Goal: Task Accomplishment & Management: Manage account settings

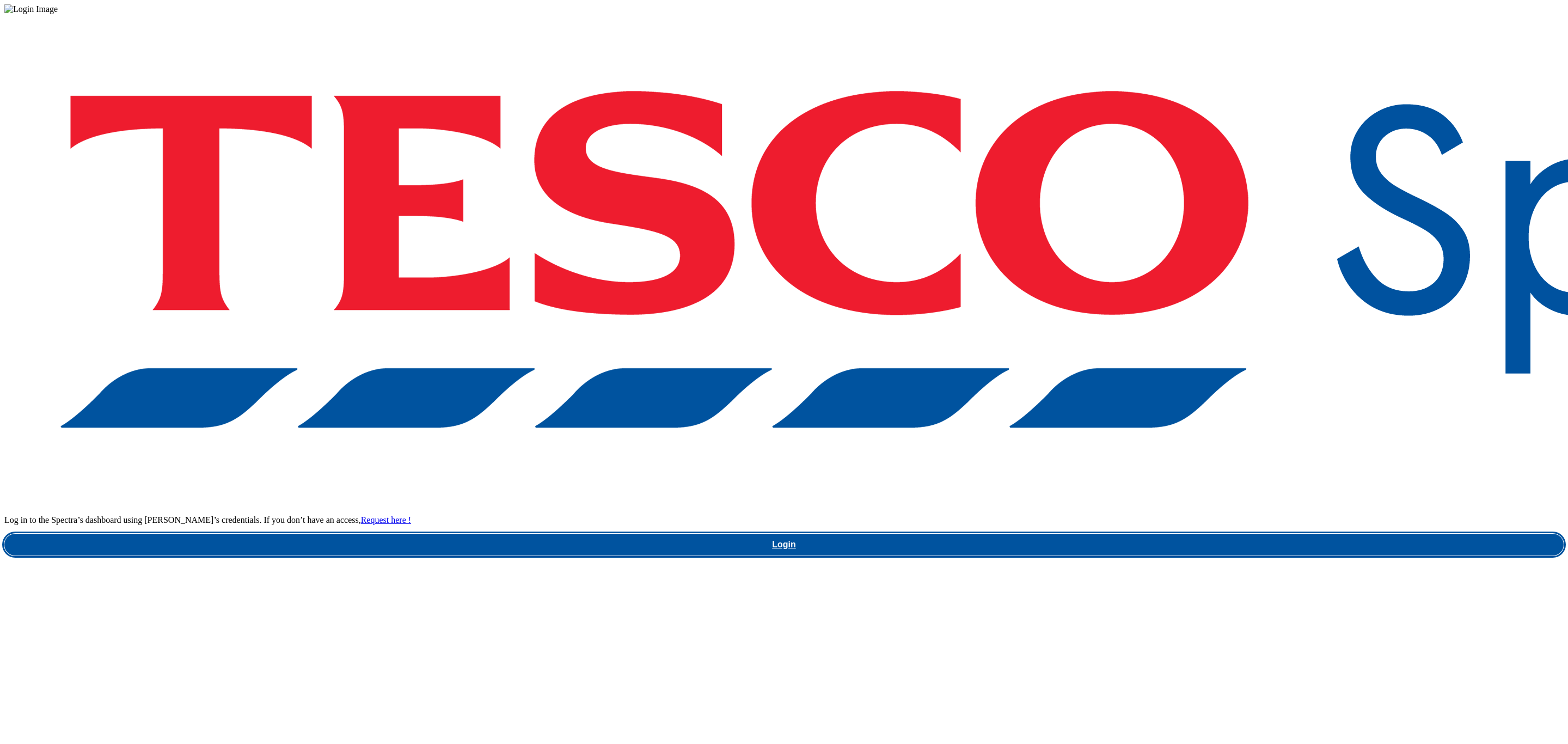
click at [1176, 533] on link "Login" at bounding box center [784, 544] width 1560 height 22
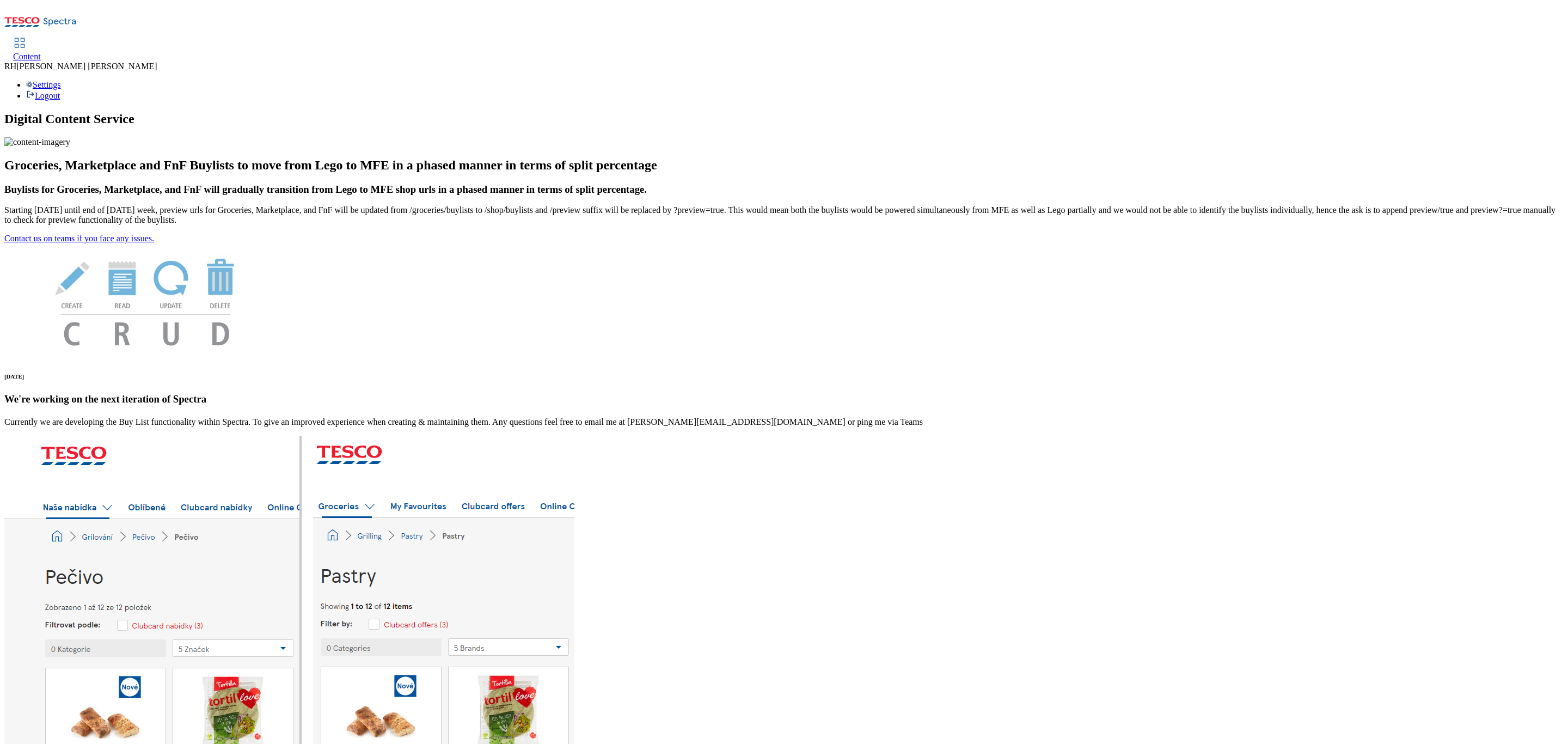
click at [41, 51] on span "Content" at bounding box center [27, 56] width 27 height 9
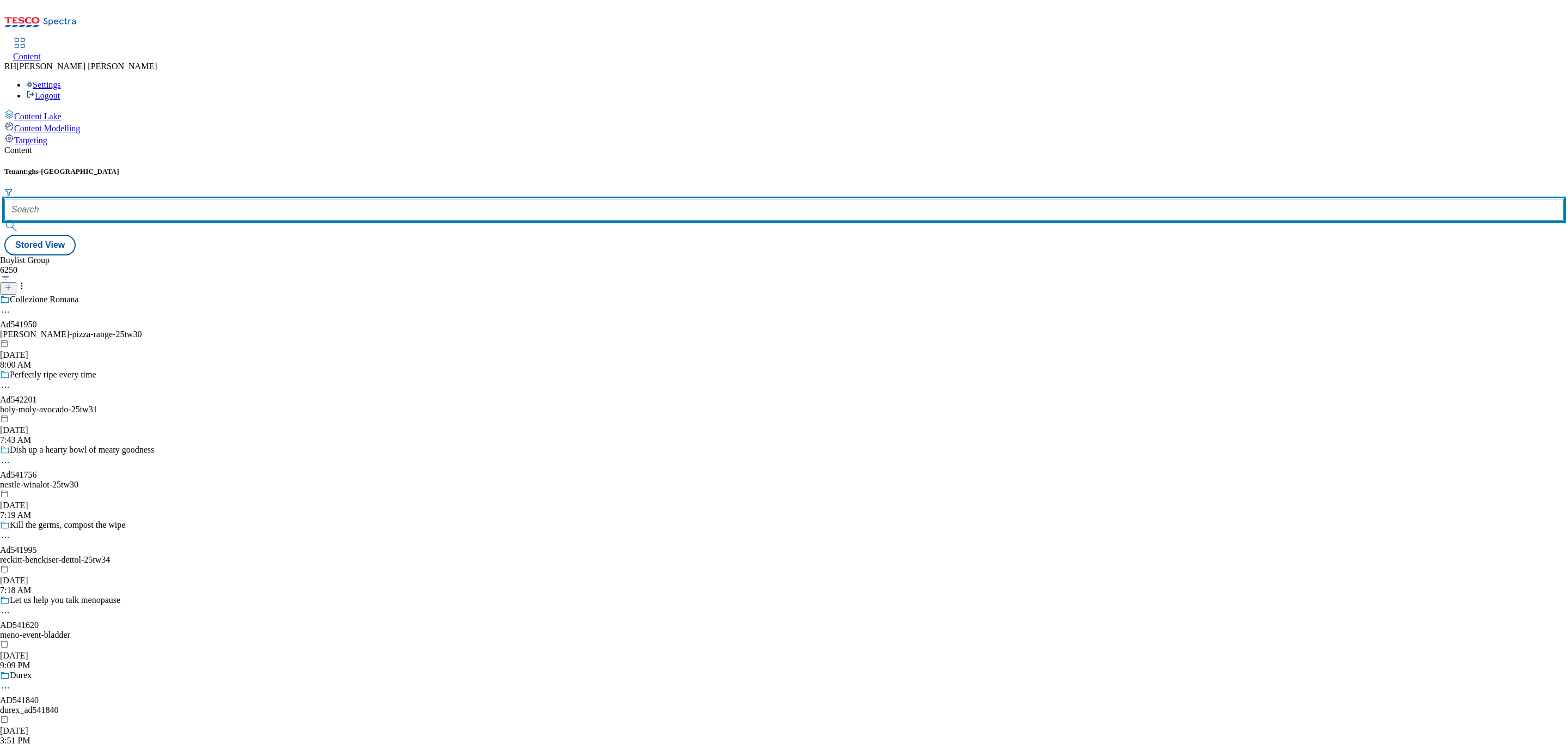
click at [237, 198] on input "text" at bounding box center [784, 209] width 1560 height 22
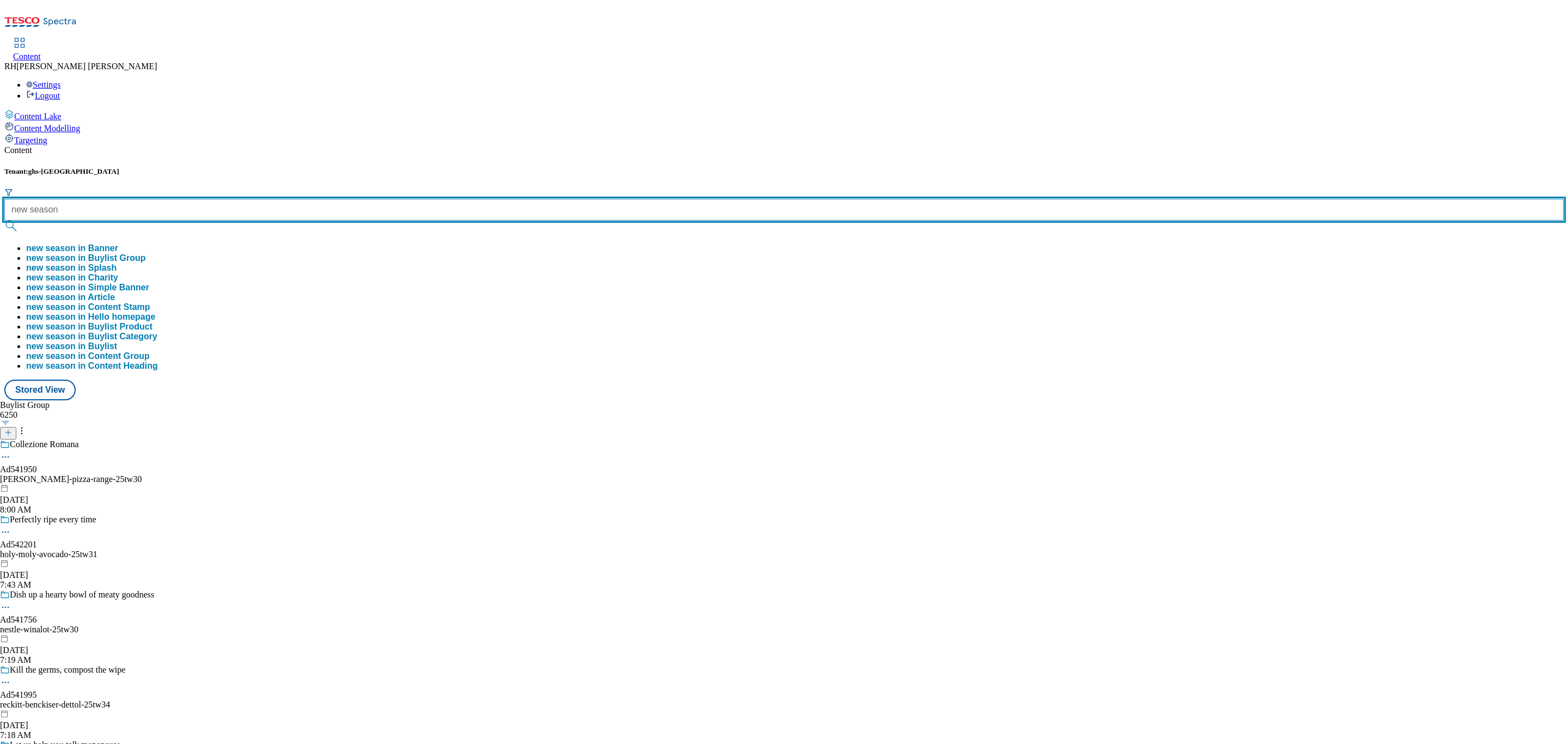
type input "new season"
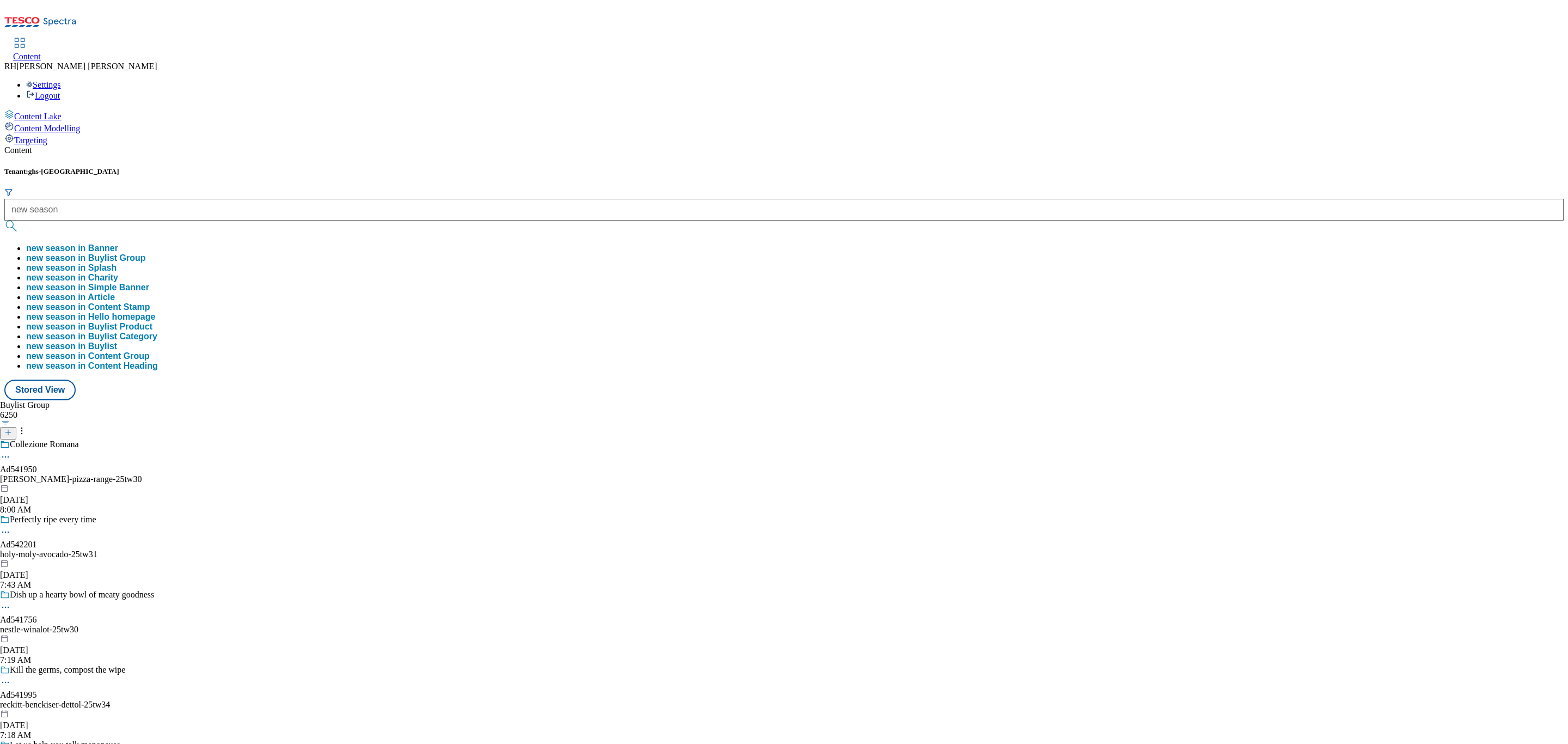
click at [146, 253] on button "new season in Buylist Group" at bounding box center [86, 258] width 120 height 10
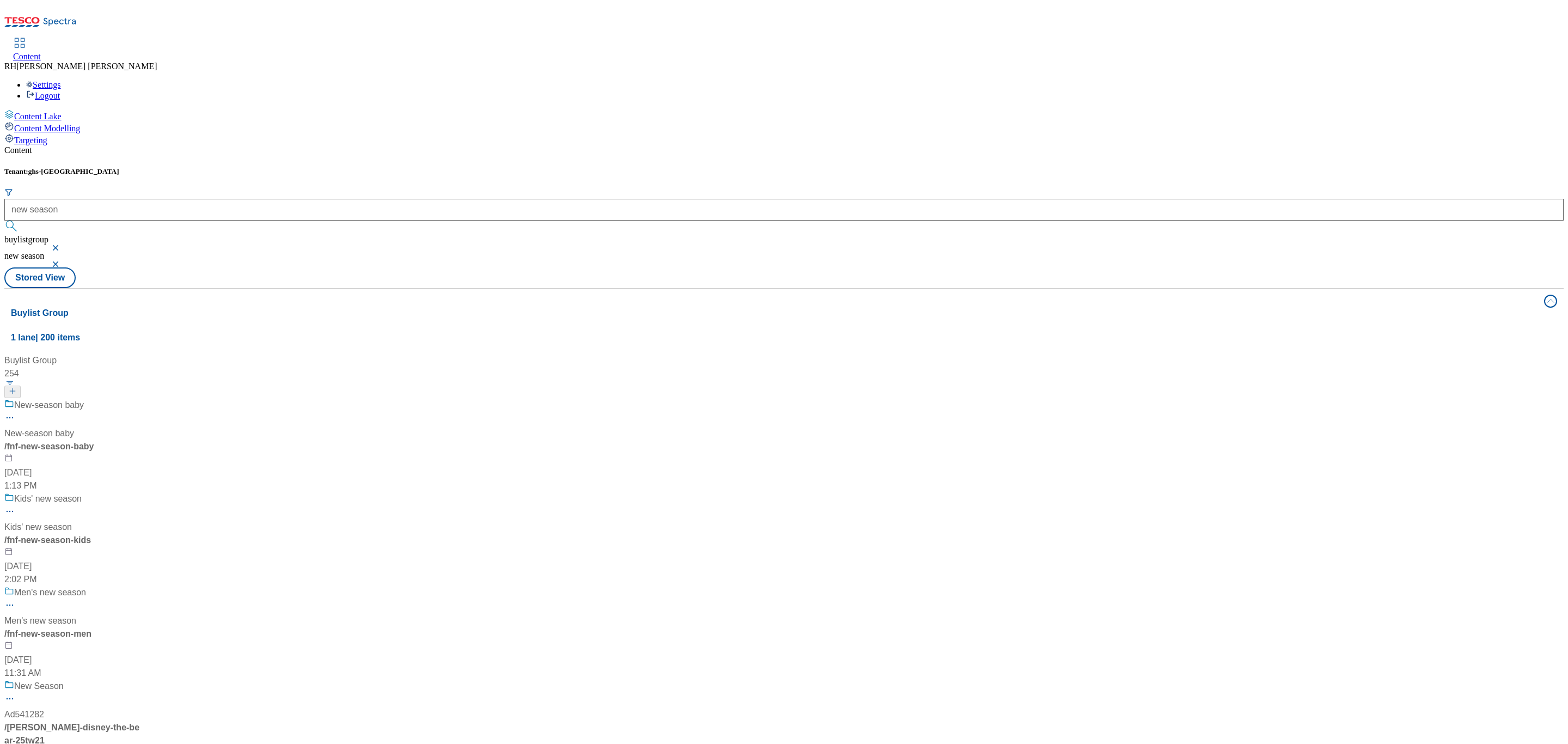
scroll to position [409, 0]
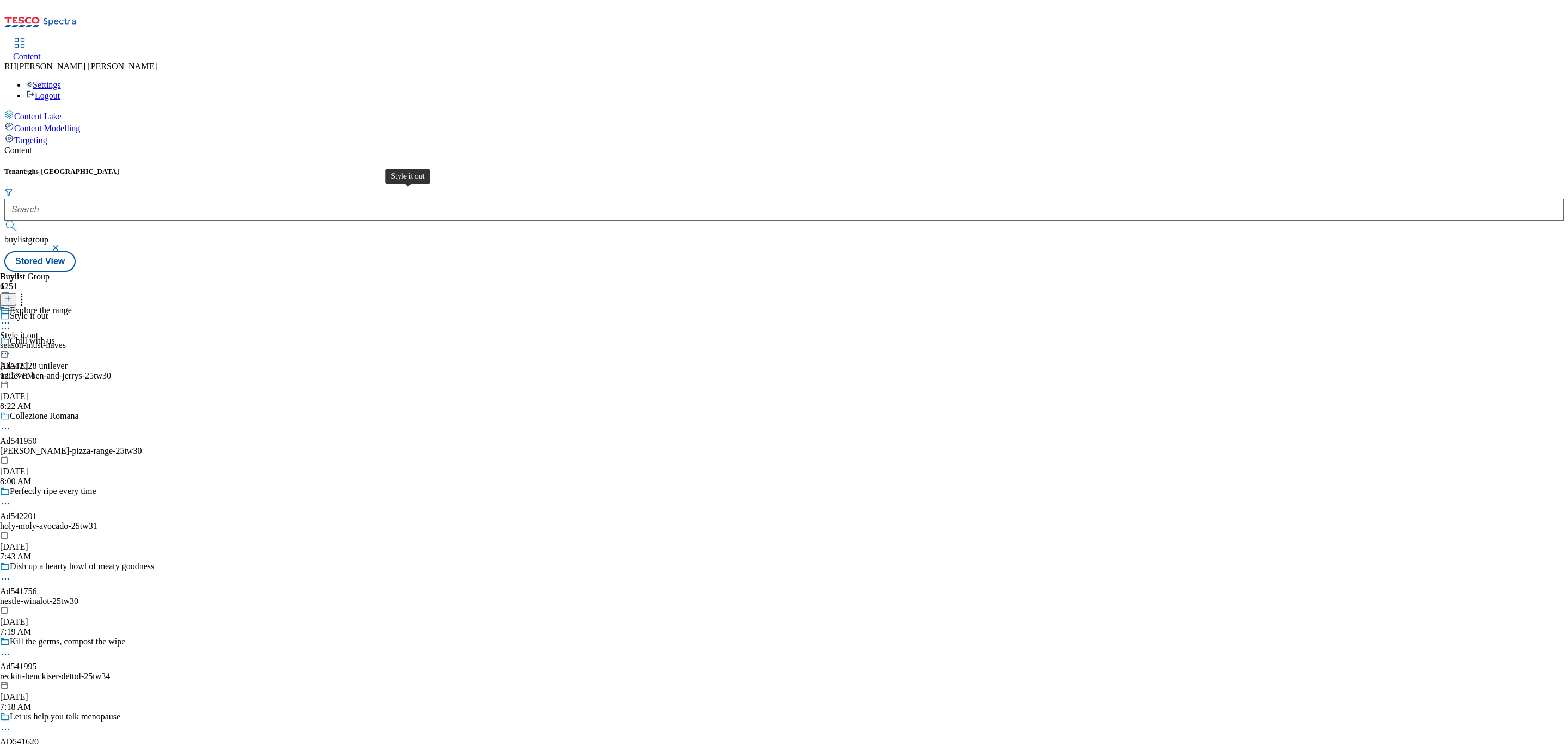
click at [38, 330] on div "Style it out" at bounding box center [19, 335] width 38 height 10
click at [59, 340] on div "all-products" at bounding box center [29, 345] width 59 height 10
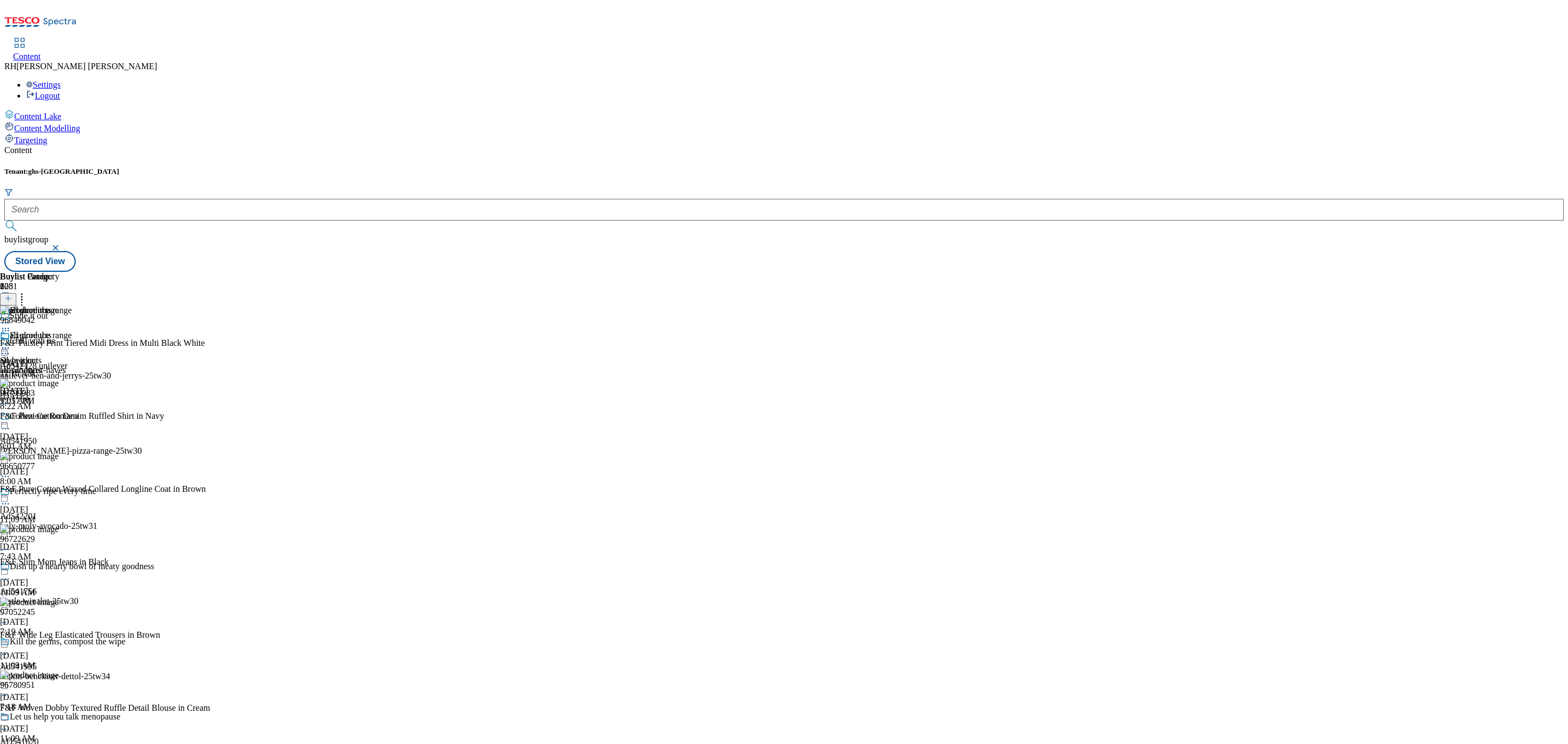
click at [11, 342] on icon at bounding box center [5, 347] width 11 height 11
click at [91, 442] on span "Open Preview Url" at bounding box center [62, 446] width 56 height 8
click at [11, 342] on icon at bounding box center [5, 347] width 11 height 11
click at [91, 442] on span "Open Preview Url" at bounding box center [62, 446] width 56 height 8
click at [11, 342] on icon at bounding box center [5, 347] width 11 height 11
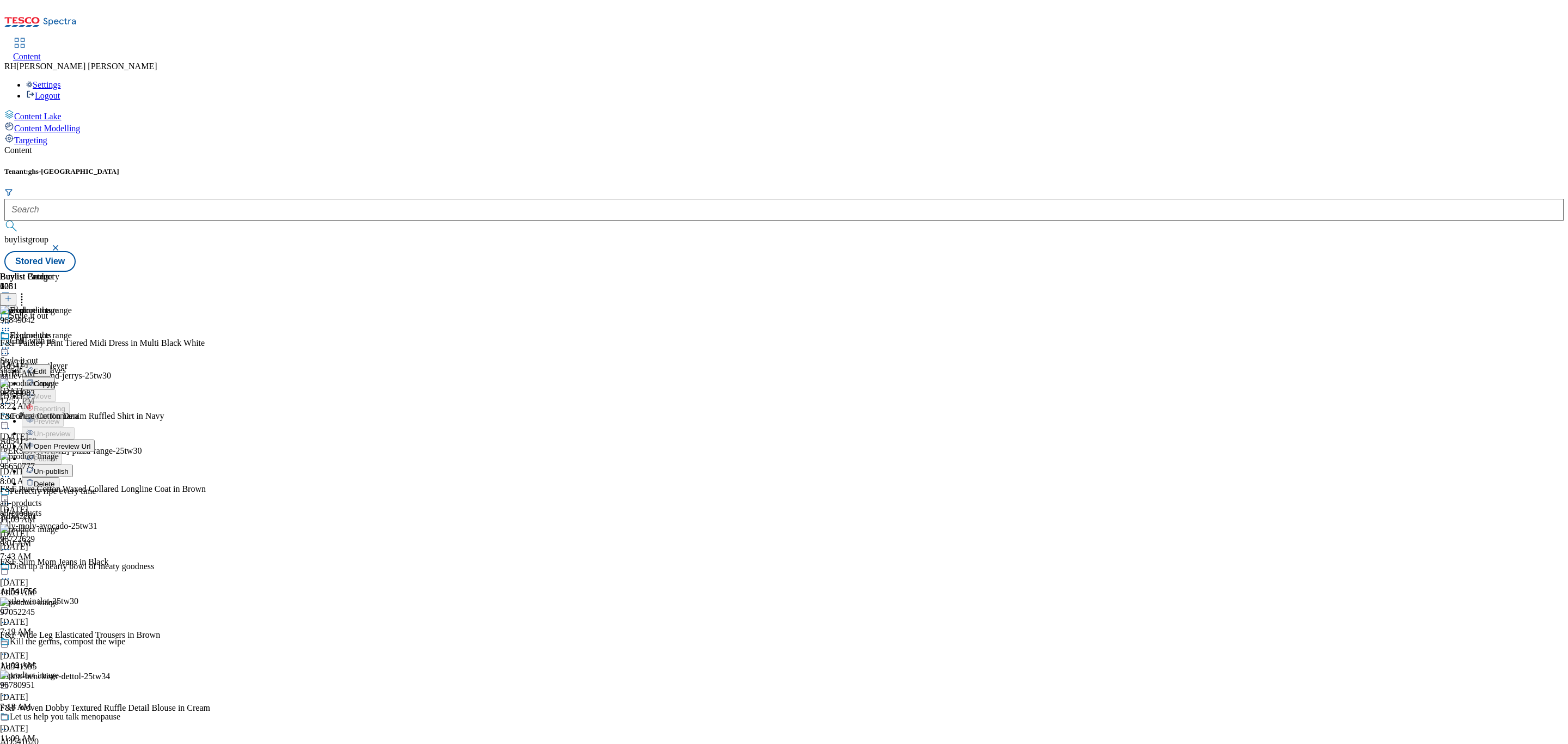
click at [51, 365] on button "Edit" at bounding box center [36, 370] width 29 height 12
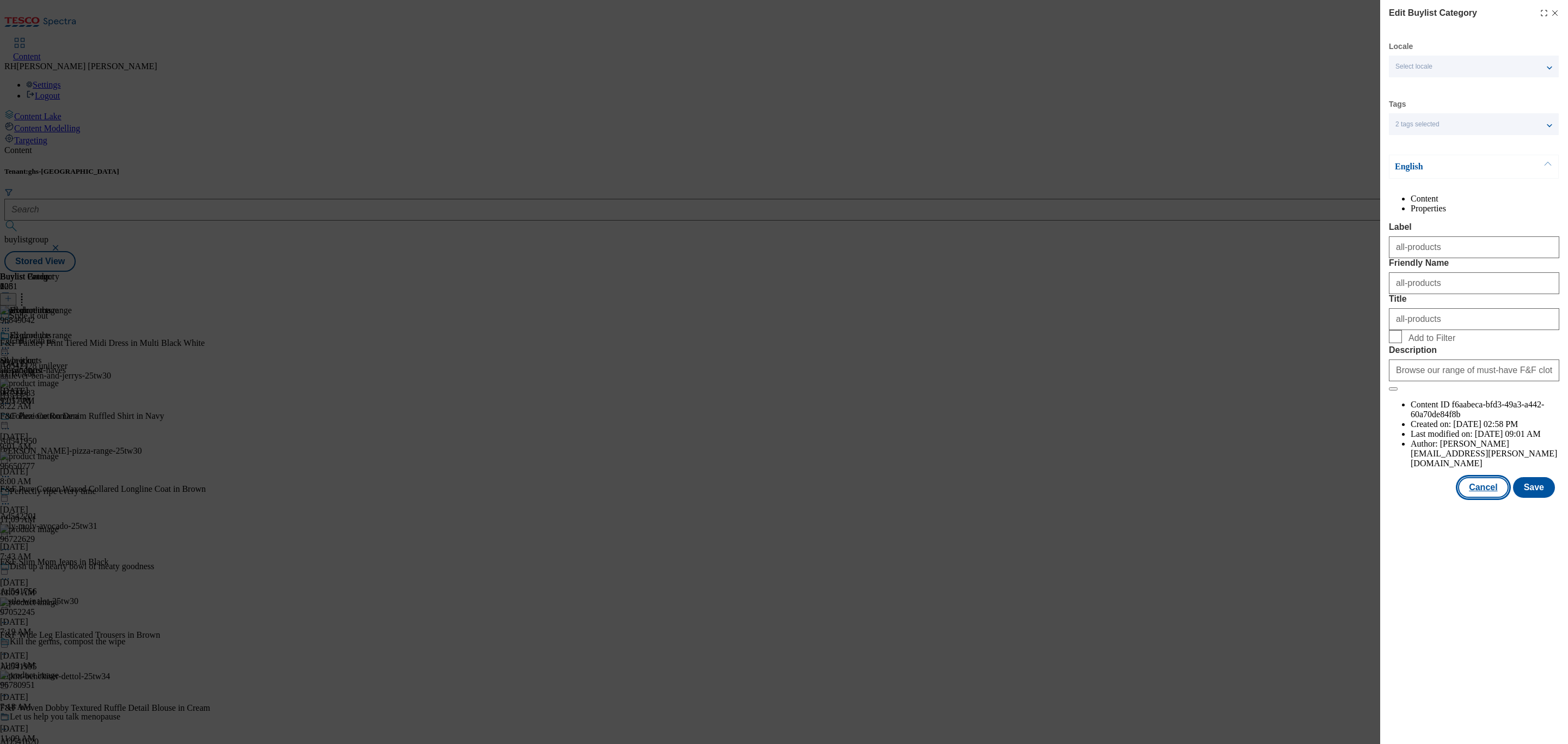
click at [1492, 497] on button "Cancel" at bounding box center [1483, 487] width 50 height 21
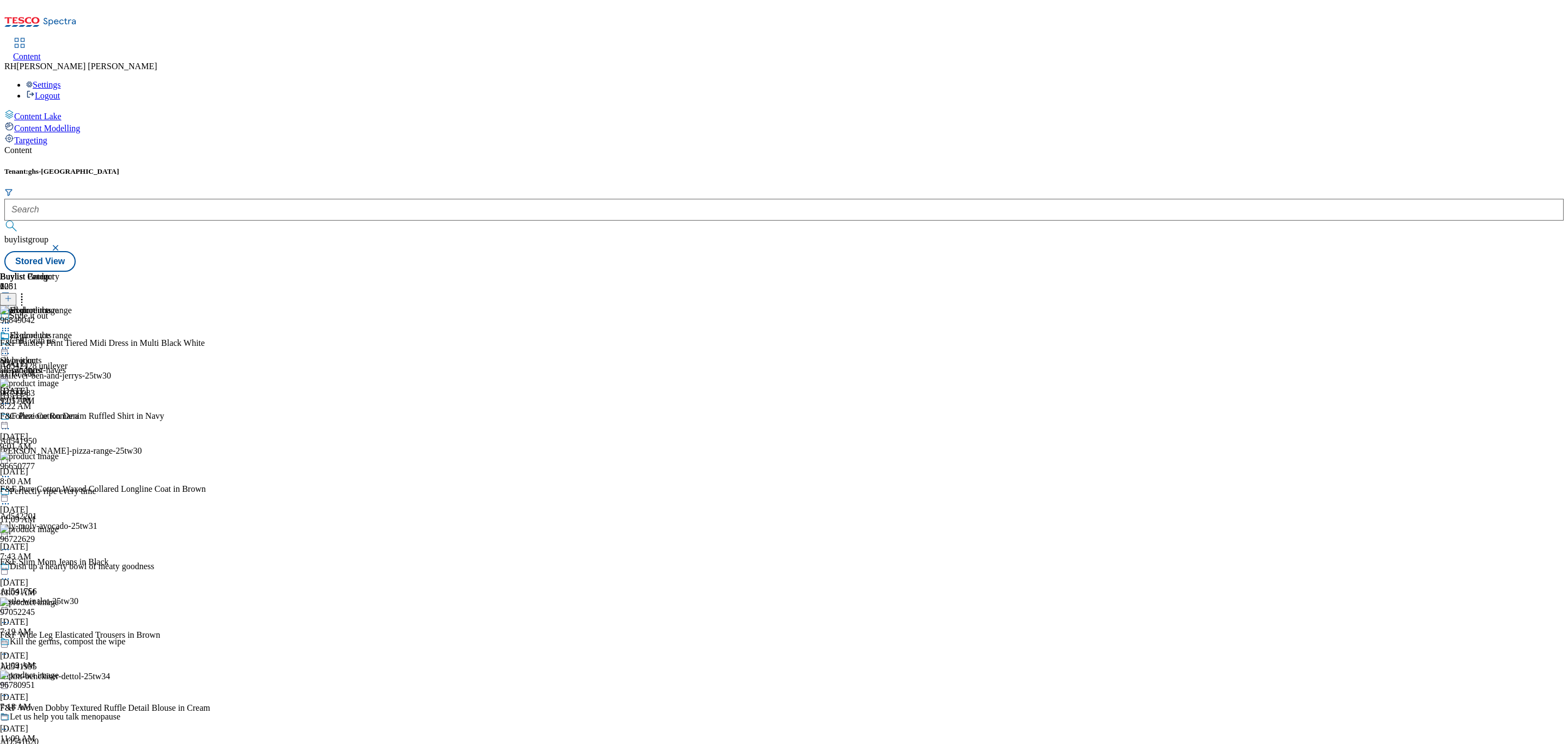
click at [11, 342] on icon at bounding box center [5, 347] width 11 height 11
click at [47, 367] on span "Edit" at bounding box center [40, 371] width 12 height 8
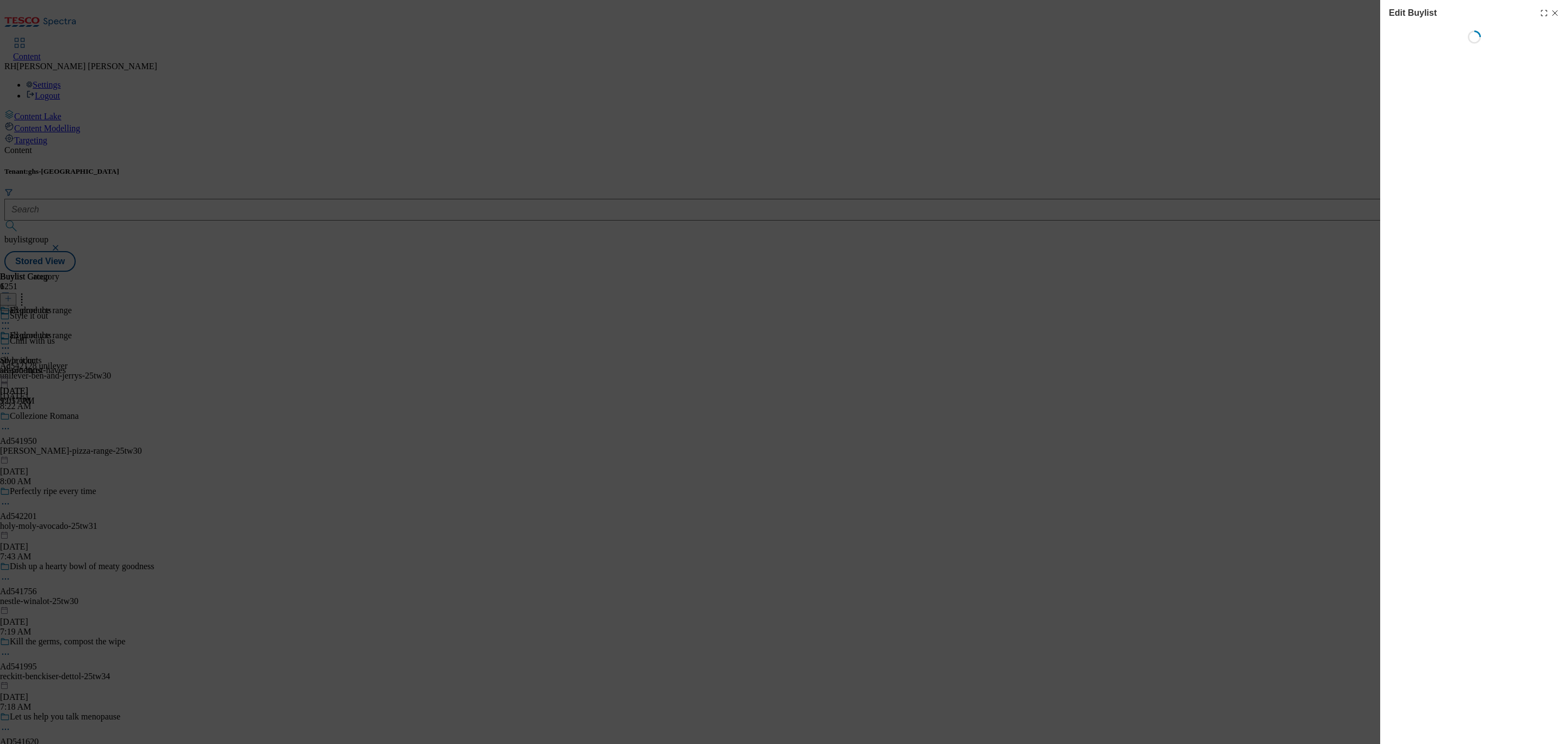
select select "evergreen"
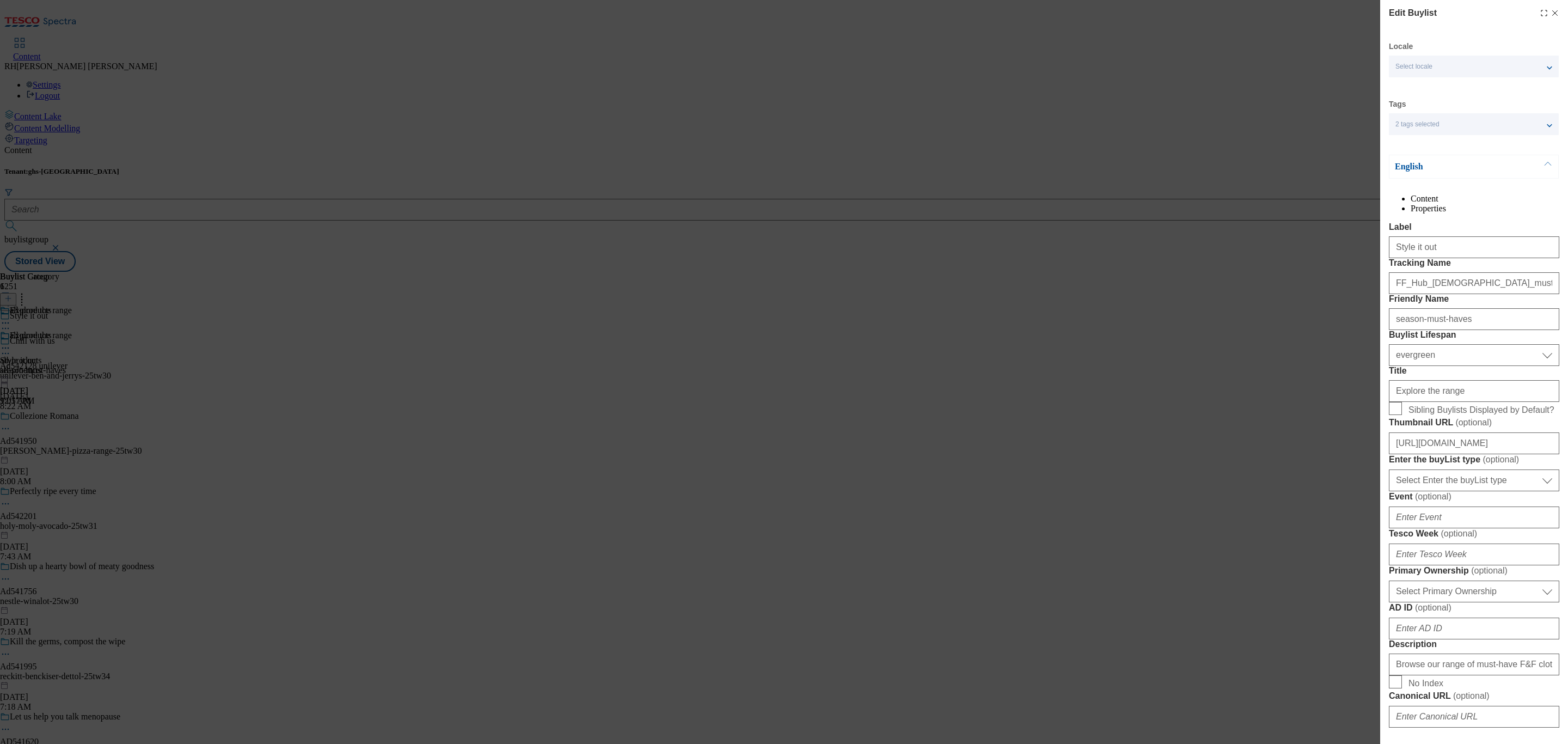
select select "Banner"
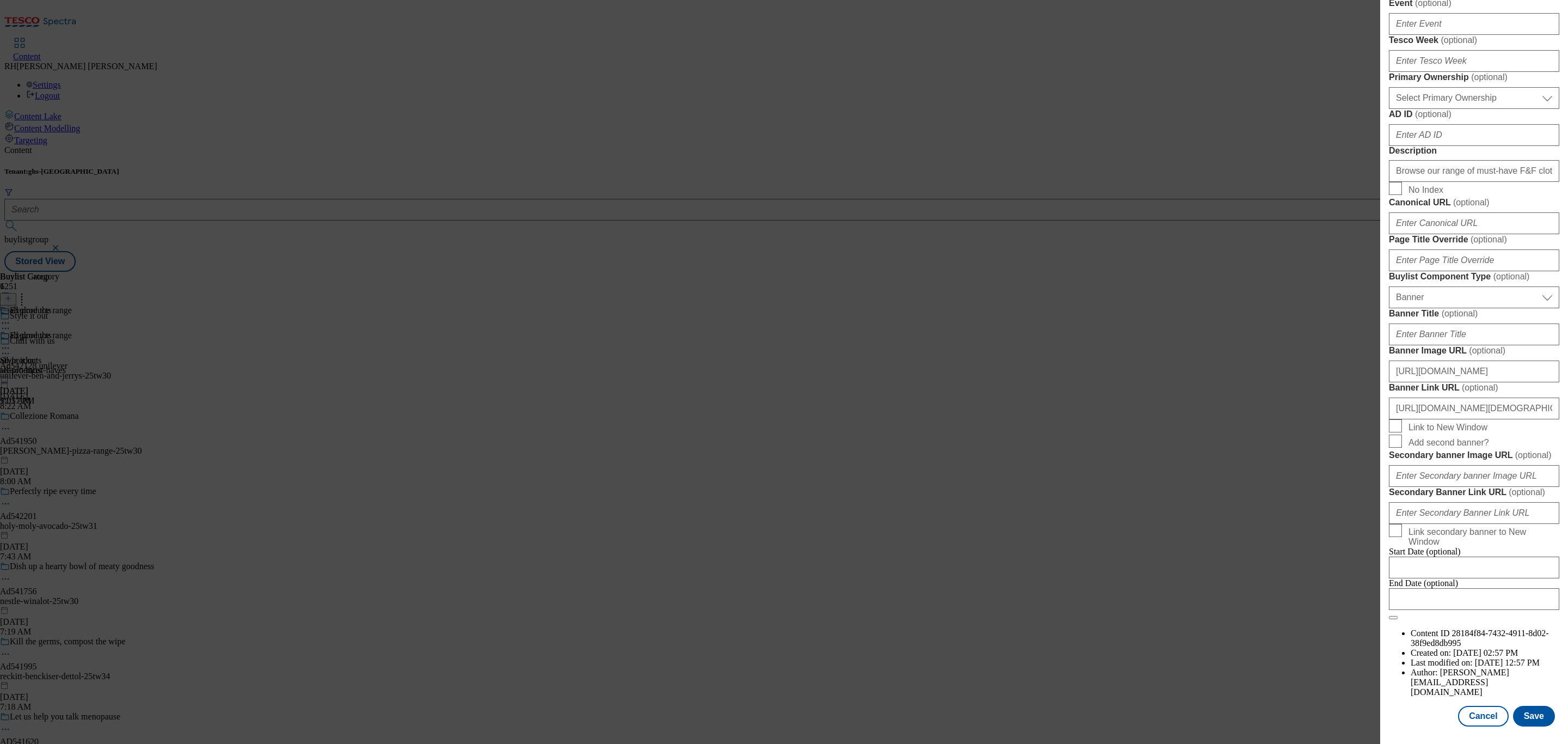
scroll to position [735, 0]
click at [1472, 382] on input "[URL][DOMAIN_NAME]" at bounding box center [1473, 371] width 170 height 22
click at [1482, 712] on button "Cancel" at bounding box center [1483, 716] width 50 height 21
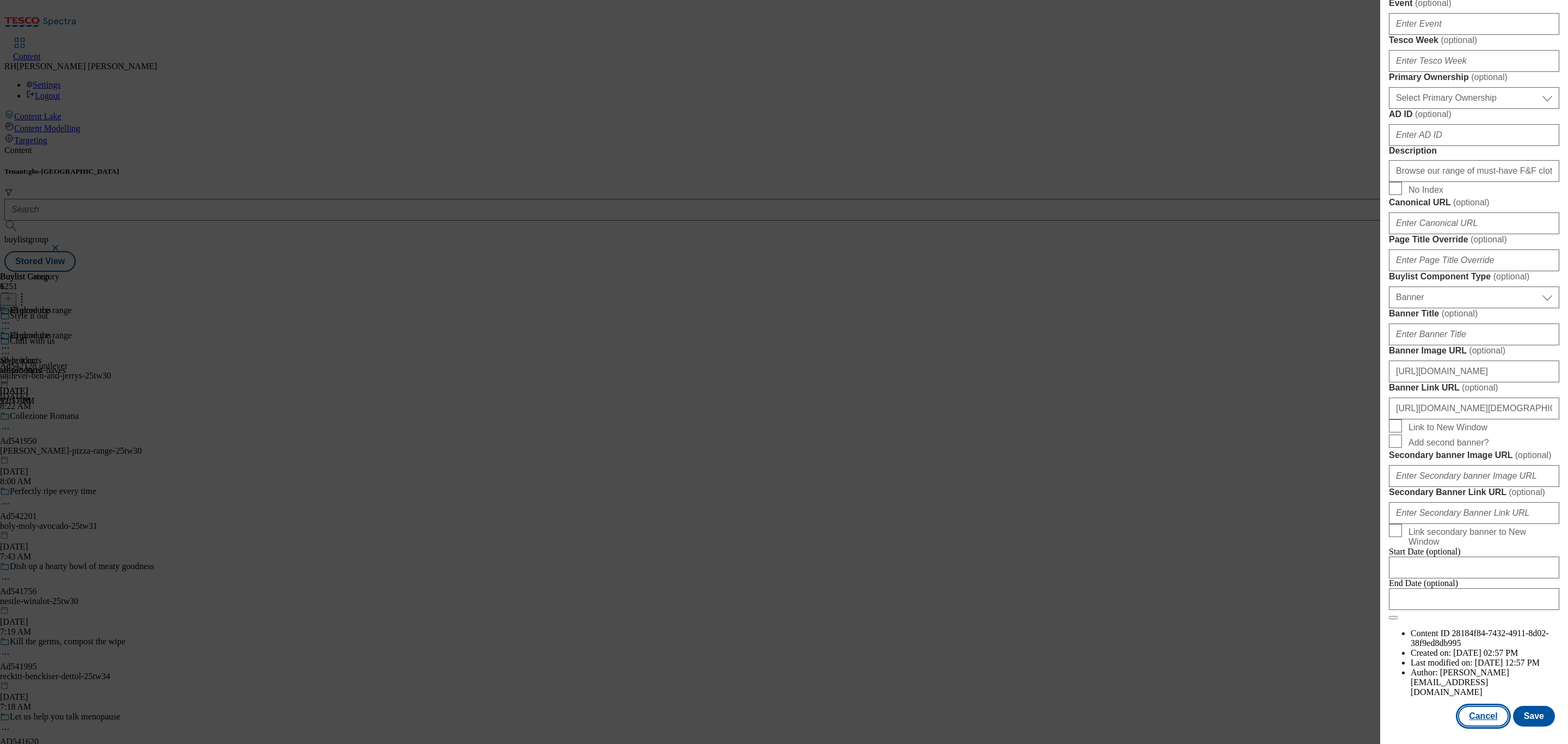
scroll to position [667, 0]
select select "evergreen"
select select "Banner"
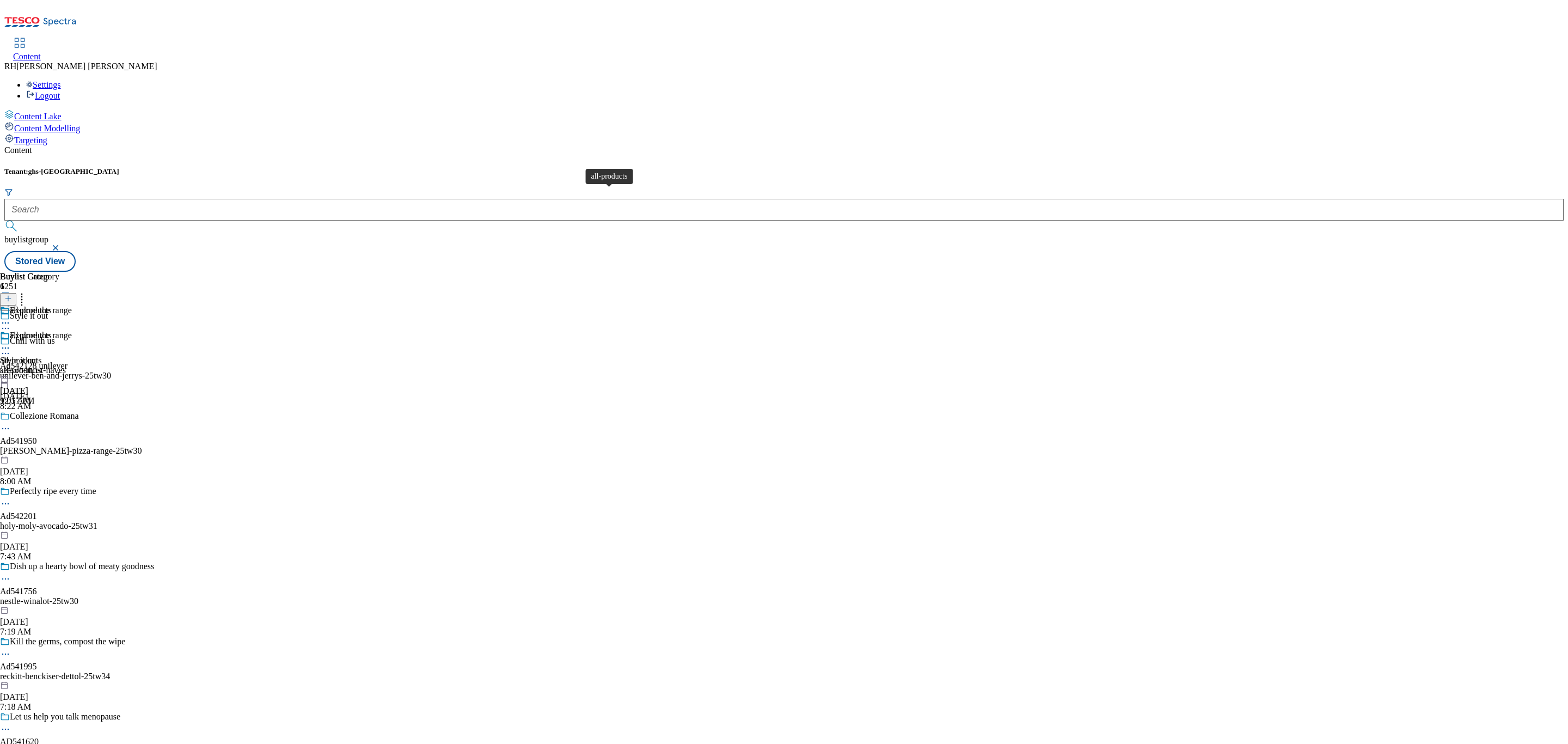
click at [42, 355] on span "all-products" at bounding box center [21, 360] width 42 height 10
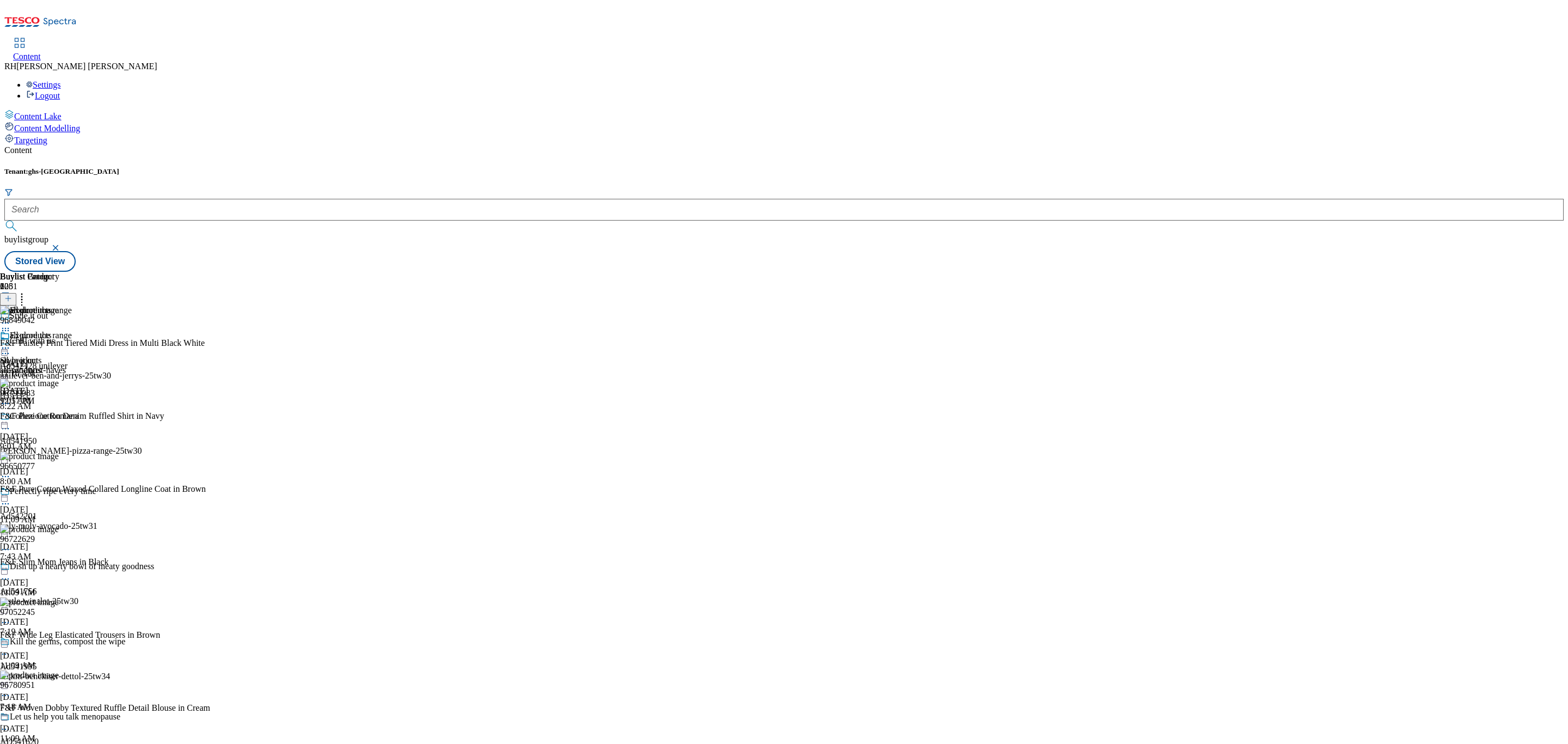
click at [233, 145] on div "Content Tenant: ghs-uk buylistgroup Stored View Buylist Group 6251 Style it out…" at bounding box center [784, 208] width 1560 height 126
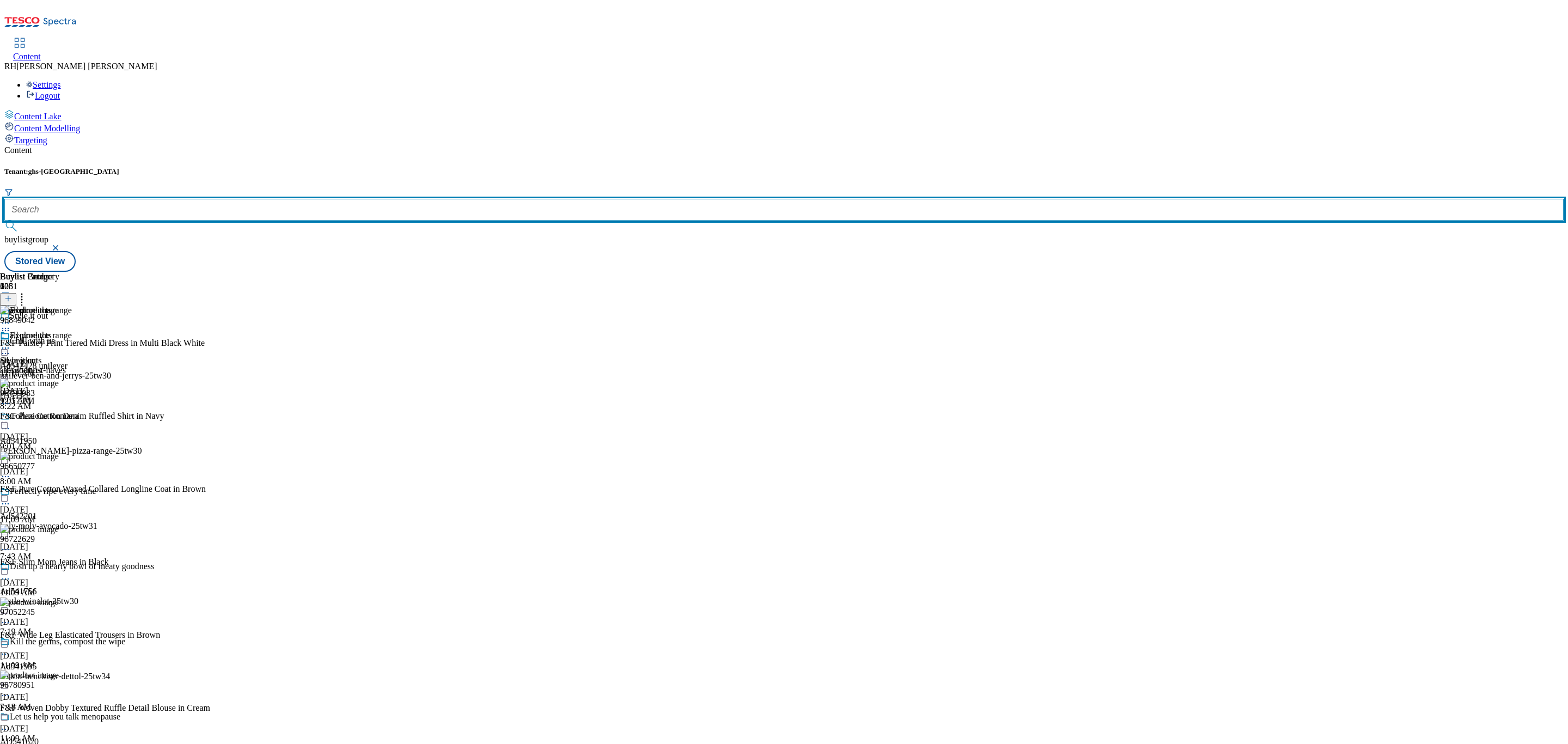
click at [237, 198] on input "text" at bounding box center [784, 209] width 1560 height 22
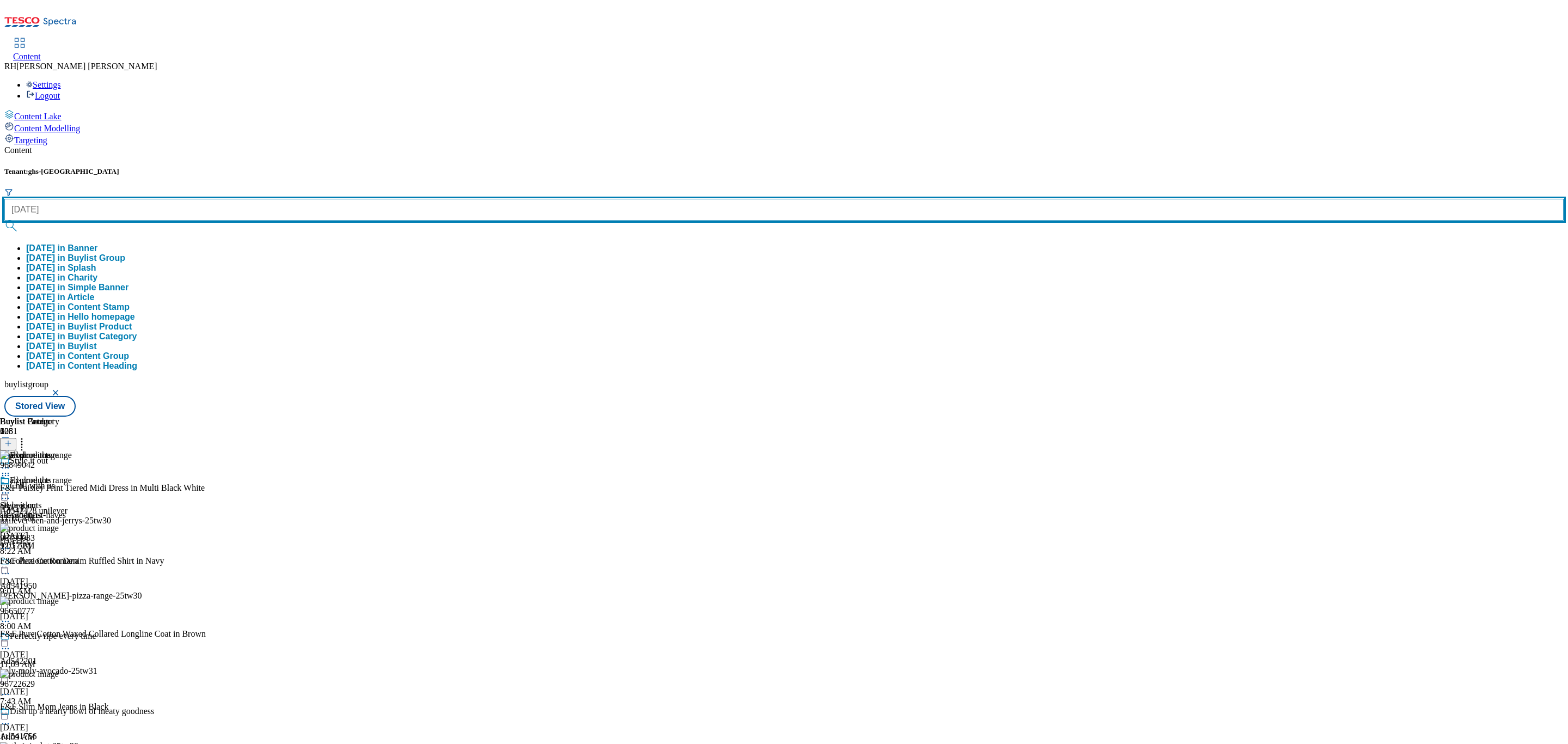
type input "[DATE]"
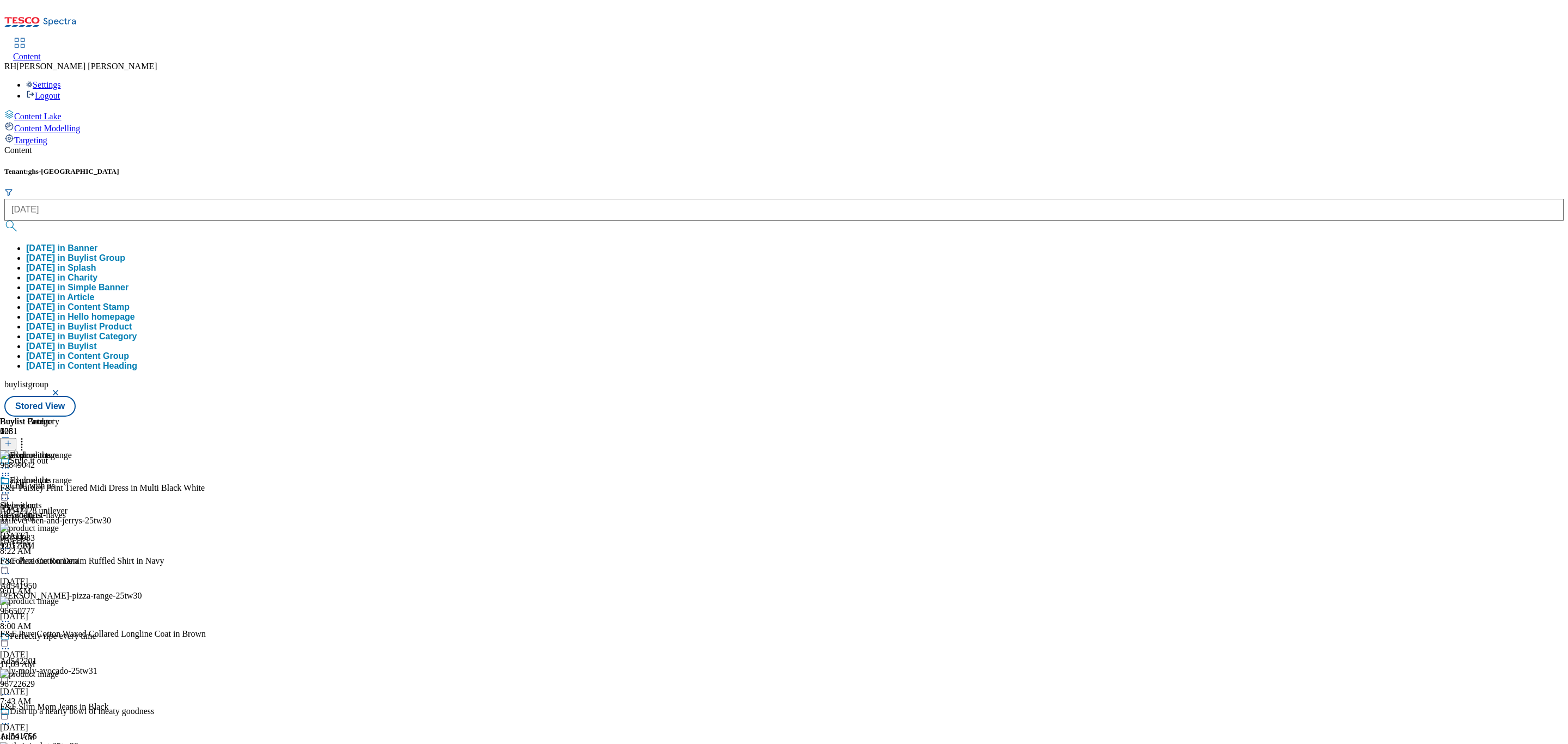
click at [125, 253] on button "[DATE] in Buylist Group" at bounding box center [75, 258] width 99 height 10
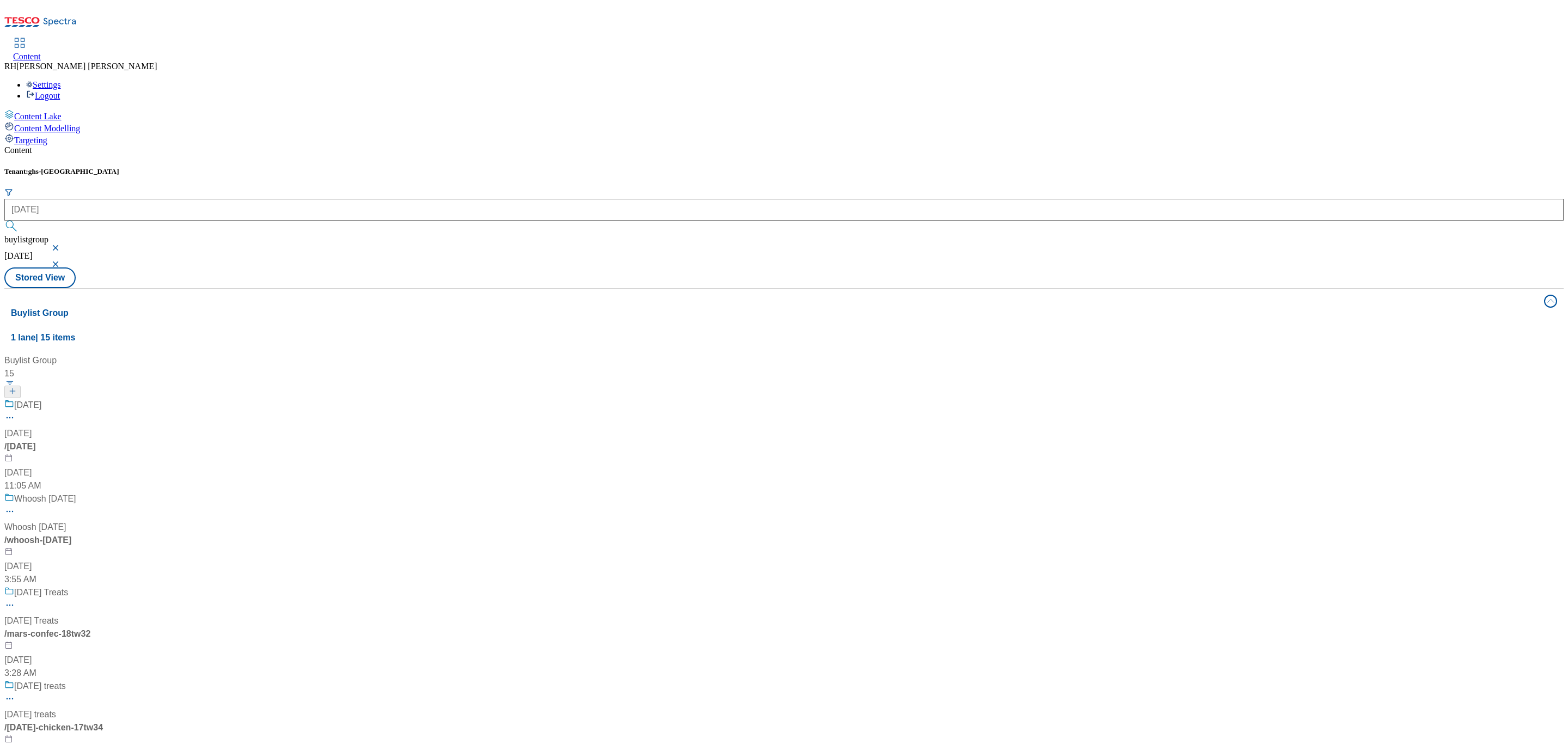
scroll to position [735, 0]
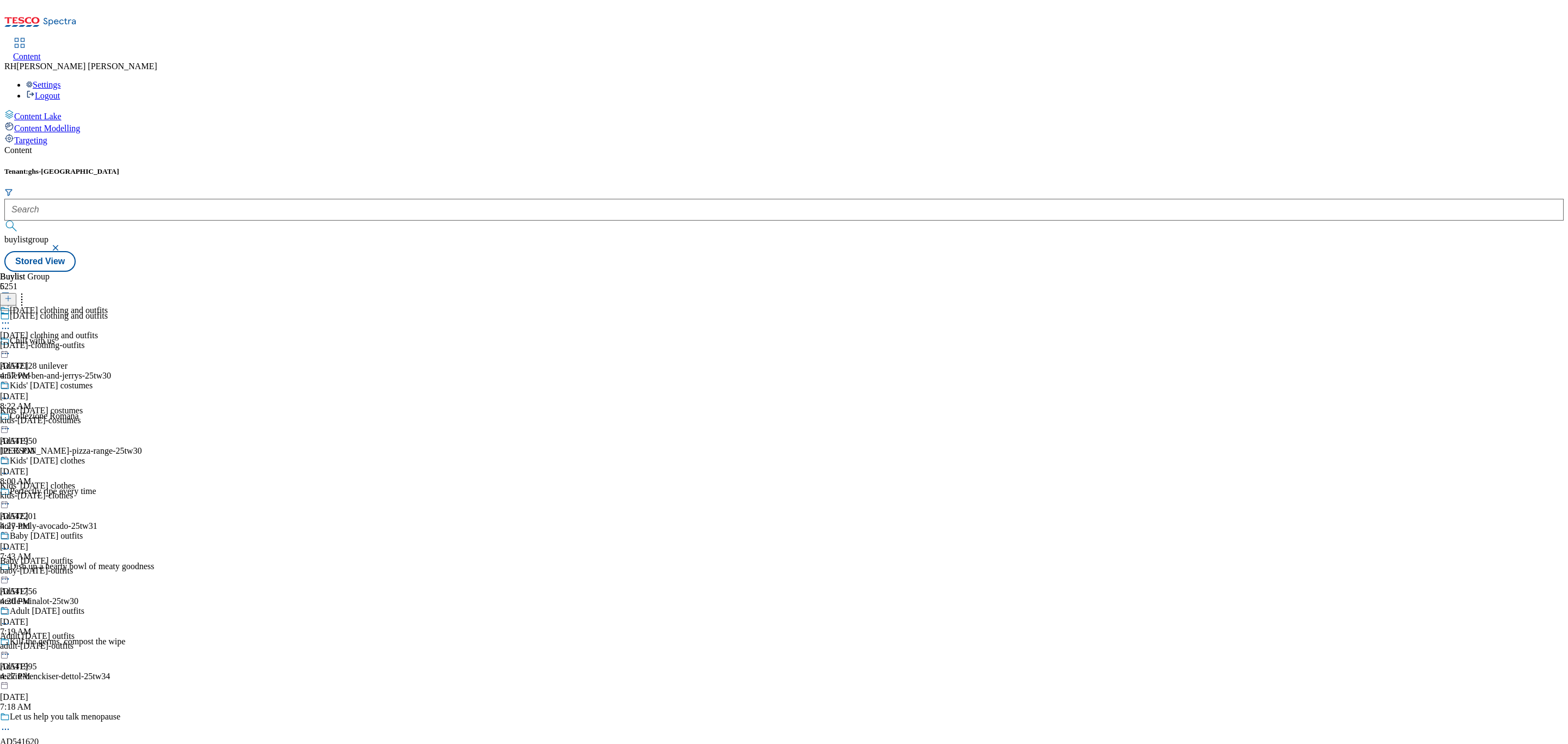
scroll to position [219, 0]
click at [108, 531] on div "Baby [DATE] outfits Baby [DATE] outfits baby-[DATE]-outfits [DATE] 4:20 PM" at bounding box center [54, 568] width 108 height 75
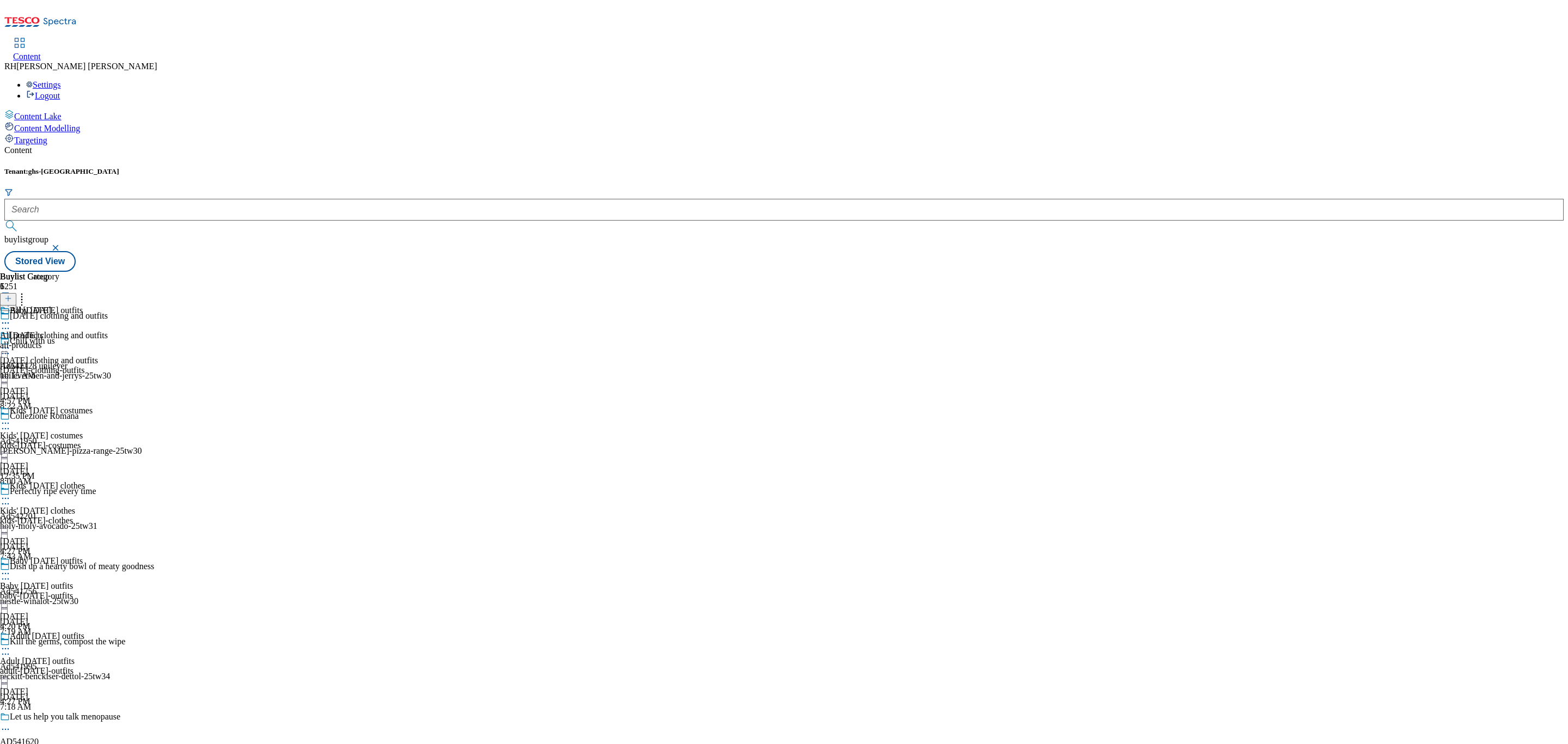
click at [11, 568] on icon at bounding box center [5, 573] width 11 height 11
click at [57, 680] on span "Publish" at bounding box center [46, 684] width 24 height 8
click at [11, 317] on icon at bounding box center [5, 322] width 11 height 11
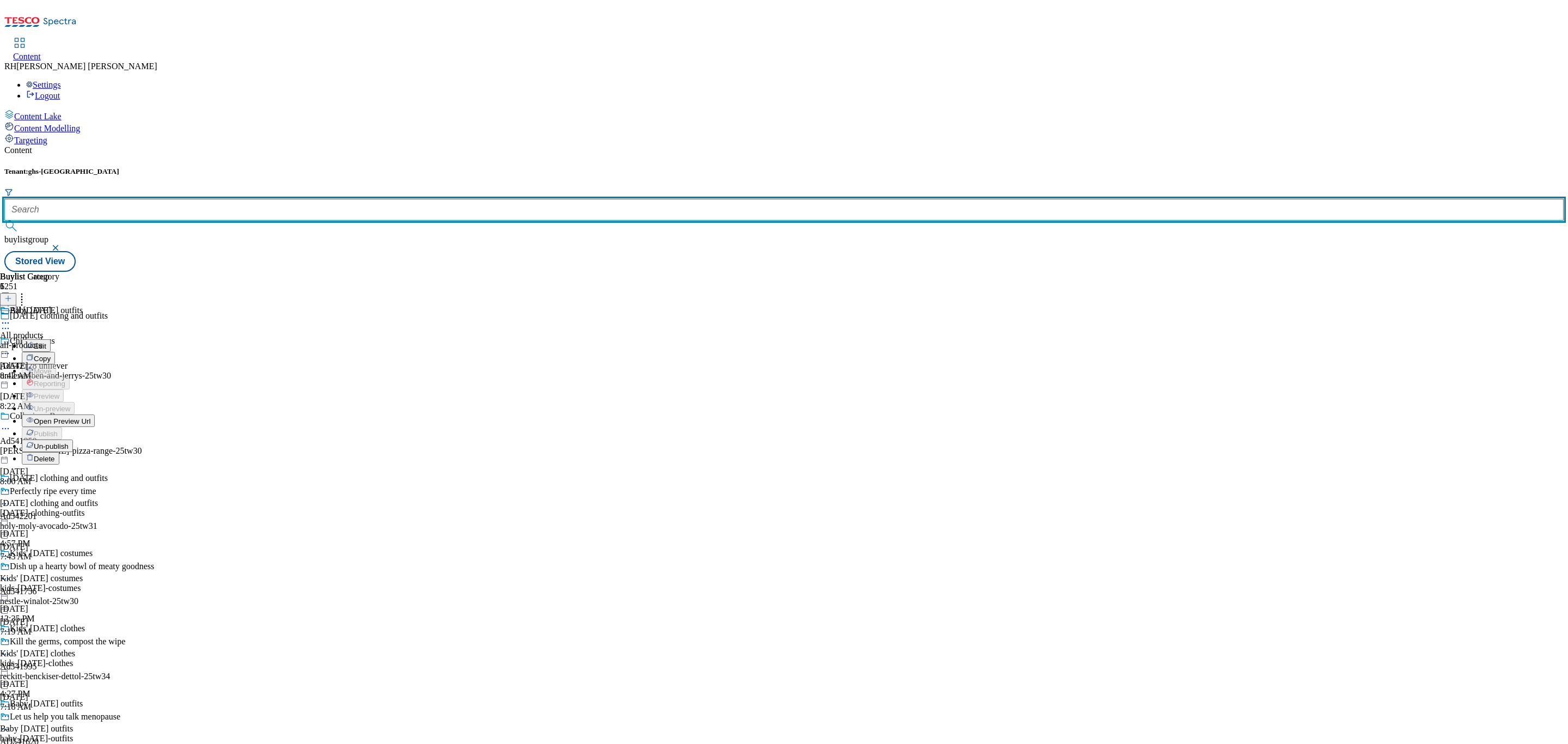
click at [245, 198] on input "text" at bounding box center [784, 209] width 1560 height 22
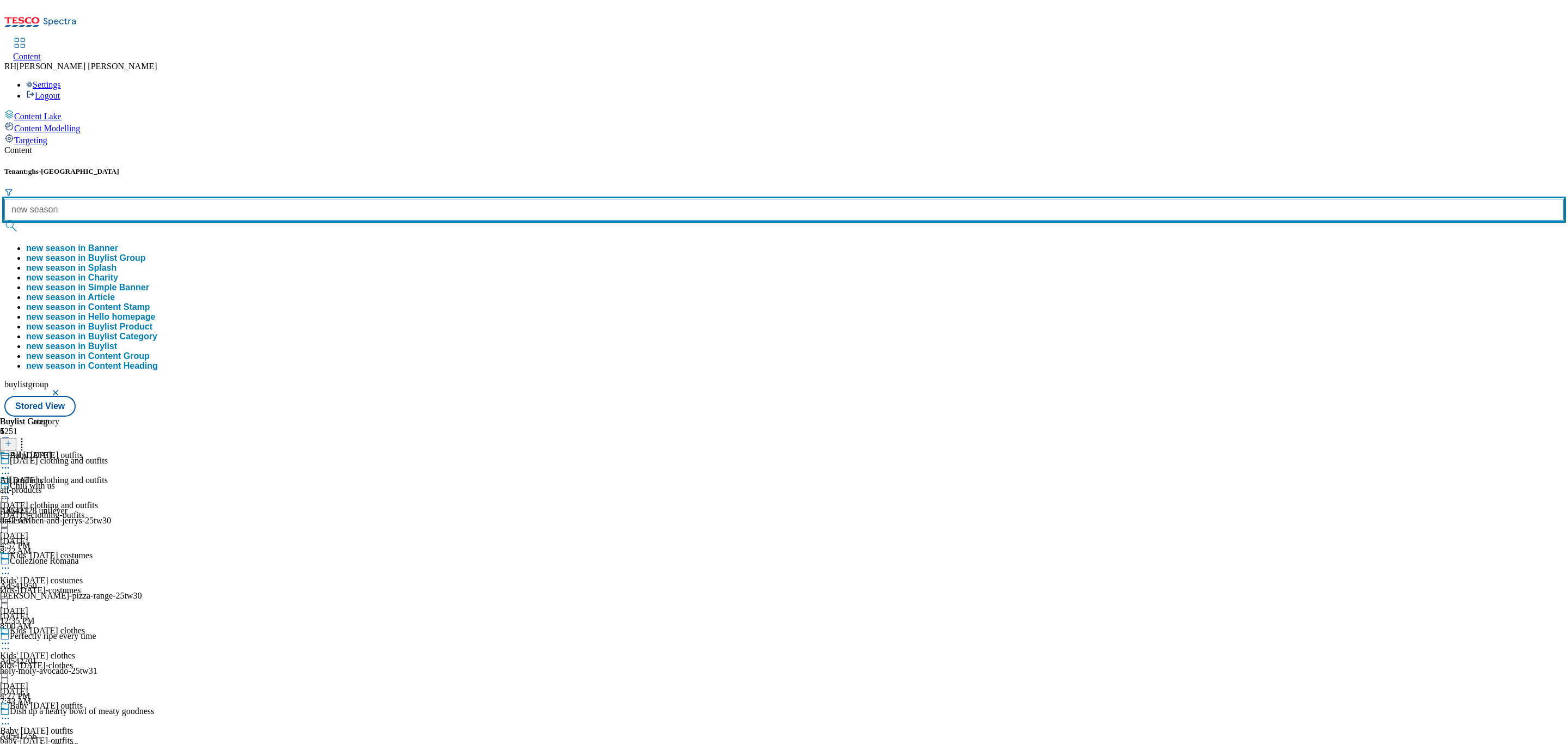
type input "new season"
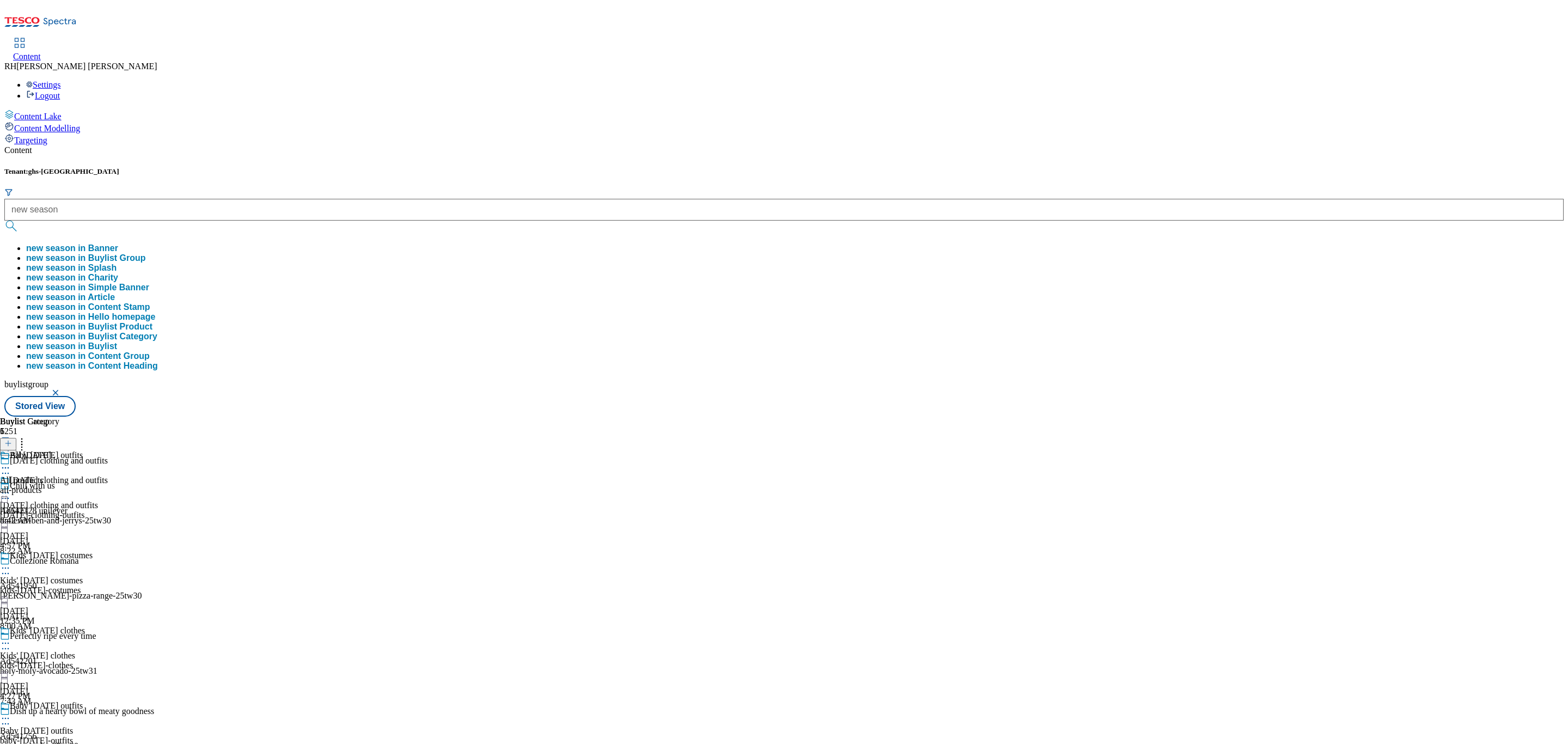
click at [146, 253] on button "new season in Buylist Group" at bounding box center [86, 258] width 120 height 10
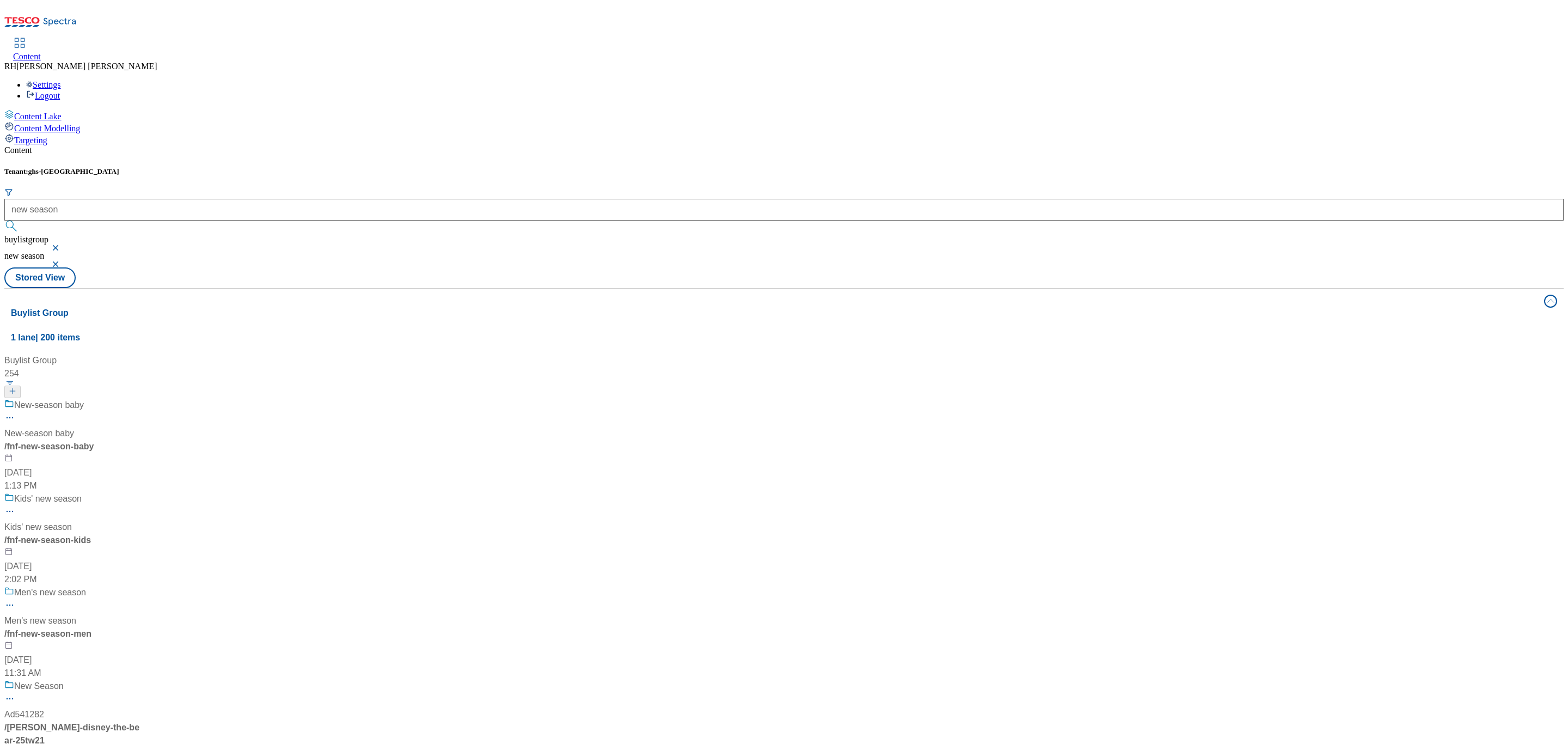
scroll to position [490, 0]
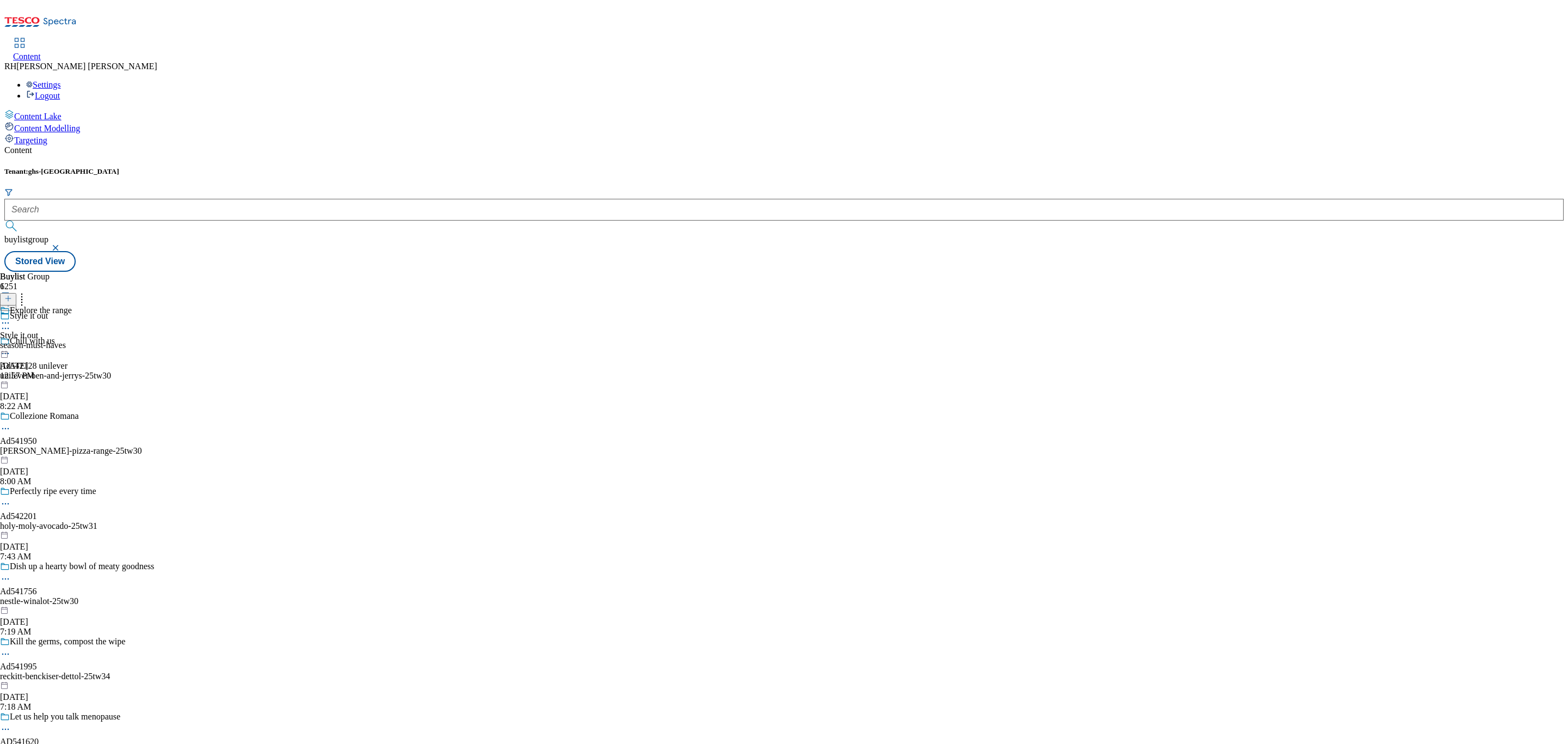
click at [72, 306] on div "Explore the range Style it out season-must-haves [DATE] 12:57 PM" at bounding box center [36, 343] width 72 height 75
click at [59, 340] on div "all-products" at bounding box center [29, 345] width 59 height 10
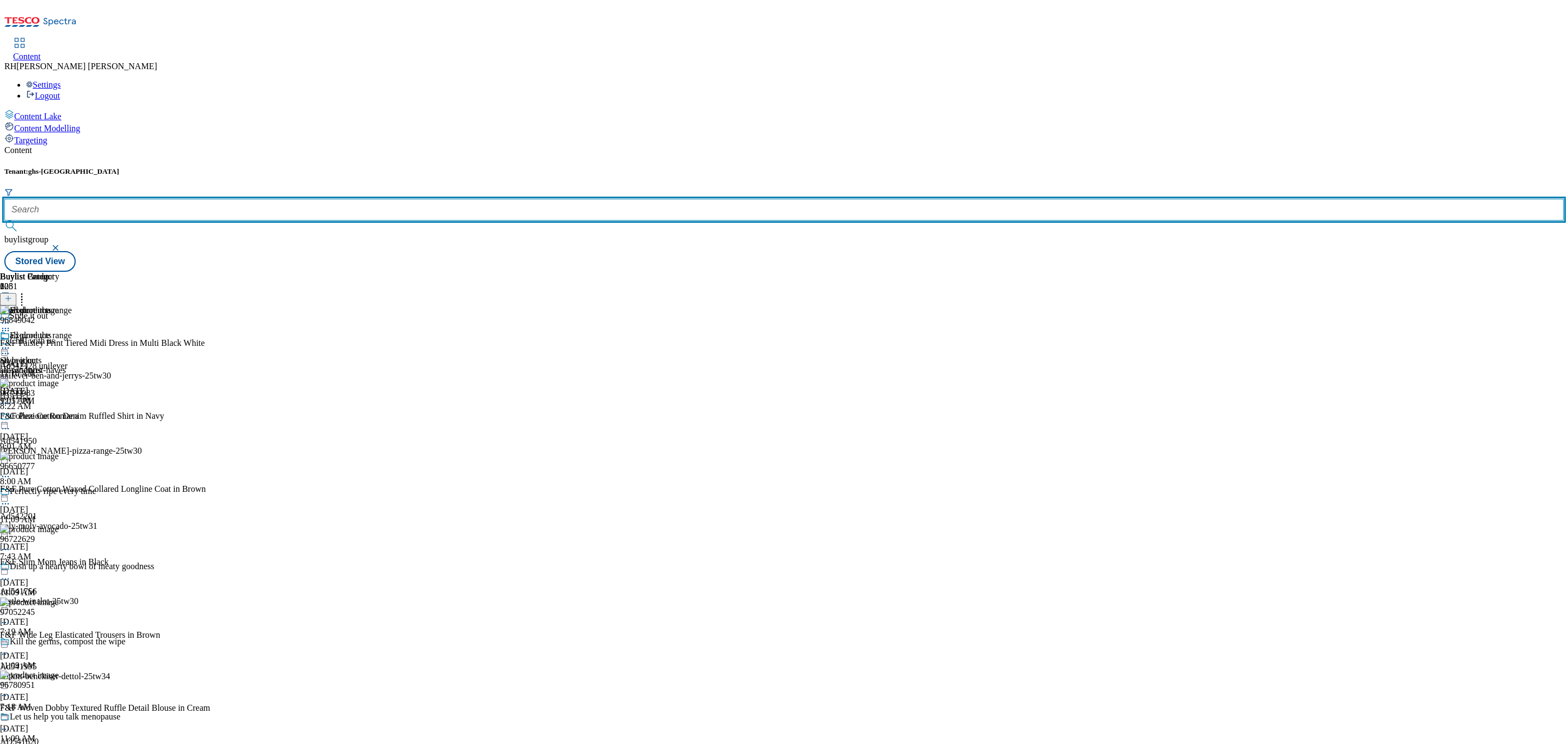
click at [236, 198] on input "text" at bounding box center [784, 209] width 1560 height 22
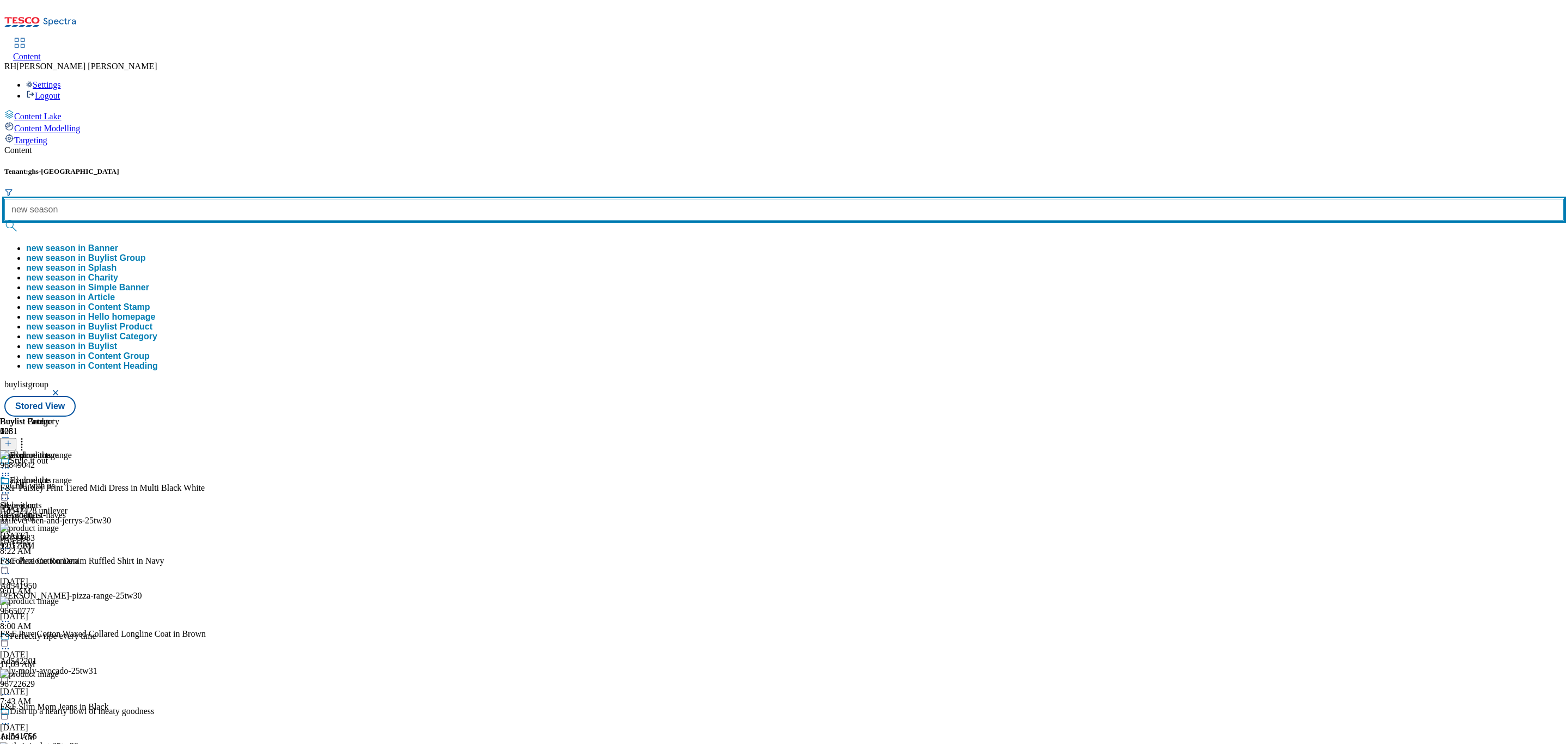
type input "new season"
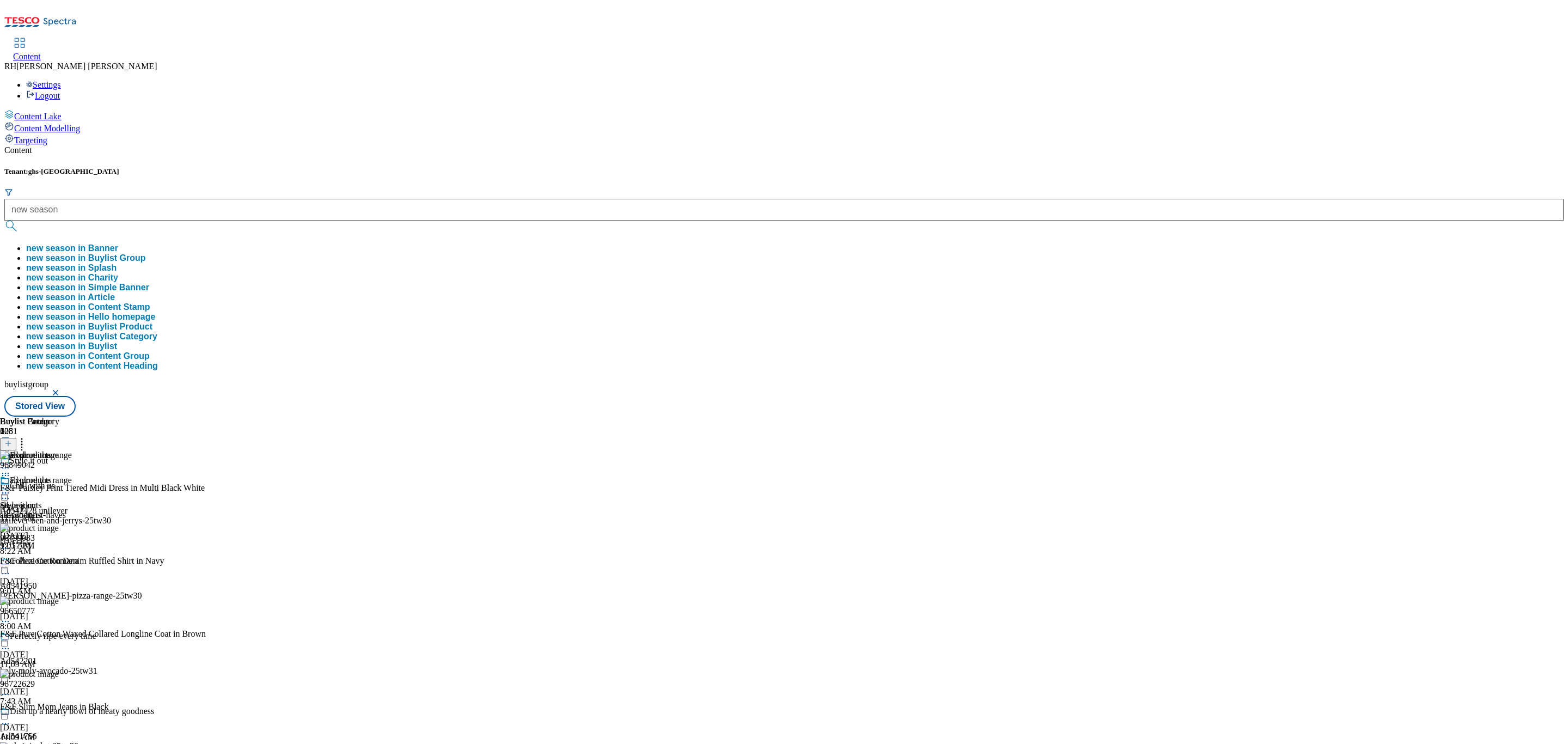
click at [146, 253] on button "new season in Buylist Group" at bounding box center [86, 258] width 120 height 10
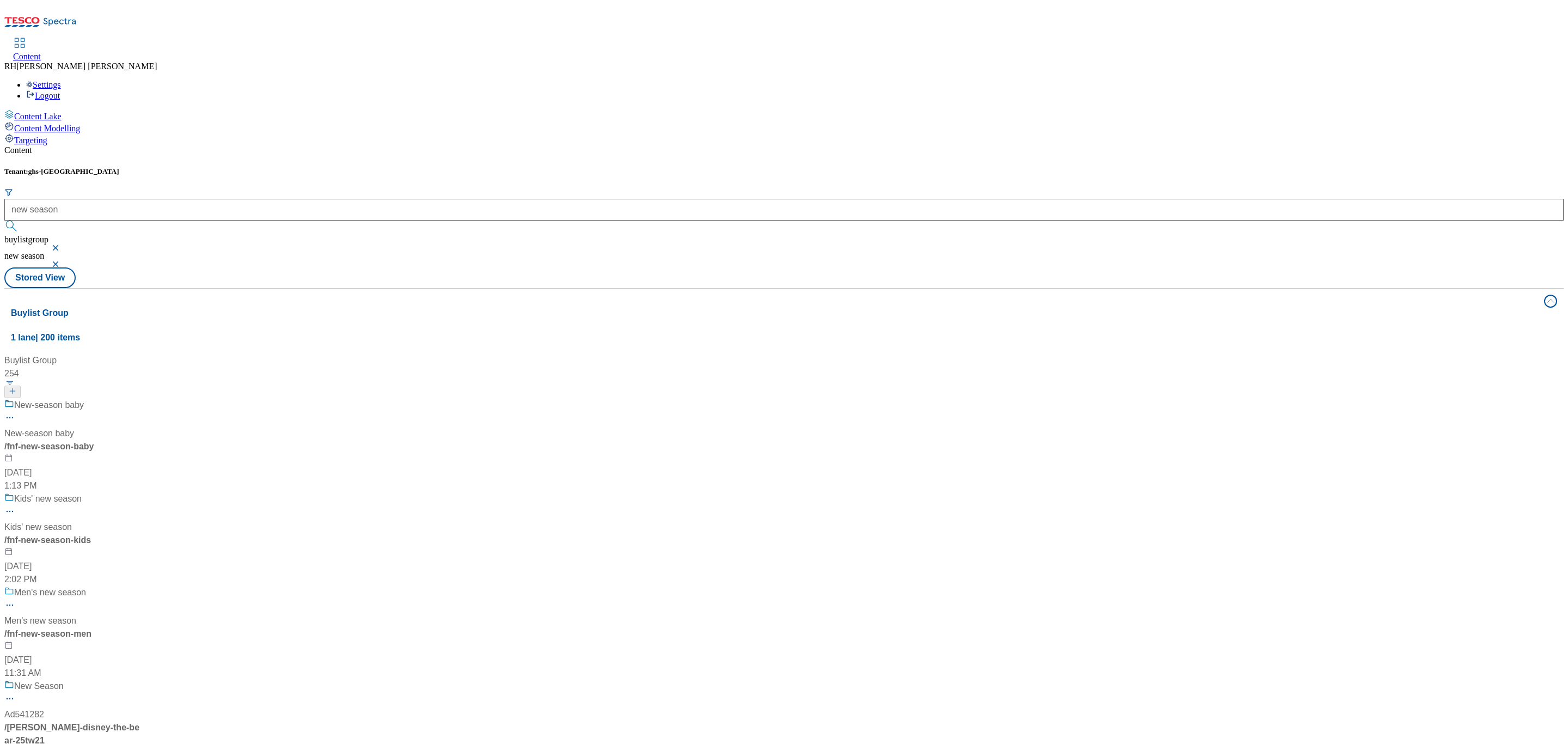
scroll to position [490, 0]
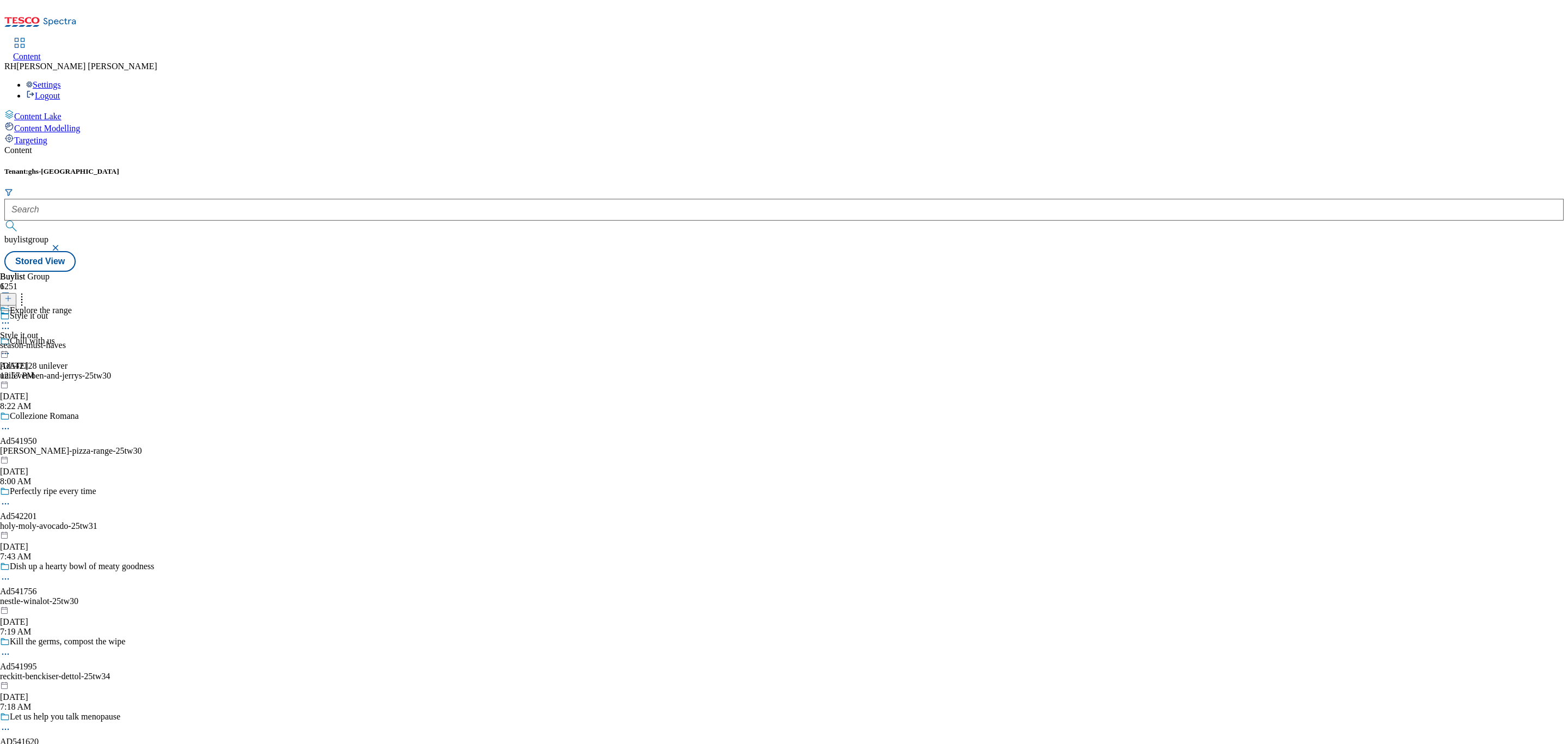
click at [72, 340] on div "season-must-haves" at bounding box center [36, 345] width 72 height 10
click at [59, 340] on div "all-products" at bounding box center [29, 345] width 59 height 10
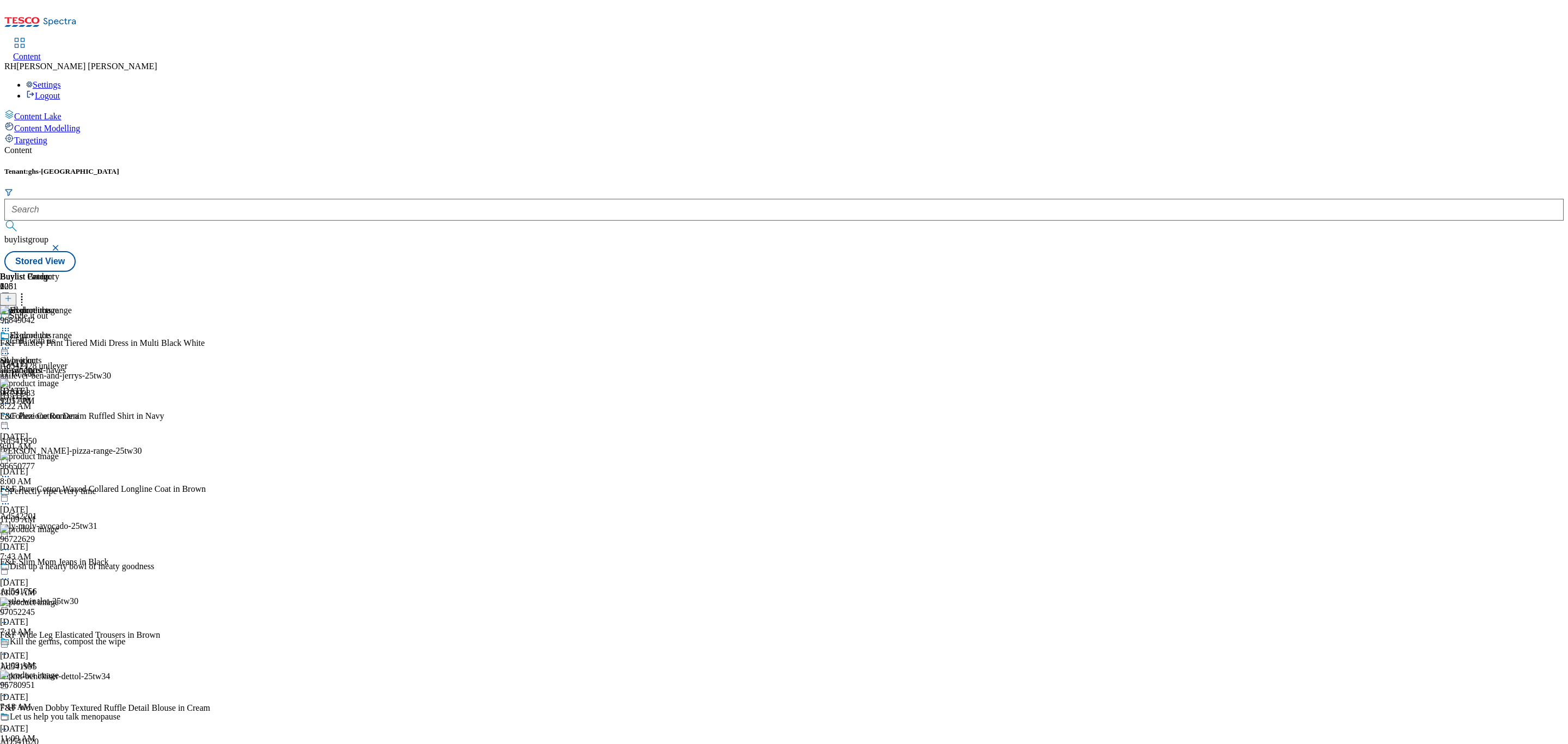
click at [11, 342] on icon at bounding box center [5, 347] width 11 height 11
click at [69, 467] on span "Un-publish" at bounding box center [51, 471] width 35 height 8
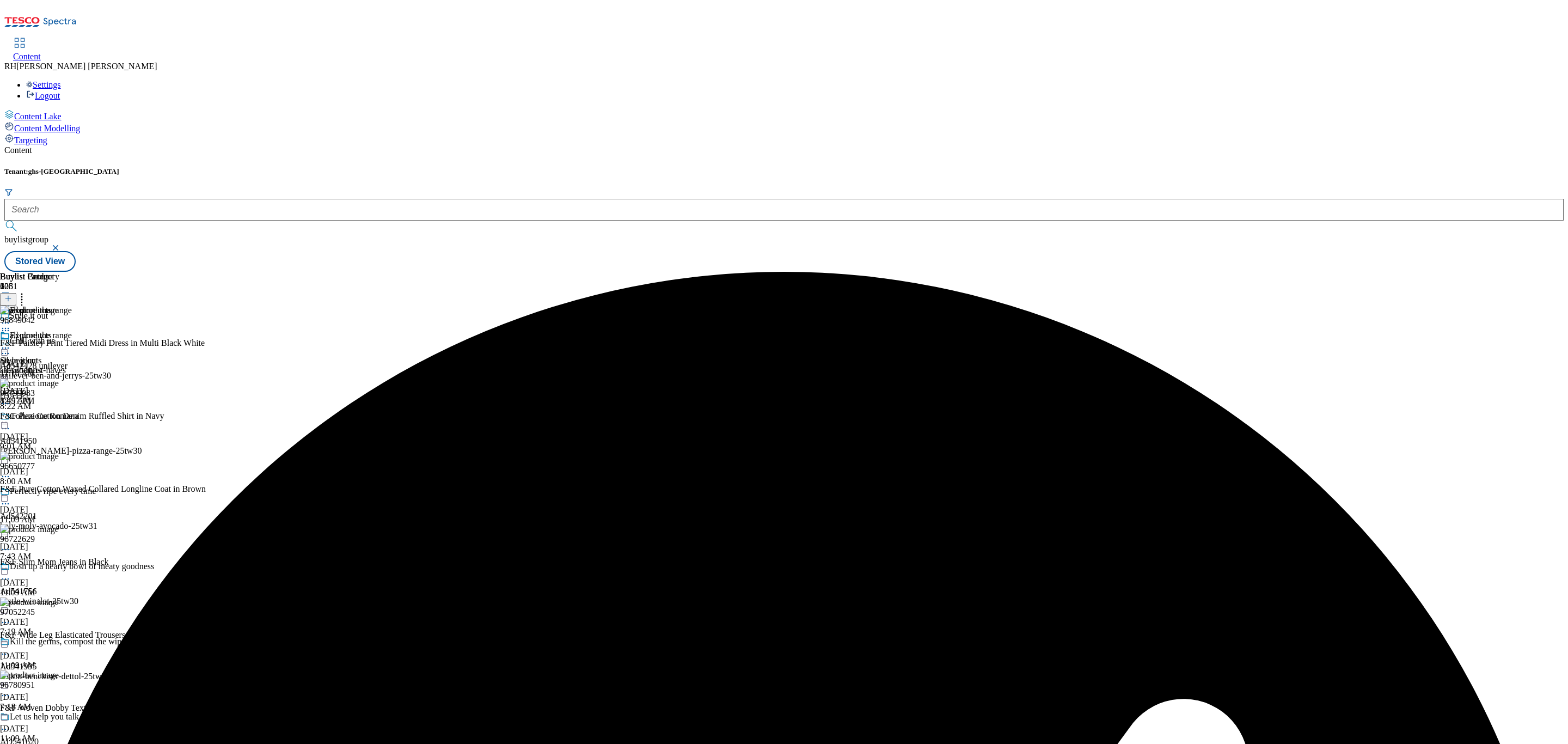
click at [11, 342] on icon at bounding box center [5, 347] width 11 height 11
click at [75, 427] on button "Un-preview" at bounding box center [48, 433] width 53 height 12
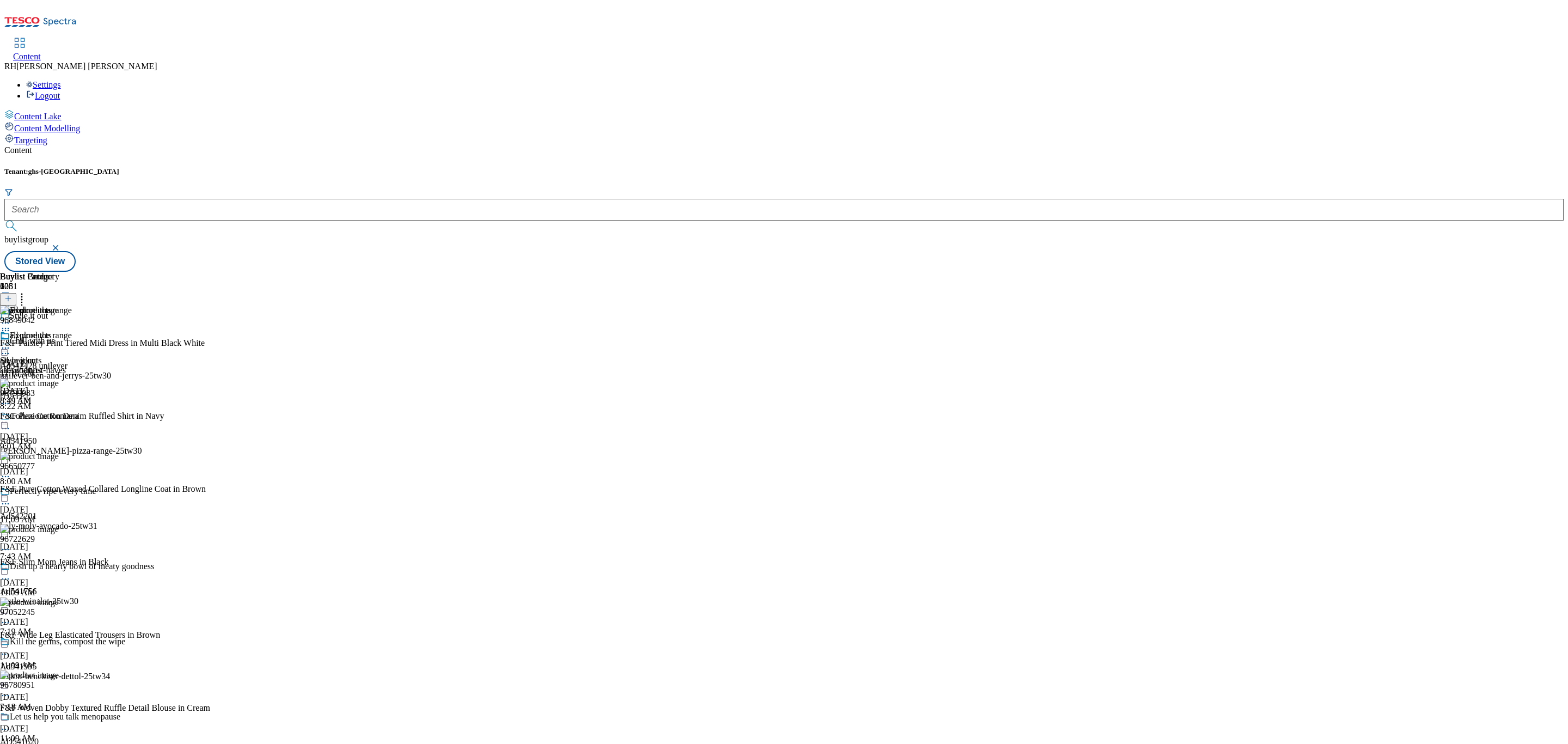
click at [27, 291] on icon at bounding box center [22, 296] width 11 height 11
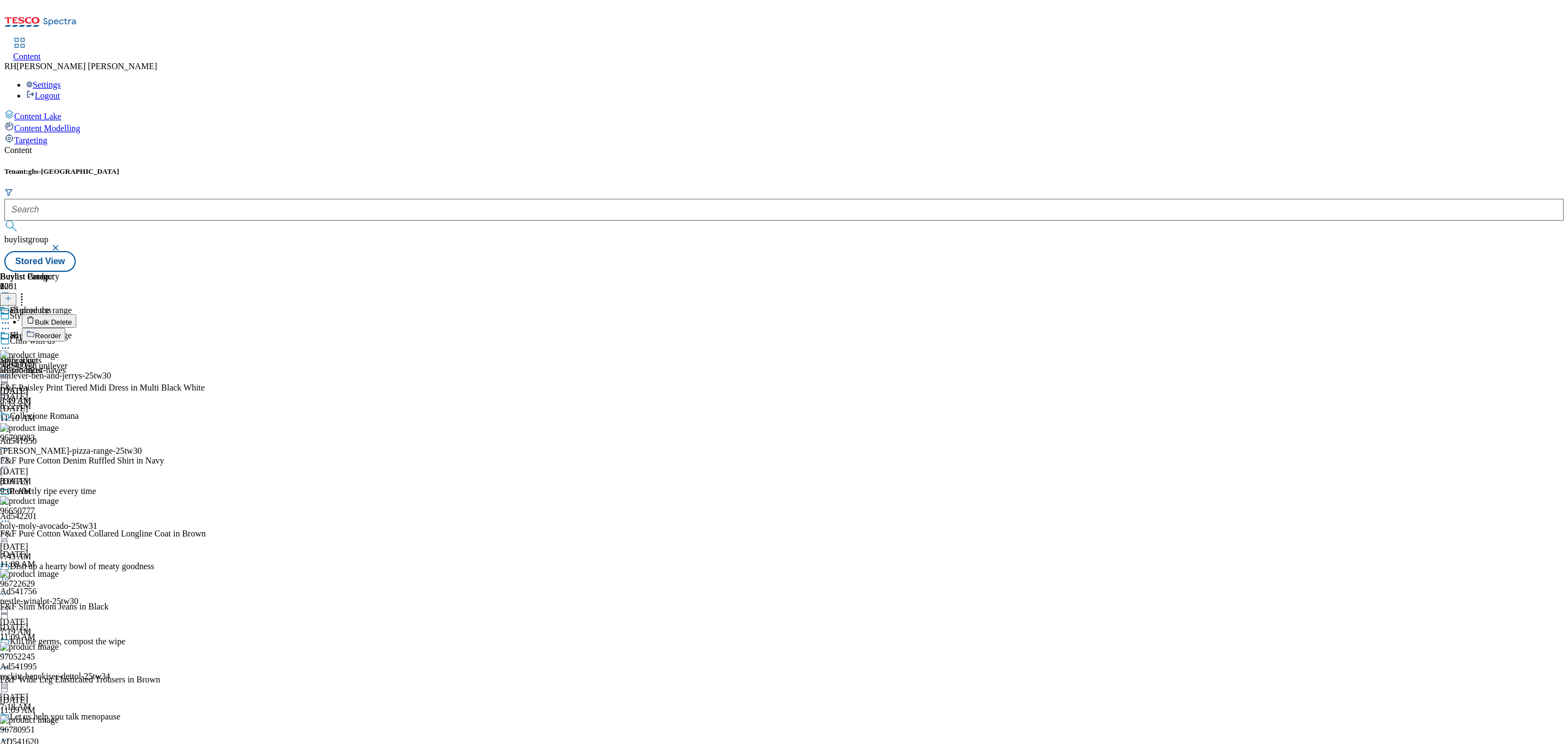
click at [72, 318] on span "Bulk Delete" at bounding box center [53, 322] width 37 height 8
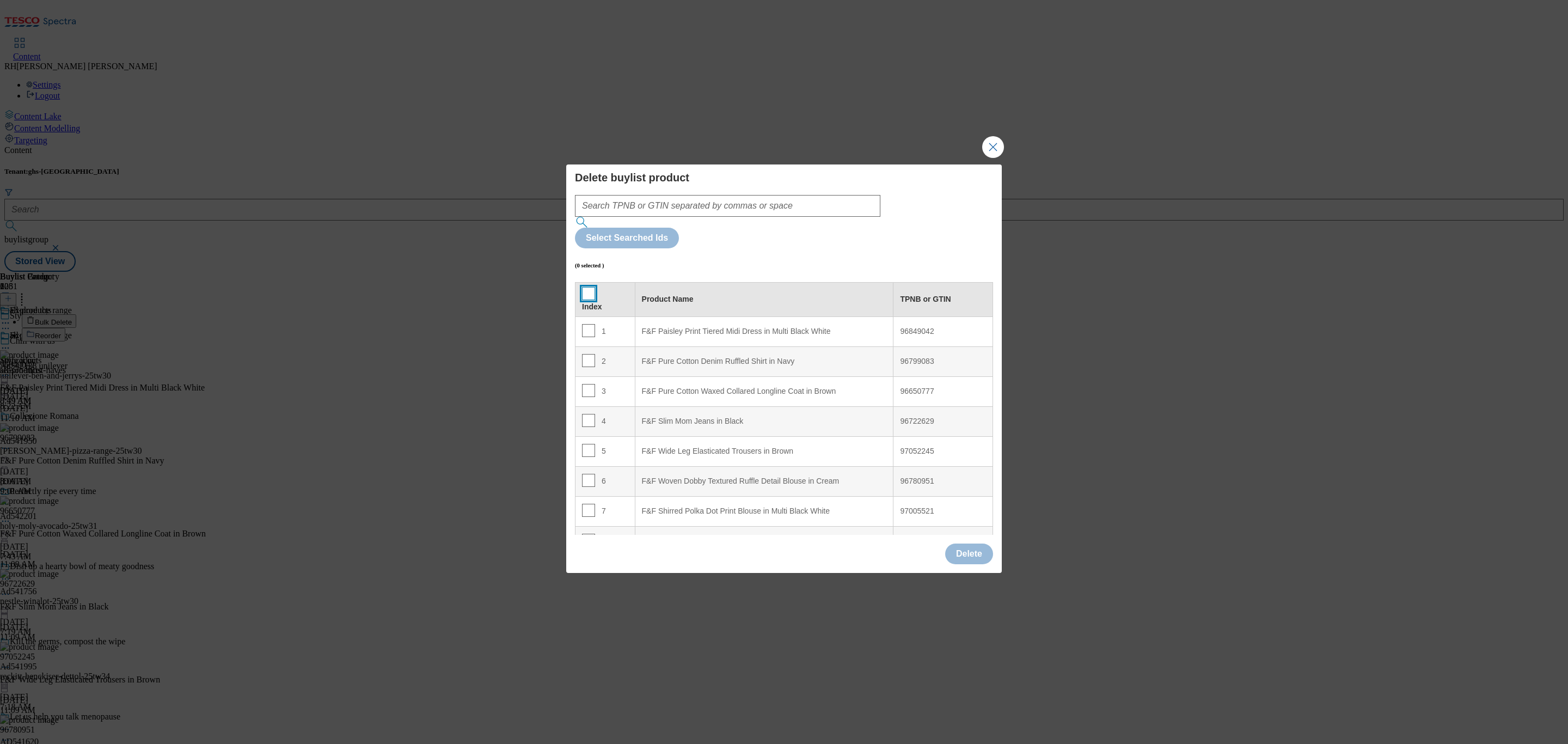
click at [589, 286] on input "Modal" at bounding box center [589, 293] width 13 height 13
checkbox input "true"
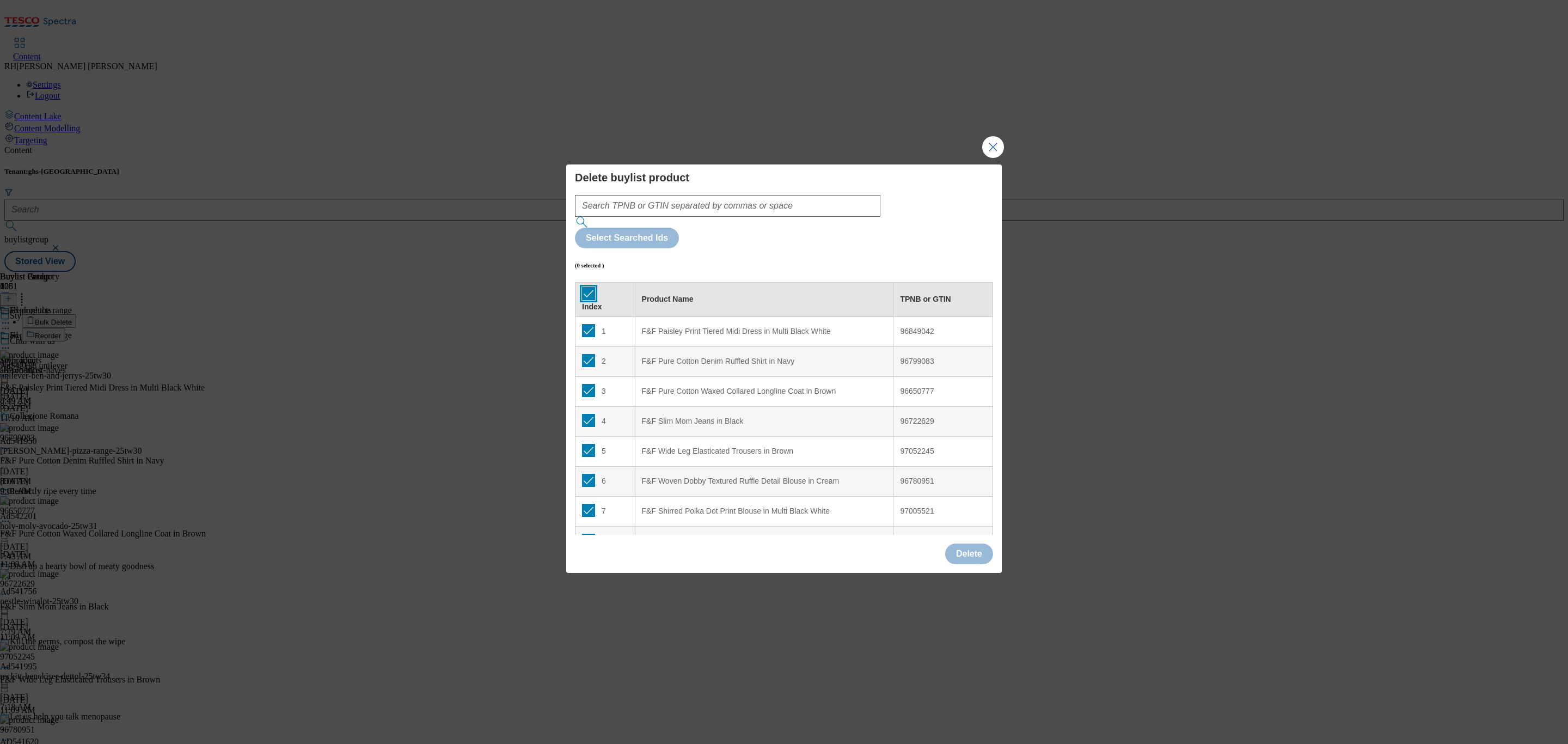
checkbox input "true"
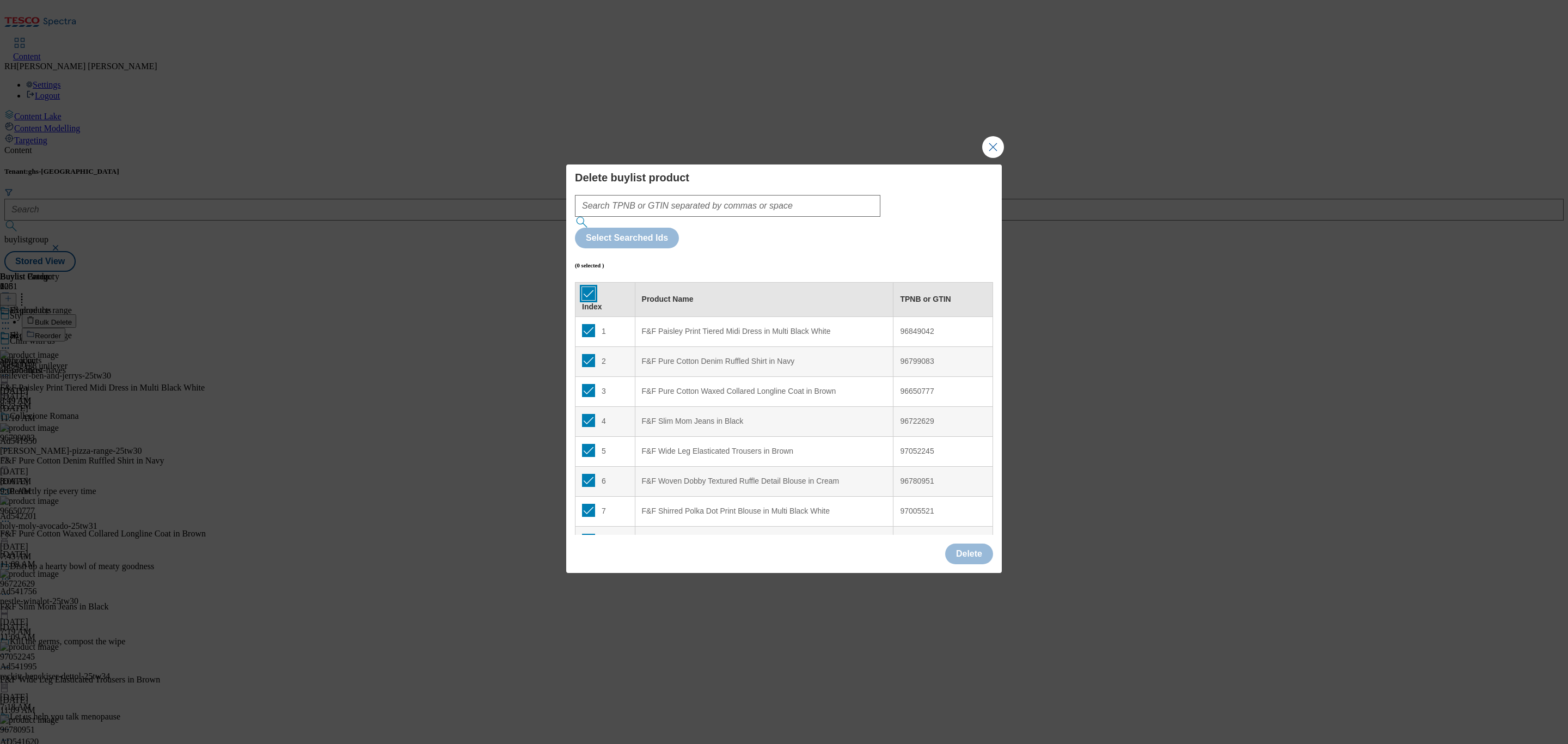
checkbox input "true"
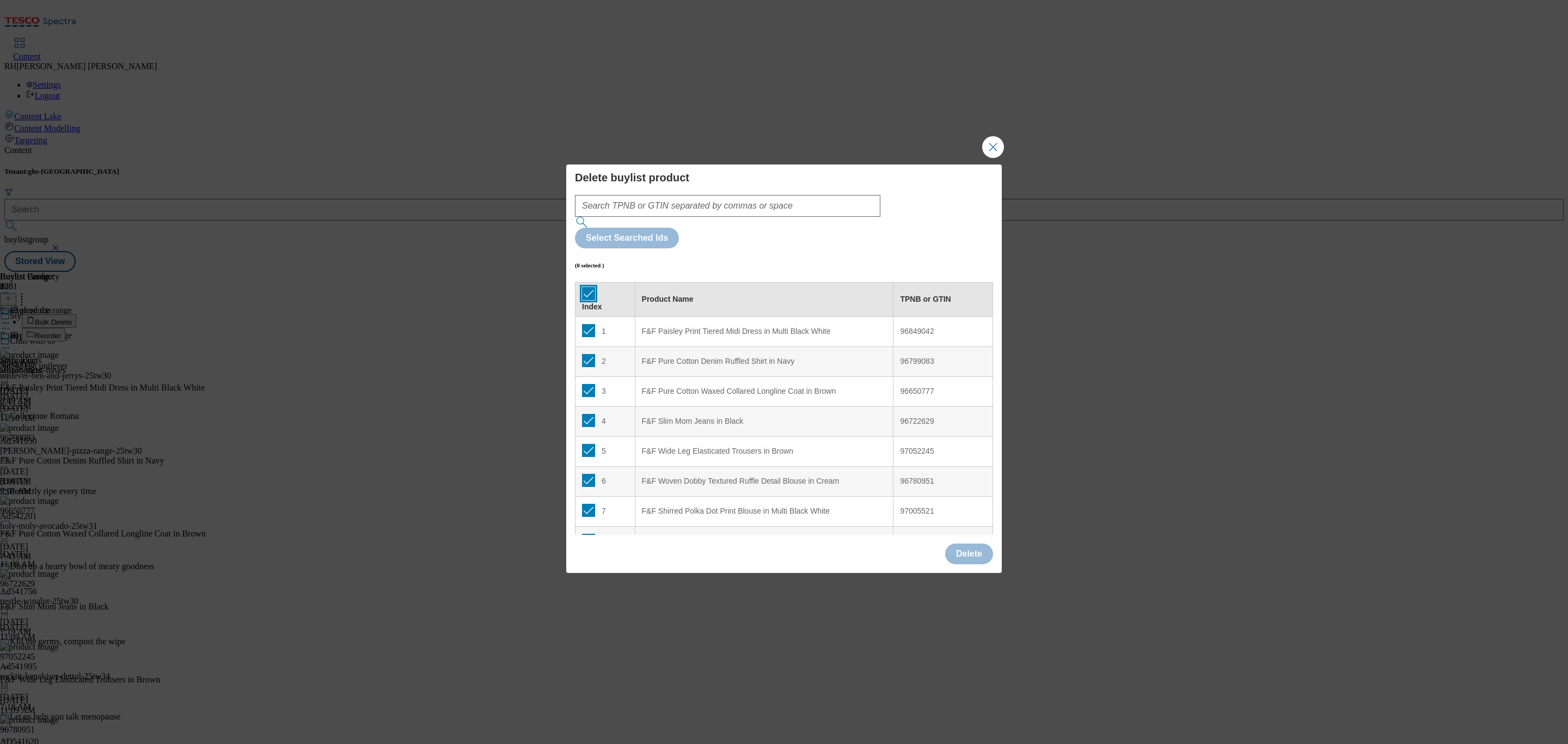
checkbox input "true"
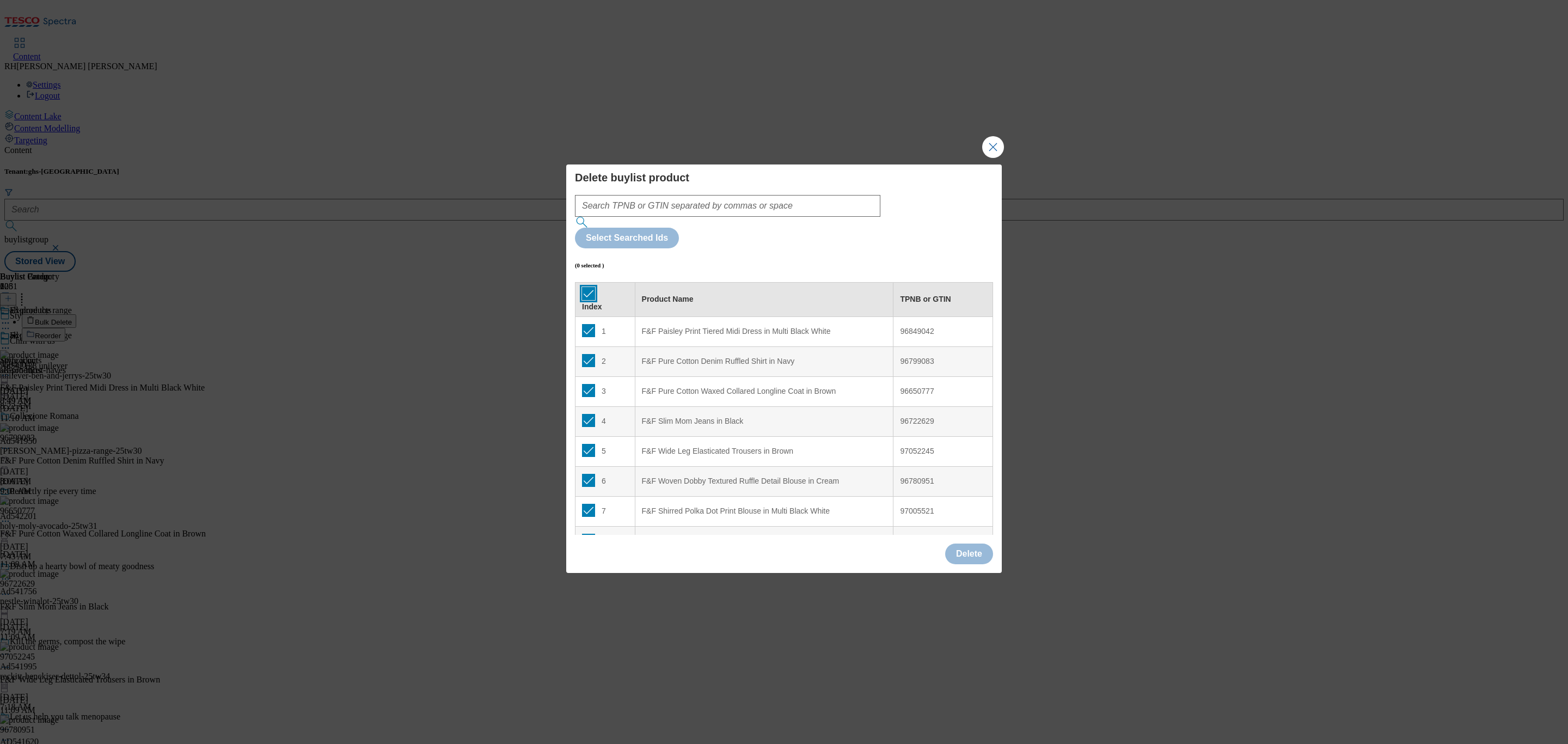
checkbox input "true"
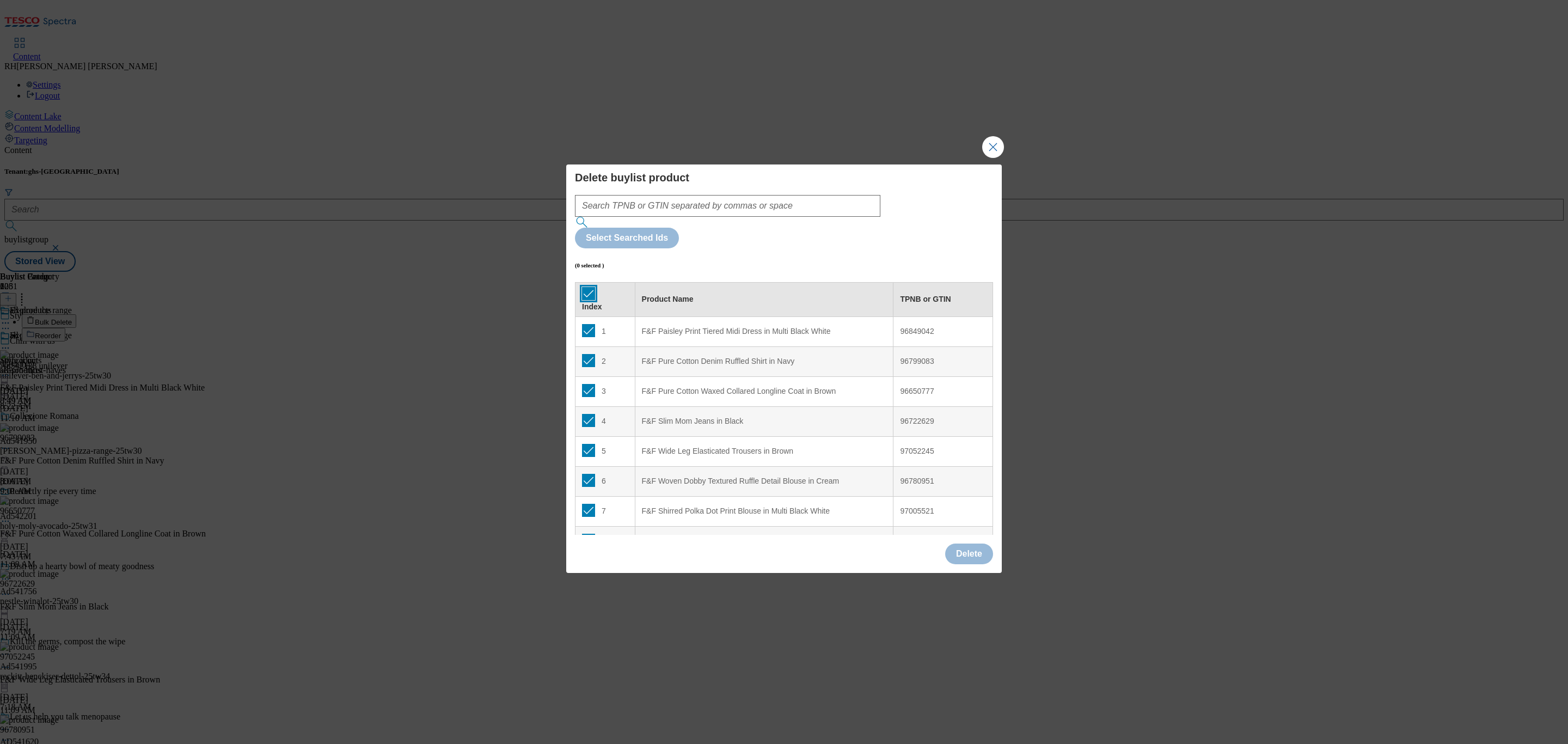
checkbox input "true"
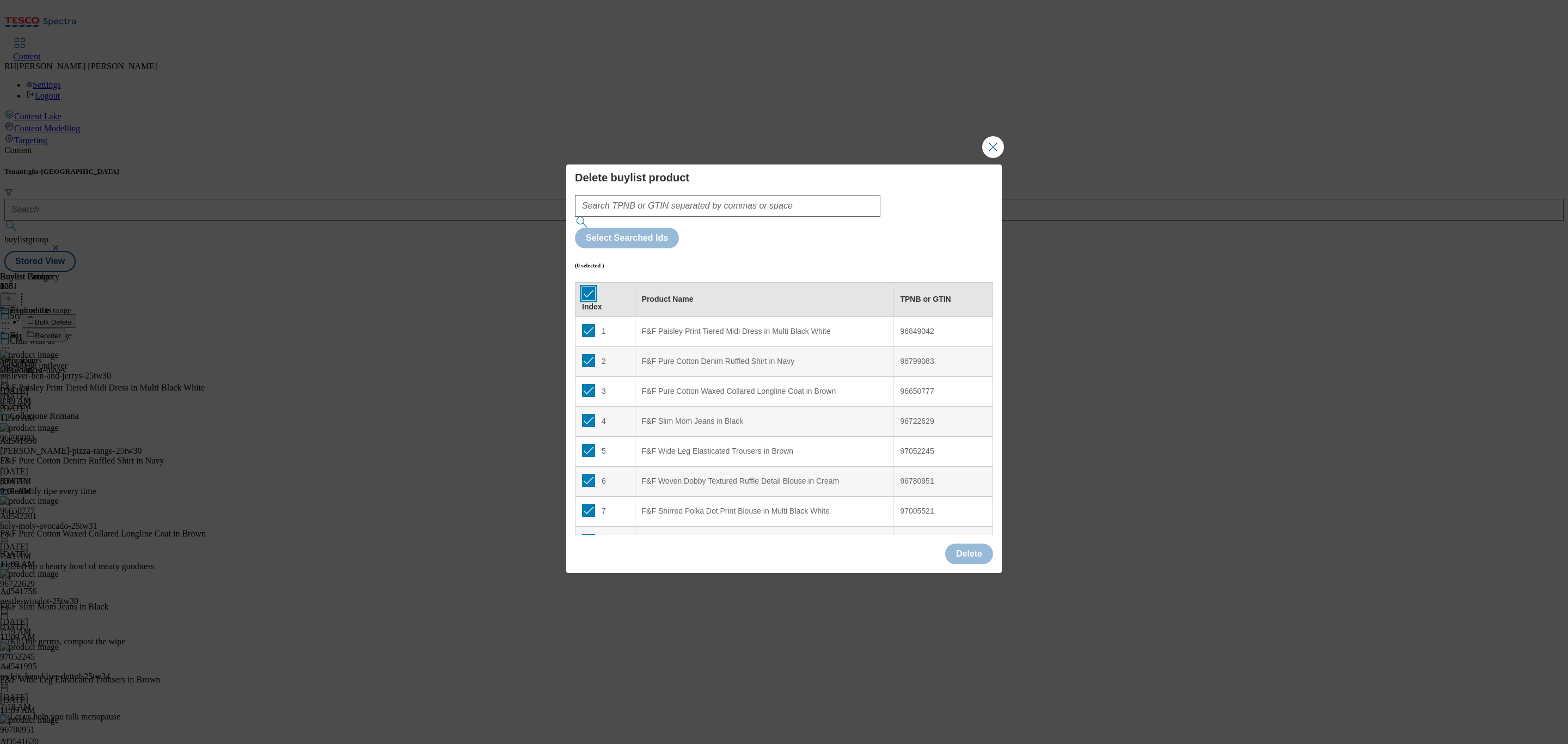
checkbox input "true"
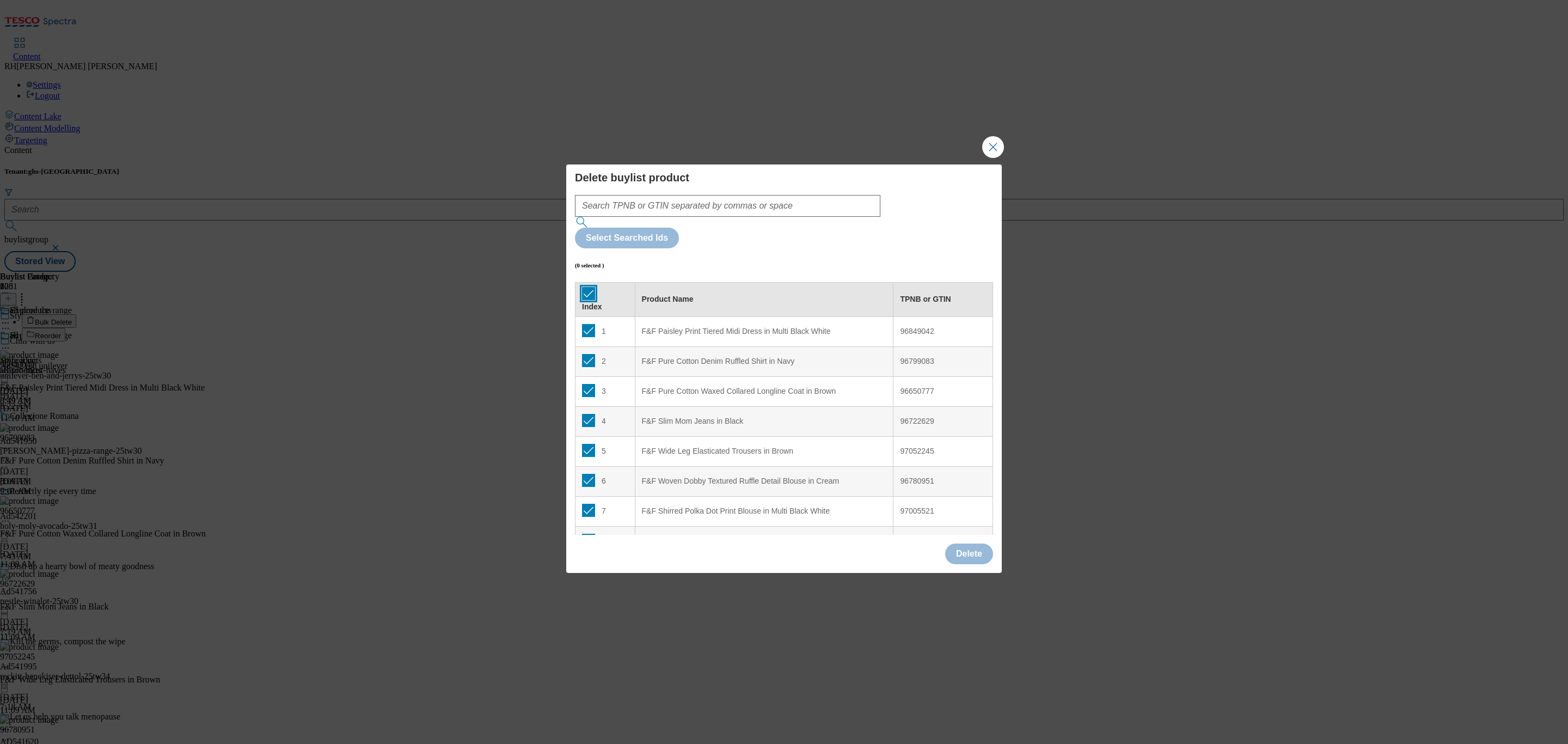
checkbox input "true"
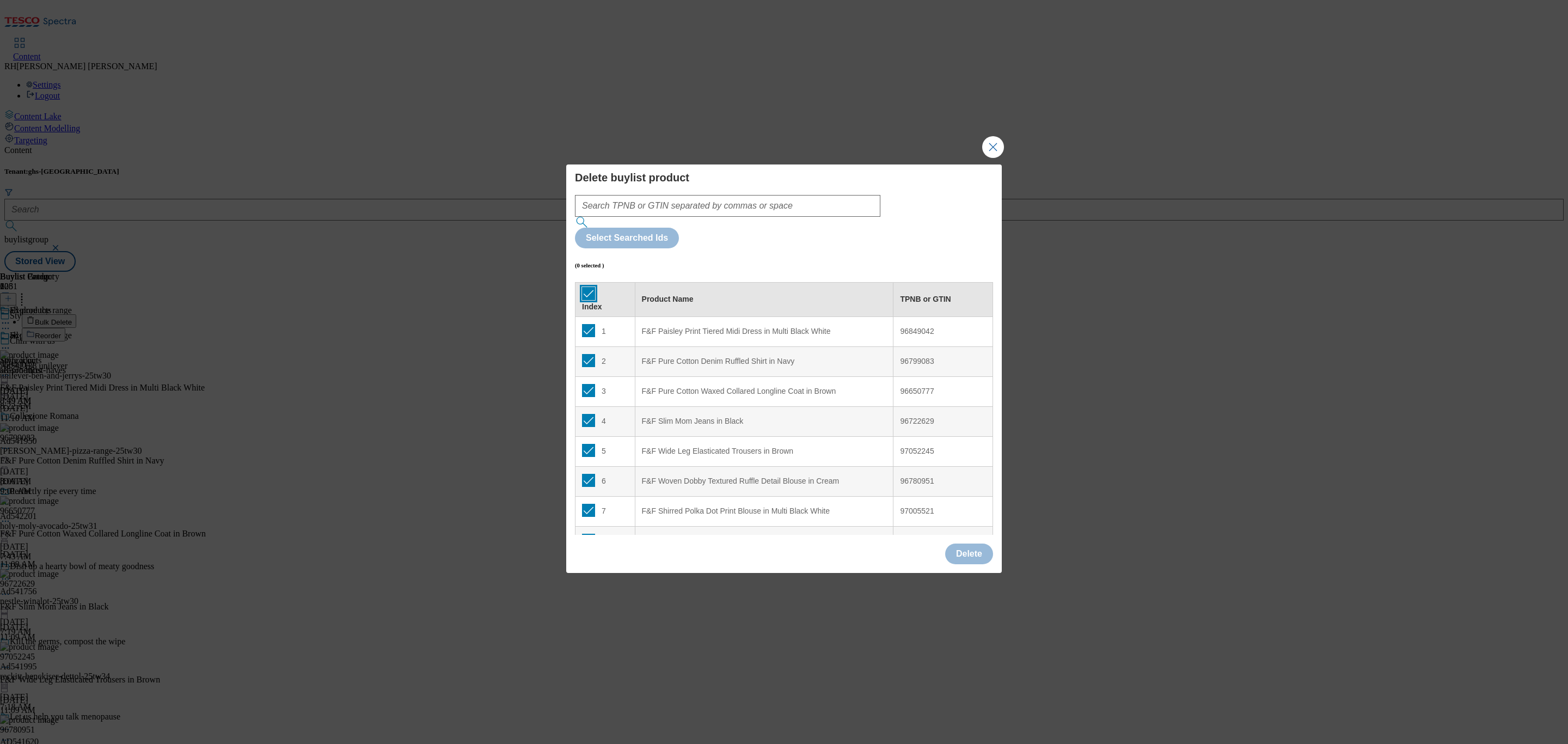
checkbox input "true"
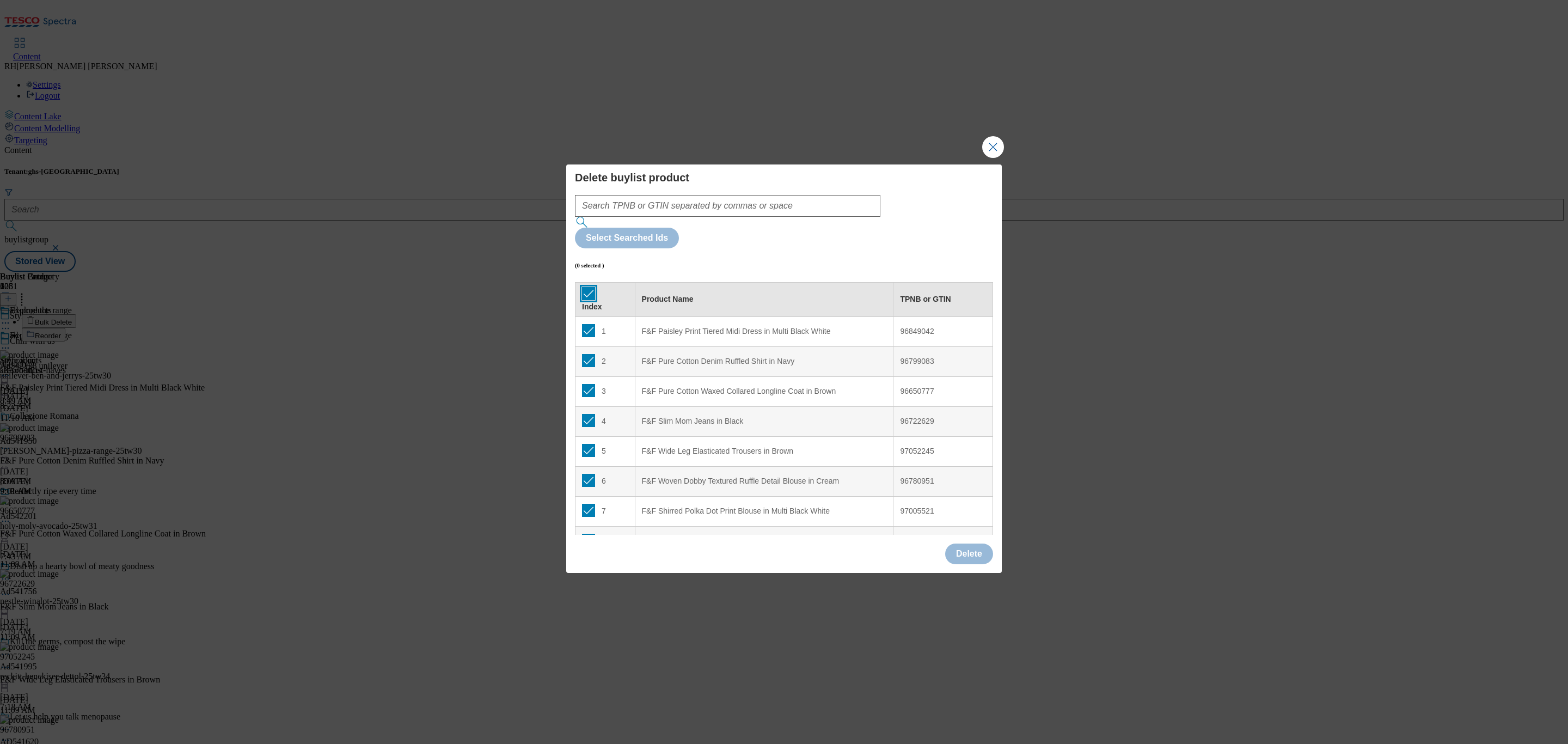
checkbox input "true"
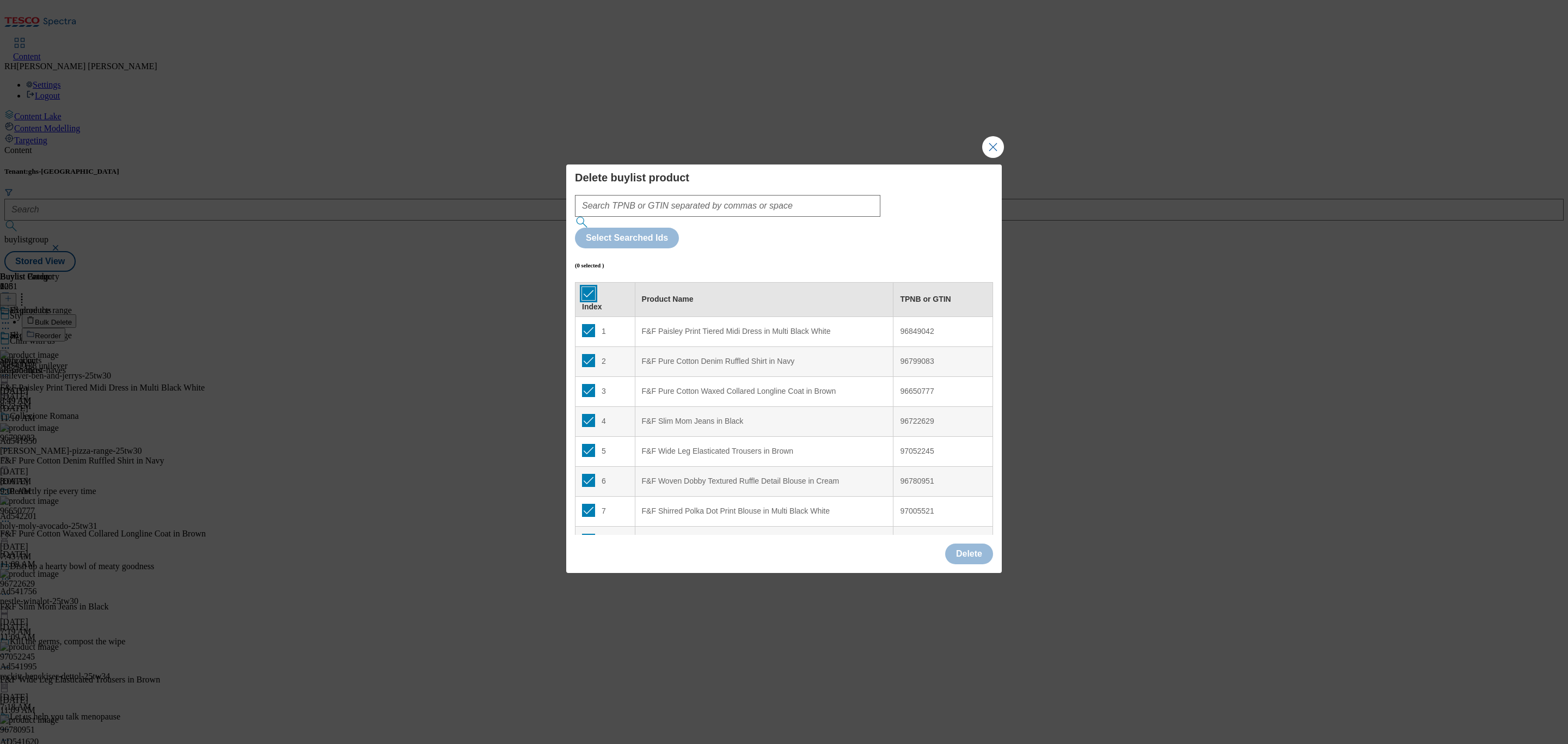
checkbox input "true"
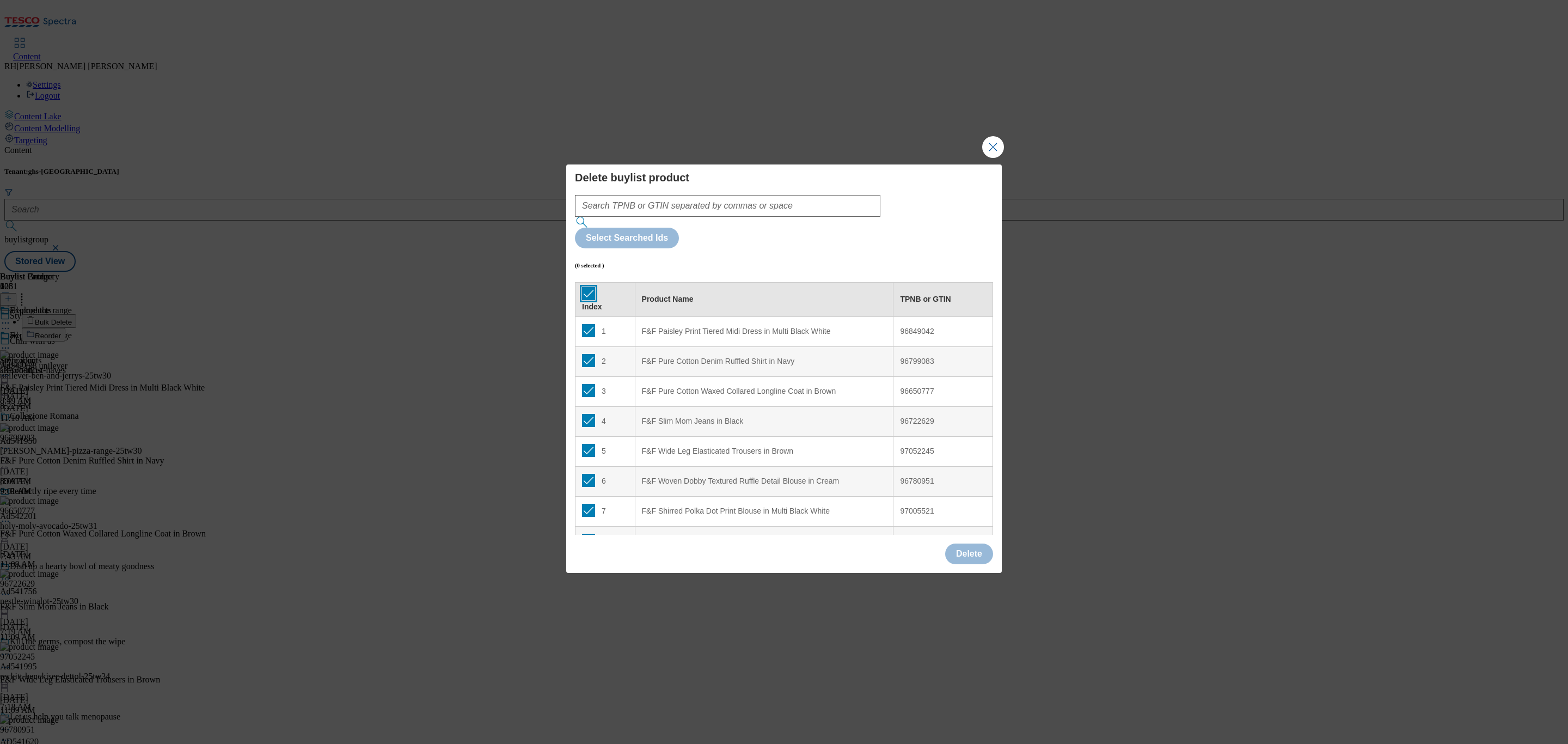
checkbox input "true"
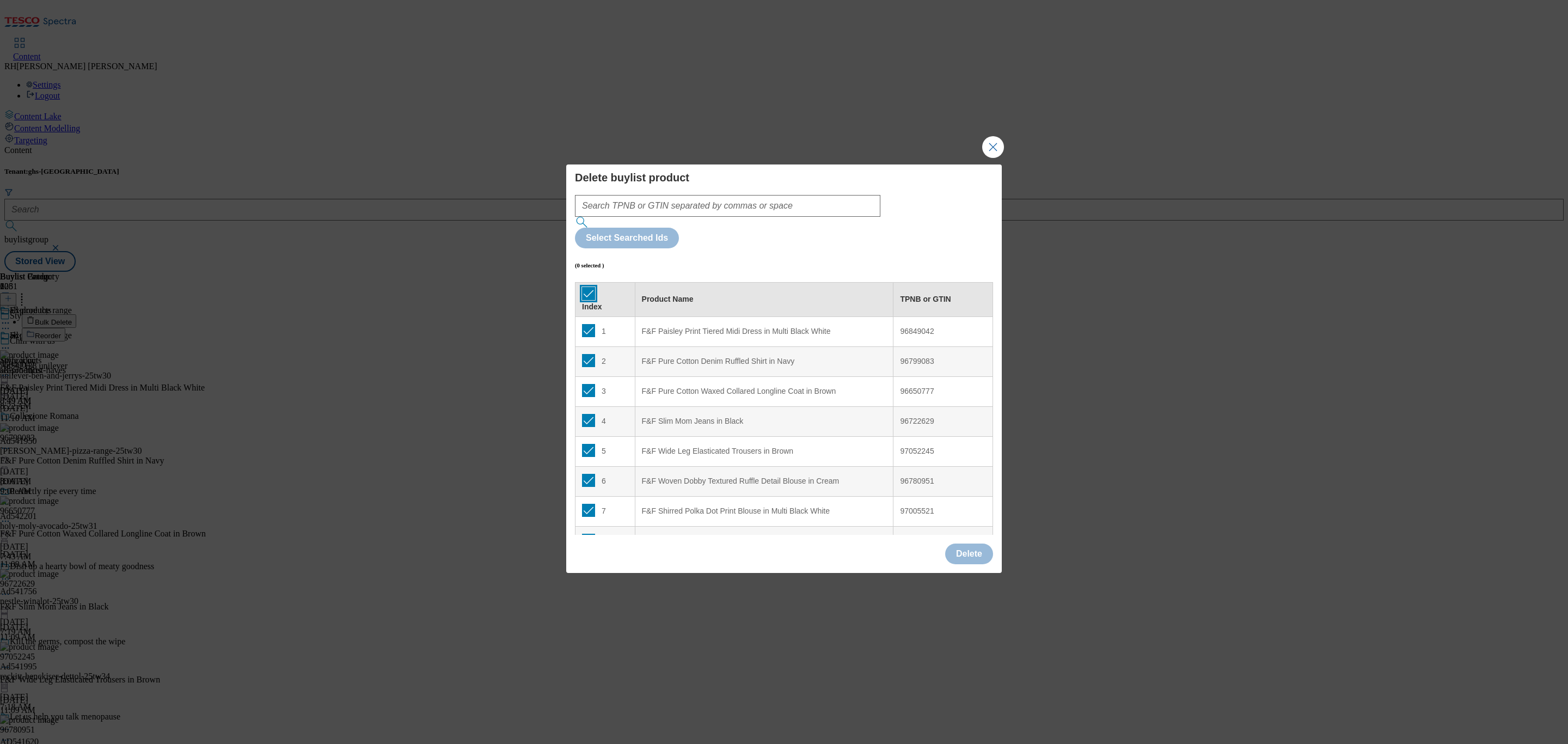
checkbox input "true"
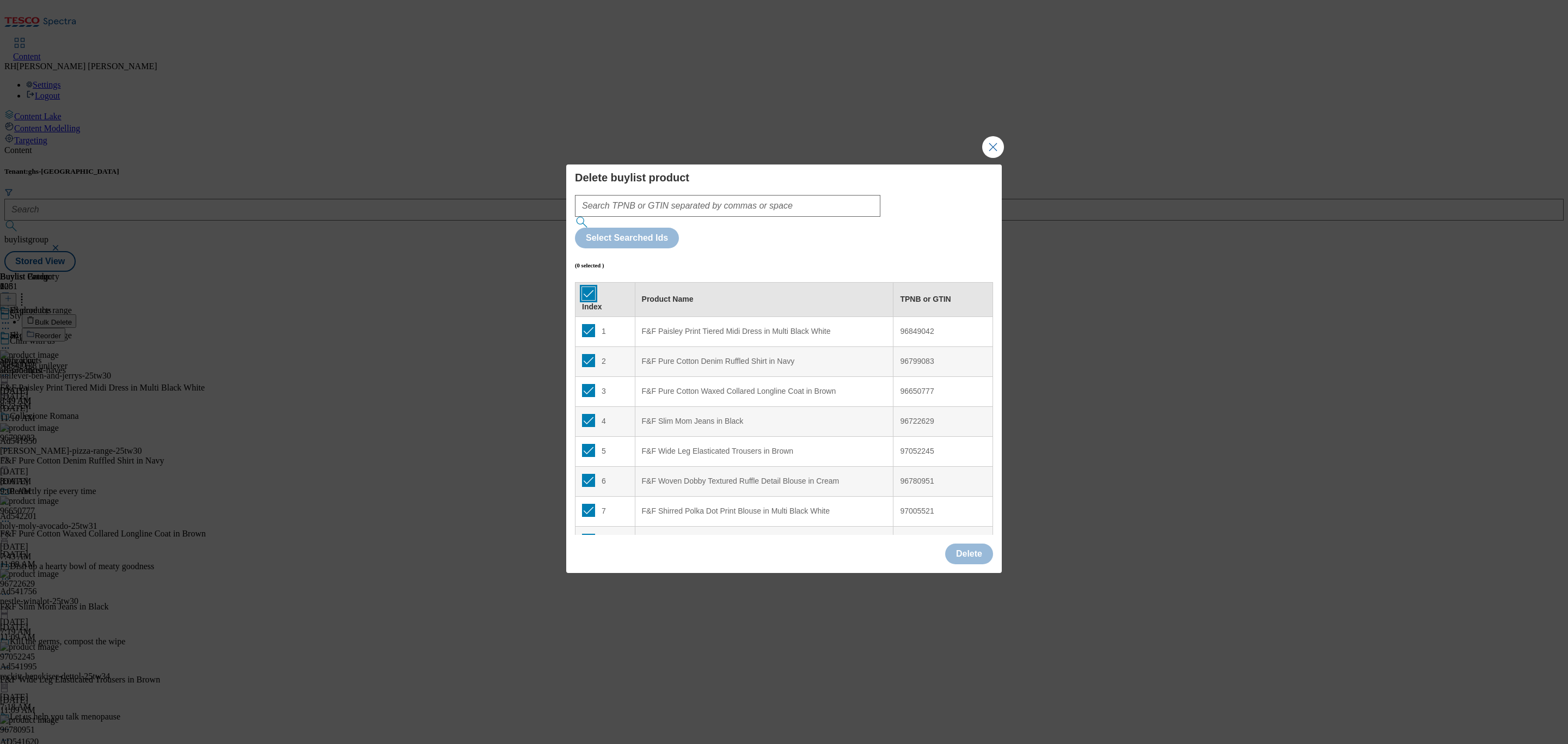
checkbox input "true"
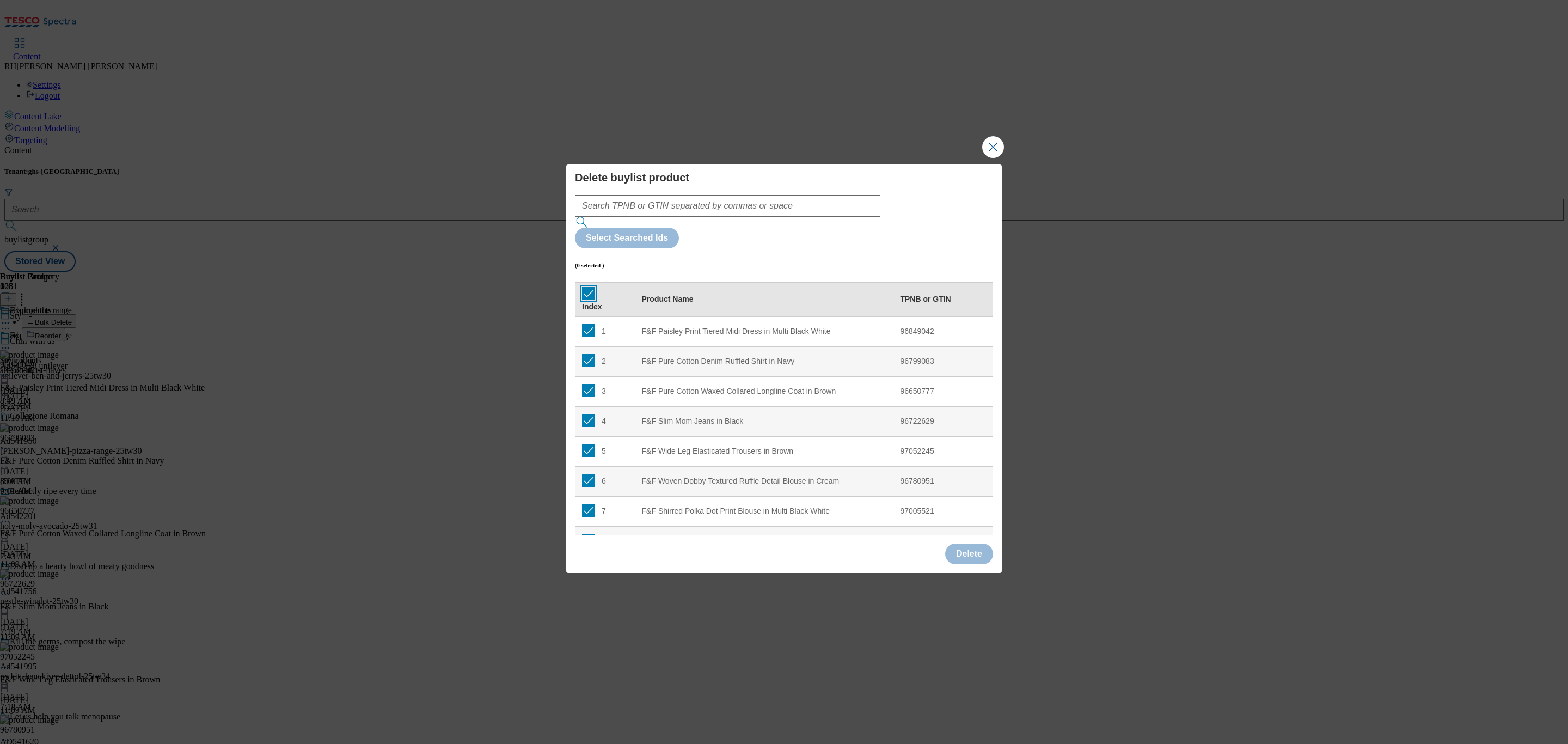
checkbox input "true"
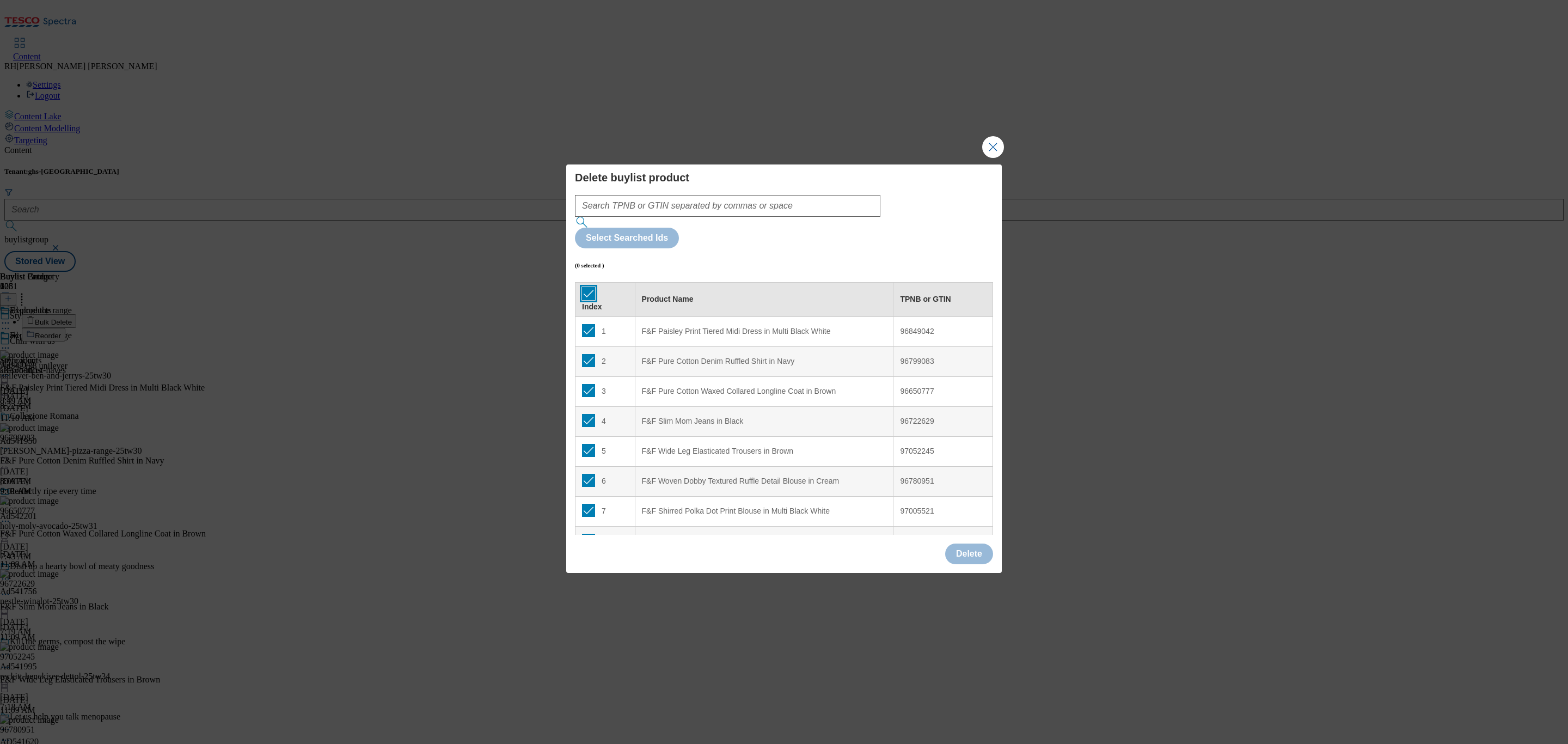
checkbox input "true"
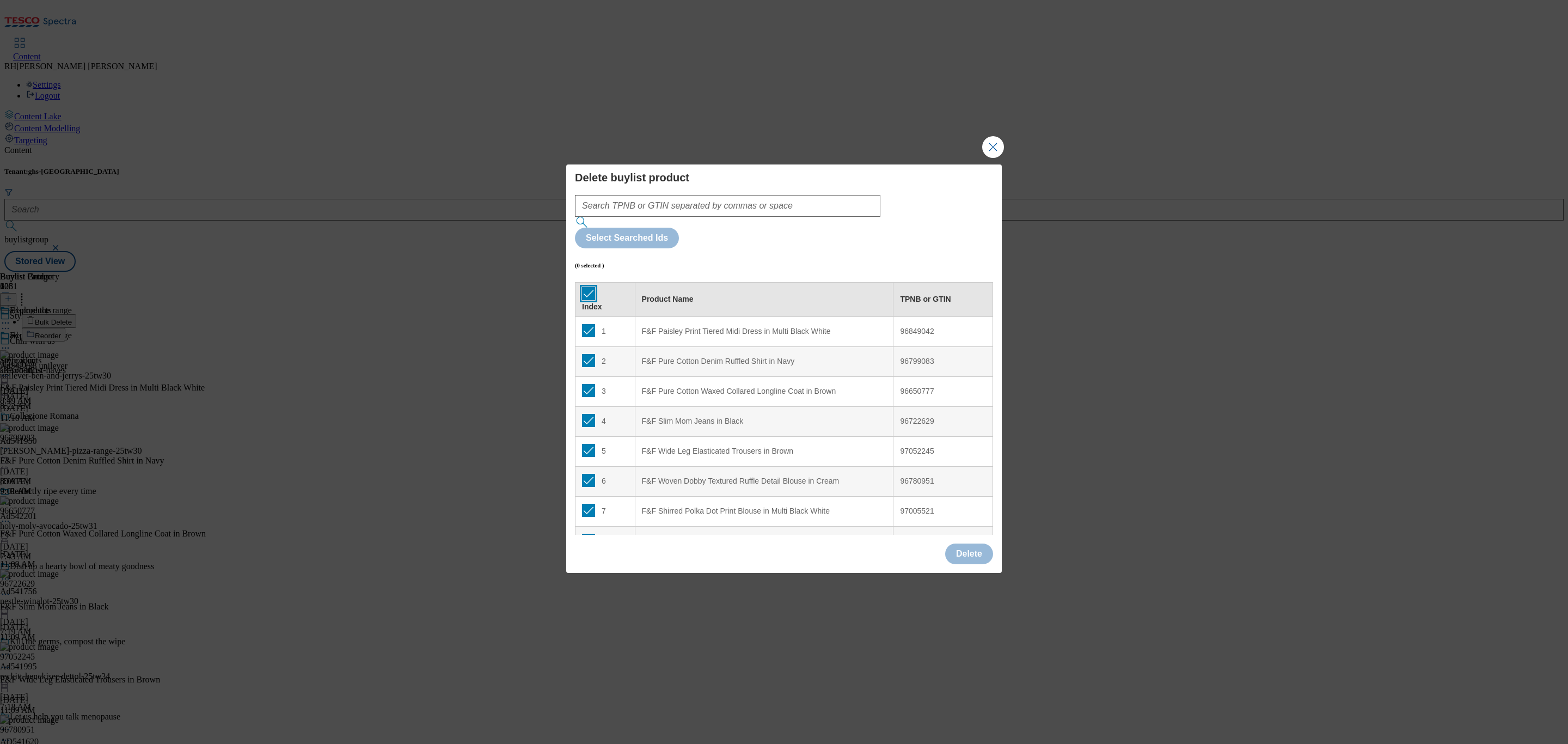
checkbox input "true"
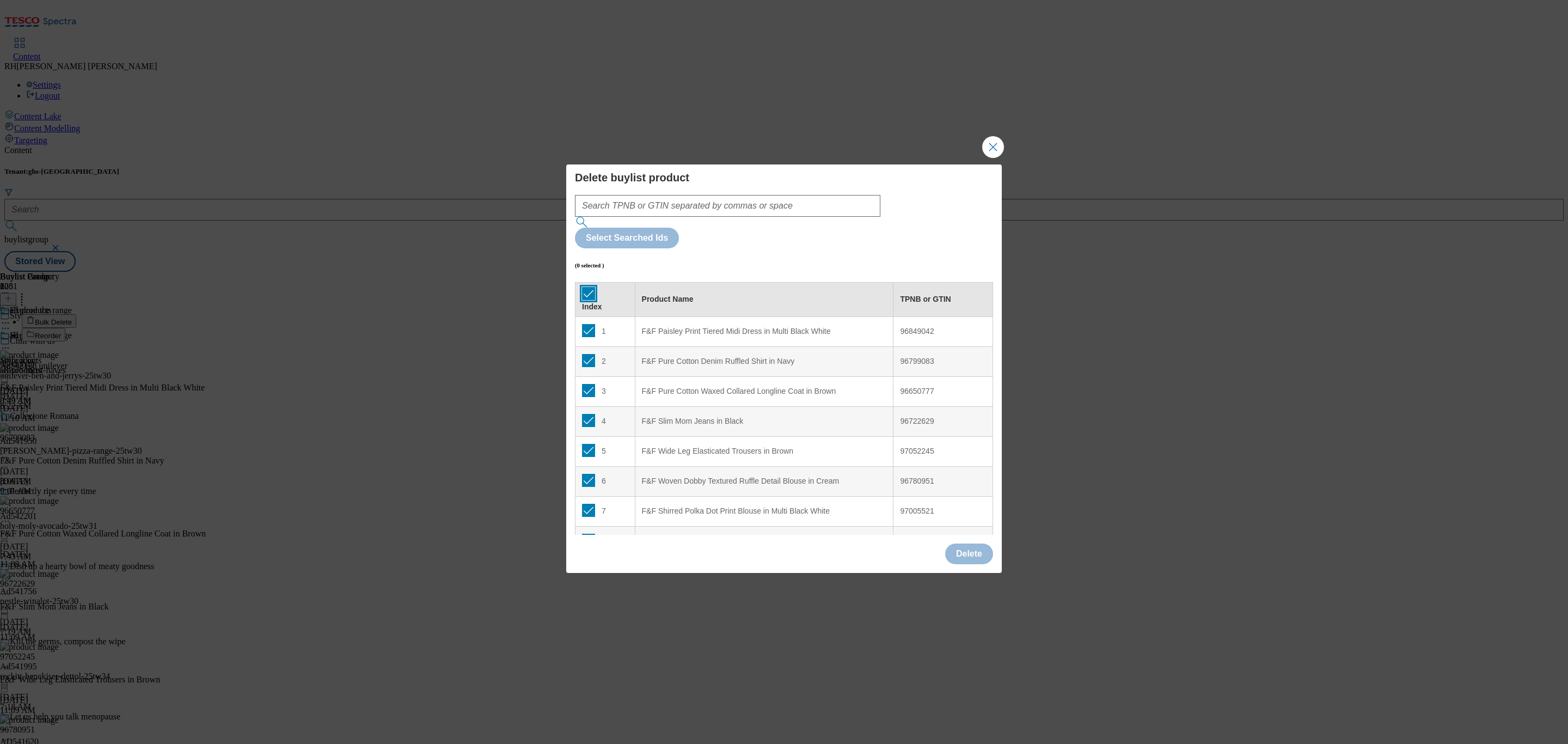
checkbox input "true"
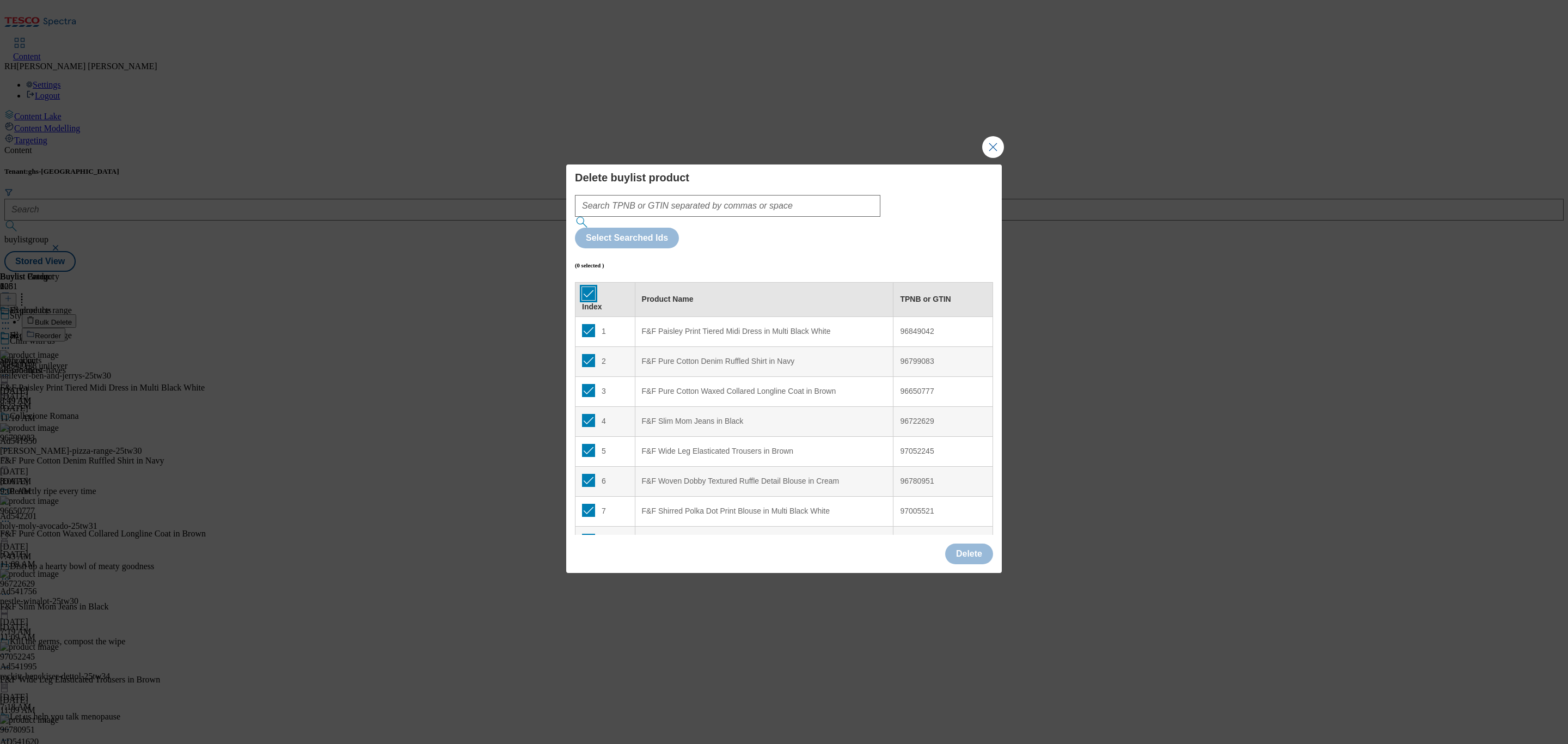
checkbox input "true"
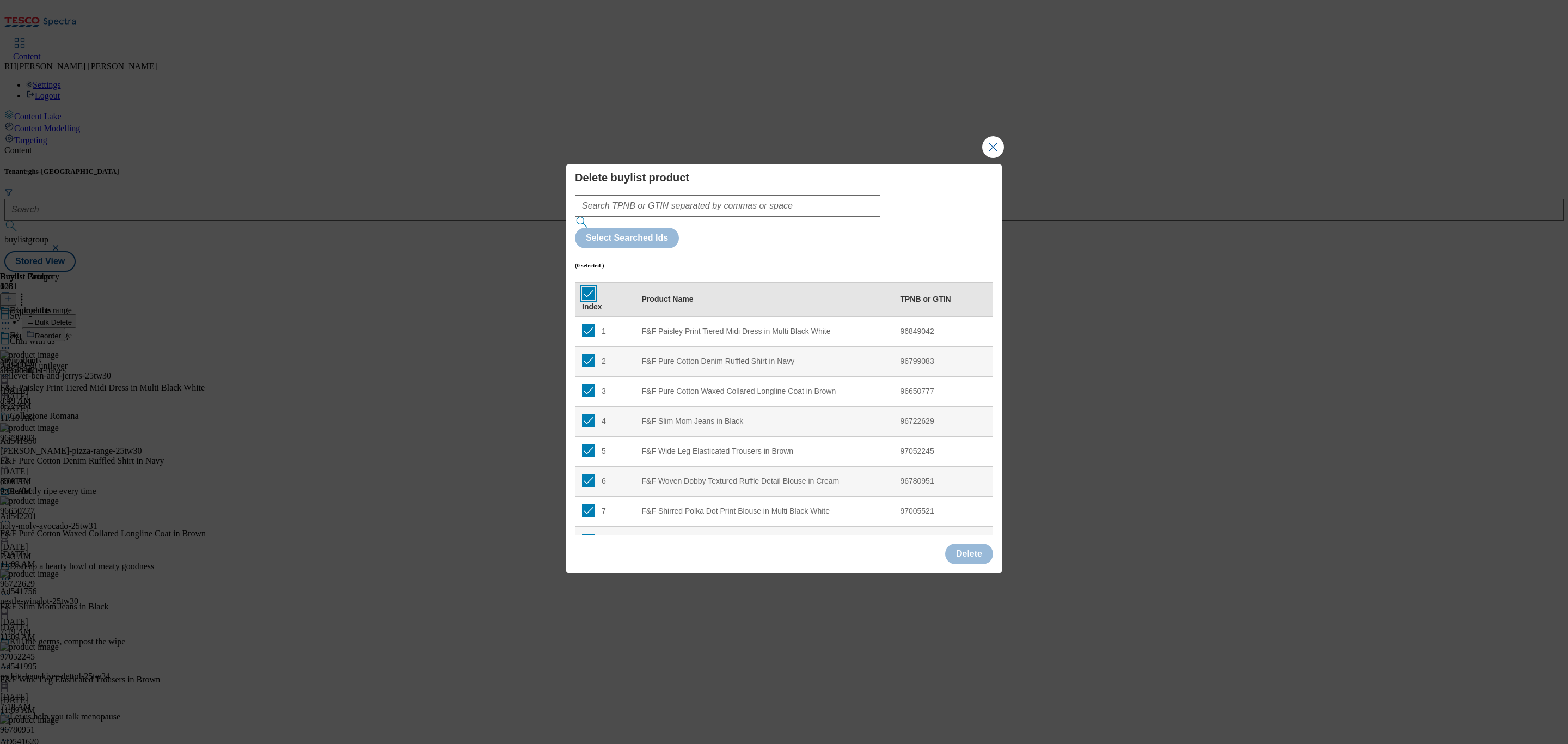
checkbox input "true"
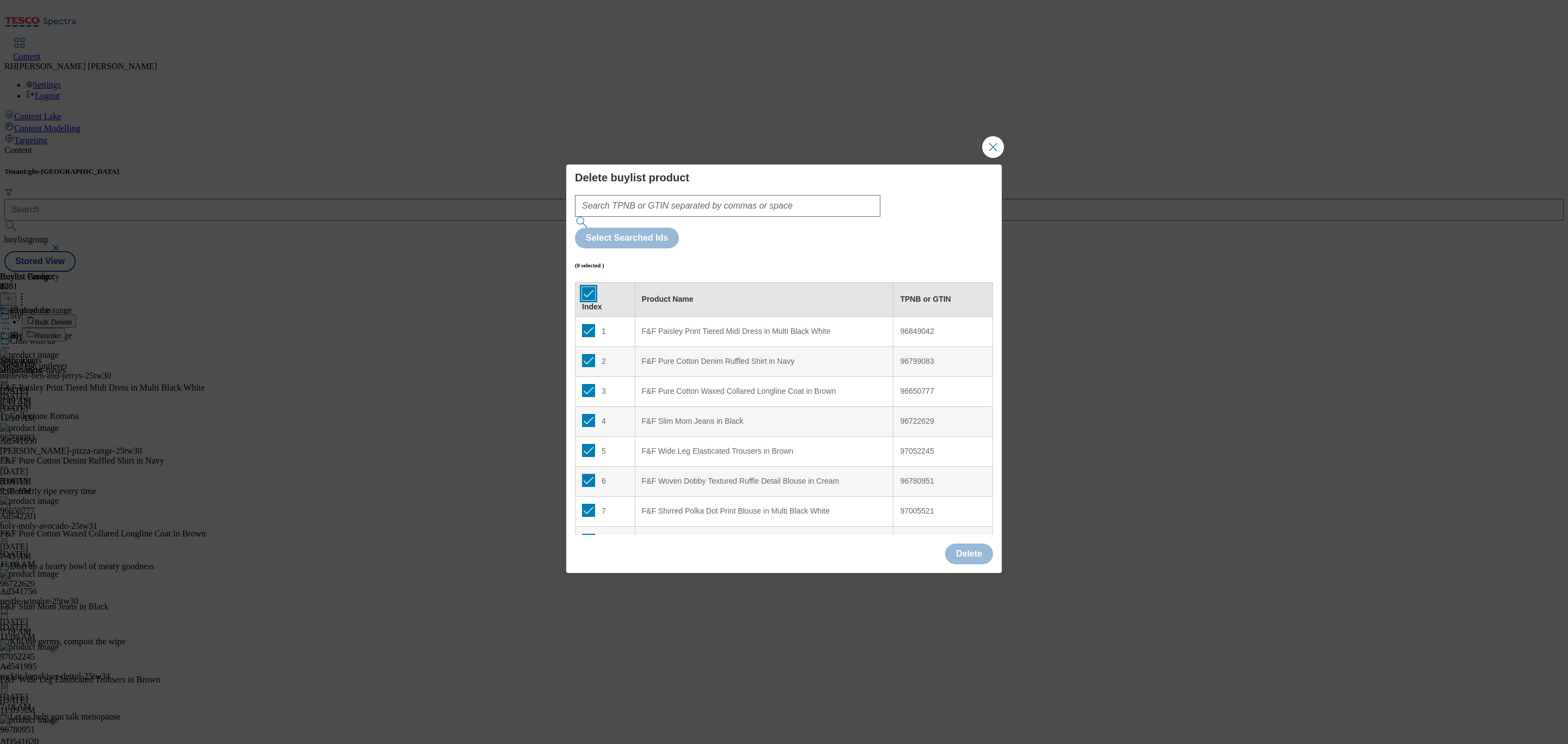
checkbox input "true"
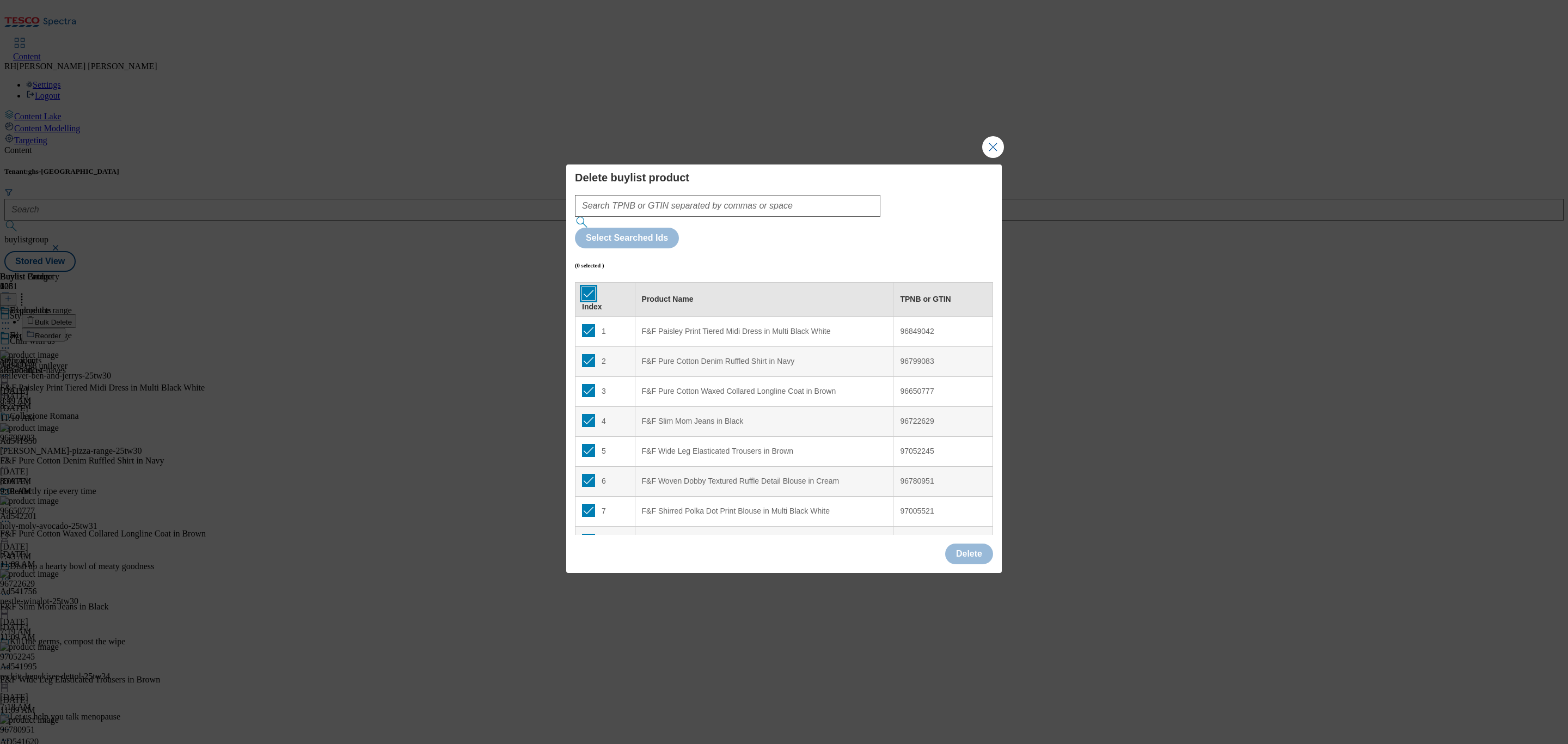
checkbox input "true"
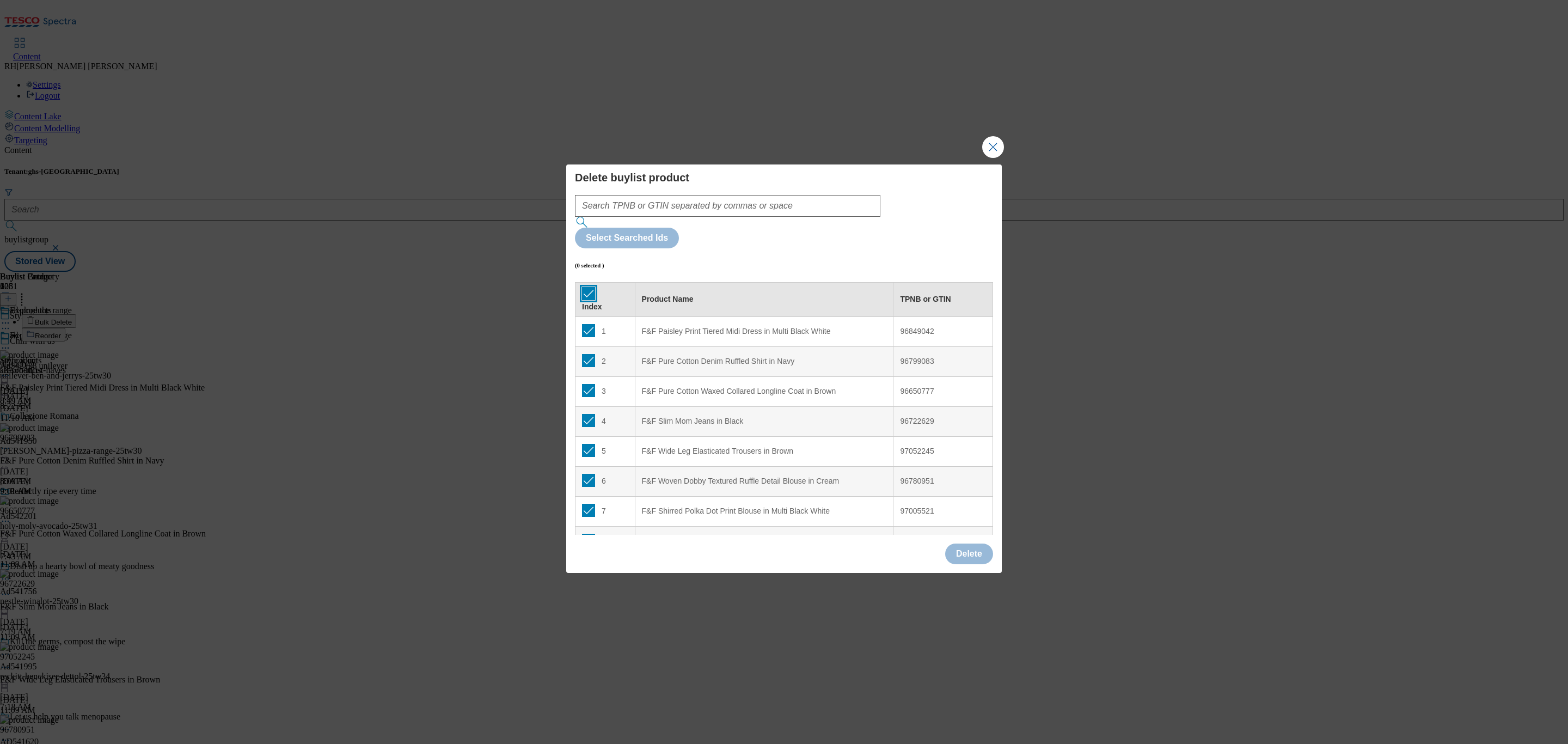
checkbox input "true"
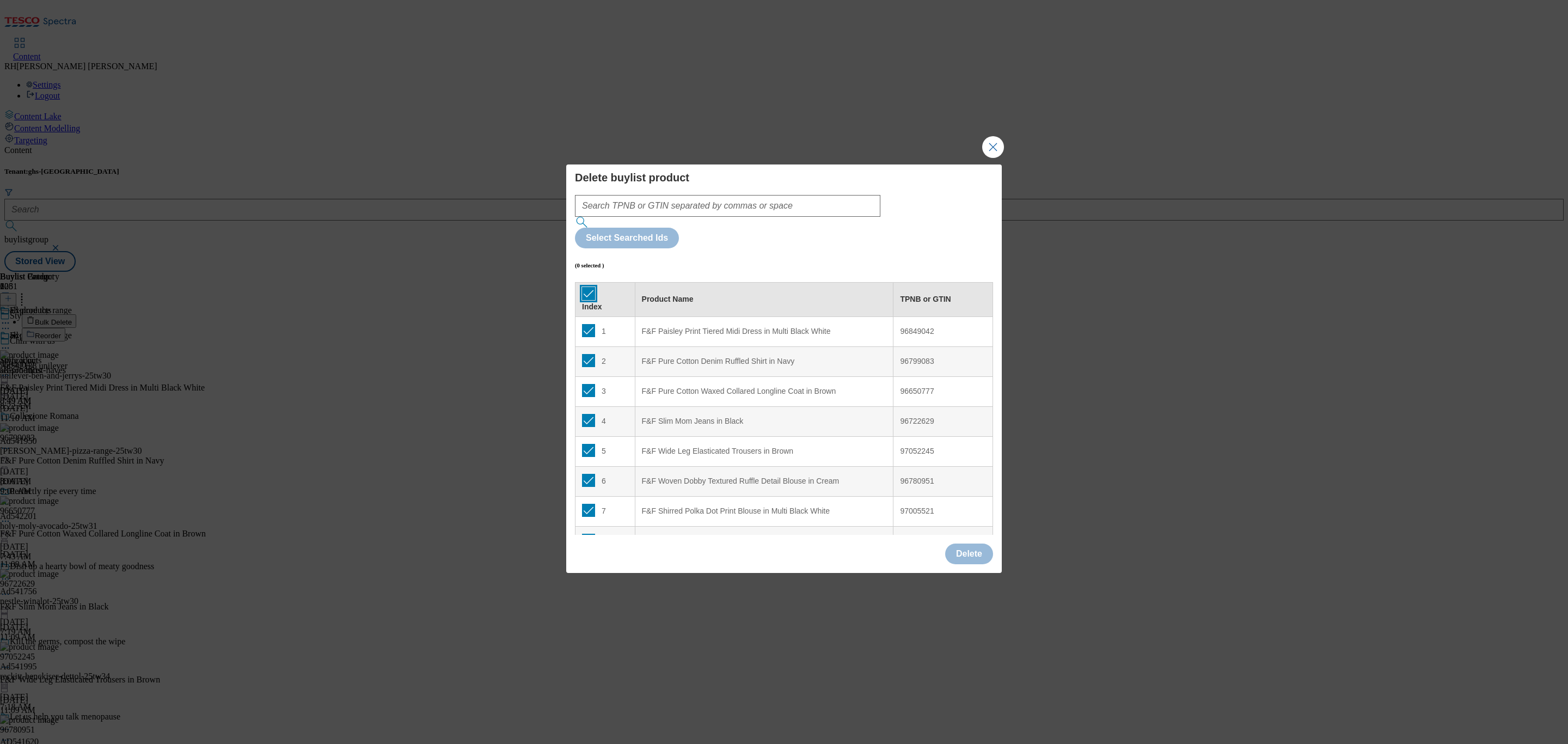
checkbox input "true"
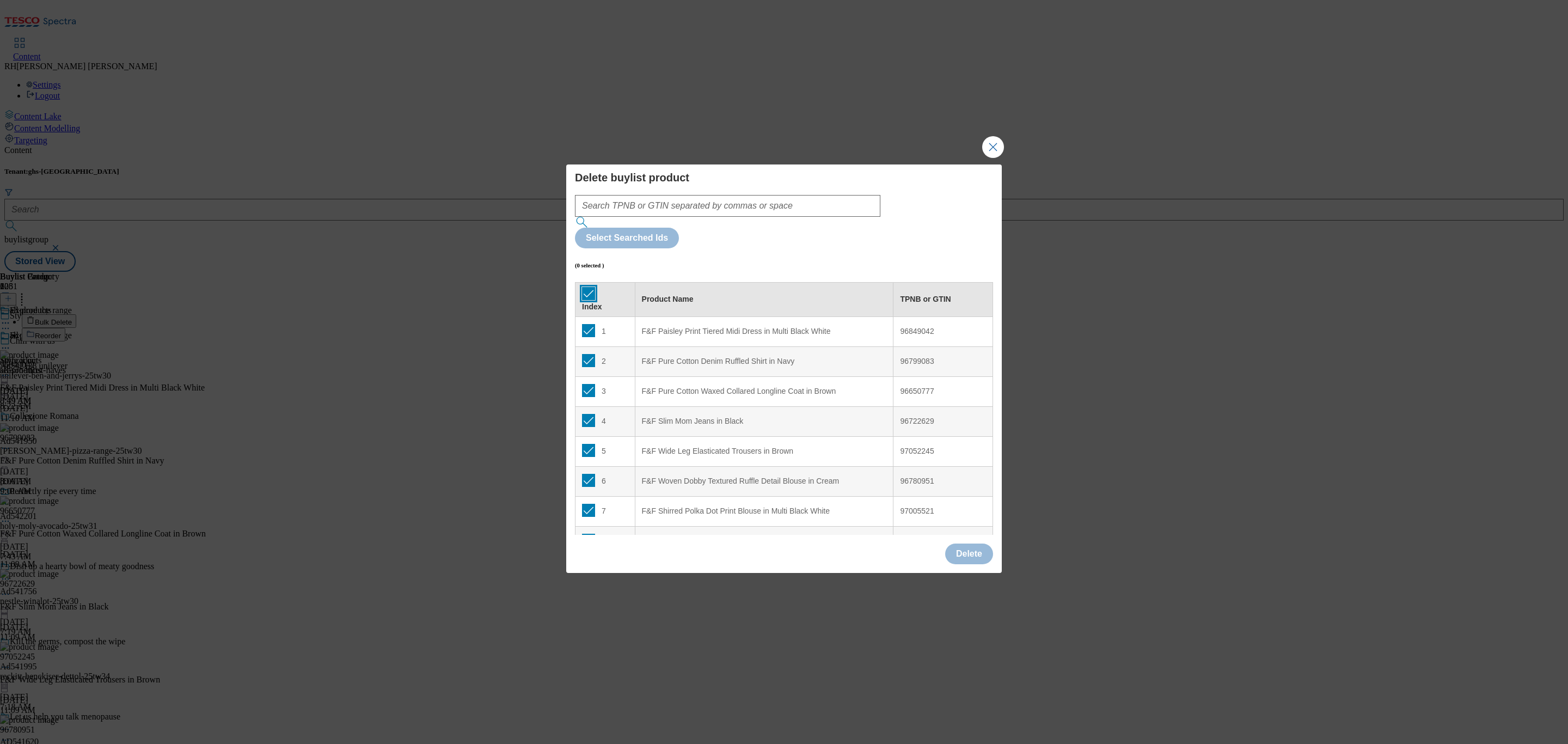
checkbox input "true"
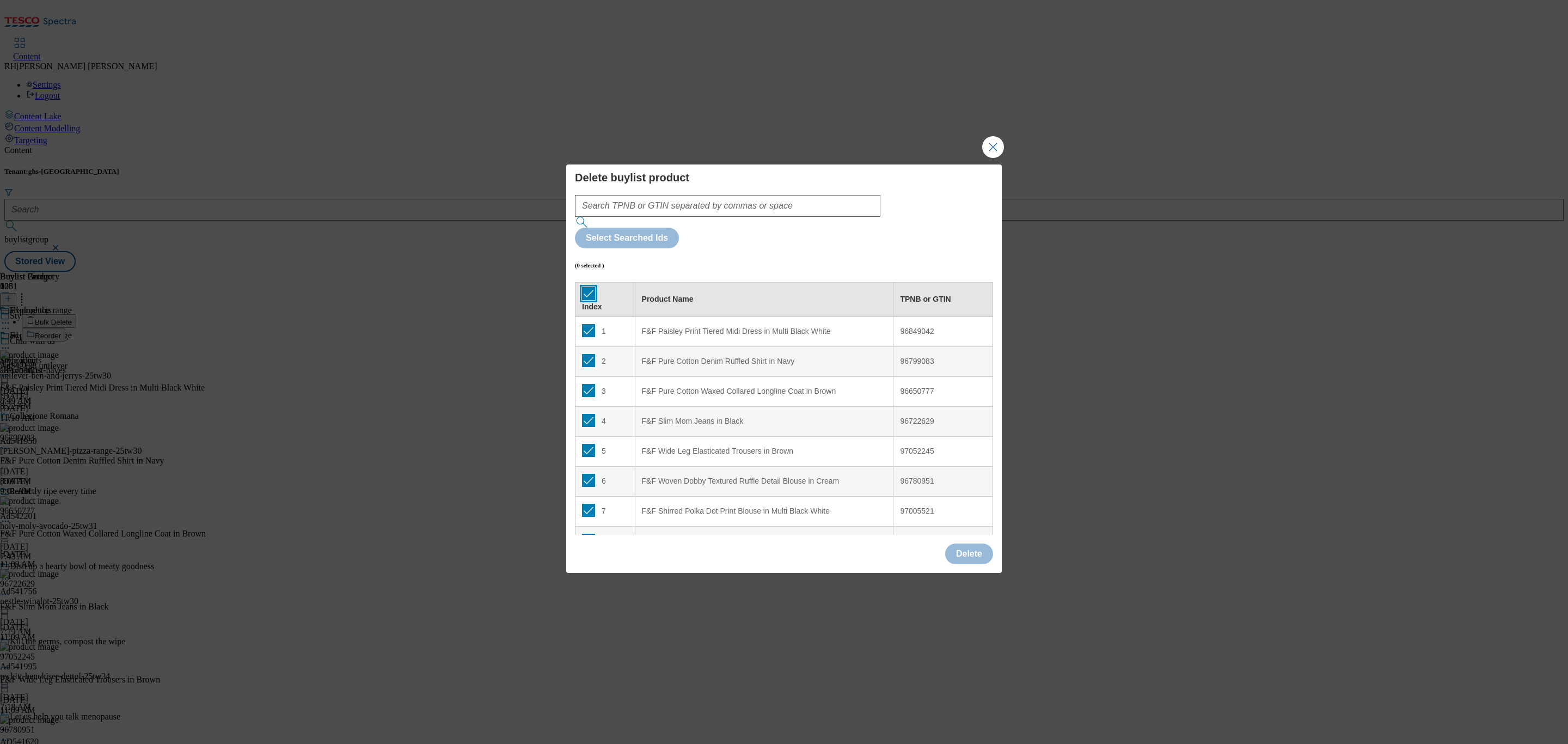
checkbox input "true"
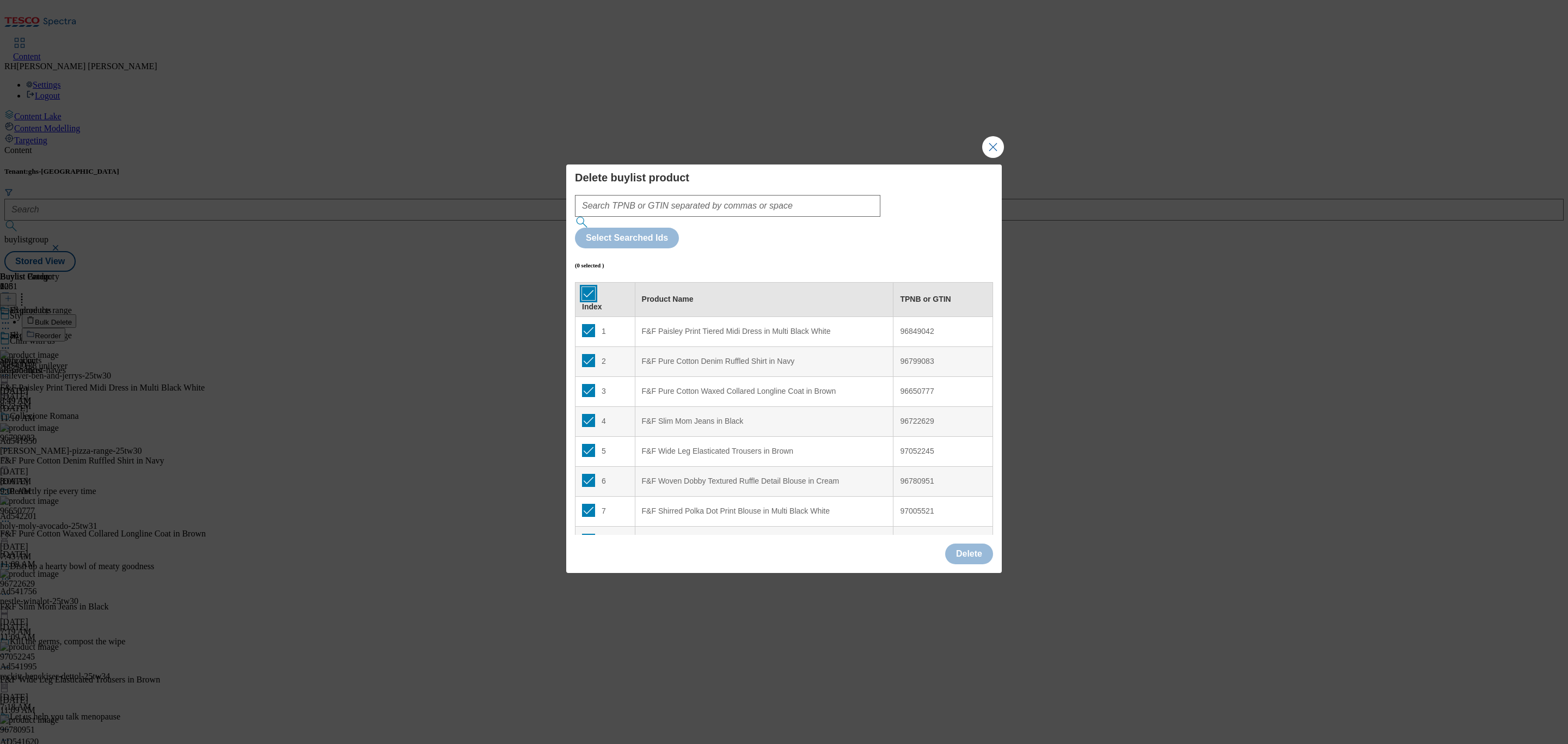
checkbox input "true"
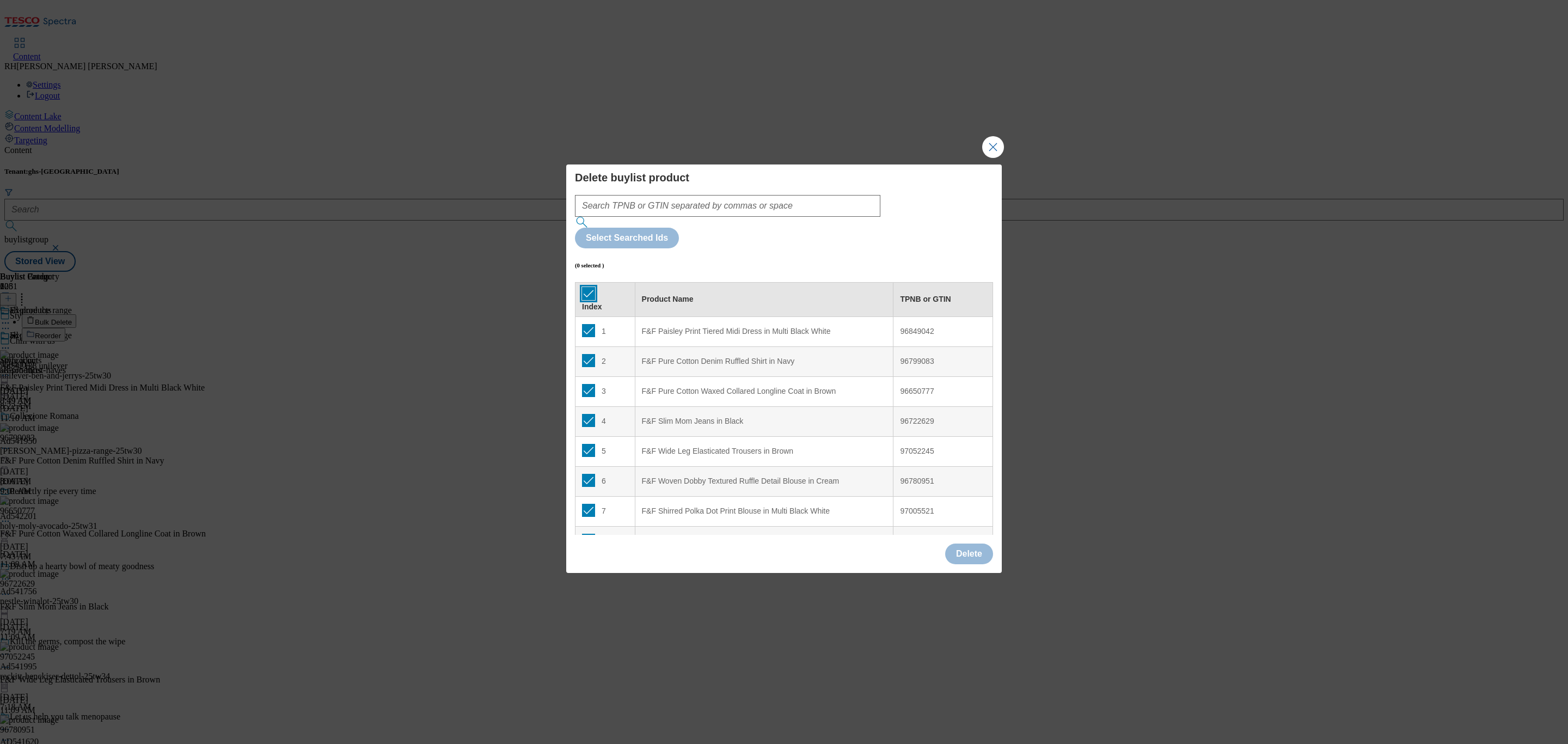
checkbox input "true"
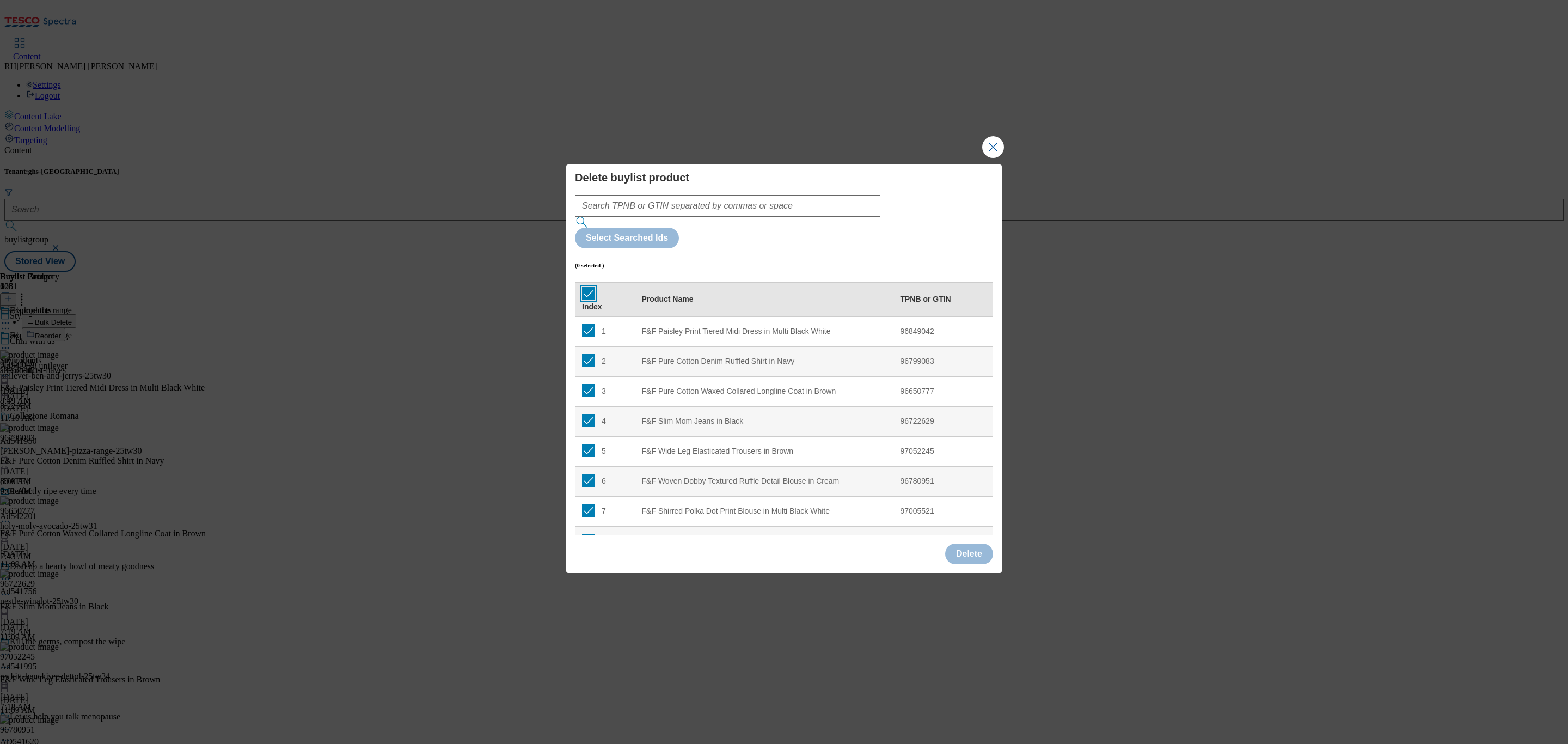
checkbox input "true"
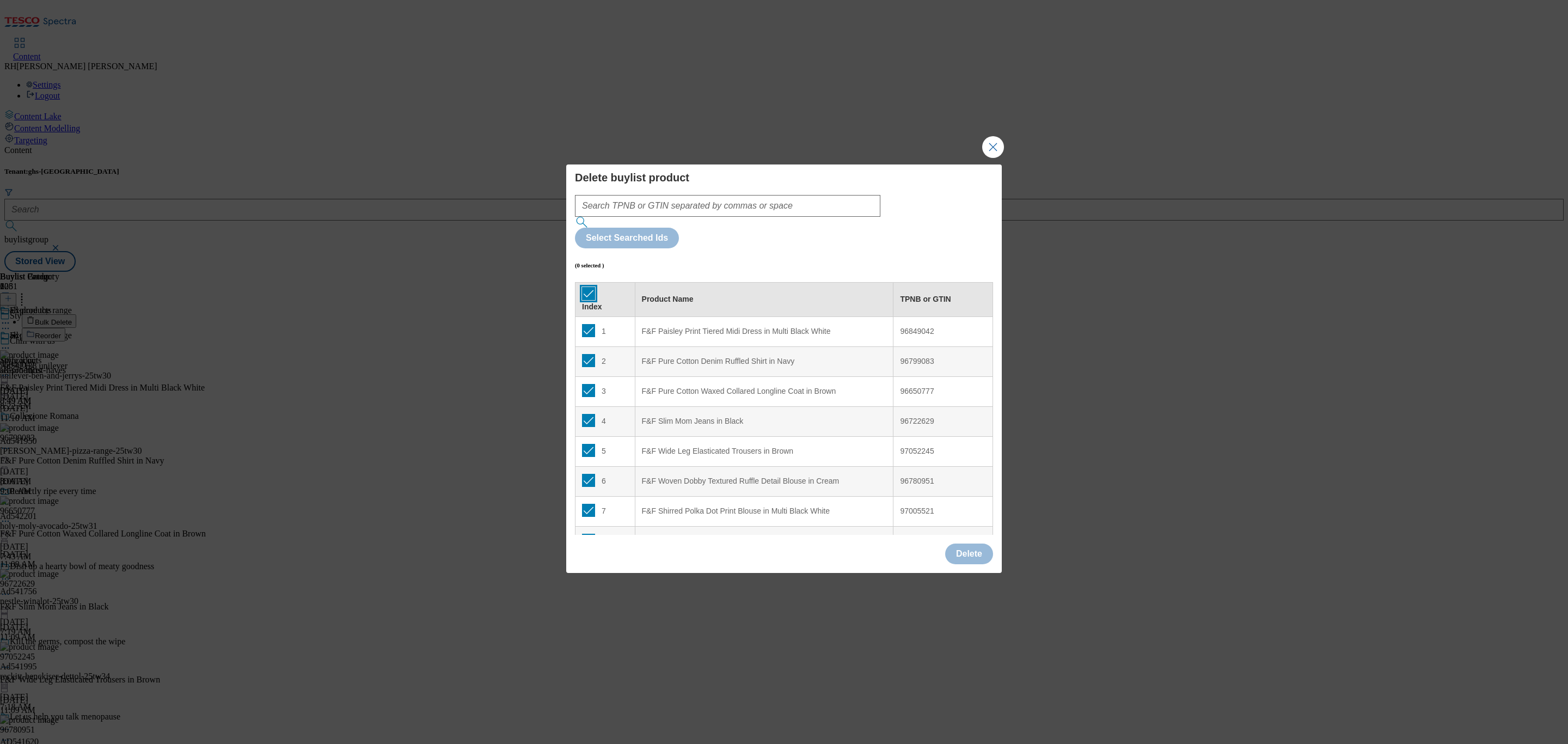
checkbox input "true"
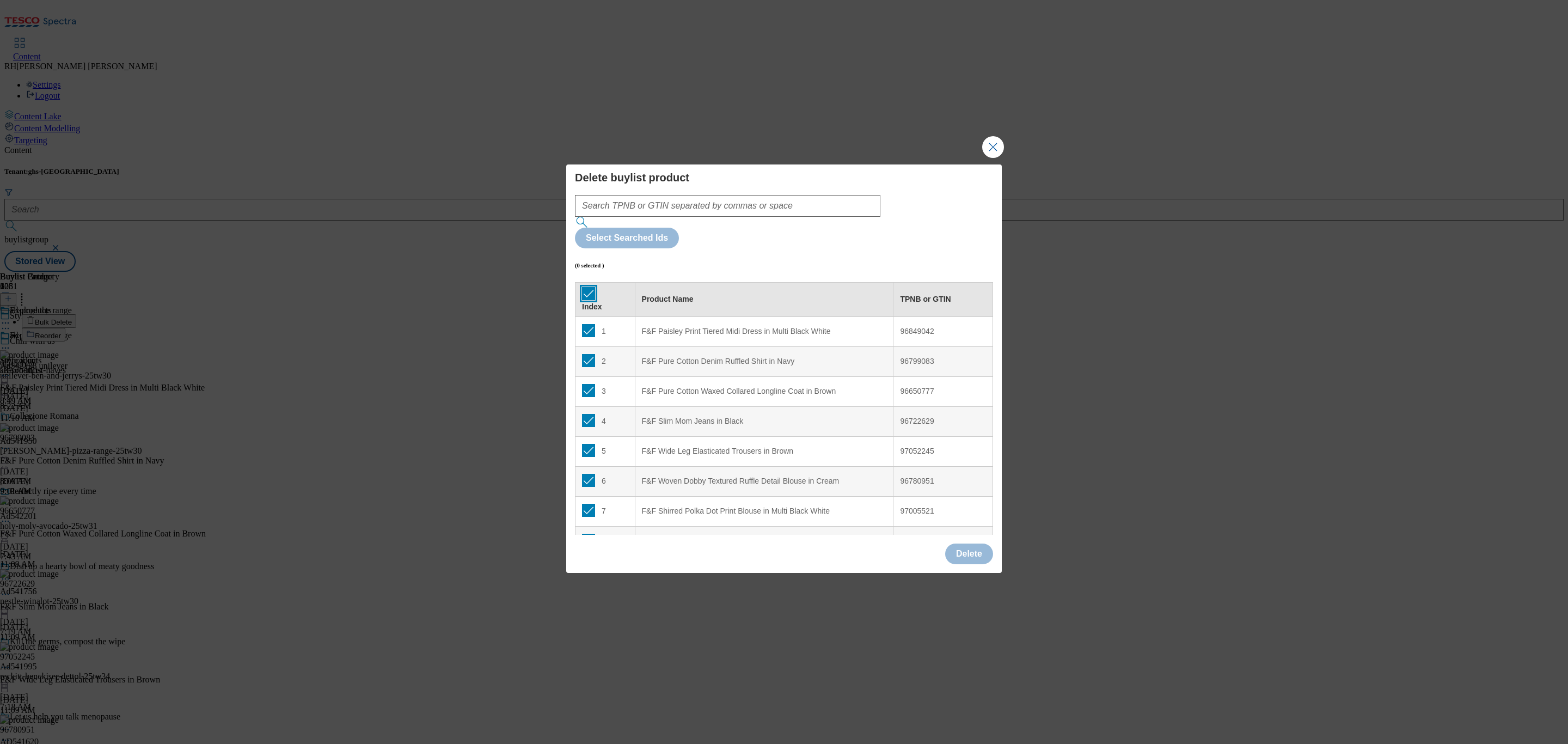
checkbox input "true"
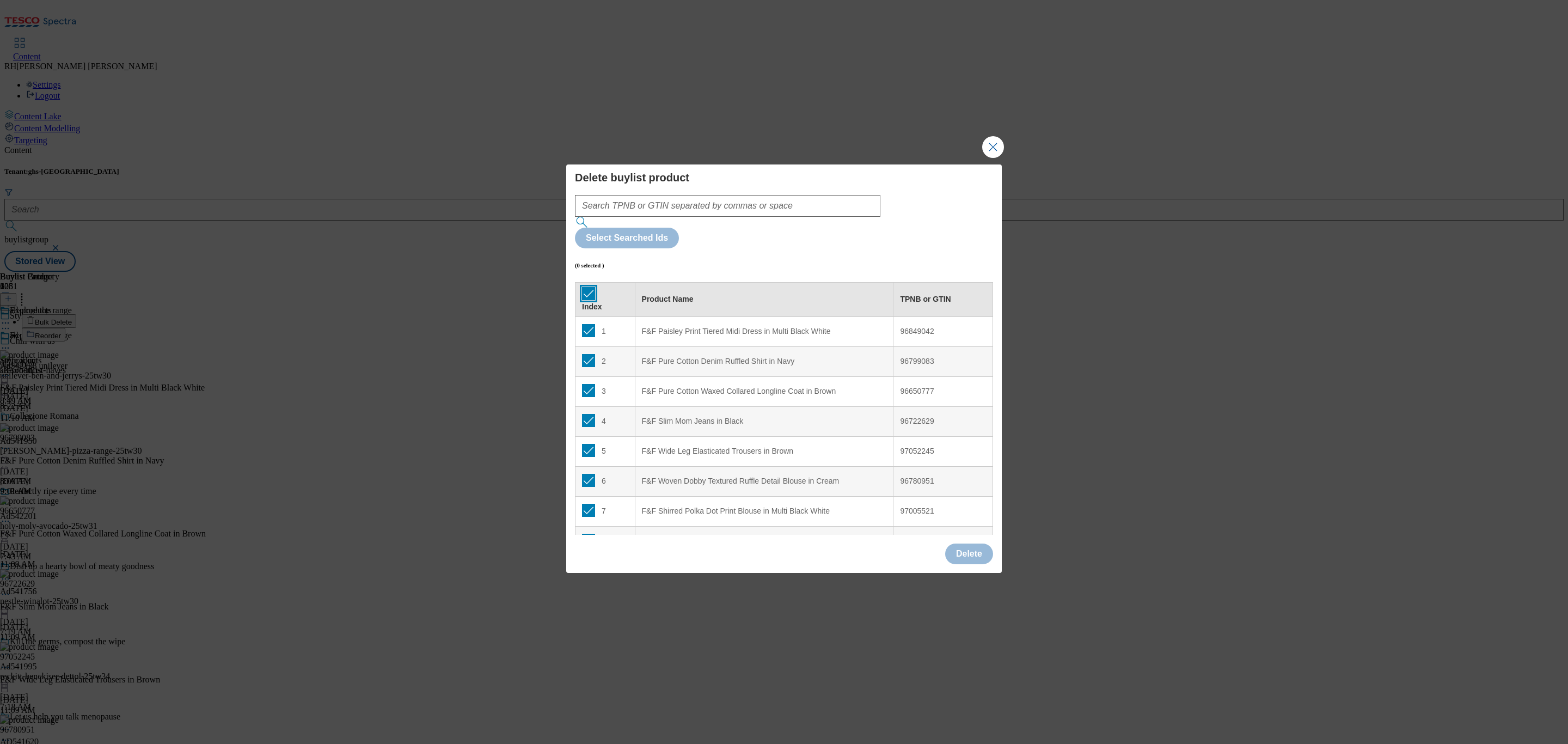
checkbox input "true"
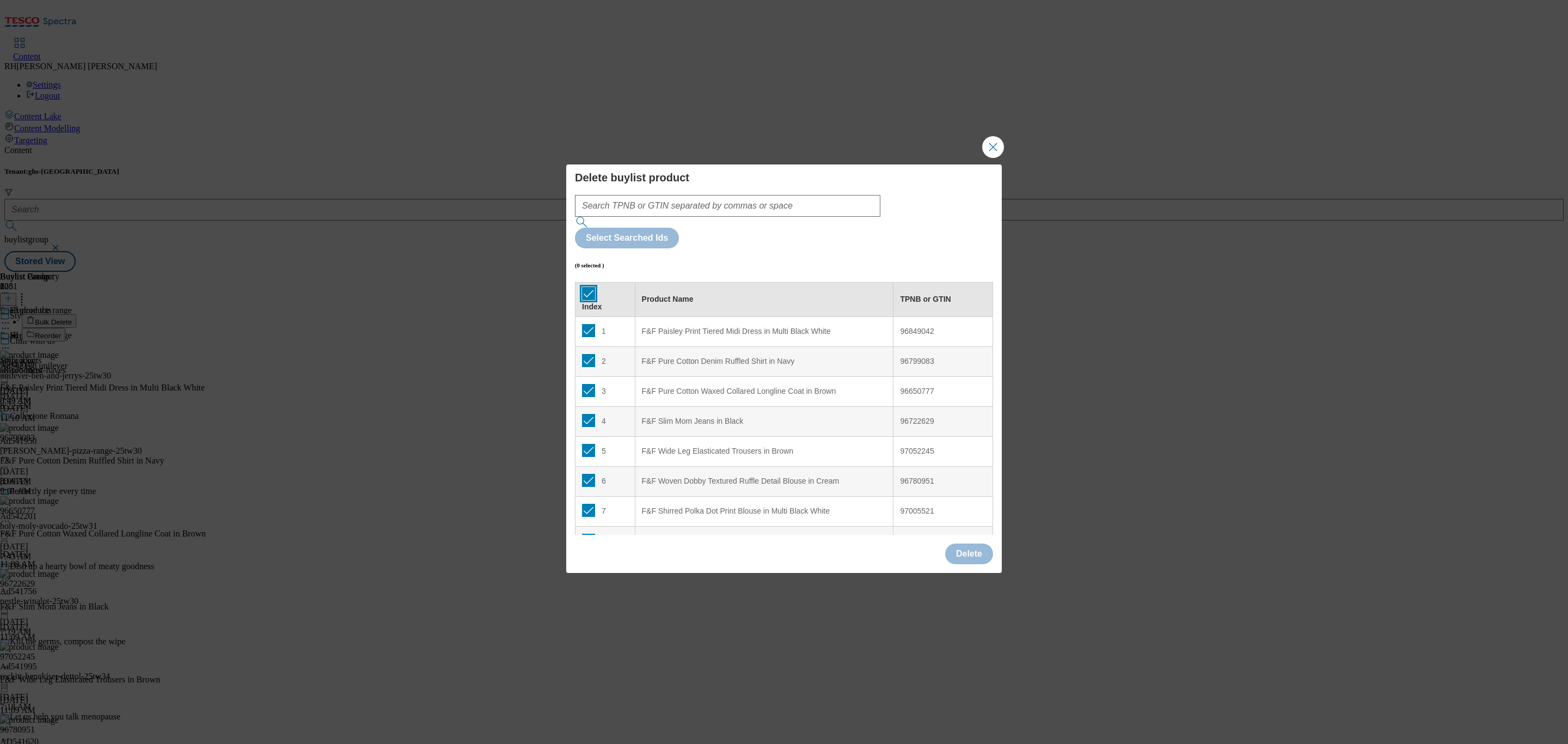
checkbox input "true"
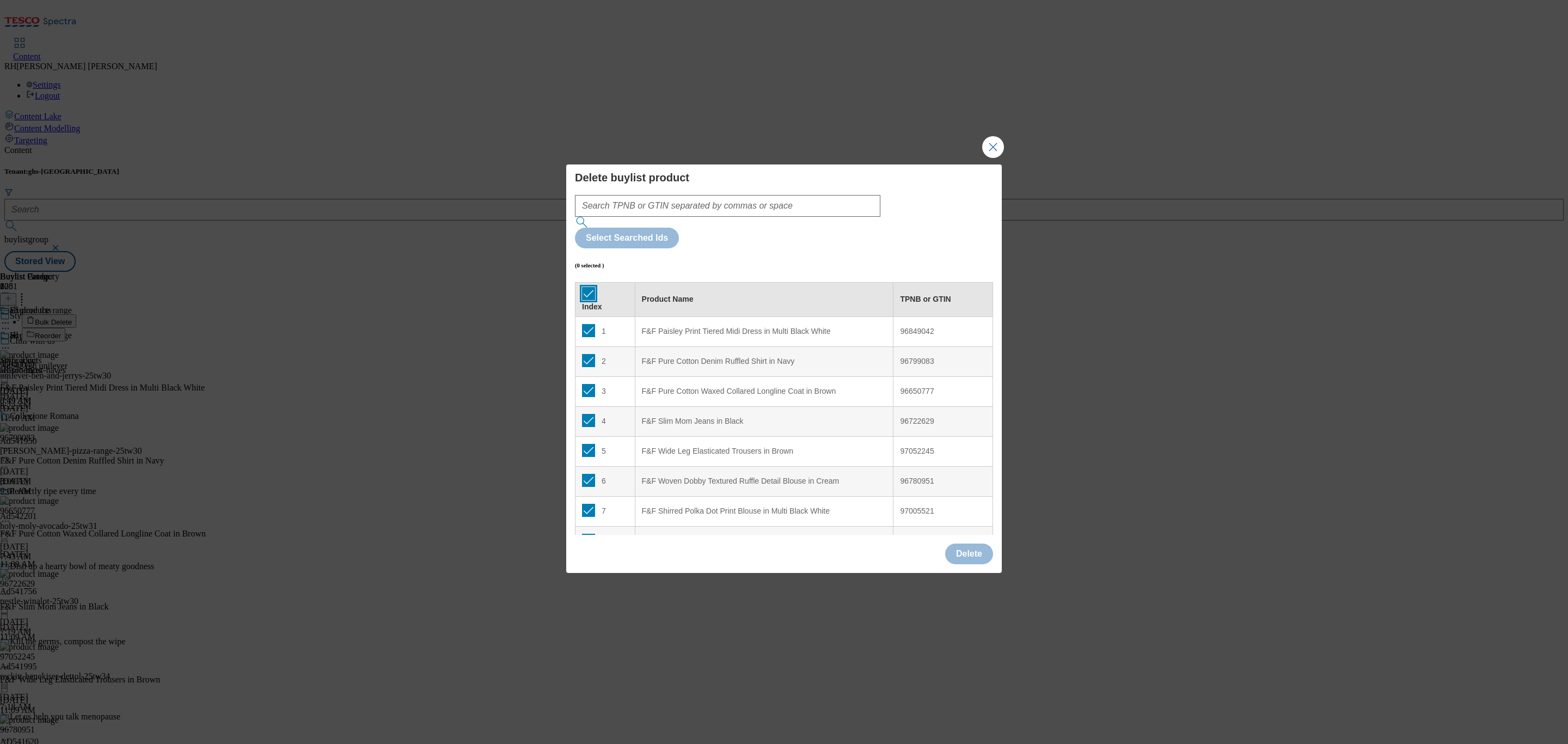
checkbox input "true"
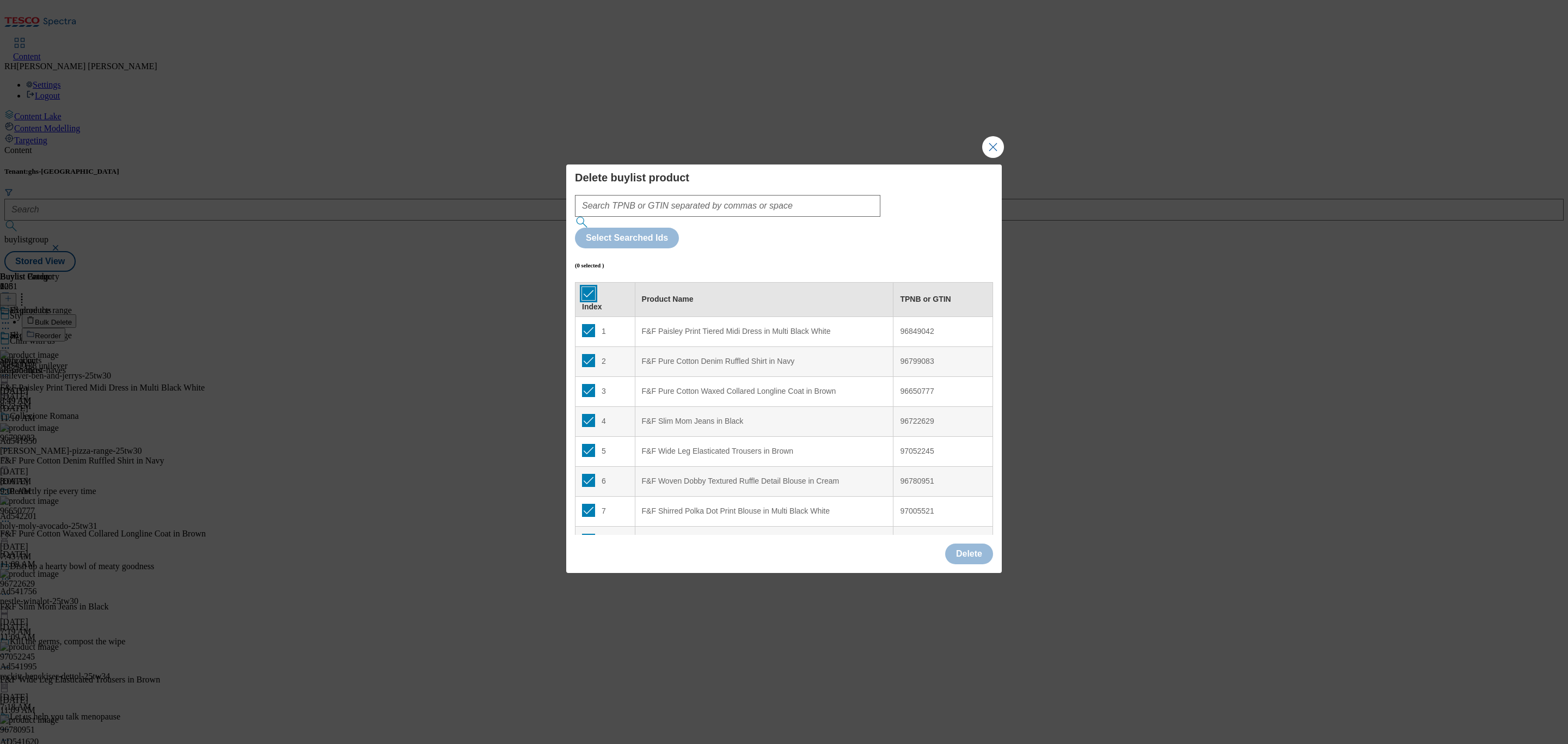
checkbox input "true"
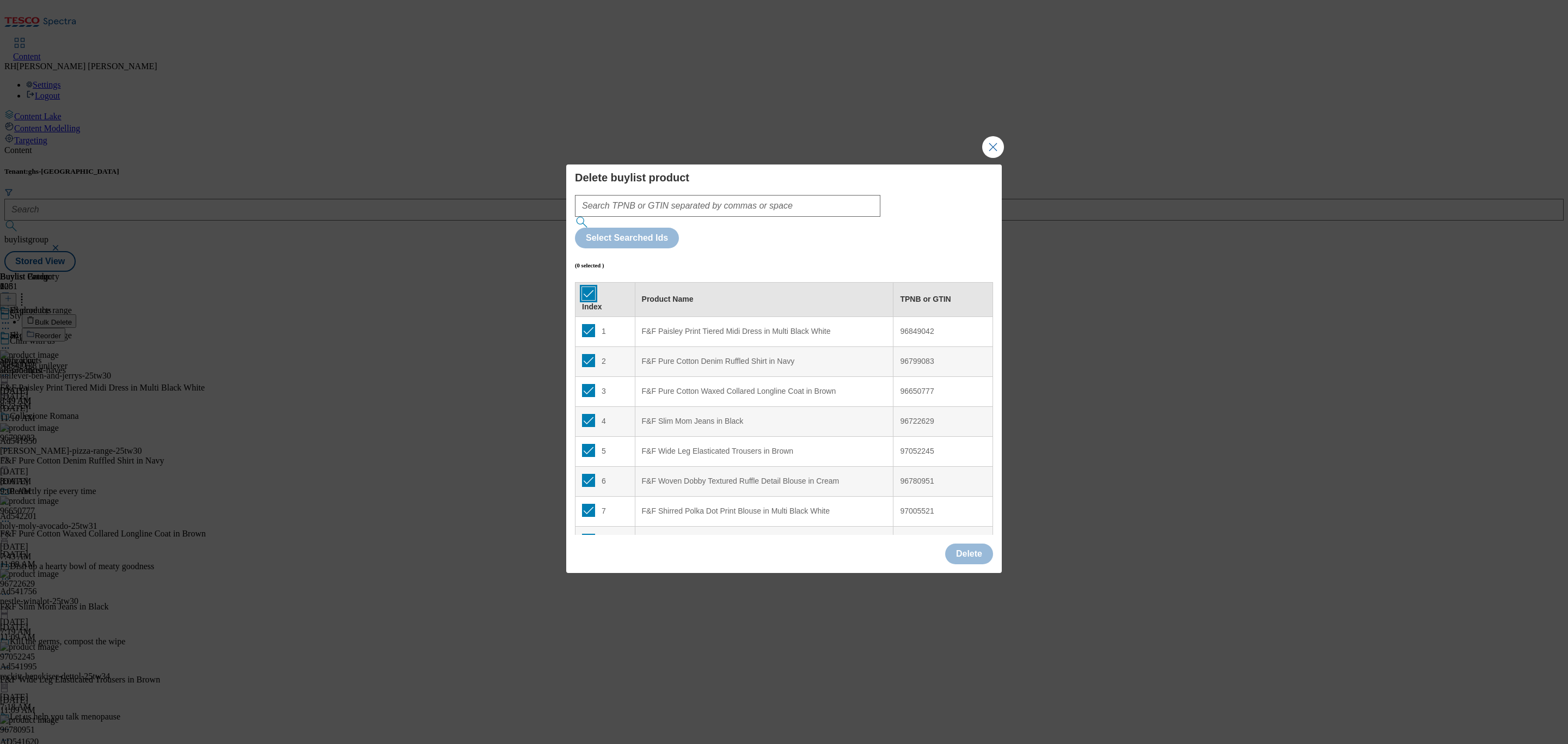
checkbox input "true"
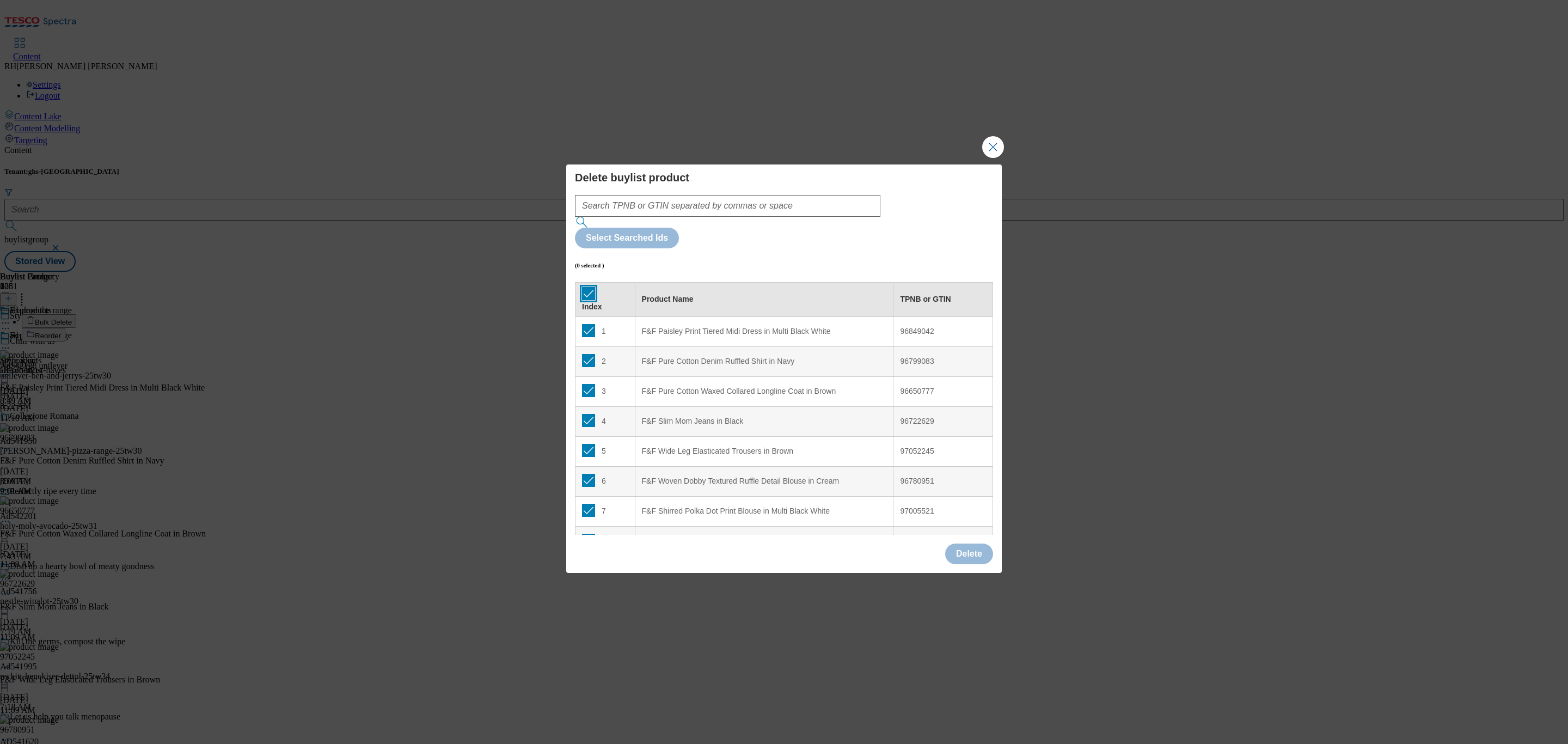
checkbox input "true"
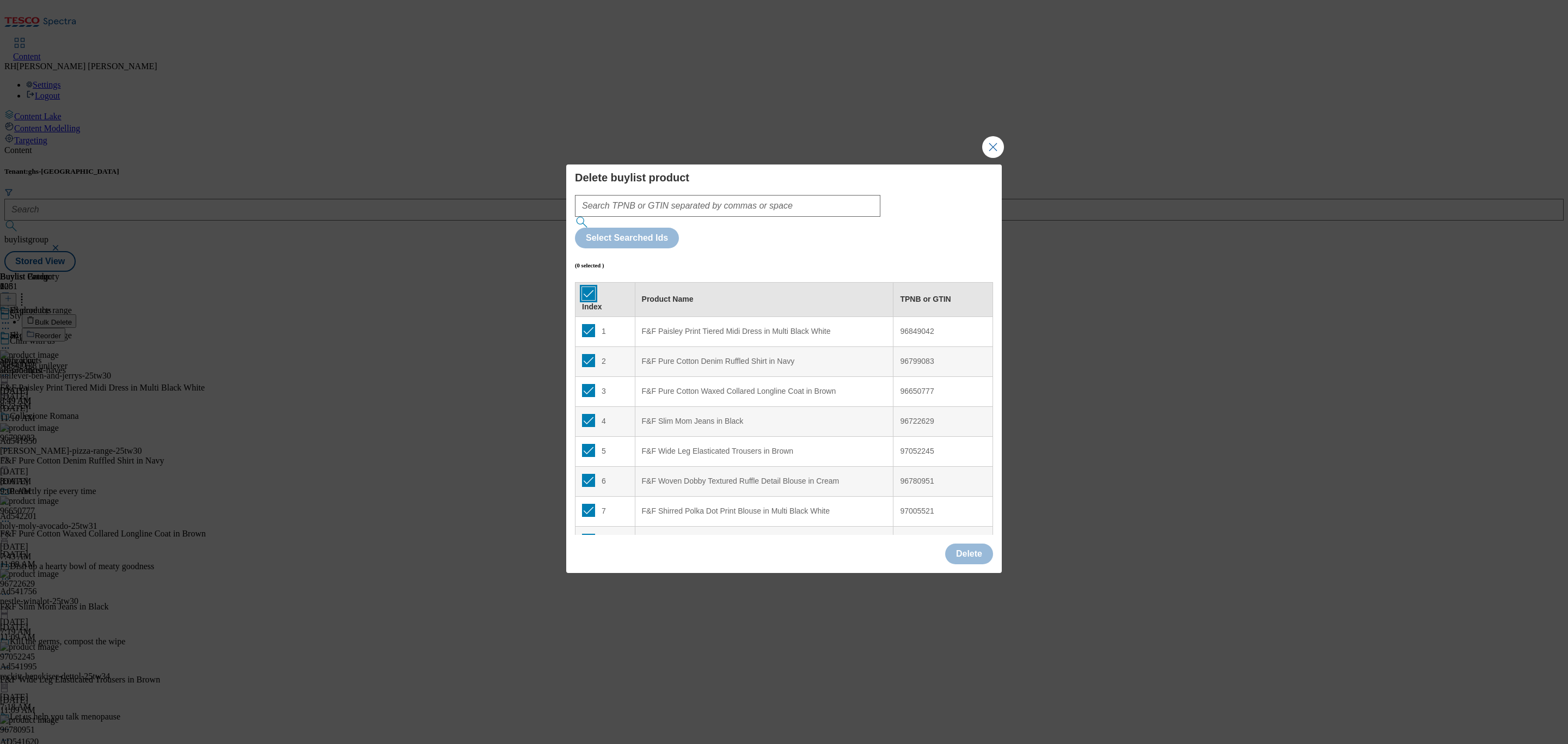
checkbox input "true"
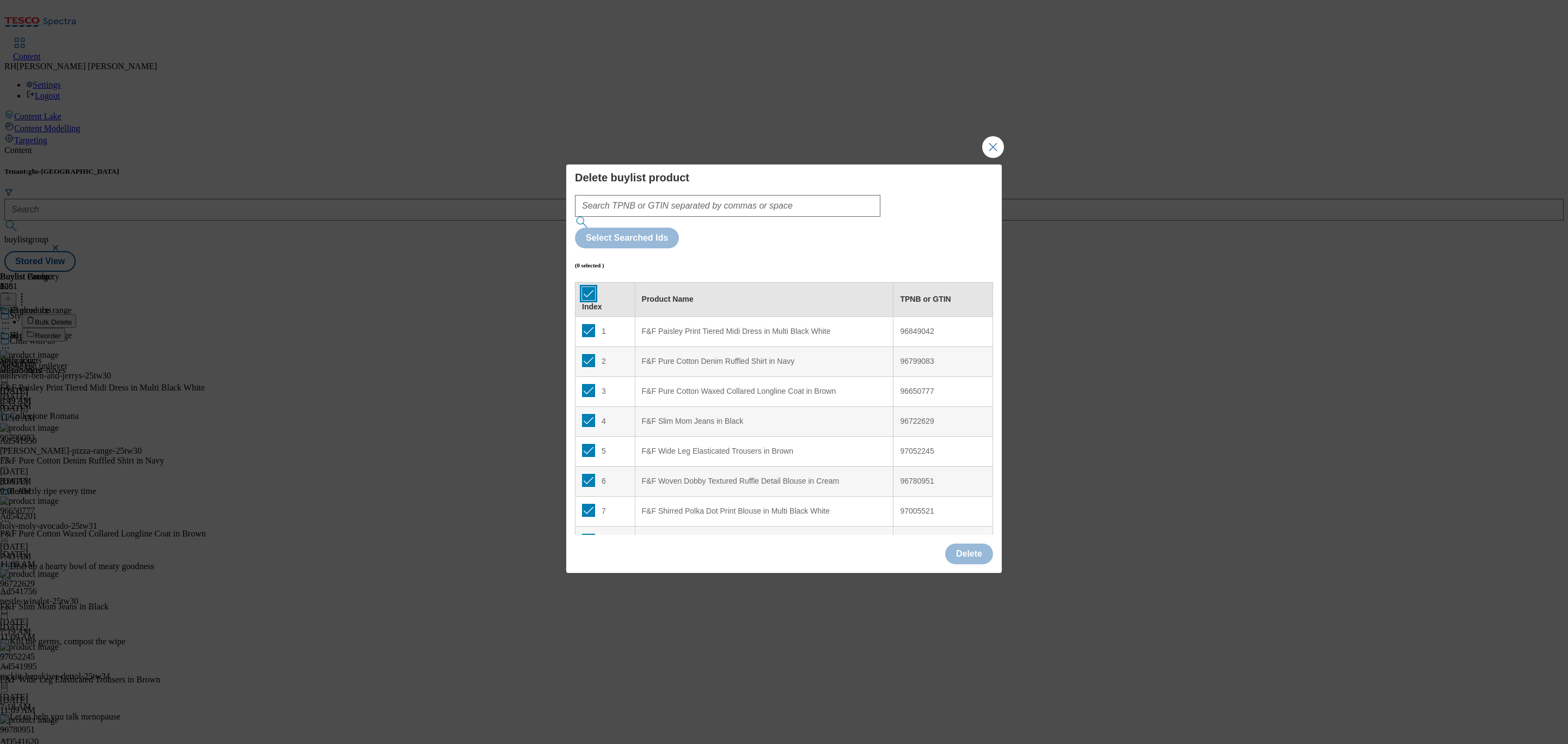
checkbox input "true"
click at [958, 543] on button "Delete" at bounding box center [969, 553] width 48 height 21
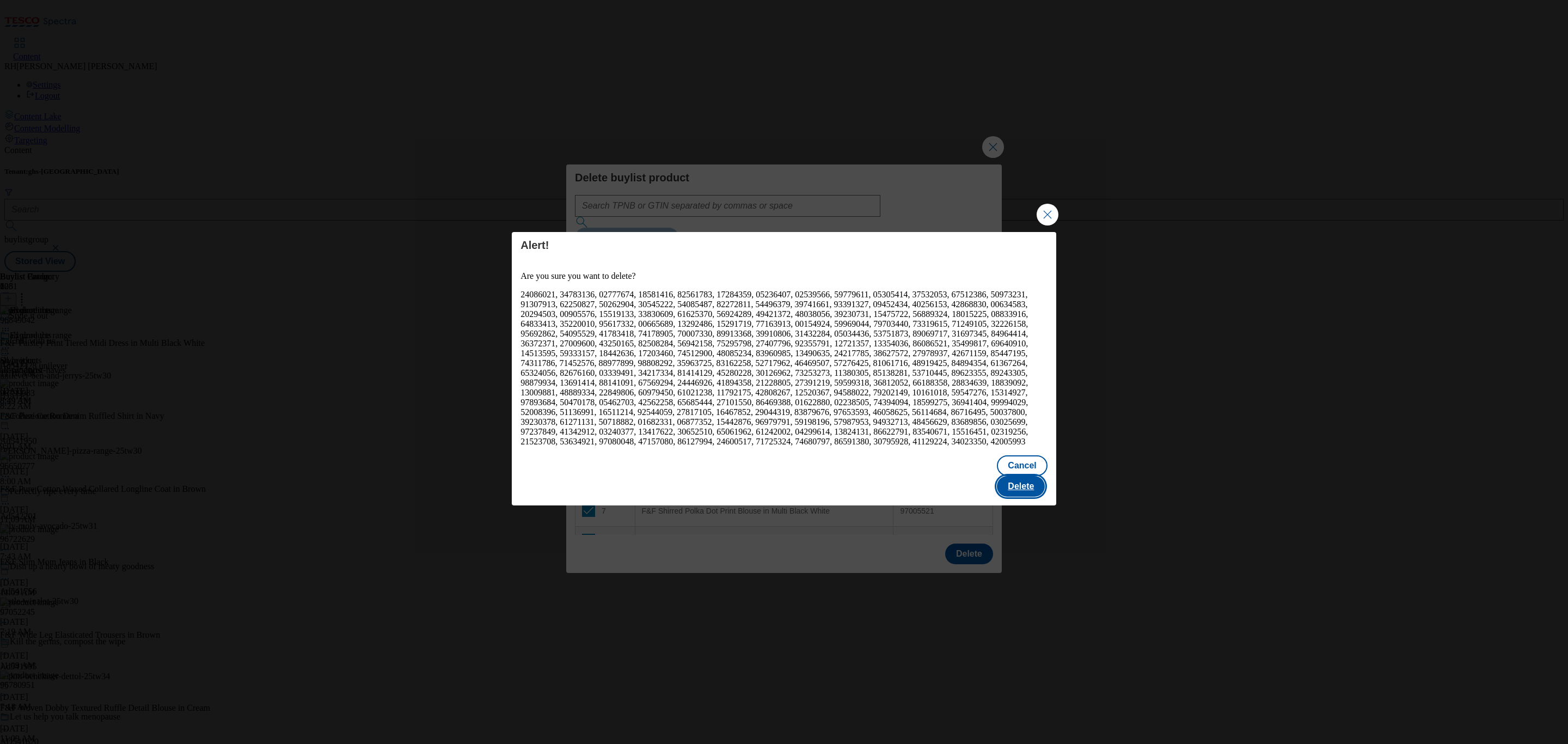
click at [1022, 476] on button "Delete" at bounding box center [1021, 486] width 48 height 21
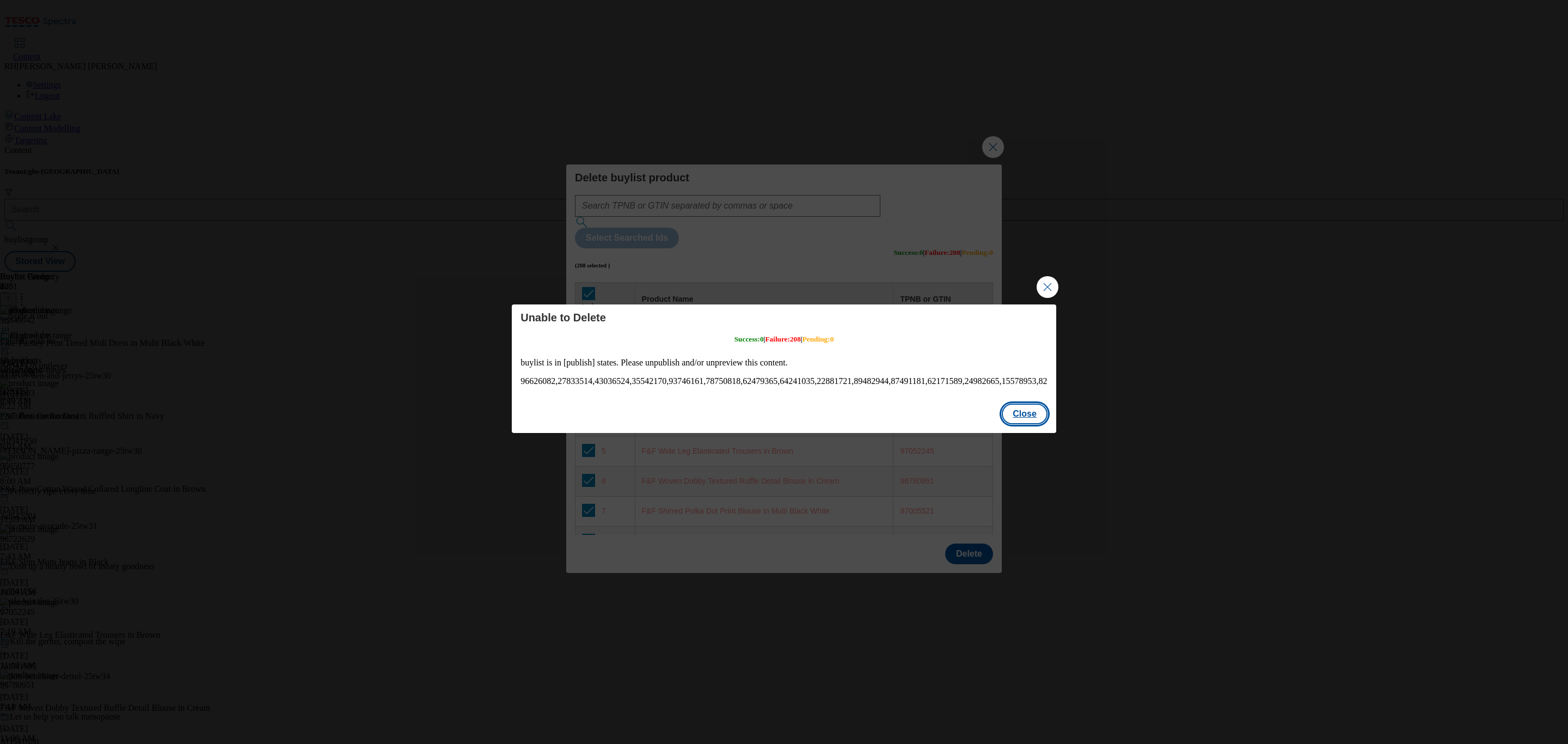
click at [1039, 422] on button "Close" at bounding box center [1024, 414] width 46 height 21
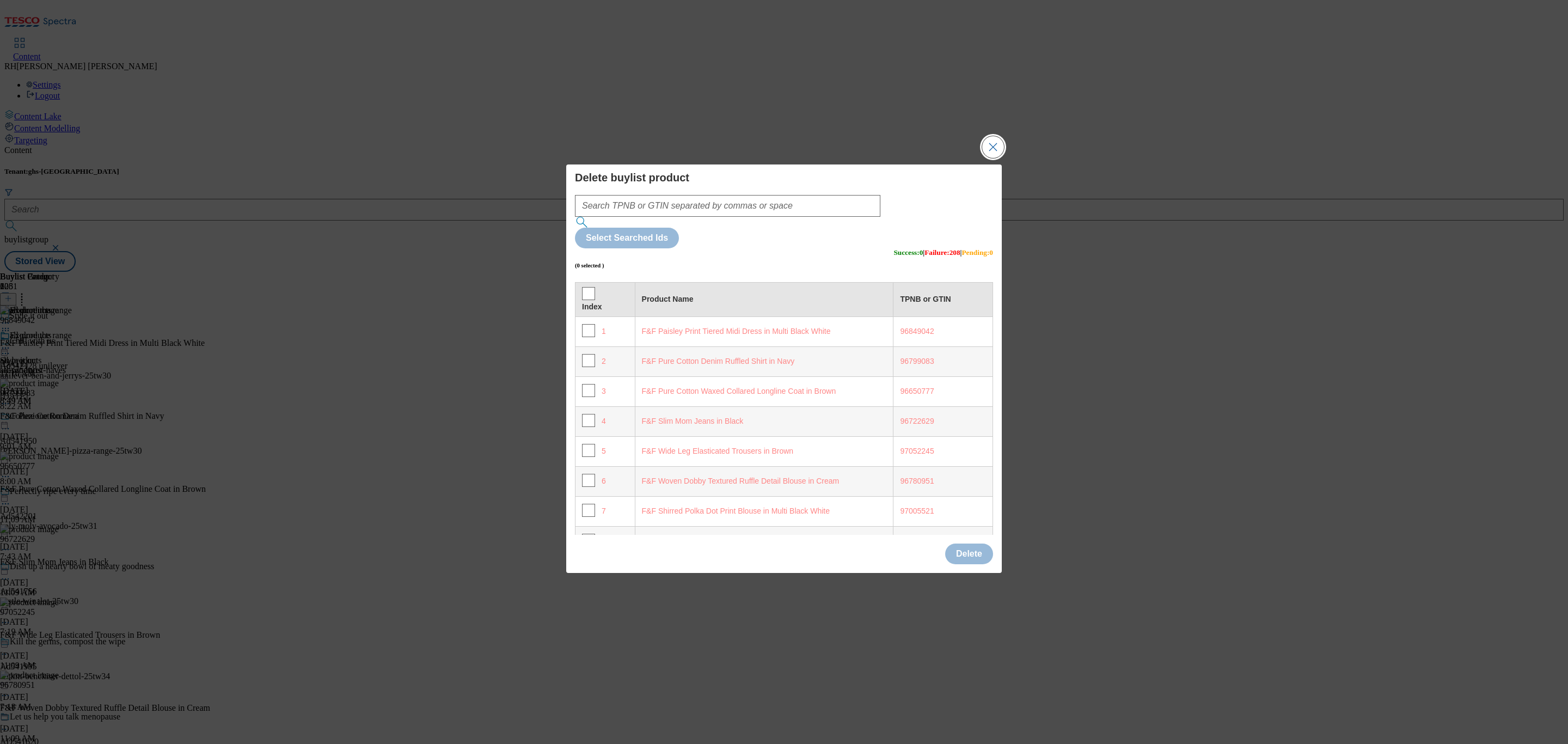
click at [995, 158] on button "Close Modal" at bounding box center [993, 147] width 22 height 22
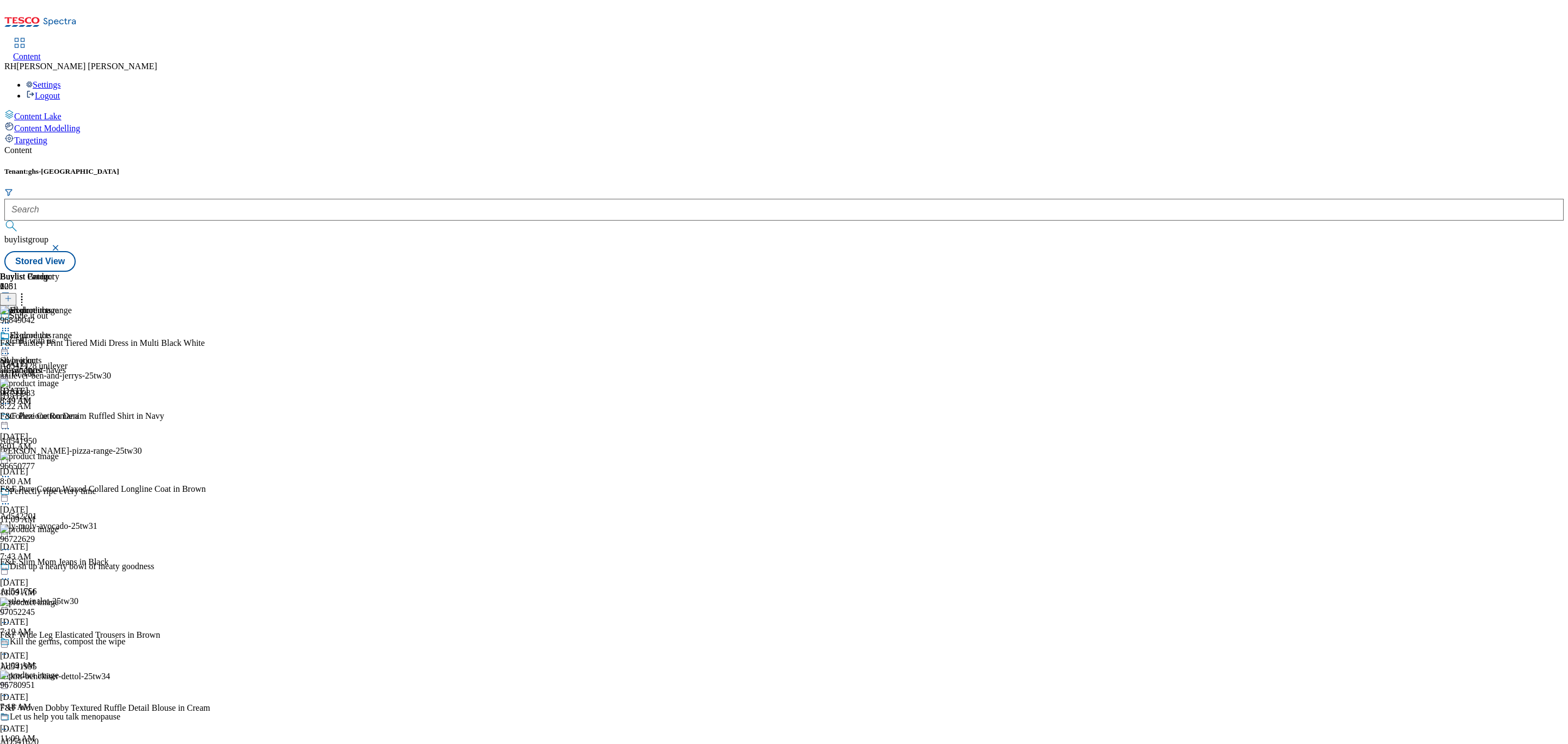
click at [11, 342] on icon at bounding box center [5, 347] width 11 height 11
click at [59, 376] on div "all-products all-products all-products [DATE] 8:49 AM" at bounding box center [29, 368] width 59 height 75
click at [11, 342] on icon at bounding box center [5, 347] width 11 height 11
click at [72, 330] on div "Explore the range Style it out season-must-haves [DATE] 8:49 AM" at bounding box center [36, 368] width 72 height 75
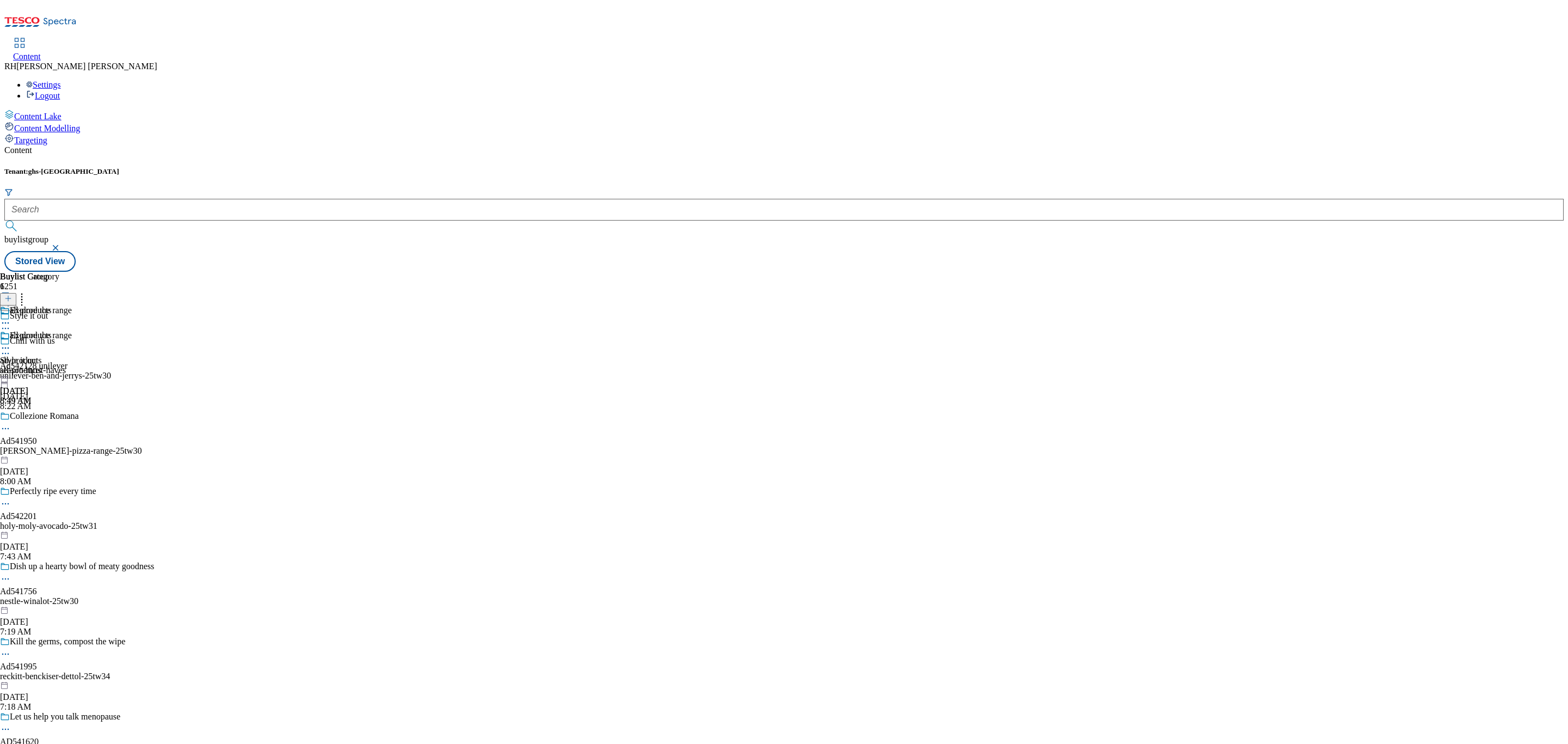
click at [11, 342] on icon at bounding box center [5, 347] width 11 height 11
click at [59, 417] on span "Preview" at bounding box center [47, 421] width 26 height 8
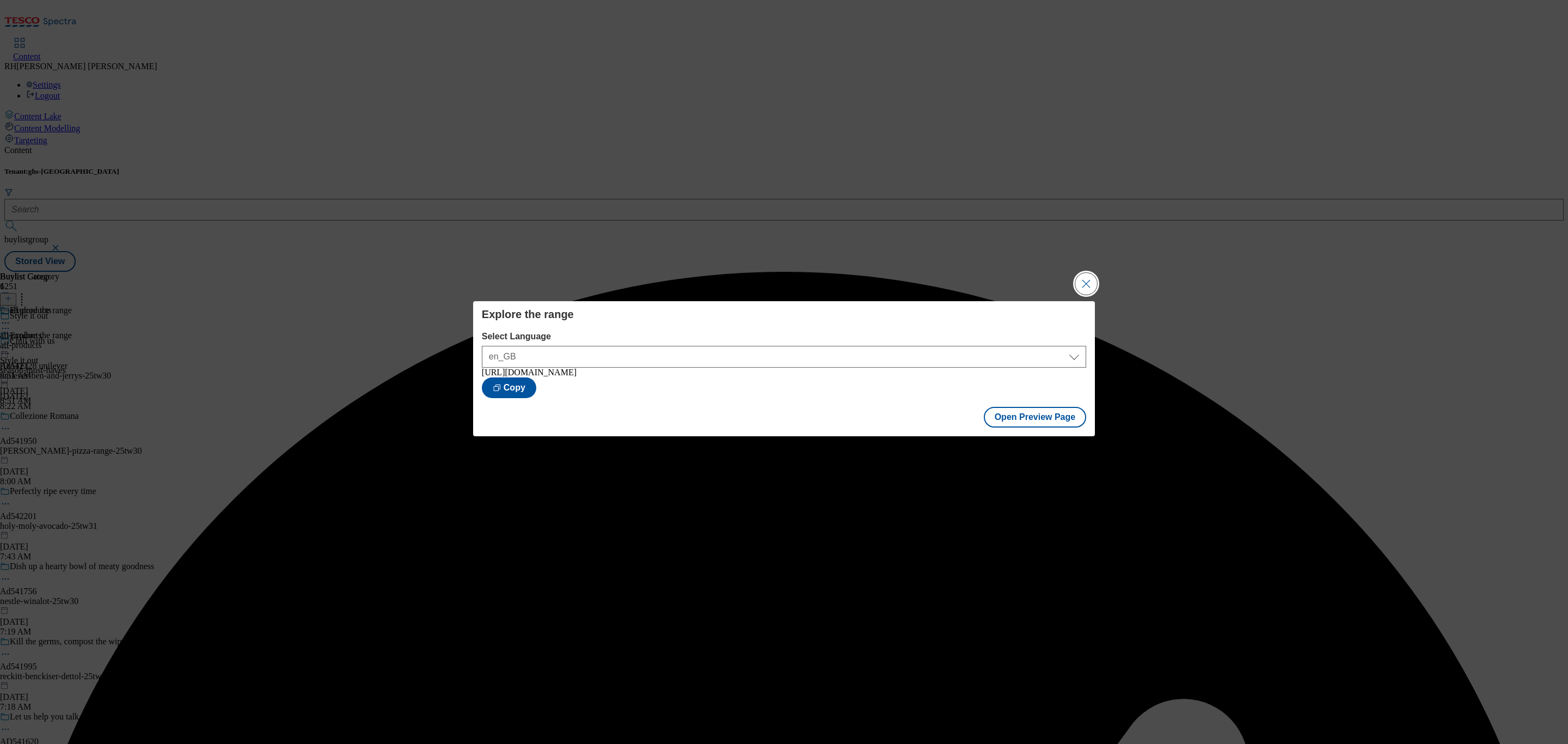
click at [1093, 280] on button "Close Modal" at bounding box center [1086, 283] width 22 height 22
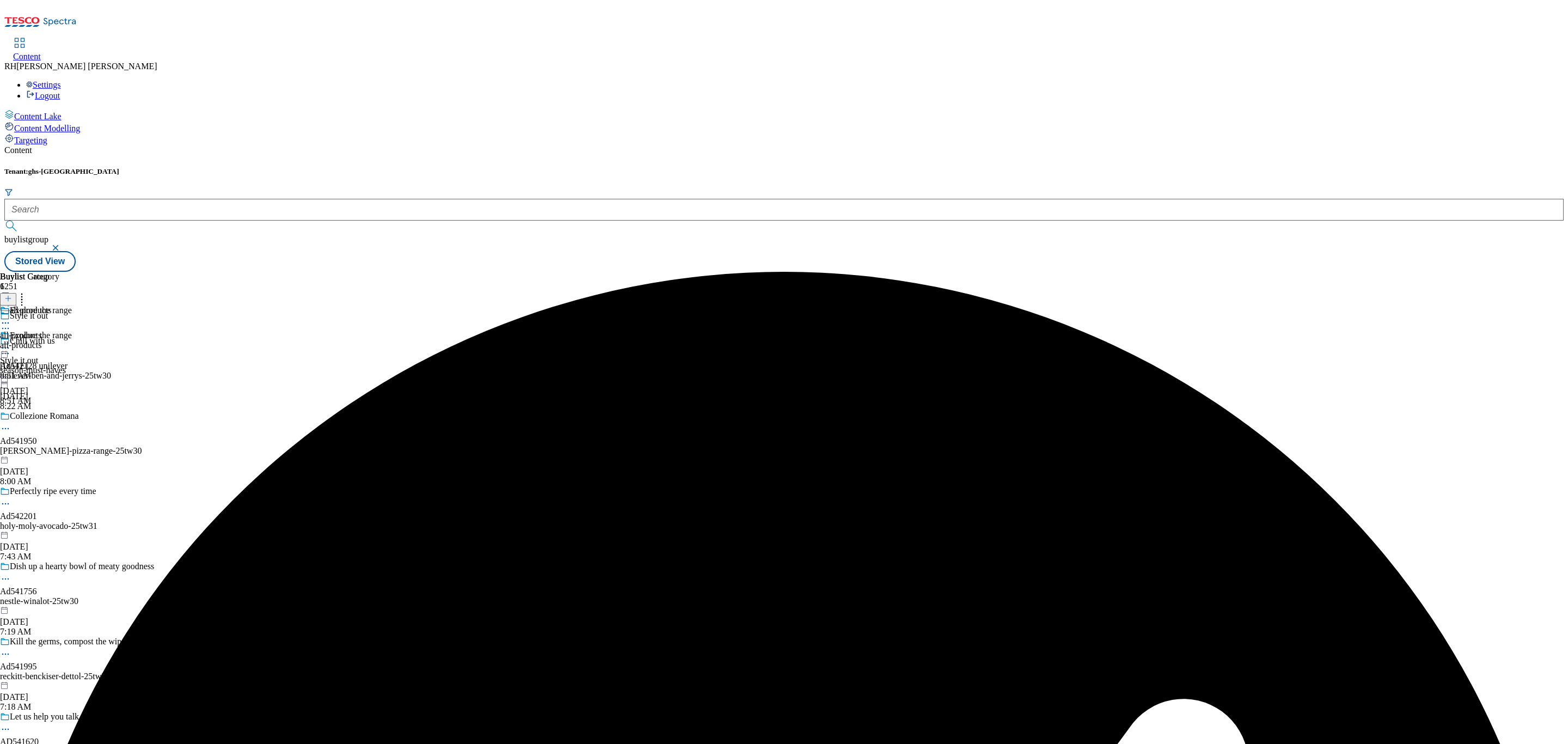
click at [11, 342] on icon at bounding box center [5, 347] width 11 height 11
click at [57, 454] on span "Publish" at bounding box center [46, 458] width 24 height 8
click at [59, 306] on div "all-products all-products all-products [DATE] 8:51 AM" at bounding box center [29, 343] width 59 height 75
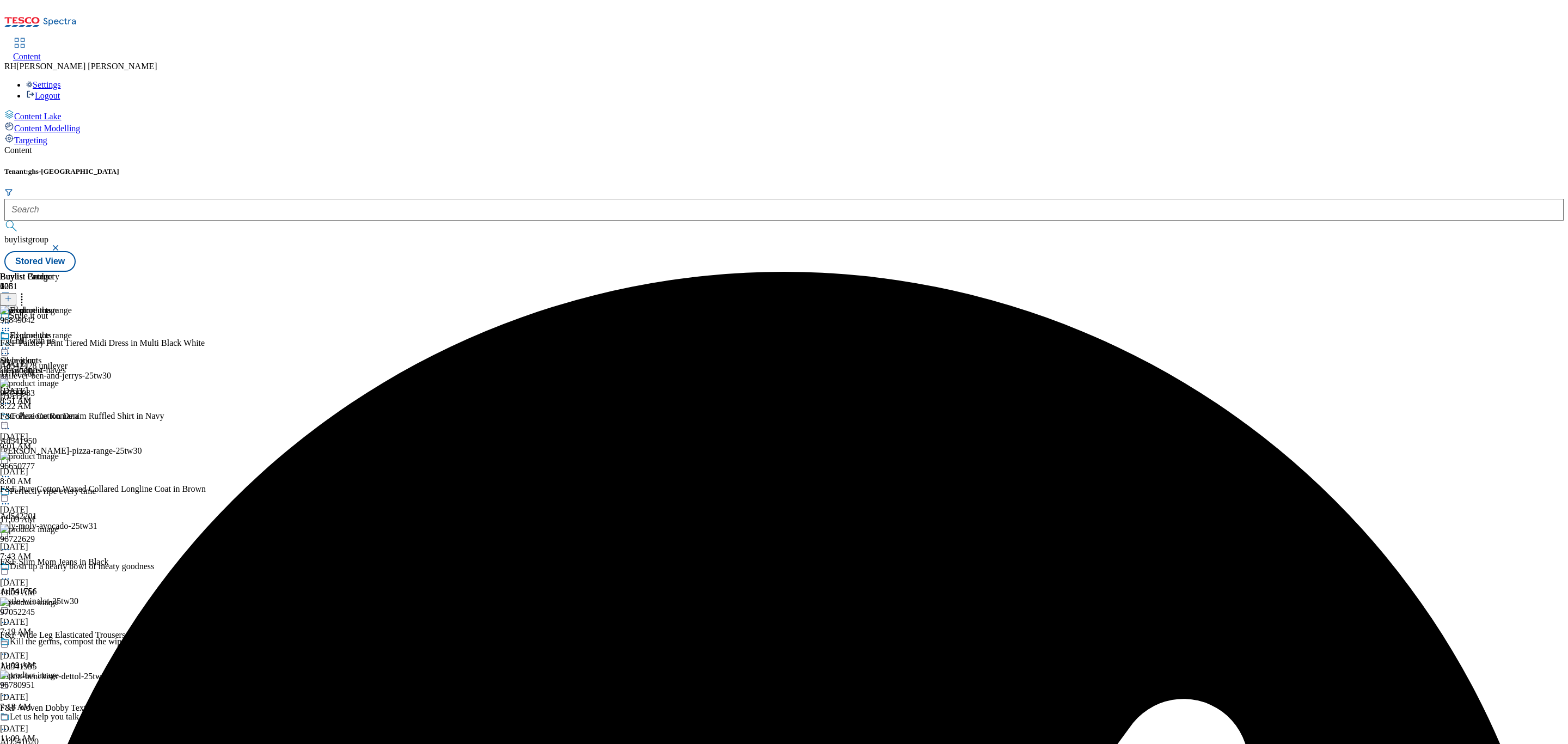
click at [11, 342] on icon at bounding box center [5, 347] width 11 height 11
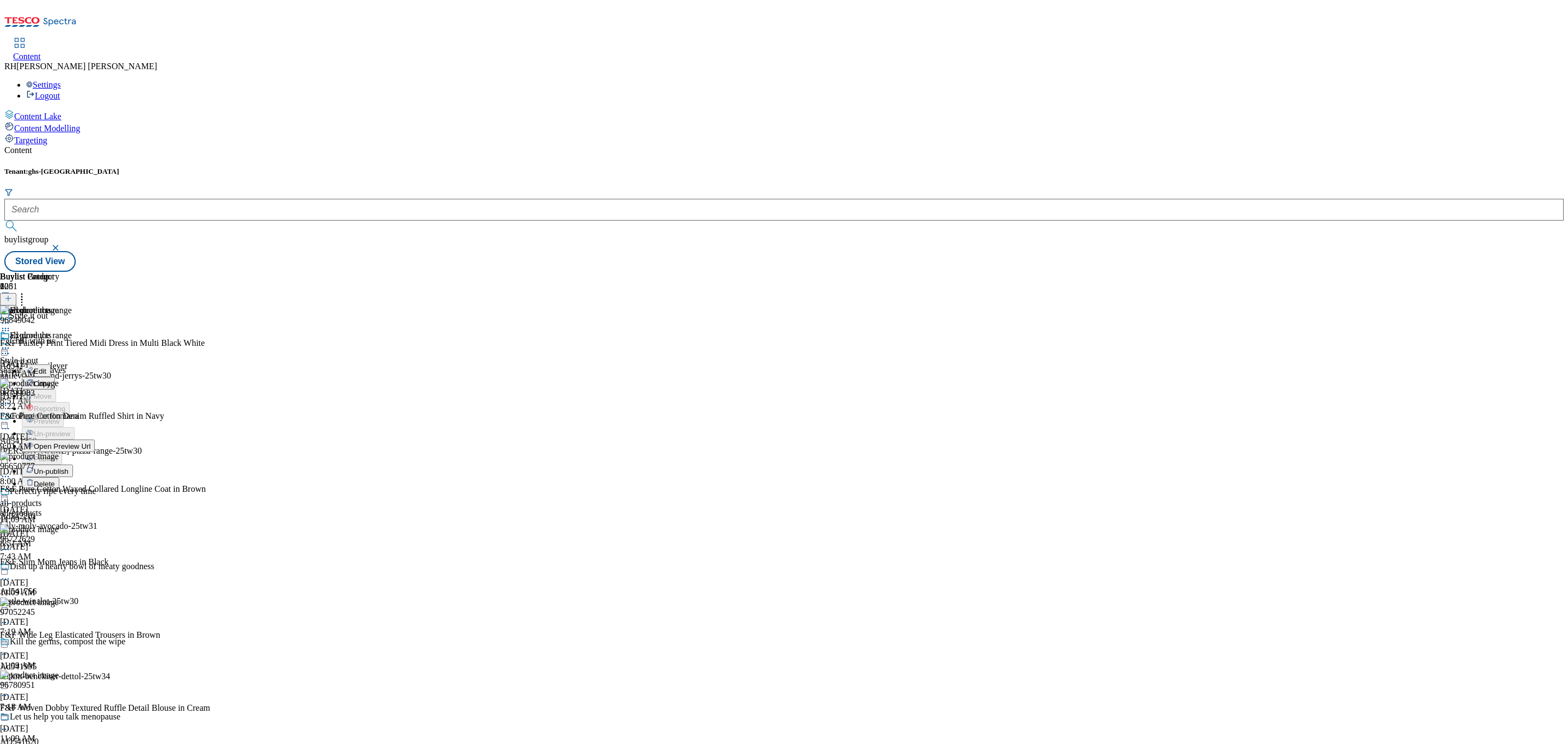
click at [69, 467] on span "Un-publish" at bounding box center [51, 471] width 35 height 8
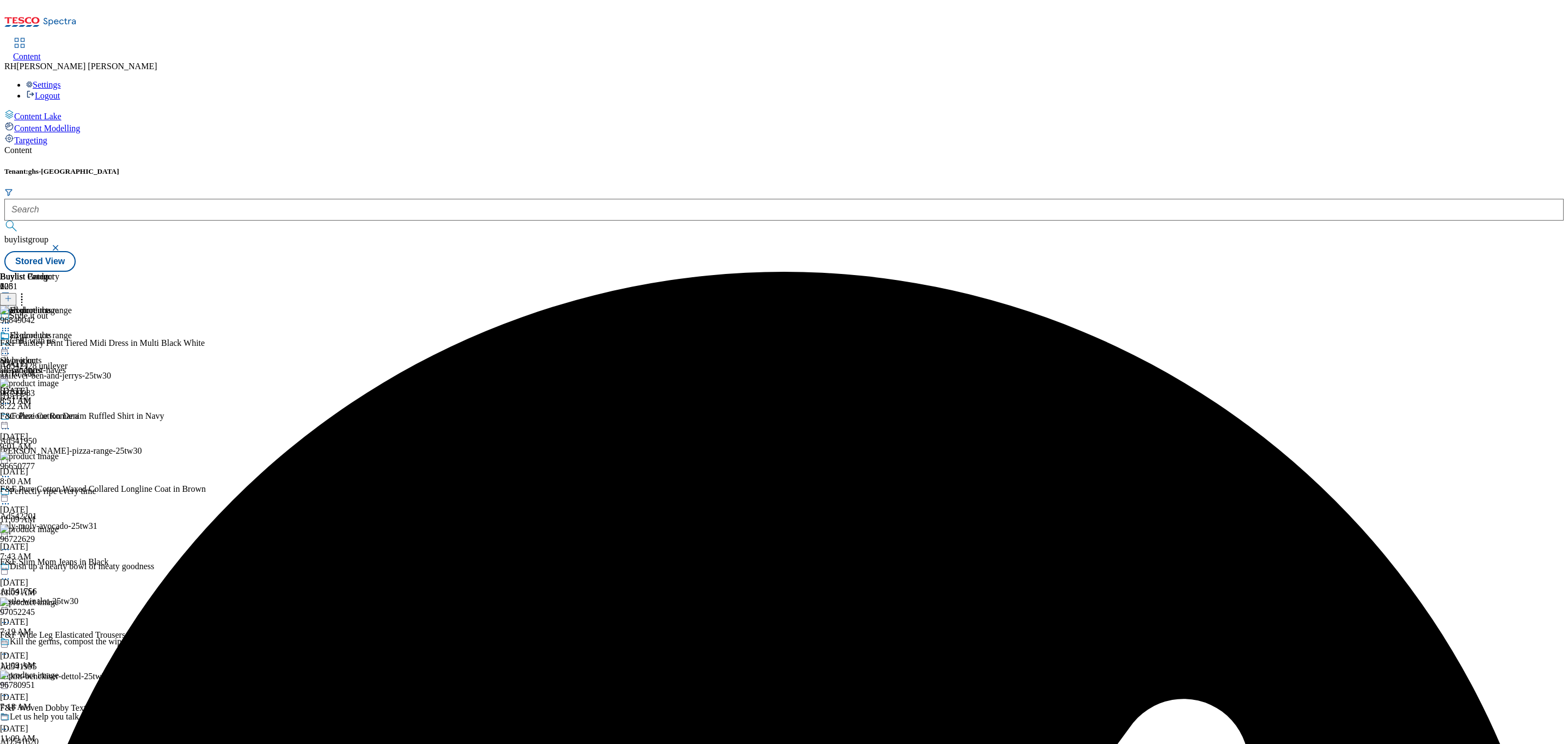
click at [11, 342] on icon at bounding box center [5, 347] width 11 height 11
click at [75, 427] on button "Un-preview" at bounding box center [48, 433] width 53 height 12
click at [27, 291] on icon at bounding box center [22, 296] width 11 height 11
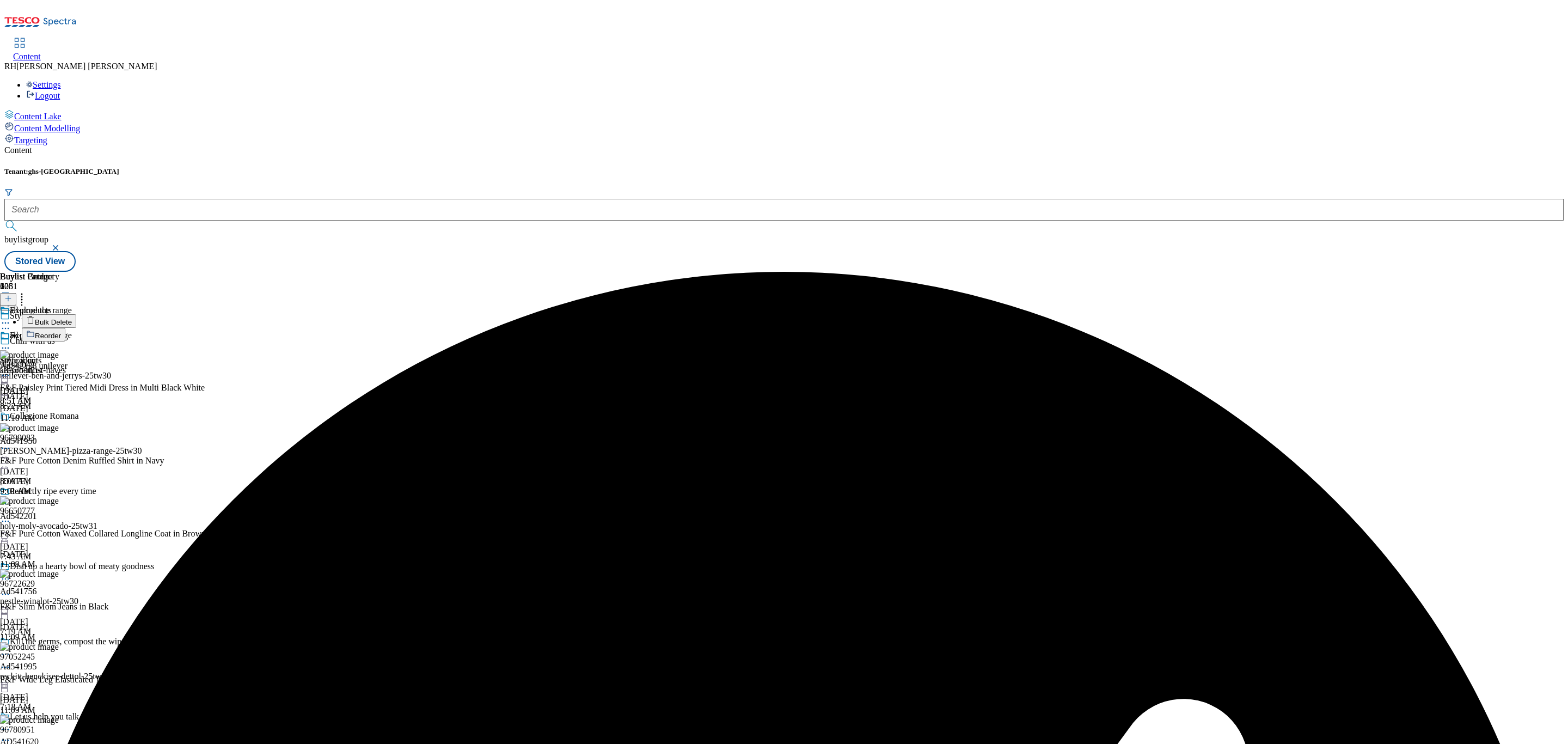
click at [72, 318] on span "Bulk Delete" at bounding box center [53, 322] width 37 height 8
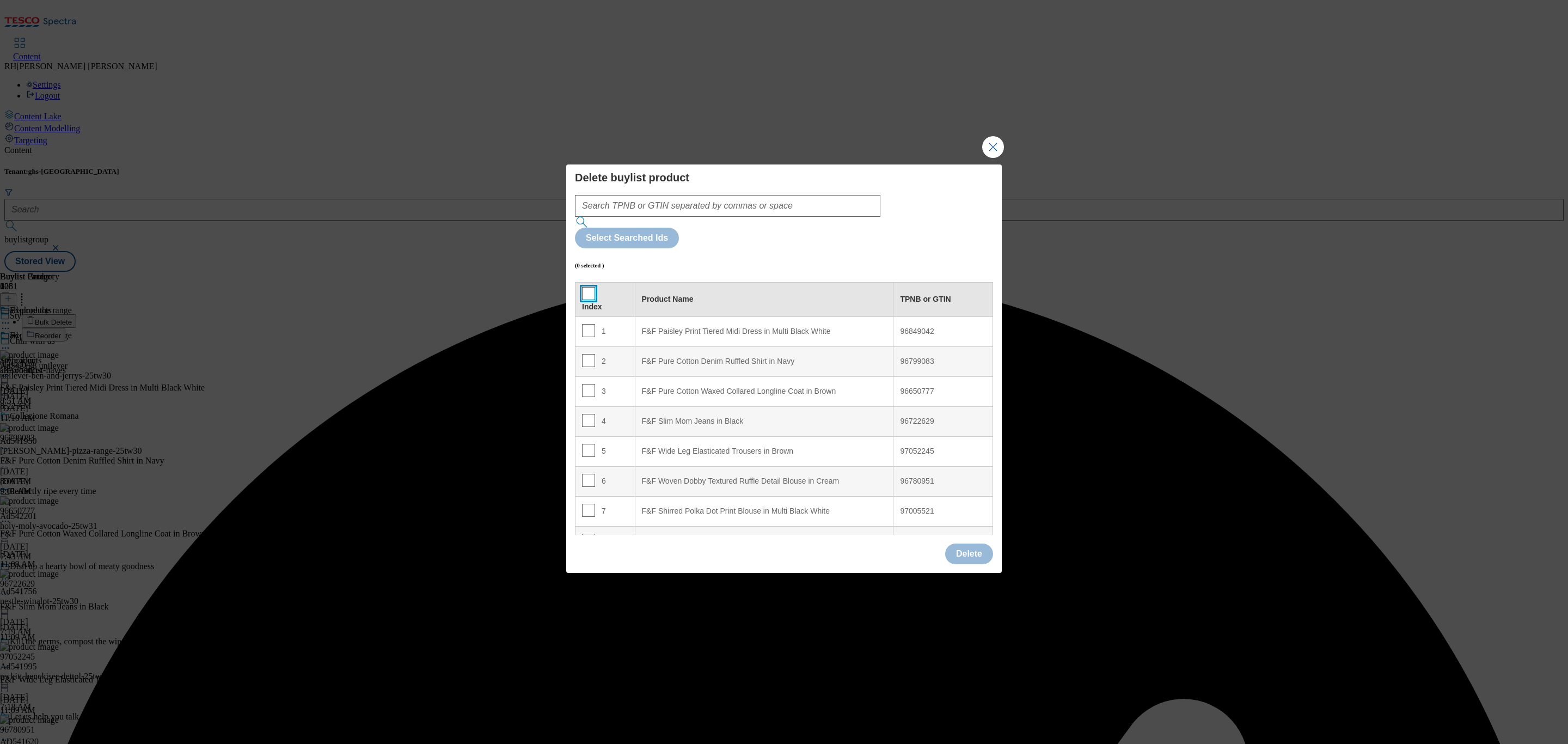
click at [588, 286] on input "Modal" at bounding box center [589, 293] width 13 height 13
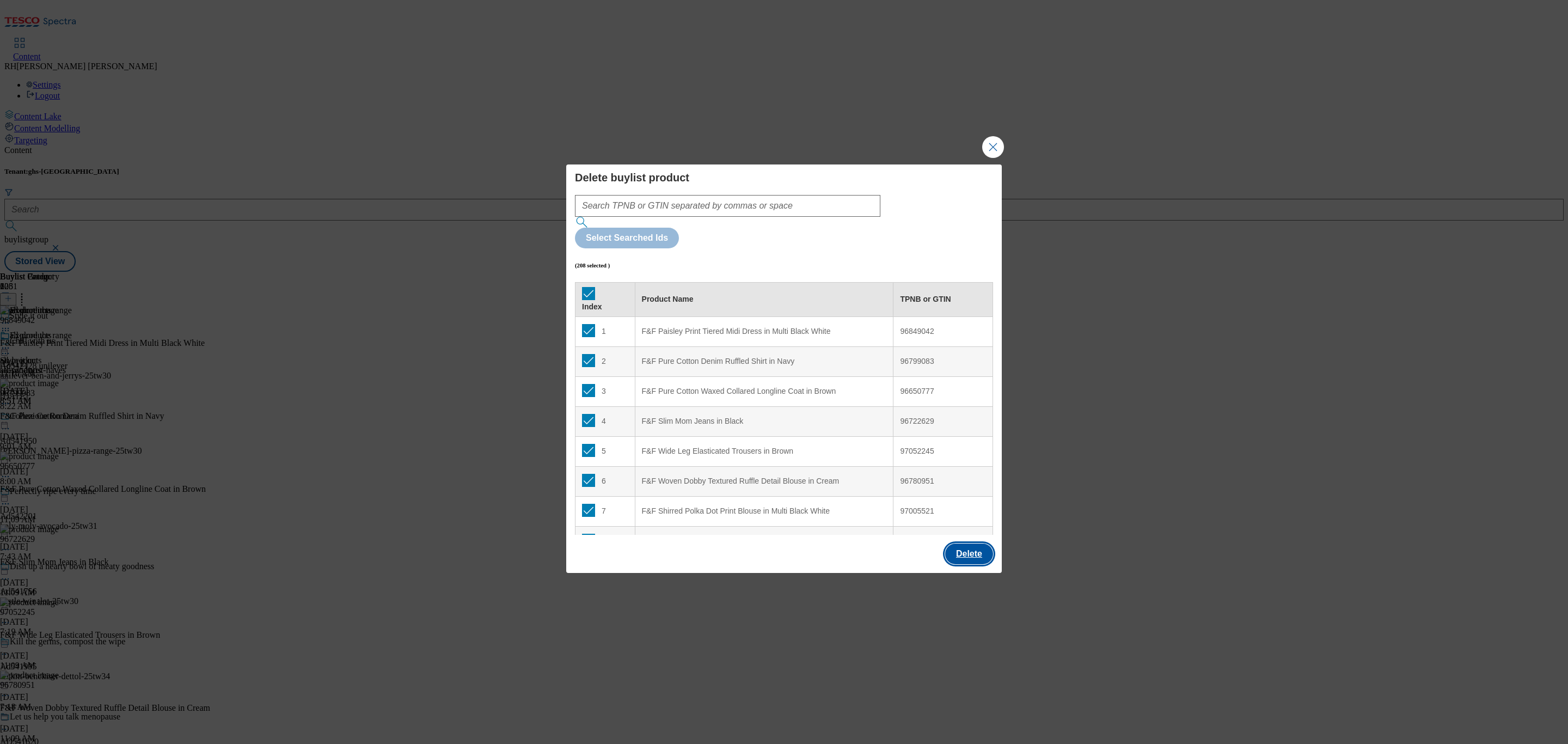
click at [976, 543] on button "Delete" at bounding box center [969, 553] width 48 height 21
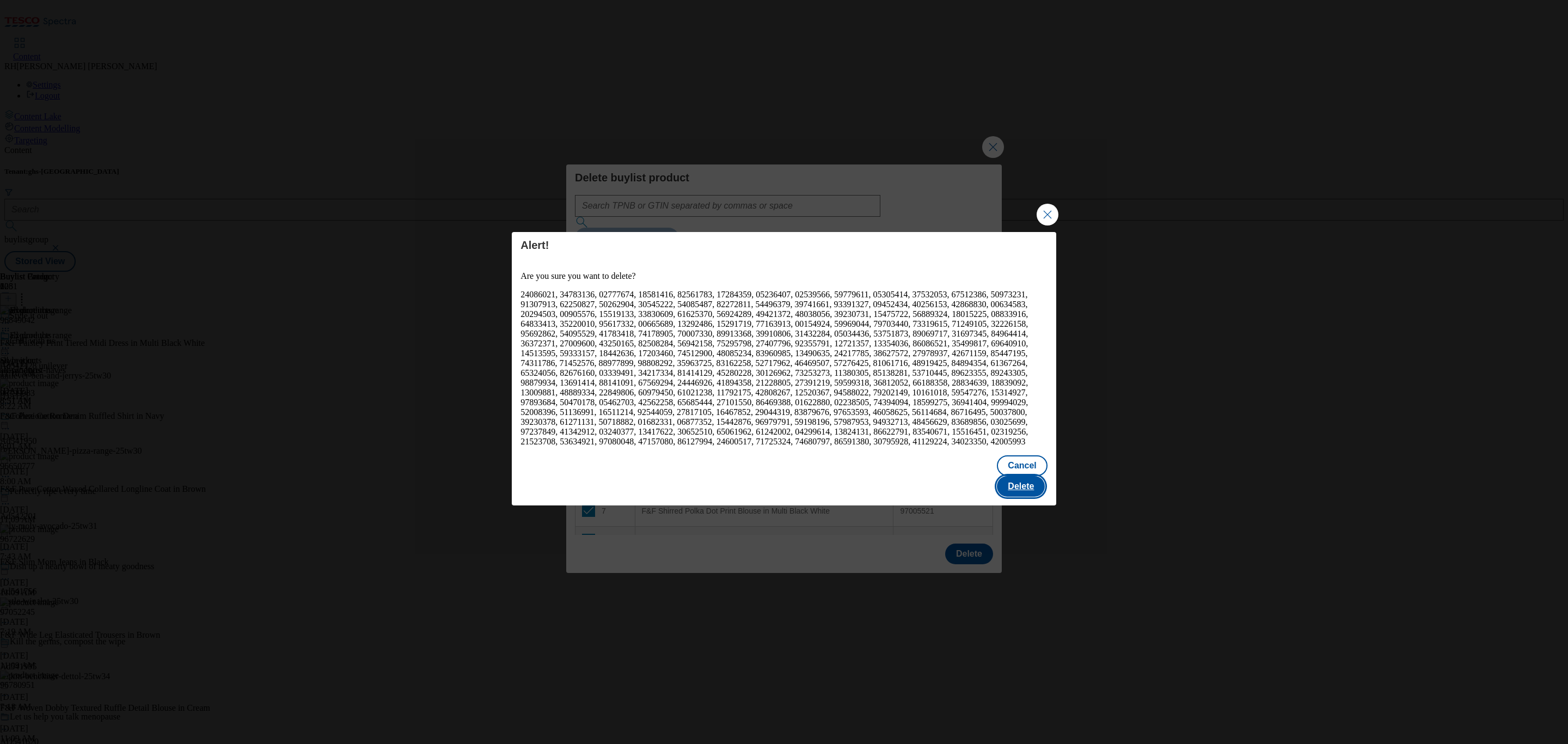
click at [1023, 476] on button "Delete" at bounding box center [1021, 486] width 48 height 21
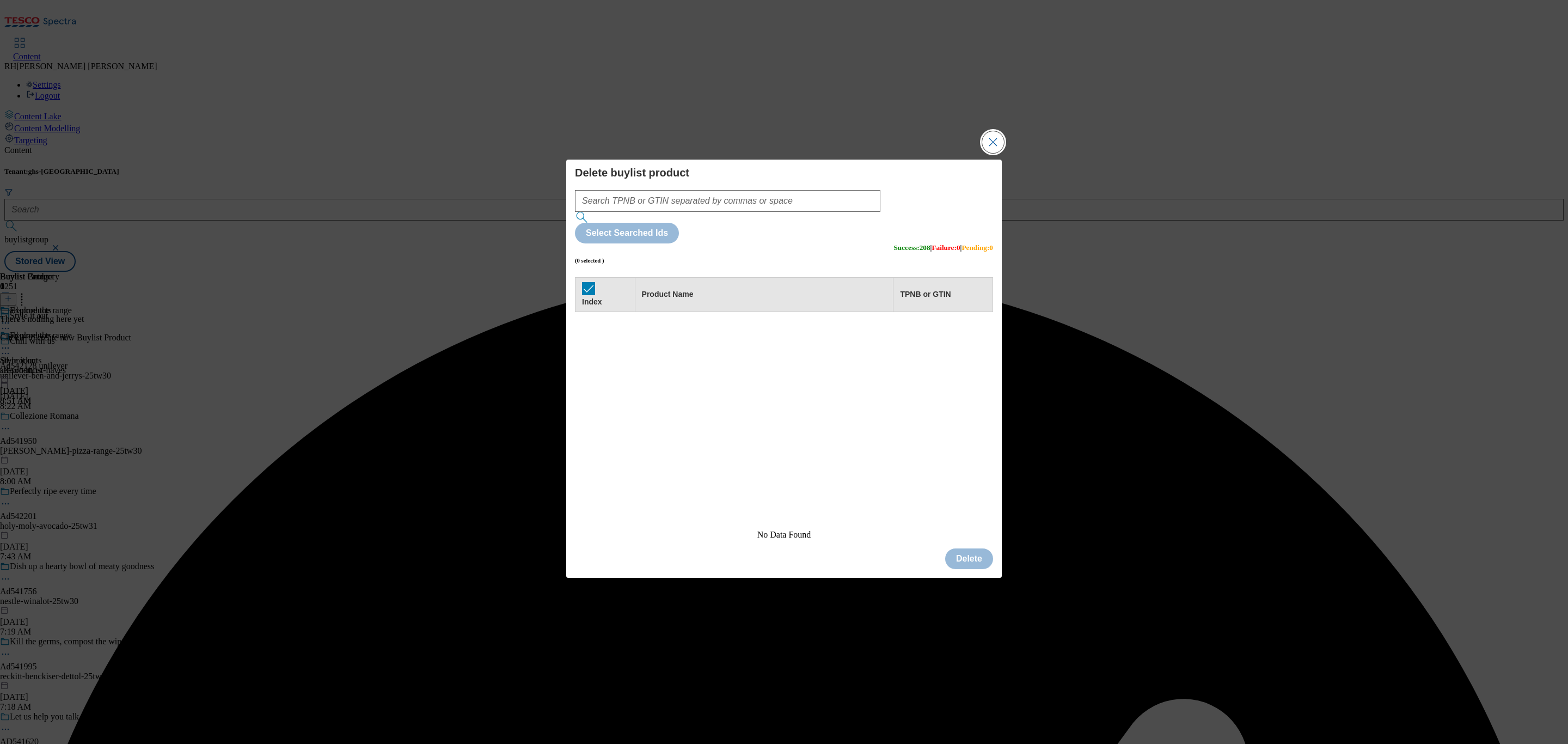
click at [991, 153] on button "Close Modal" at bounding box center [993, 142] width 22 height 22
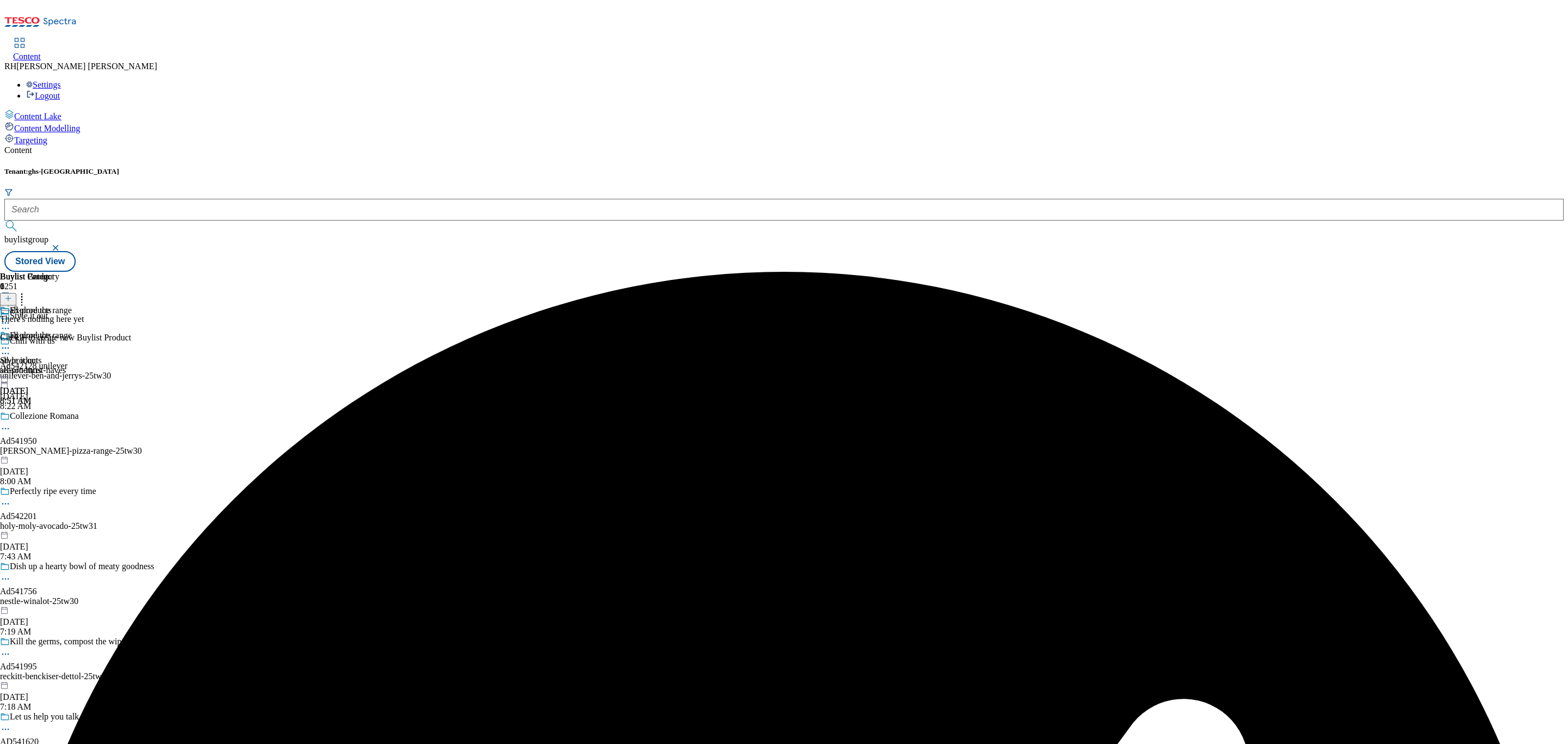
click at [12, 295] on icon at bounding box center [7, 298] width 7 height 7
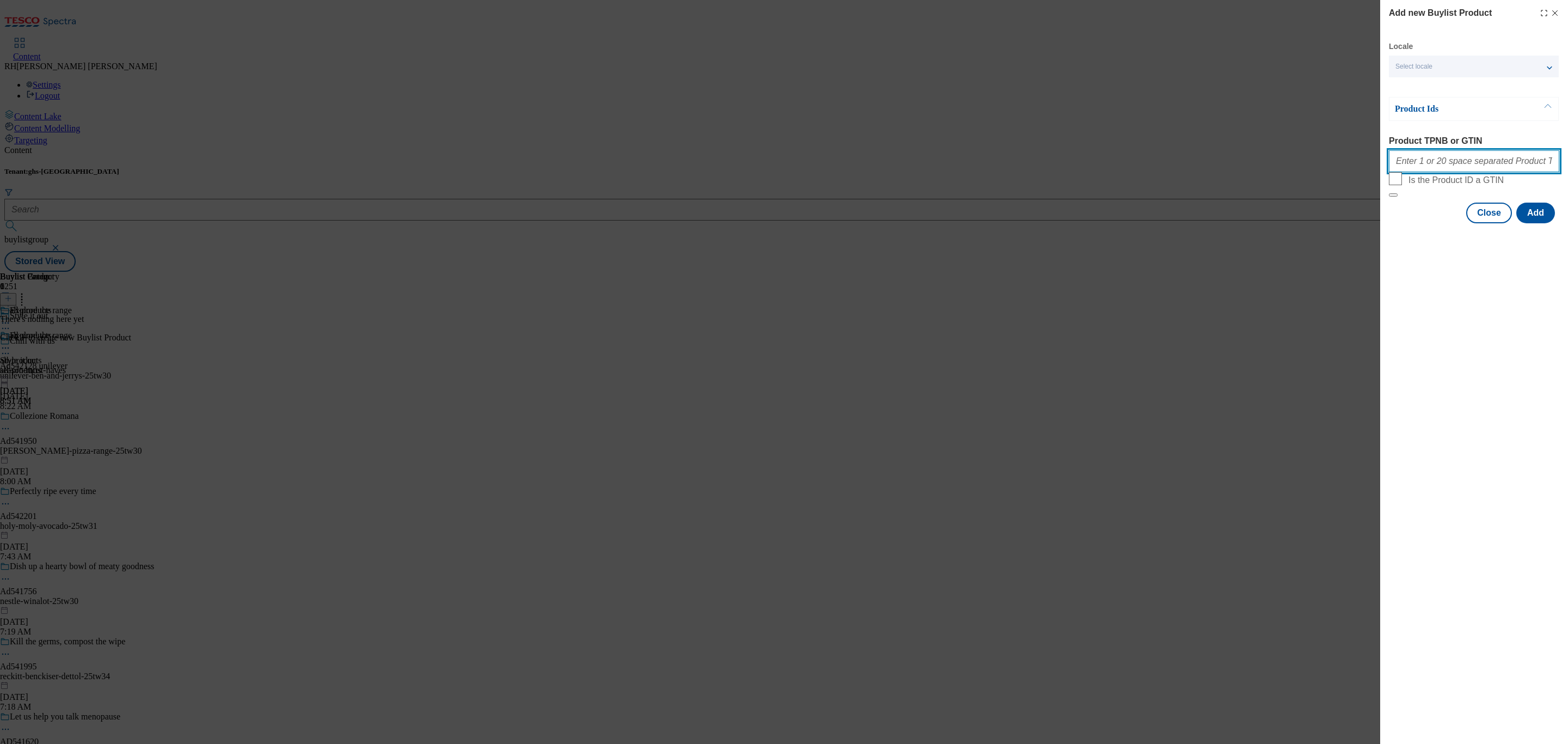
click at [1475, 172] on input "Product TPNB or GTIN" at bounding box center [1473, 161] width 170 height 22
paste input "97199630 97198510 96835520 96549103 96800468 96887210 96840679 96668152 9691919…"
click at [1539, 223] on button "Add" at bounding box center [1536, 213] width 39 height 21
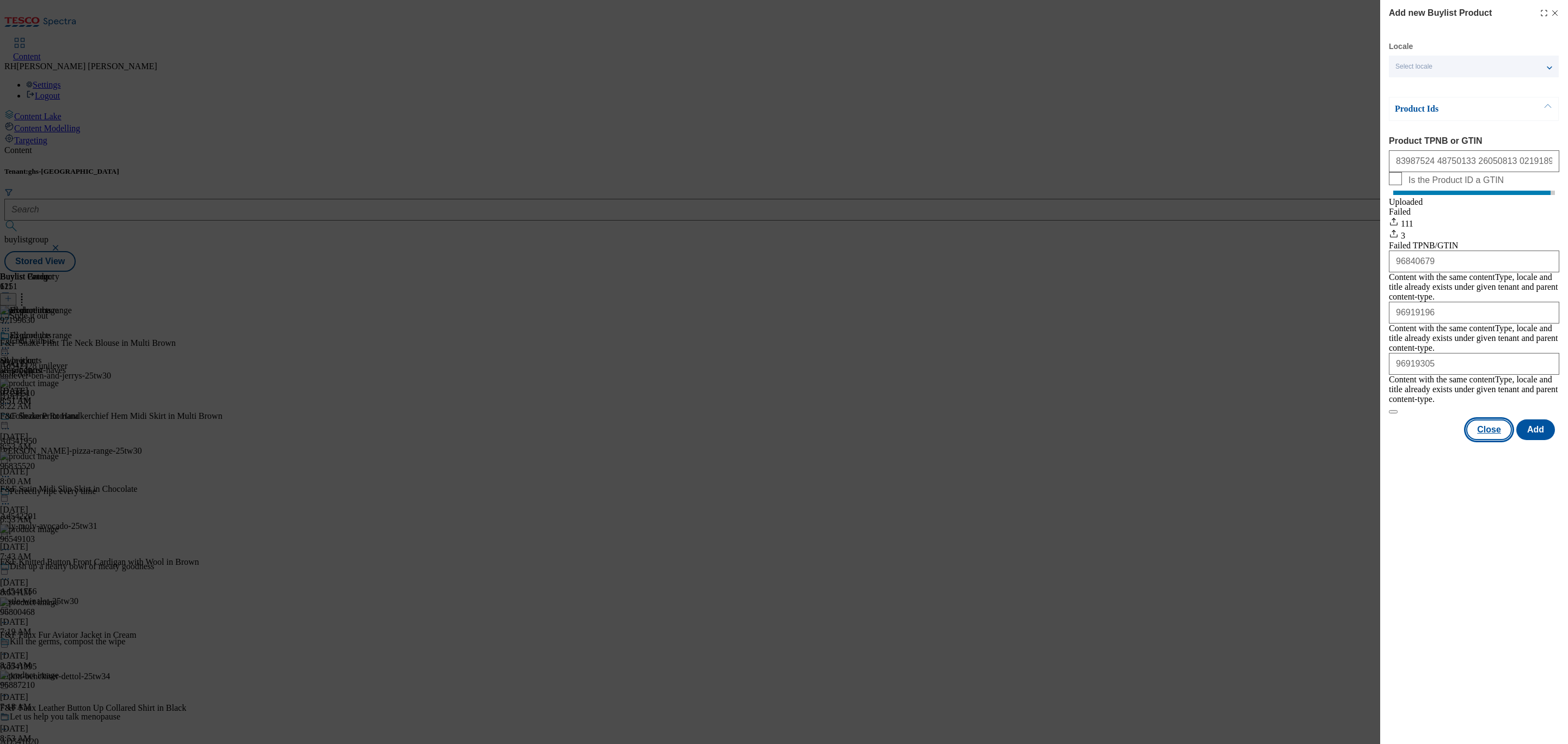
click at [1482, 419] on button "Close" at bounding box center [1488, 429] width 46 height 21
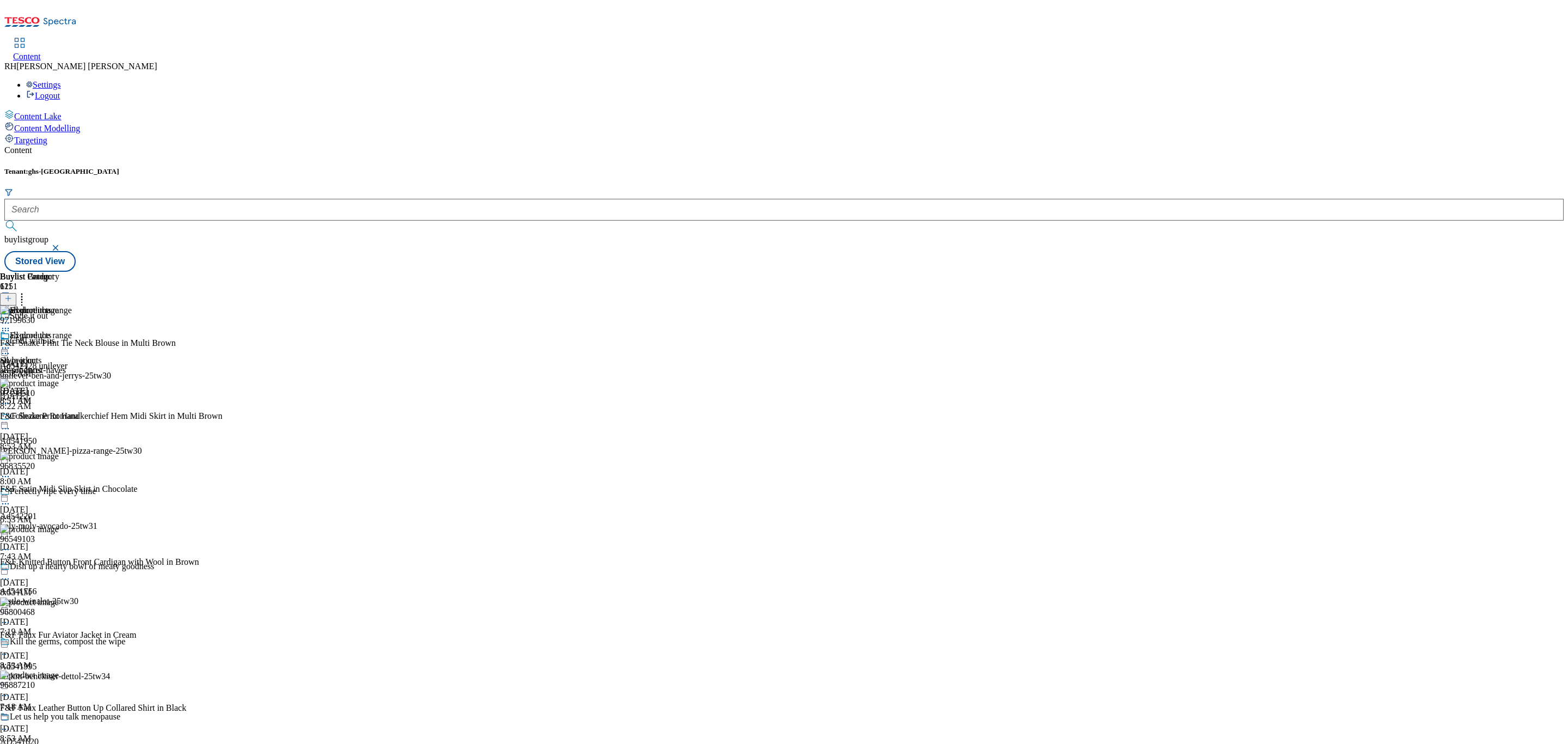
scroll to position [804, 0]
click at [11, 342] on icon at bounding box center [5, 347] width 11 height 11
click at [47, 367] on span "Edit" at bounding box center [40, 371] width 12 height 8
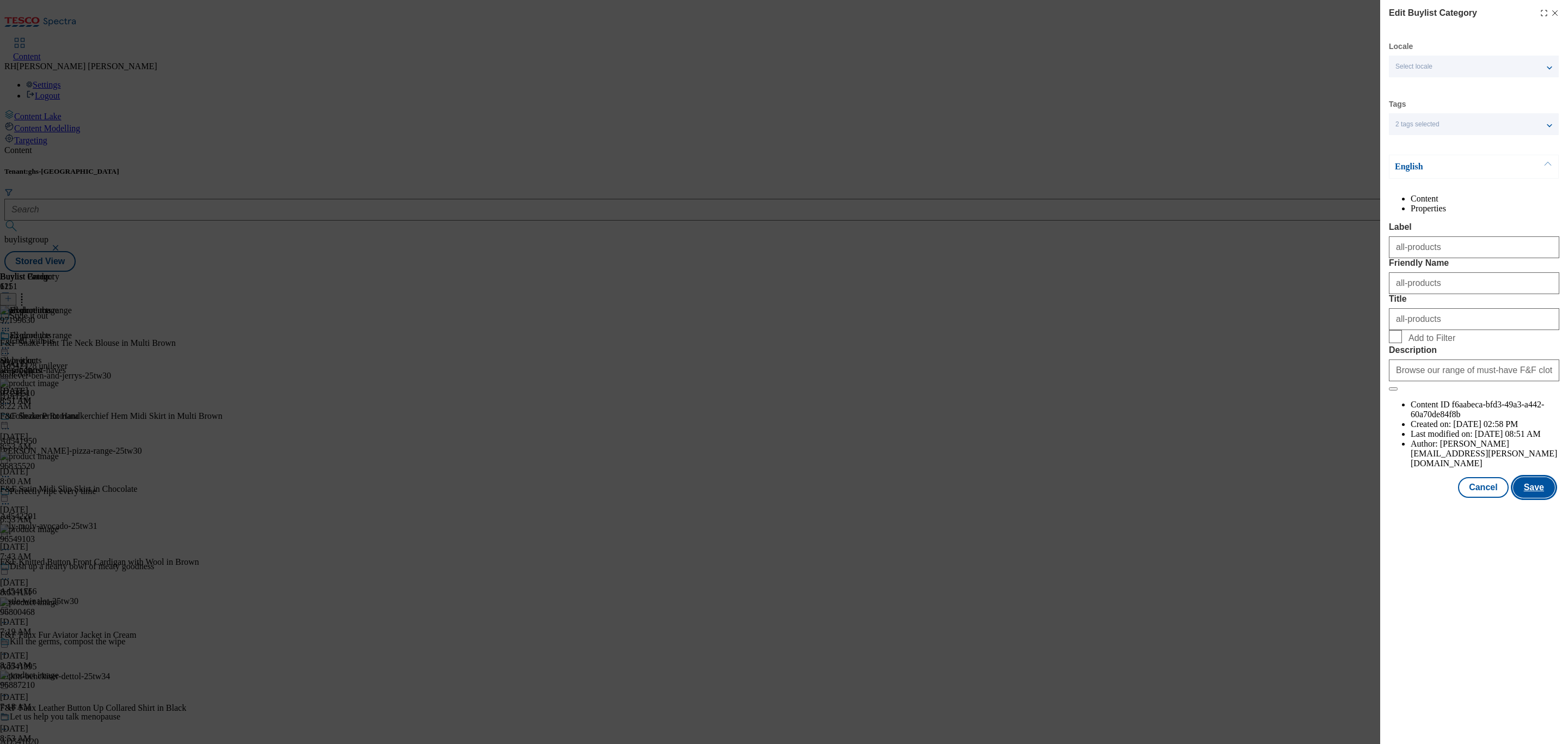
click at [1539, 497] on button "Save" at bounding box center [1534, 487] width 42 height 21
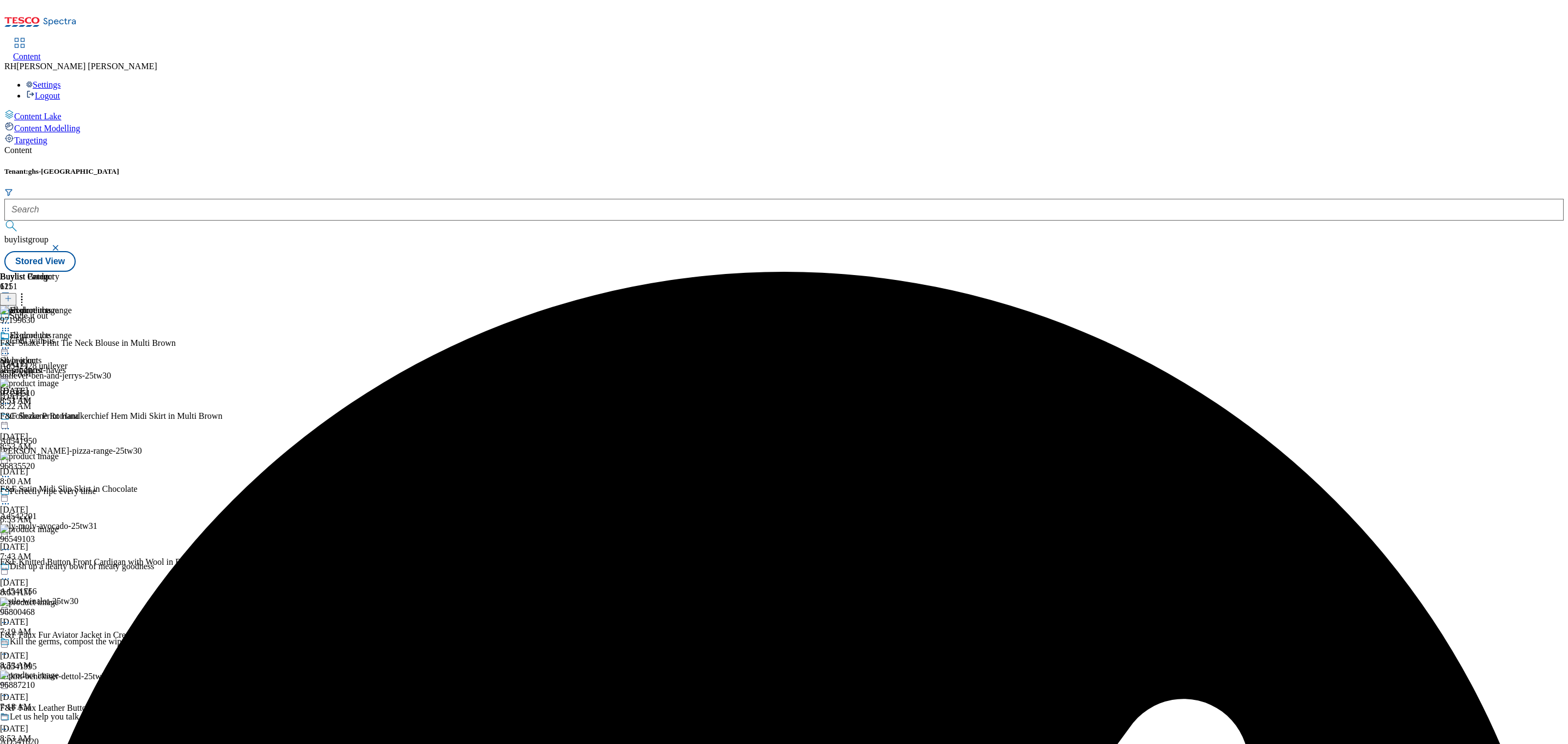
click at [11, 342] on icon at bounding box center [5, 347] width 11 height 11
click at [59, 417] on span "Preview" at bounding box center [47, 421] width 26 height 8
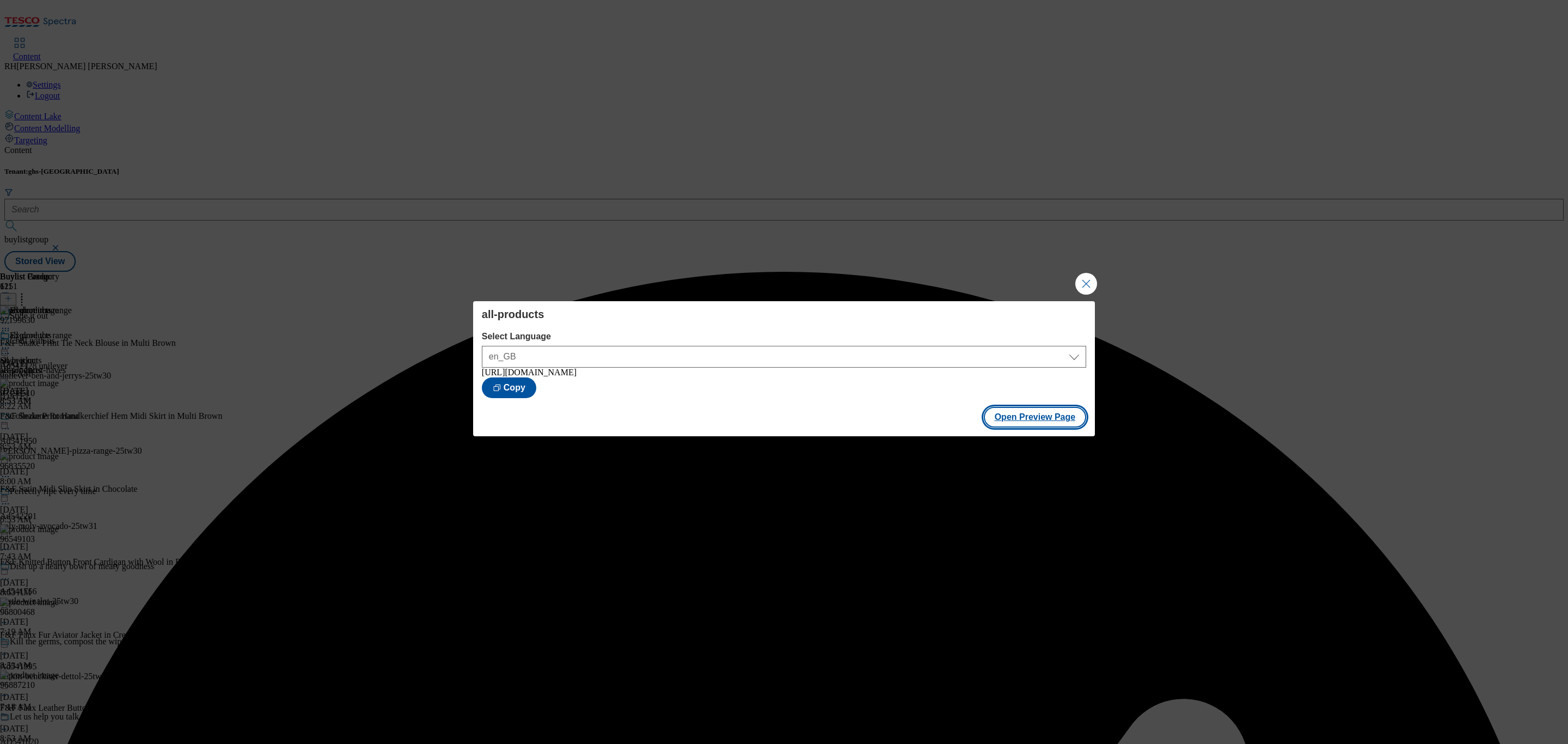
click at [1058, 420] on button "Open Preview Page" at bounding box center [1036, 417] width 103 height 21
click at [1093, 279] on button "Close Modal" at bounding box center [1086, 283] width 22 height 22
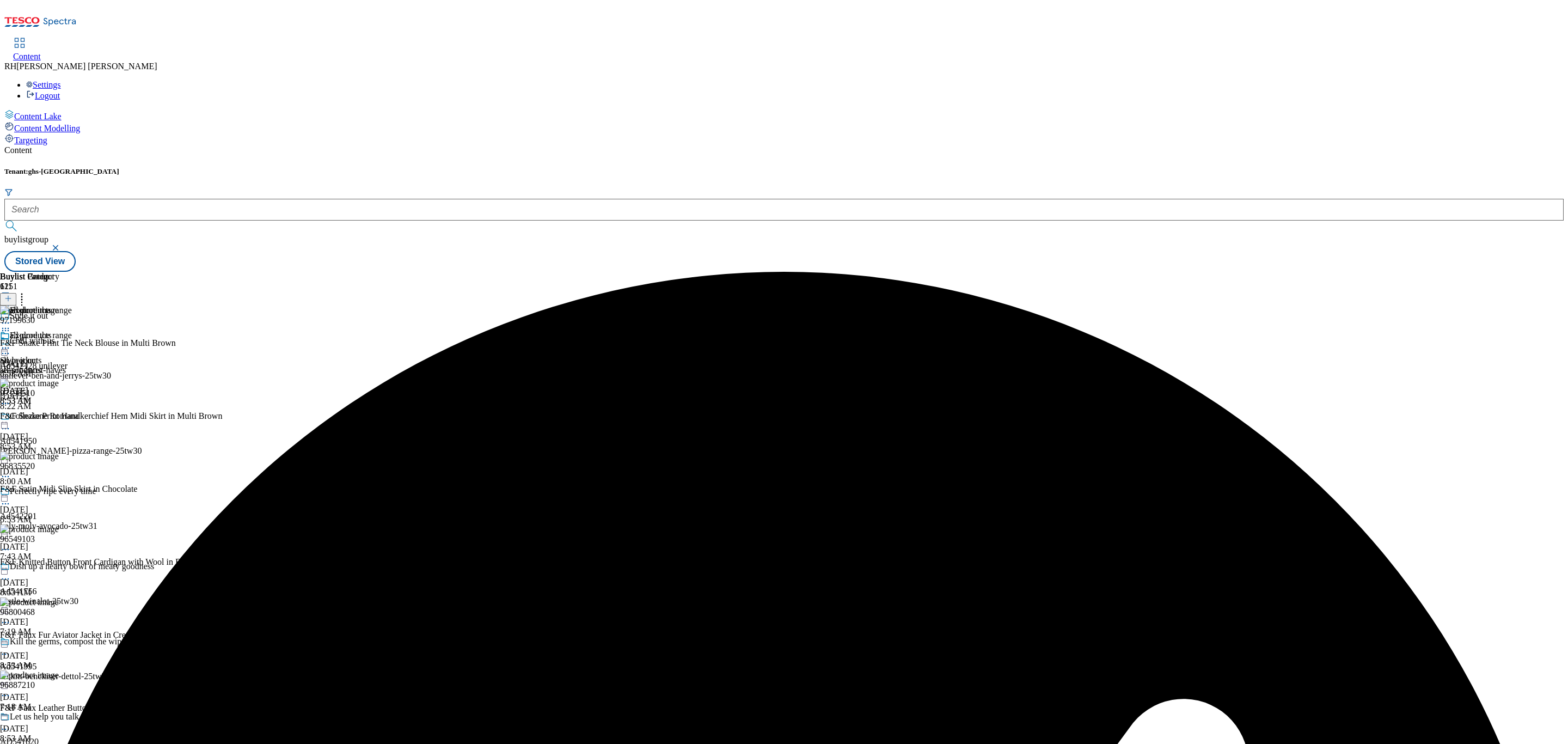
click at [11, 342] on icon at bounding box center [5, 347] width 11 height 11
click at [62, 452] on button "Publish" at bounding box center [42, 458] width 41 height 12
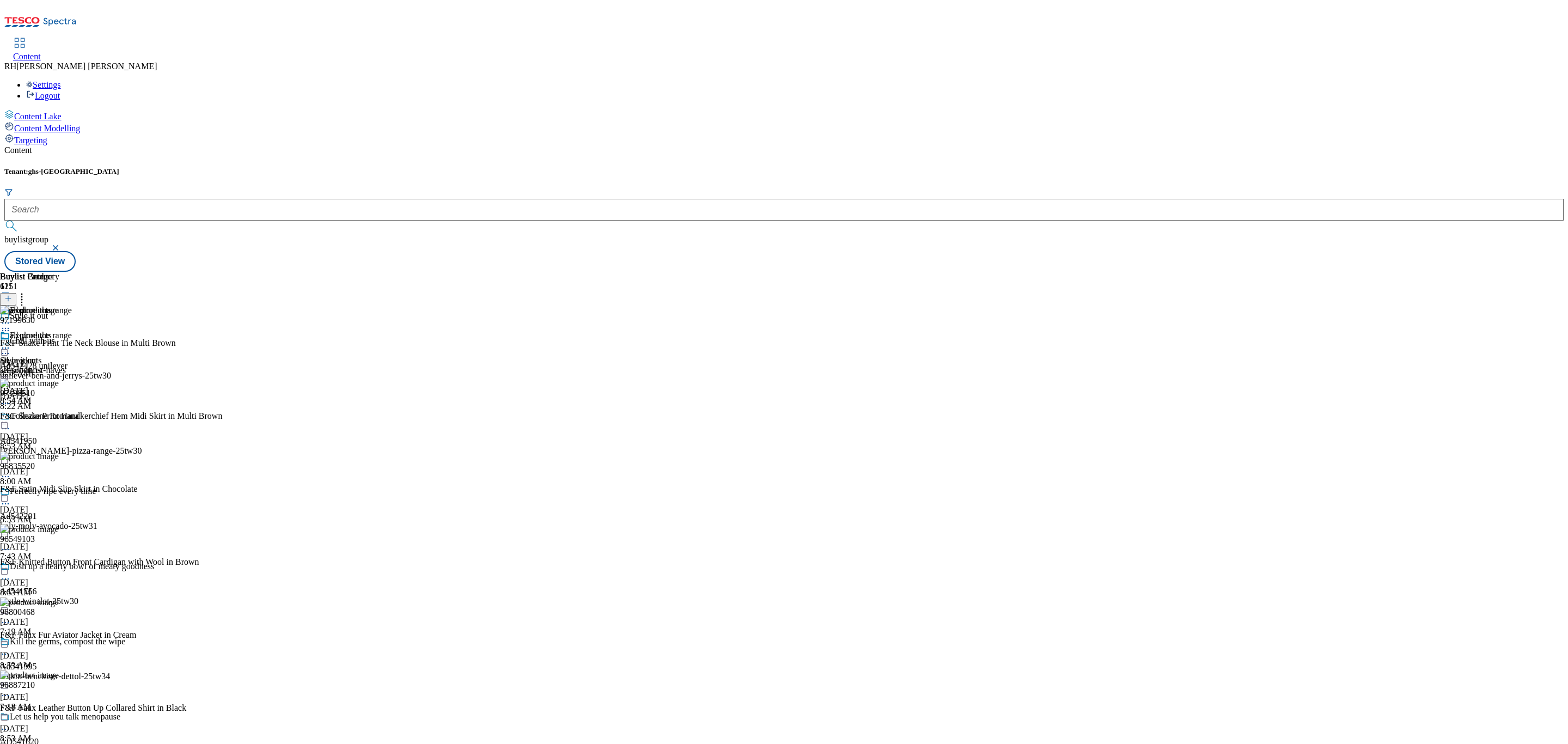
scroll to position [0, 0]
click at [11, 342] on icon at bounding box center [5, 347] width 11 height 11
click at [59, 346] on div "all-products all-products all-products [DATE] 8:54 AM" at bounding box center [29, 368] width 59 height 75
click at [11, 342] on icon at bounding box center [5, 347] width 11 height 11
click at [47, 367] on span "Edit" at bounding box center [40, 371] width 12 height 8
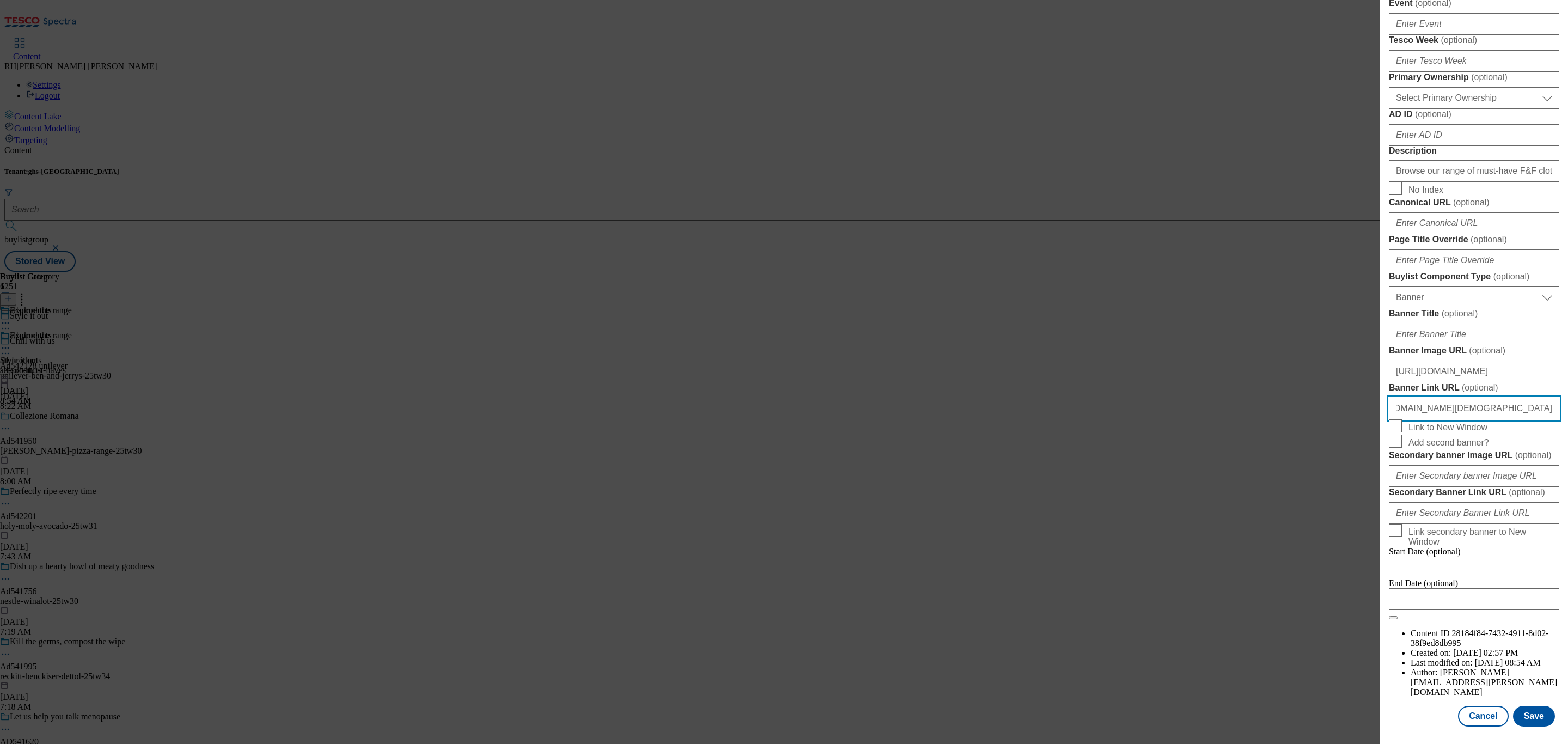
scroll to position [898, 4]
drag, startPoint x: 1529, startPoint y: 365, endPoint x: 1551, endPoint y: 360, distance: 22.6
click at [1551, 360] on div "Edit Buylist Locale Select locale English Welsh Tags 2 tags selected fnf market…" at bounding box center [1474, 364] width 188 height 728
click at [1482, 398] on input "[URL][DOMAIN_NAME][DEMOGRAPHIC_DATA]" at bounding box center [1473, 409] width 170 height 22
drag, startPoint x: 1448, startPoint y: 363, endPoint x: 1566, endPoint y: 356, distance: 118.2
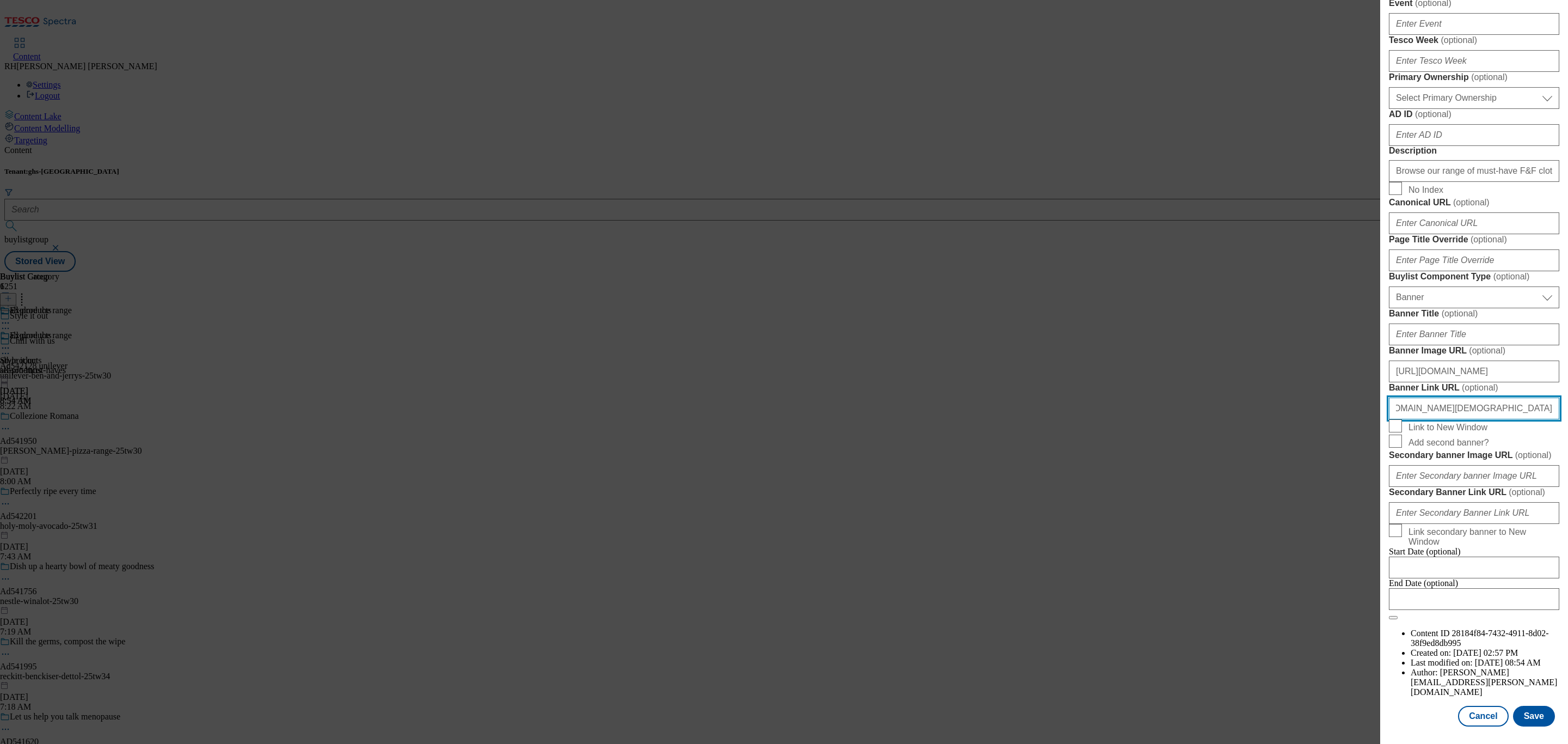
click at [1566, 356] on div "Edit Buylist Locale Select locale English Welsh Tags 2 tags selected fnf market…" at bounding box center [1474, 364] width 188 height 728
click at [1548, 330] on div "Edit Buylist Locale Select locale English Welsh Tags 2 tags selected fnf market…" at bounding box center [1474, 364] width 188 height 728
click at [1529, 706] on button "Save" at bounding box center [1534, 716] width 42 height 21
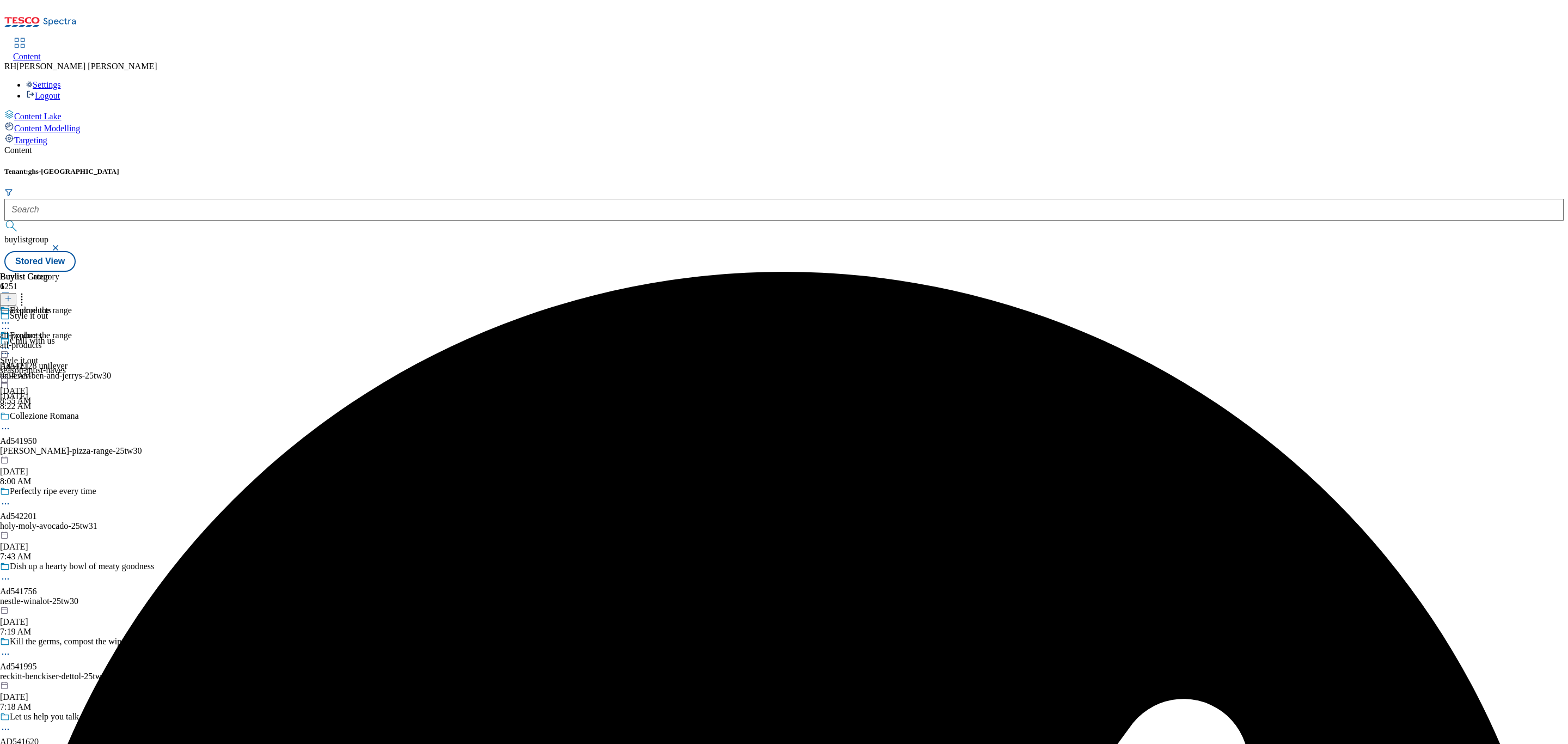
click at [11, 342] on icon at bounding box center [5, 347] width 11 height 11
click at [64, 414] on button "Preview" at bounding box center [42, 420] width 42 height 12
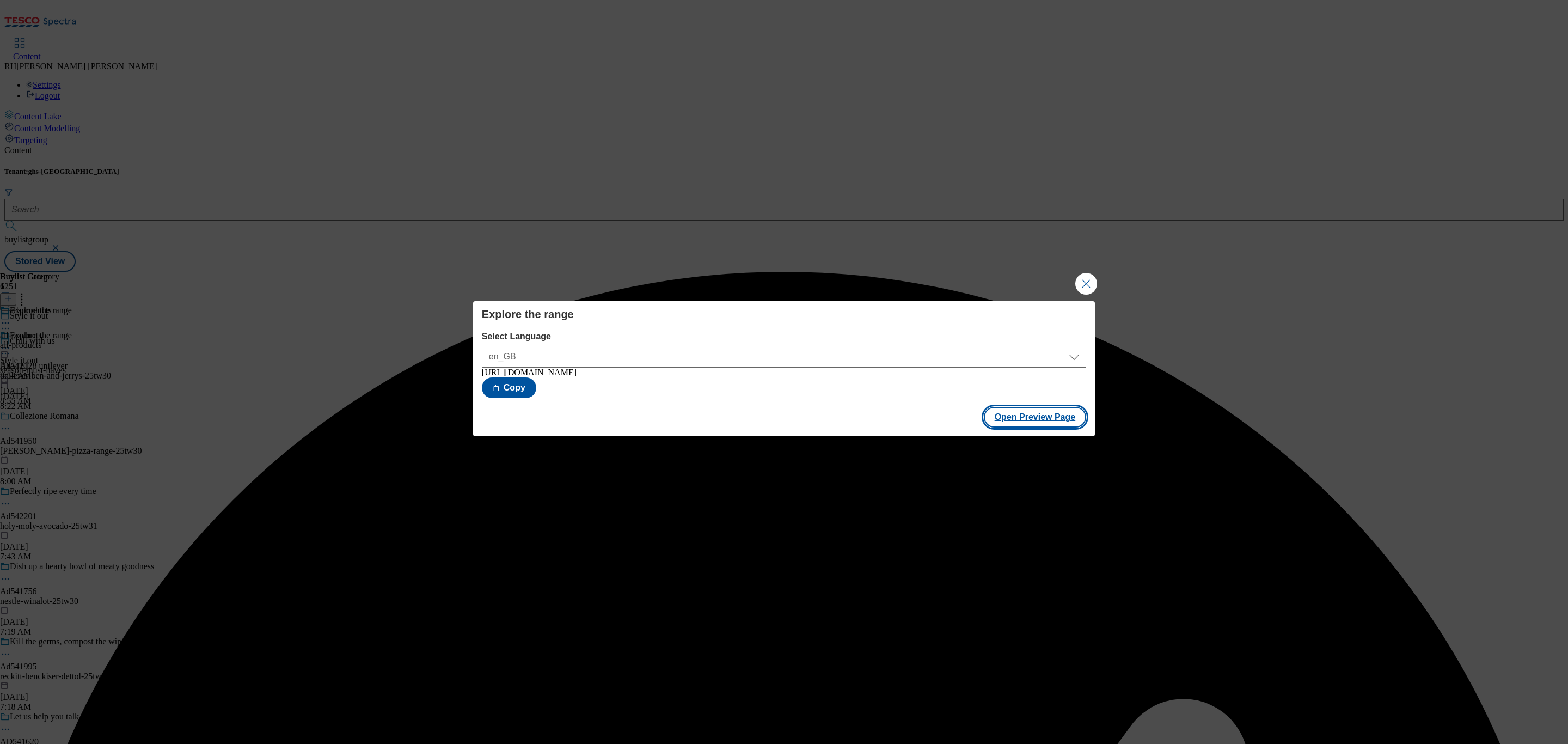
click at [1031, 417] on button "Open Preview Page" at bounding box center [1036, 417] width 103 height 21
click at [1093, 277] on button "Close Modal" at bounding box center [1086, 283] width 22 height 22
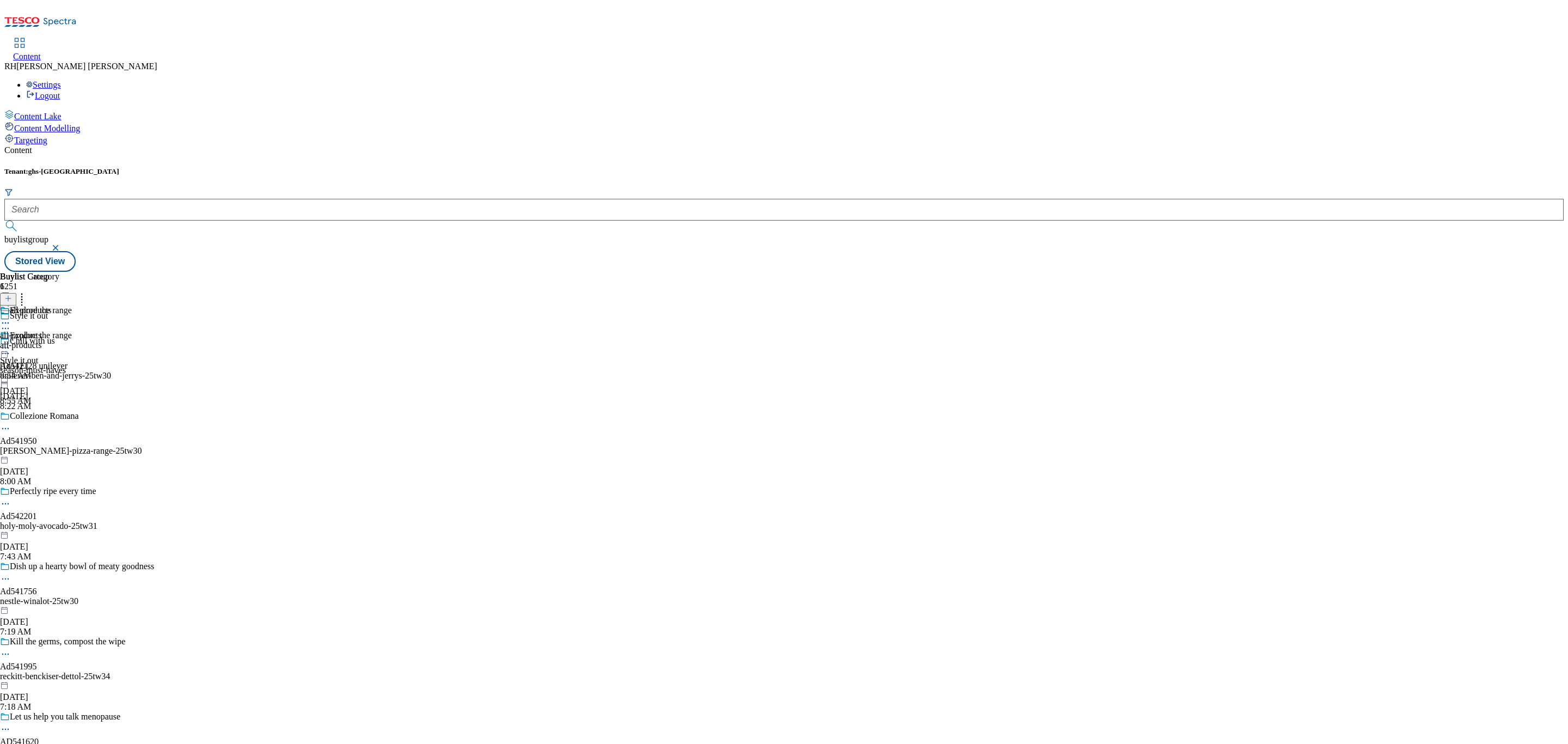
click at [11, 342] on icon at bounding box center [5, 347] width 11 height 11
click at [57, 454] on span "Publish" at bounding box center [46, 458] width 24 height 8
click at [59, 340] on div "all-products" at bounding box center [29, 345] width 59 height 10
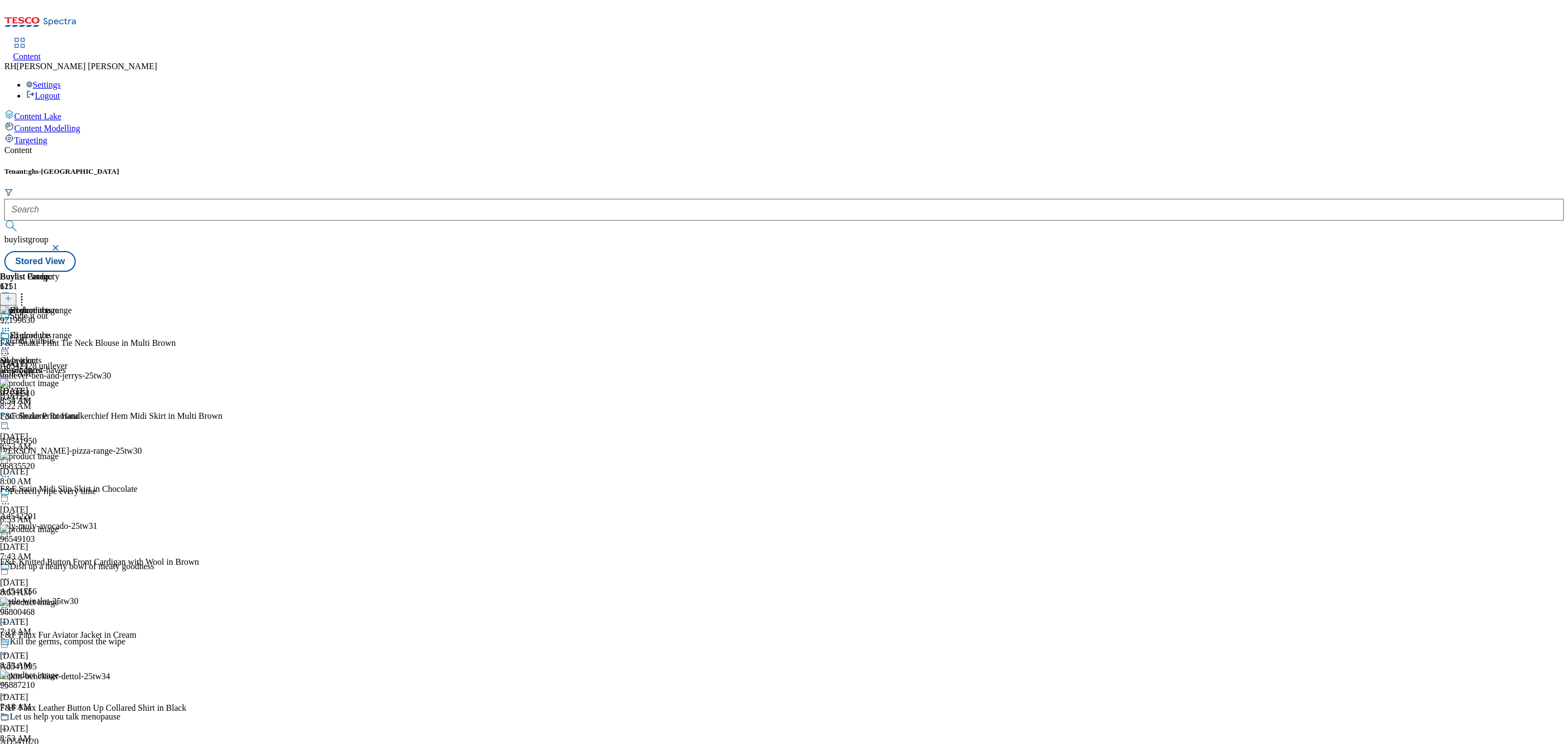
click at [11, 342] on icon at bounding box center [5, 347] width 11 height 11
click at [91, 442] on span "Open Preview Url" at bounding box center [62, 446] width 56 height 8
click at [11, 342] on icon at bounding box center [5, 347] width 11 height 11
click at [69, 467] on span "Un-publish" at bounding box center [51, 471] width 35 height 8
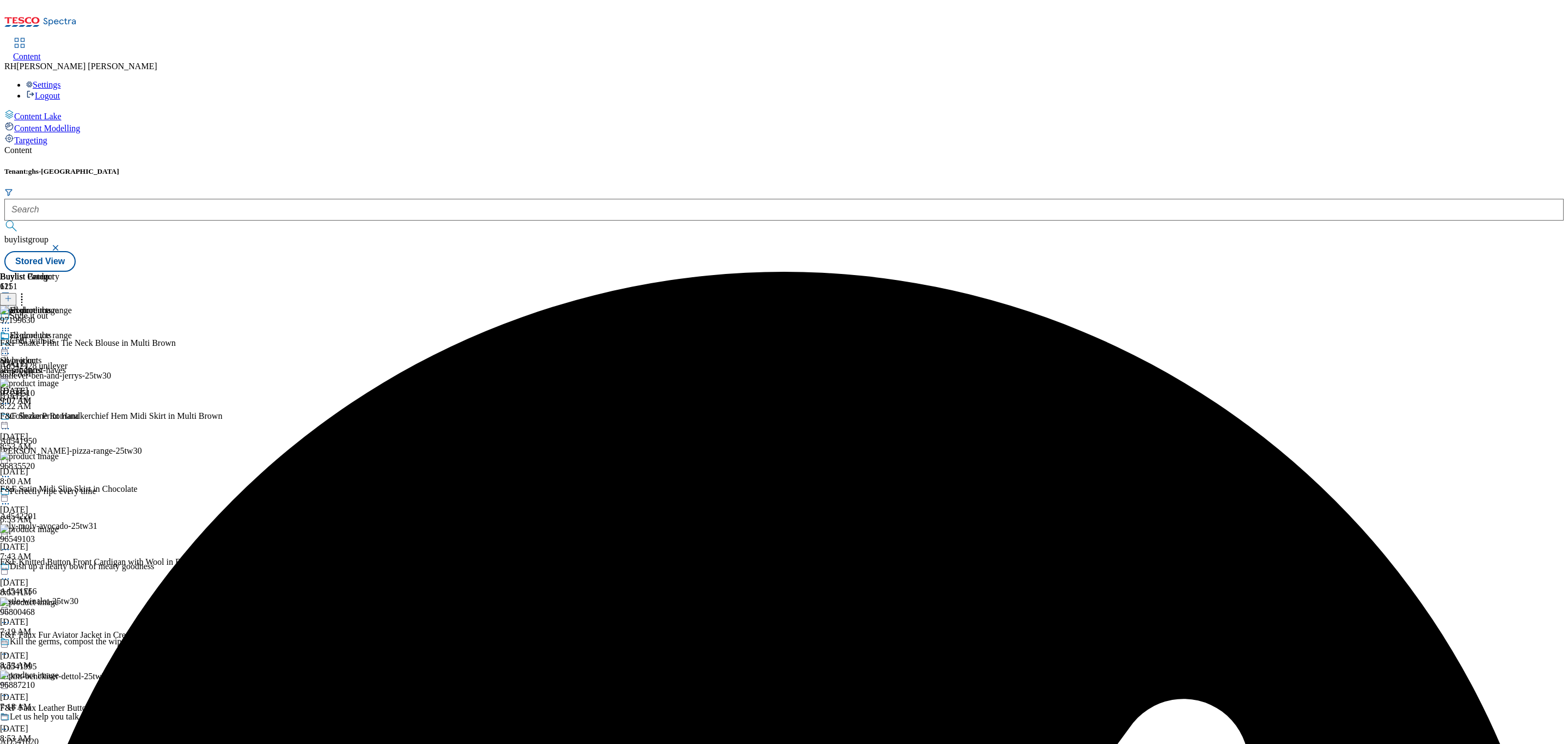
click at [11, 342] on icon at bounding box center [5, 347] width 11 height 11
click at [71, 429] on span "Un-preview" at bounding box center [52, 433] width 37 height 8
click at [27, 291] on icon at bounding box center [22, 296] width 11 height 11
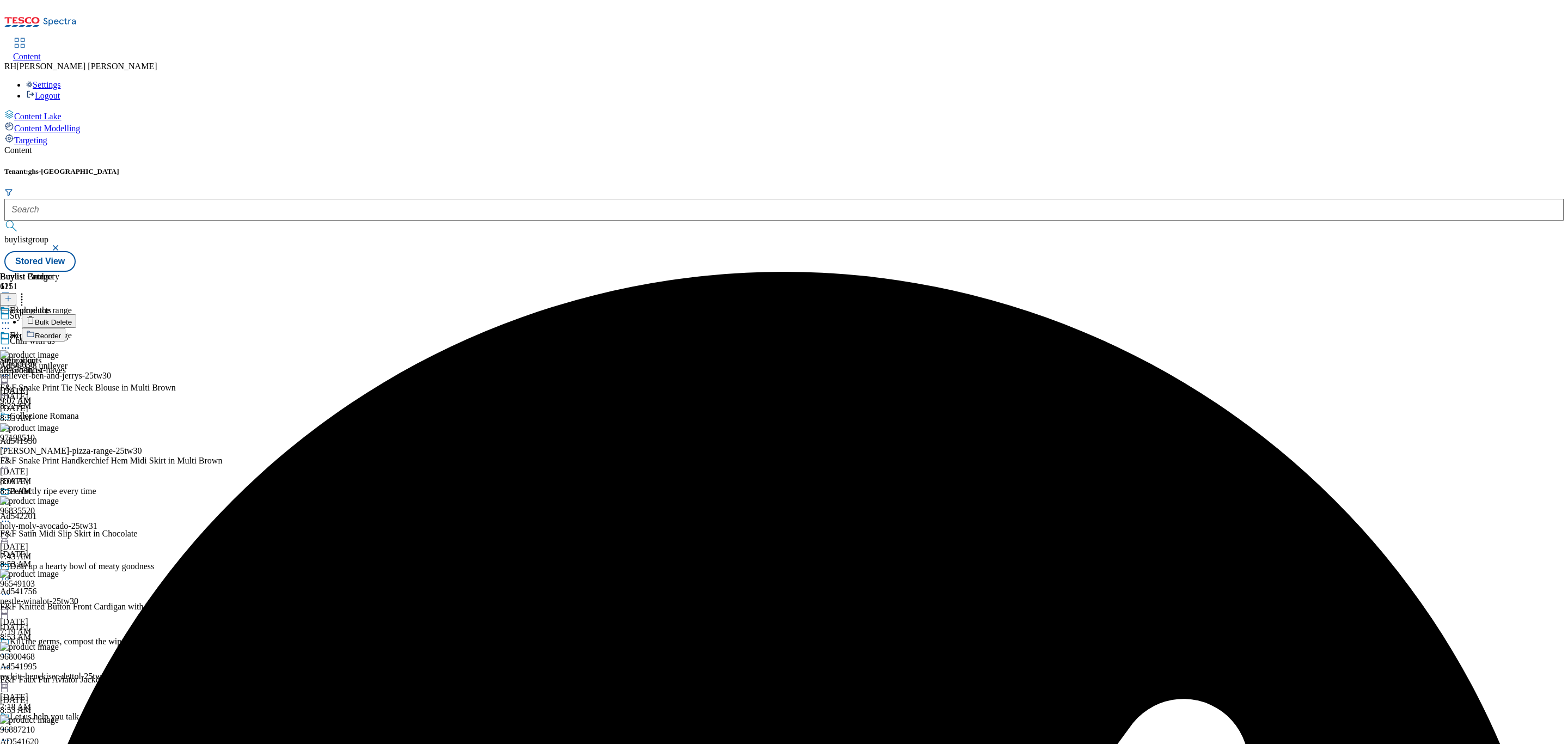
click at [72, 318] on span "Bulk Delete" at bounding box center [53, 322] width 37 height 8
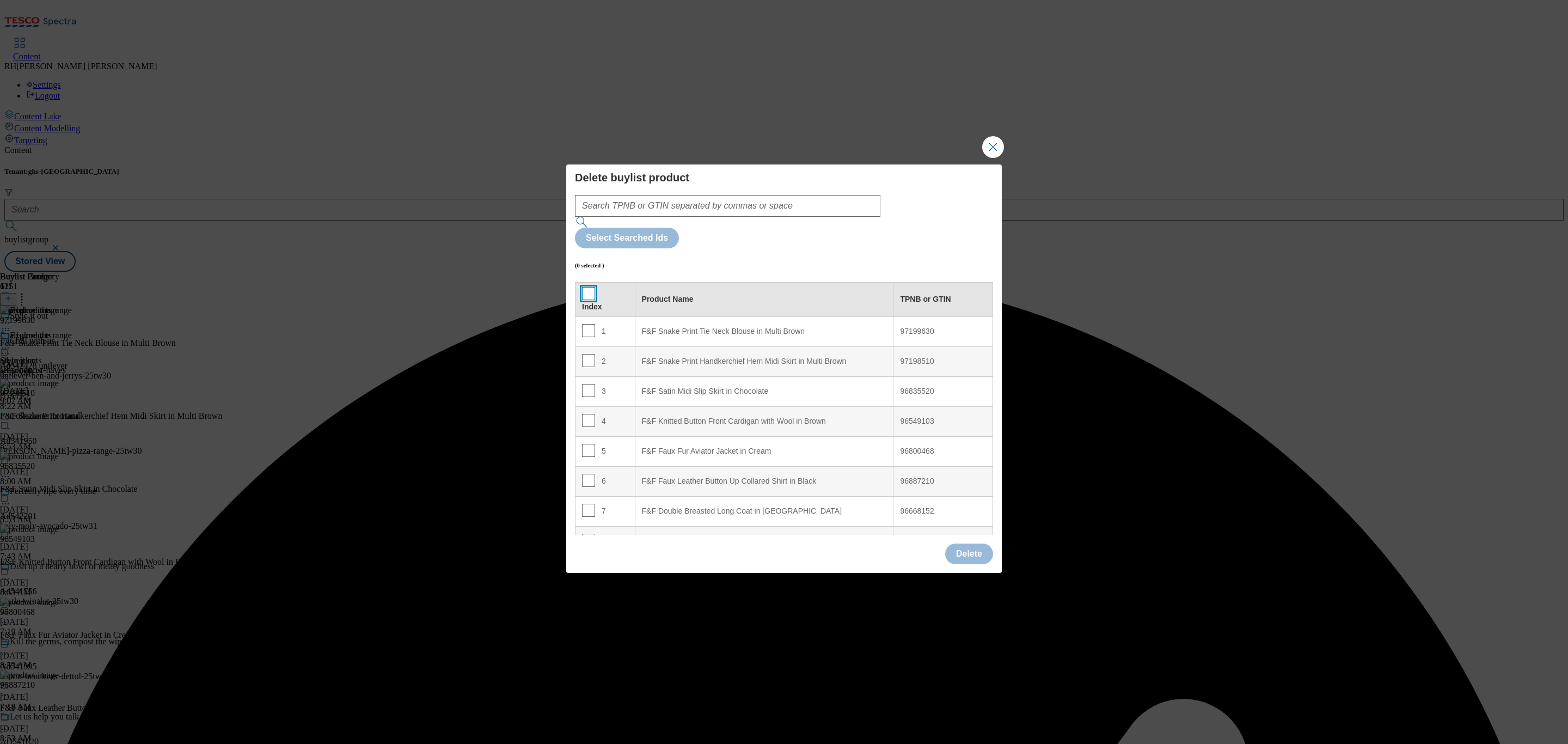
click at [582, 286] on input "Modal" at bounding box center [589, 293] width 13 height 13
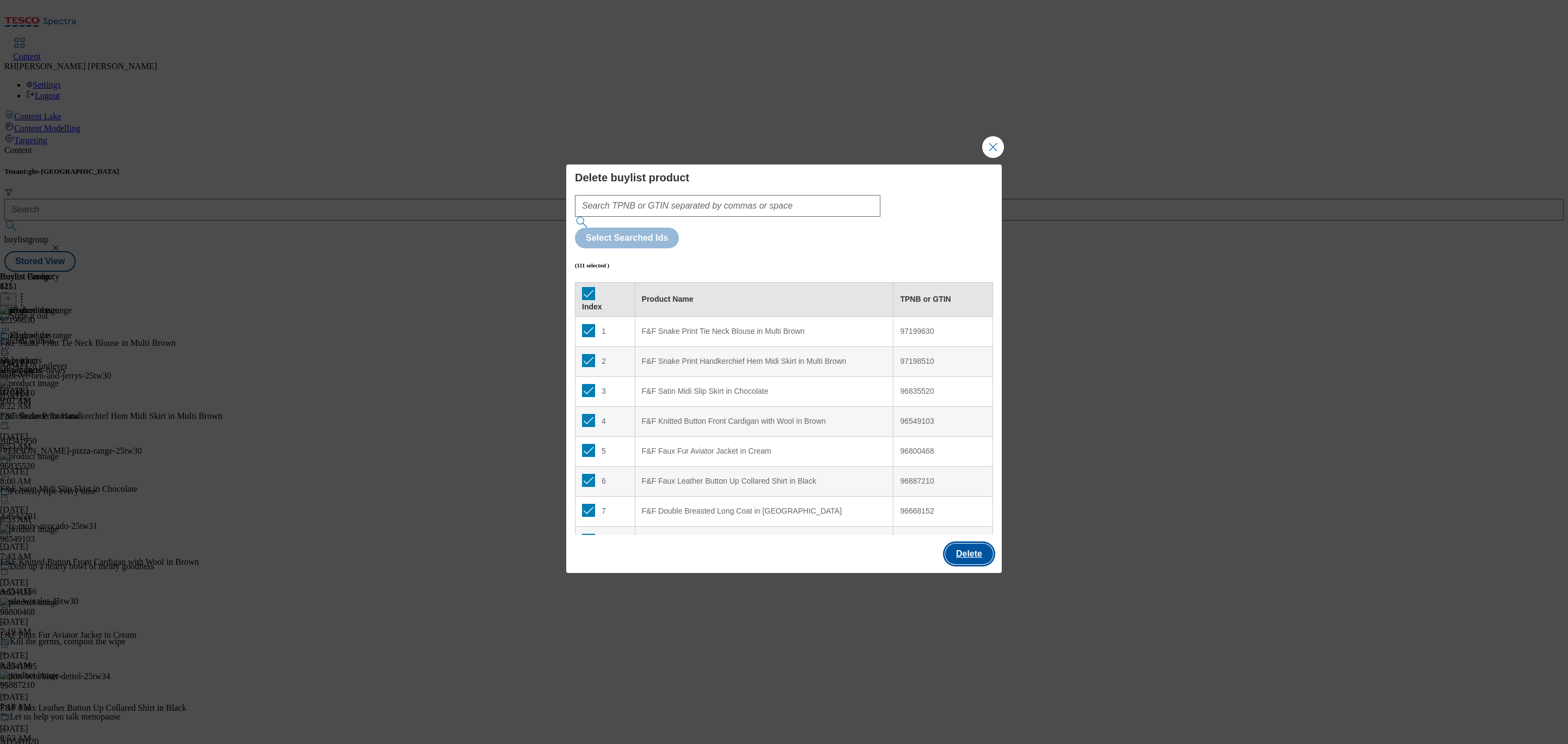
click at [983, 543] on button "Delete" at bounding box center [969, 553] width 48 height 21
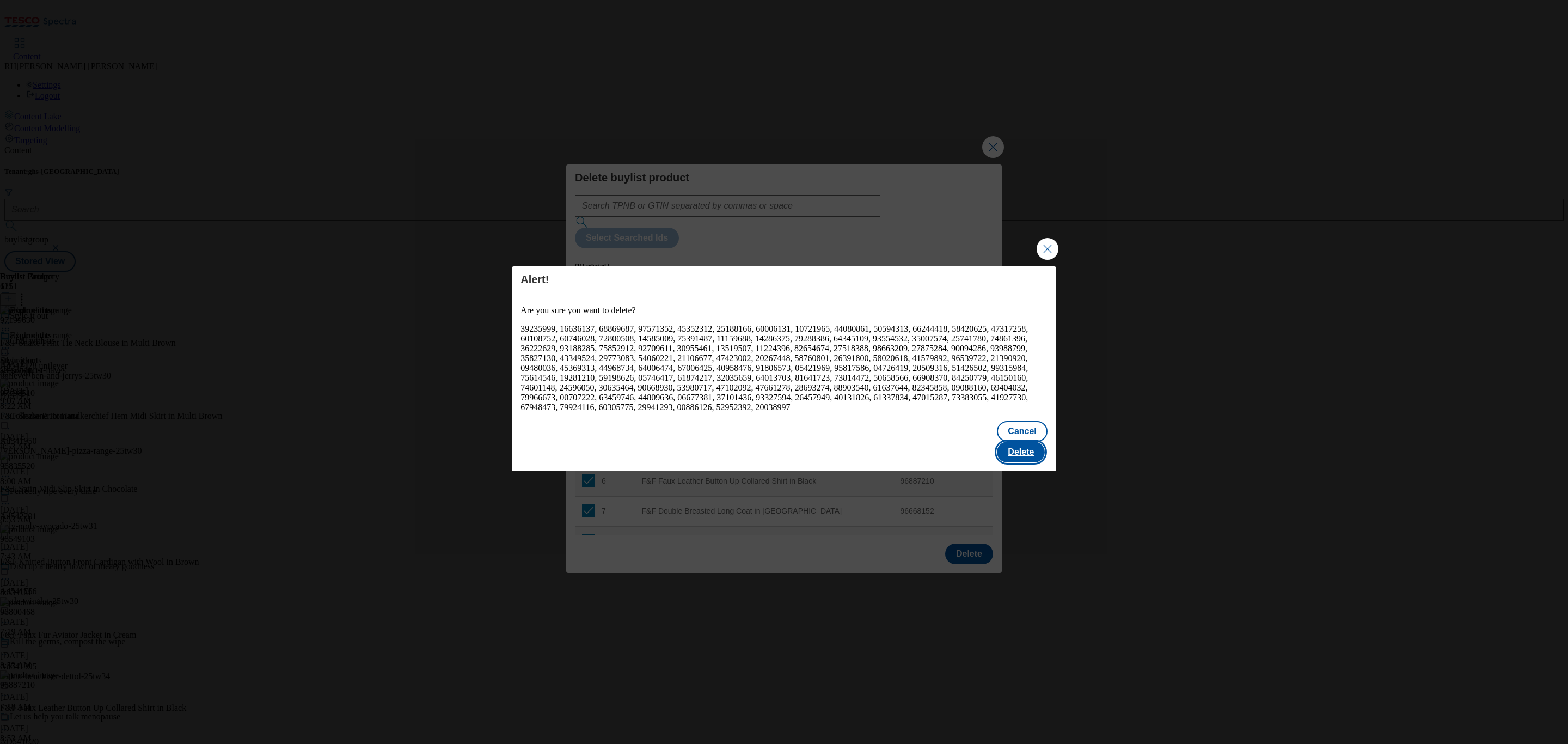
click at [1039, 442] on button "Delete" at bounding box center [1021, 452] width 48 height 21
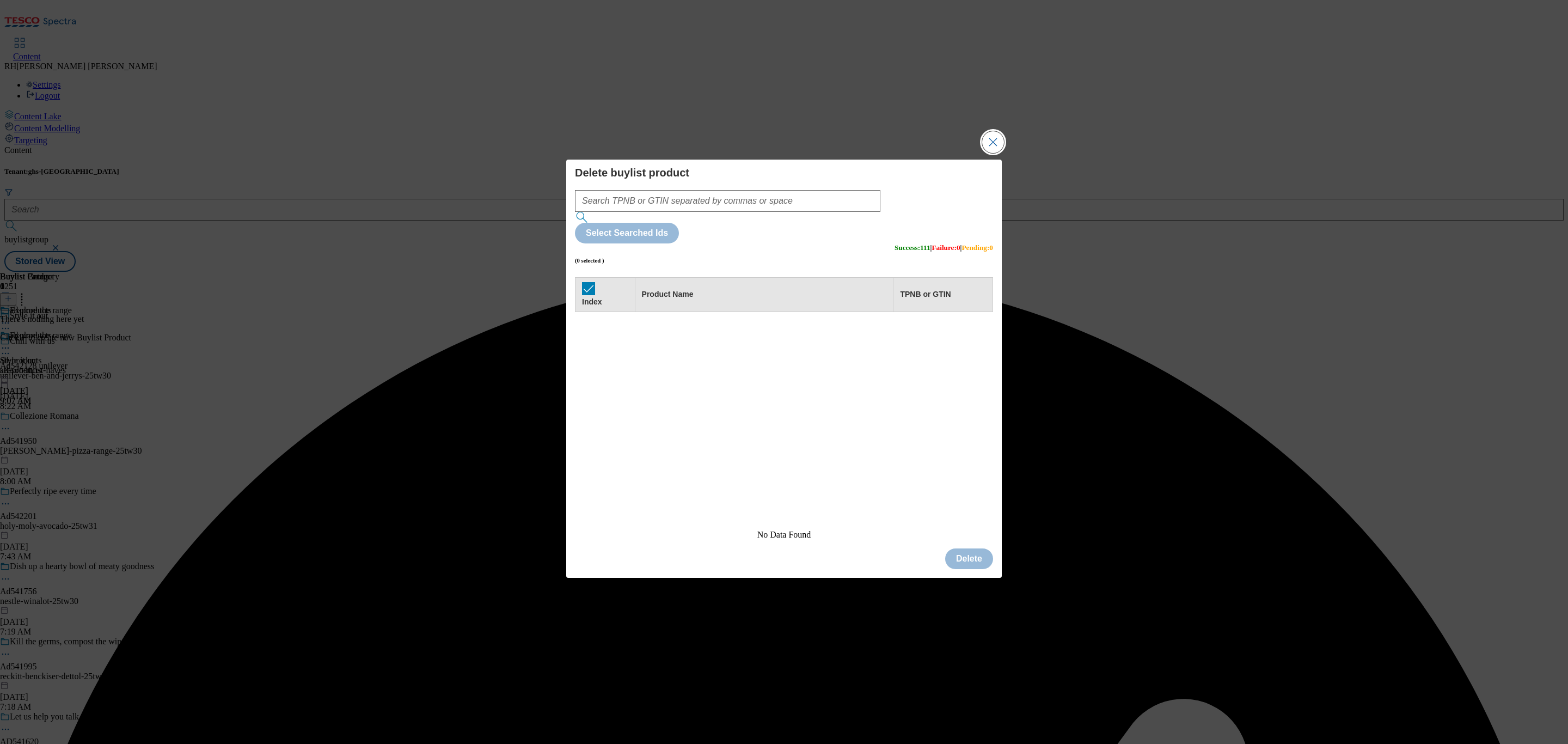
click at [1003, 153] on button "Close Modal" at bounding box center [993, 142] width 22 height 22
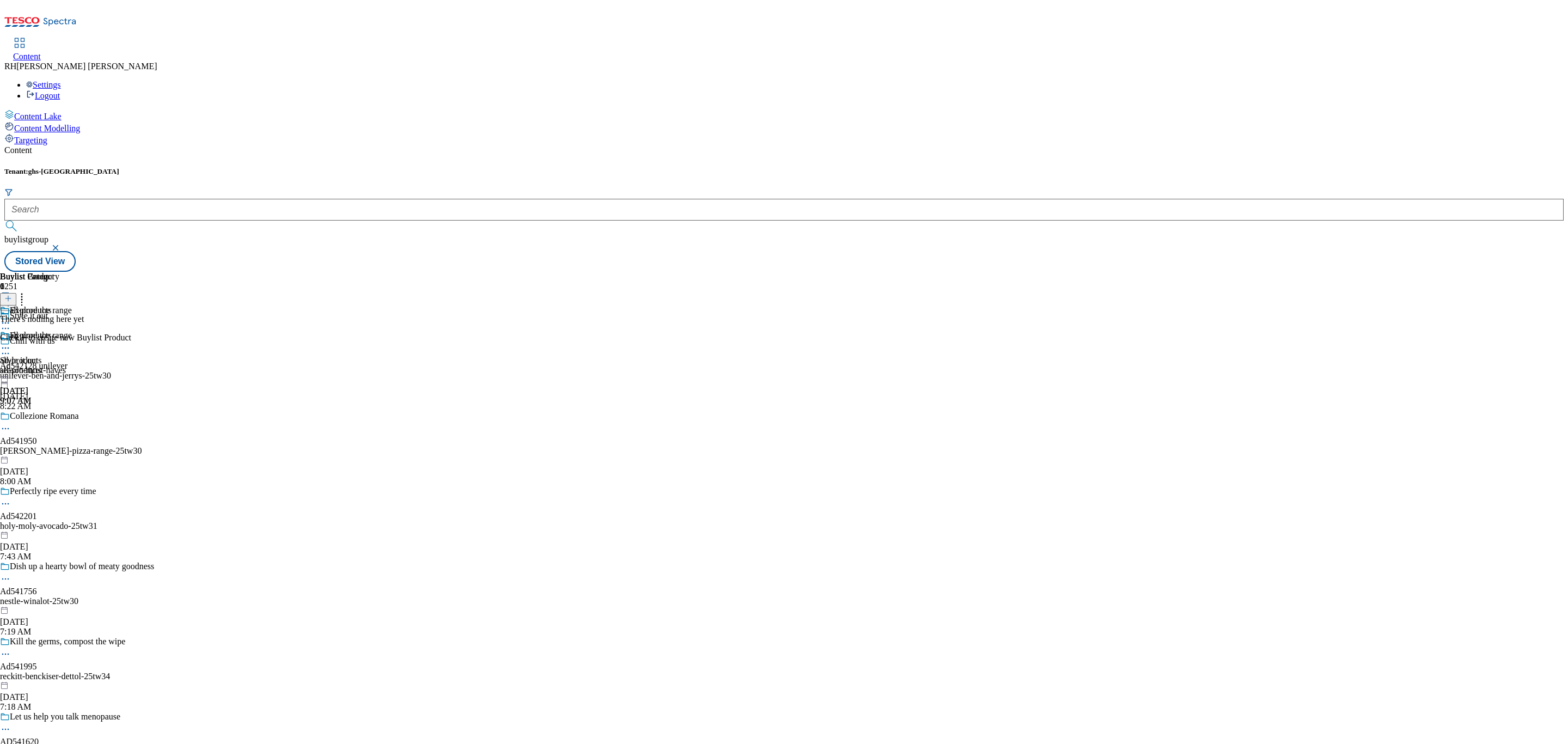
click at [17, 293] on button at bounding box center [8, 299] width 17 height 12
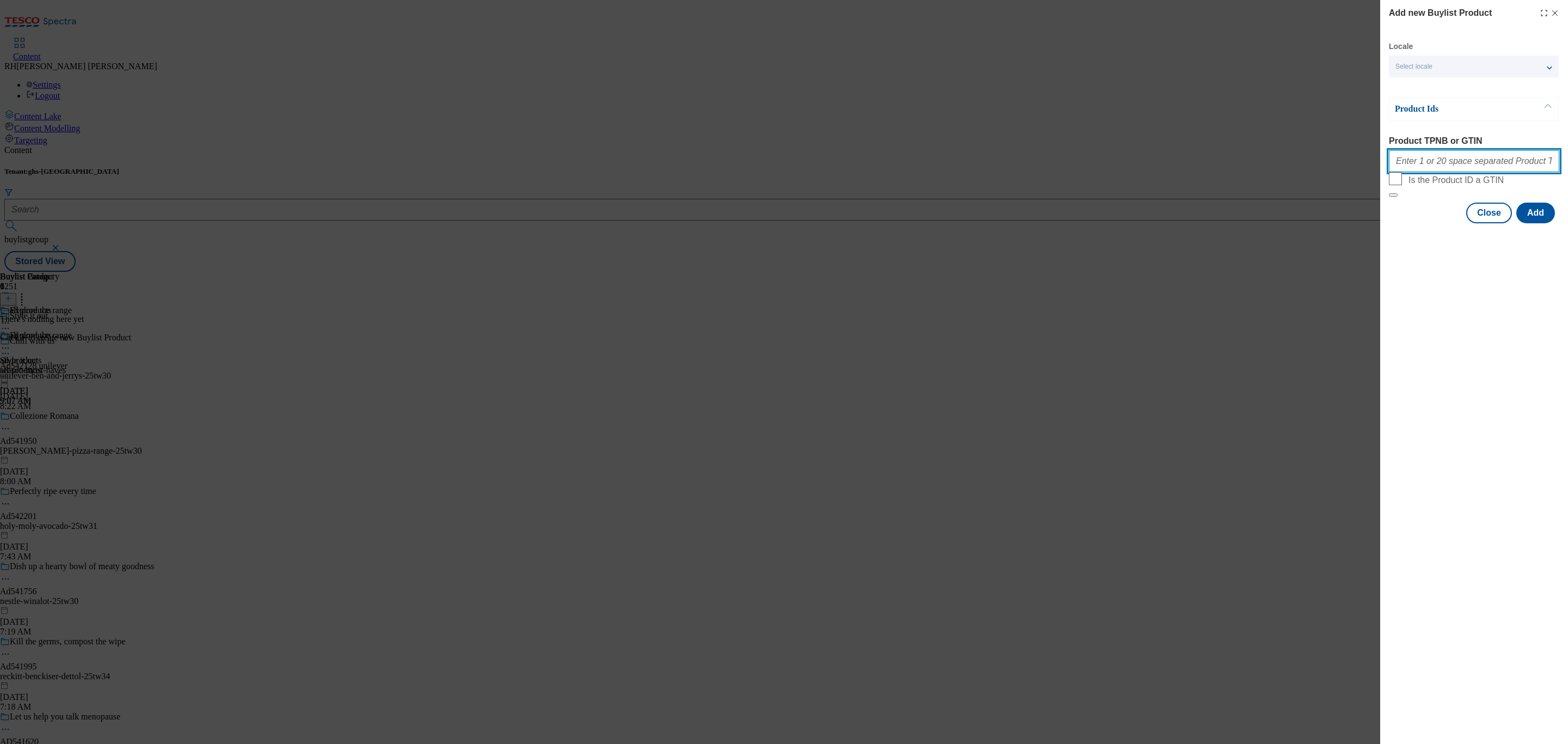
click at [1467, 164] on input "Product TPNB or GTIN" at bounding box center [1473, 161] width 170 height 22
paste input "97199630 97198510 96835520 96549103 96800468 96887210 96840679 96668152 9691919…"
click at [1536, 223] on button "Add" at bounding box center [1536, 213] width 39 height 21
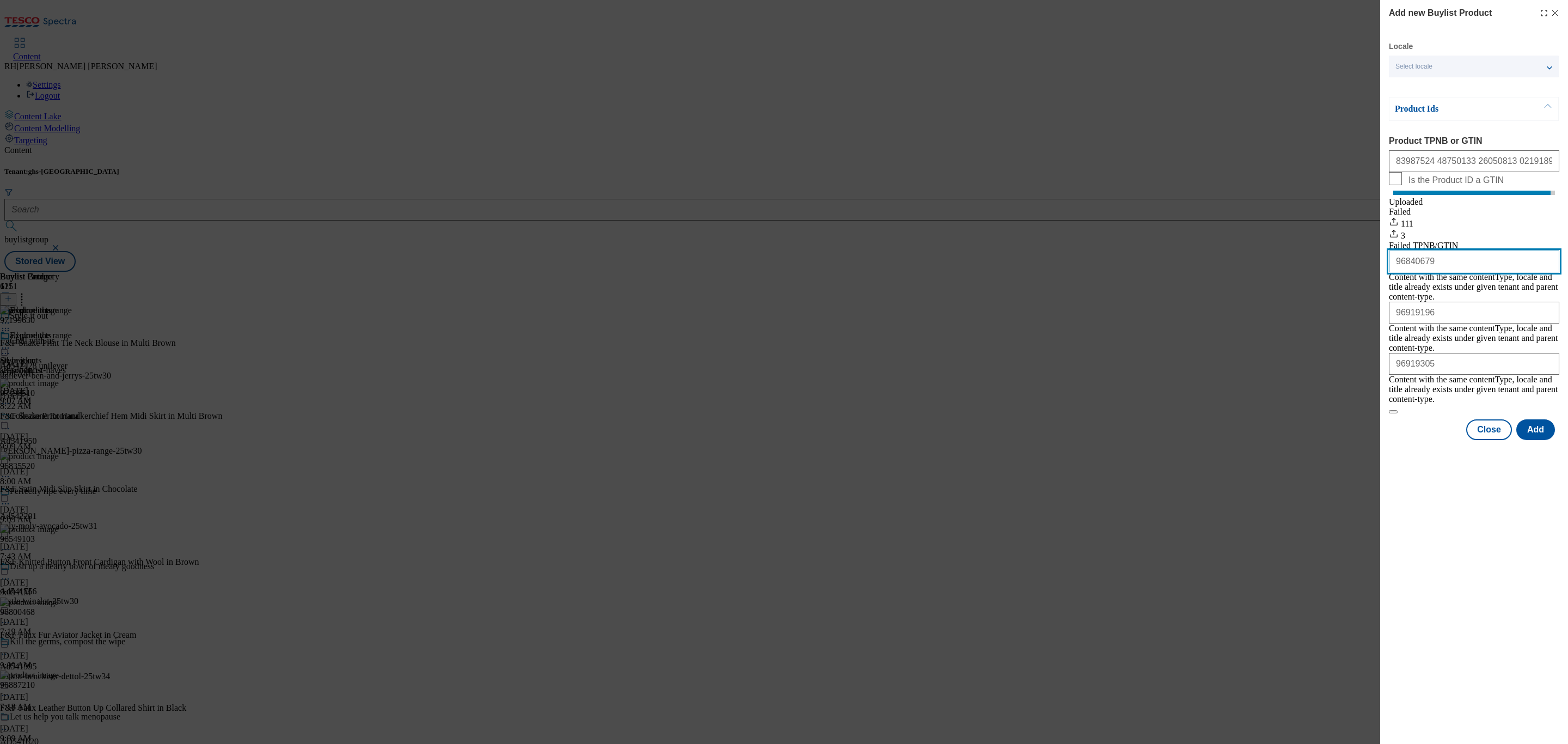
drag, startPoint x: 1467, startPoint y: 296, endPoint x: 1272, endPoint y: 307, distance: 195.3
click at [1272, 307] on div "Add new Buylist Product Locale Select locale English Welsh Product Ids Product …" at bounding box center [784, 372] width 1568 height 744
drag, startPoint x: 1453, startPoint y: 321, endPoint x: 1455, endPoint y: 327, distance: 6.3
click at [1453, 321] on input "96919196" at bounding box center [1473, 312] width 170 height 22
drag, startPoint x: 1457, startPoint y: 330, endPoint x: 1369, endPoint y: 327, distance: 88.1
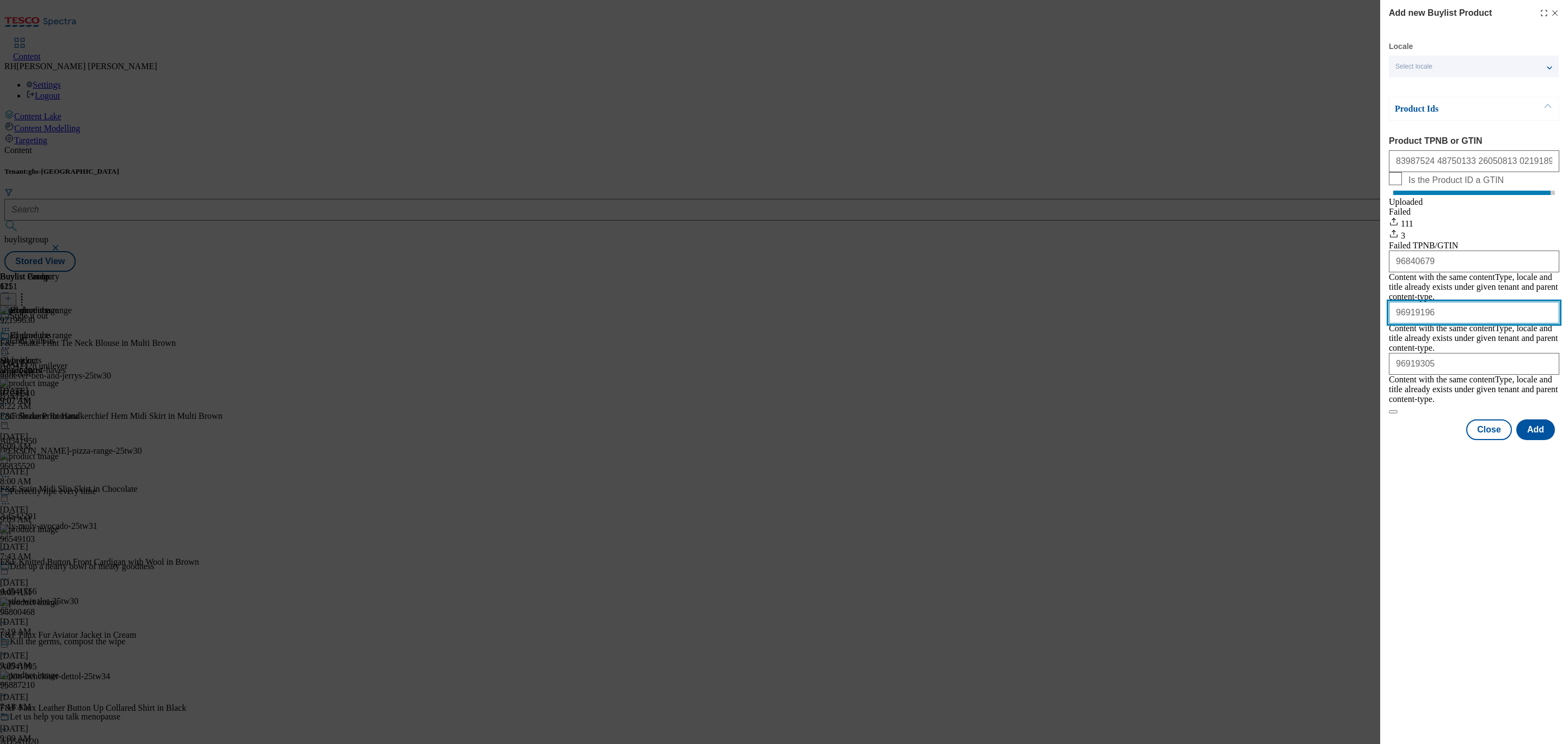
click at [1369, 327] on div "Add new Buylist Product Locale Select locale English Welsh Product Ids Product …" at bounding box center [784, 372] width 1568 height 744
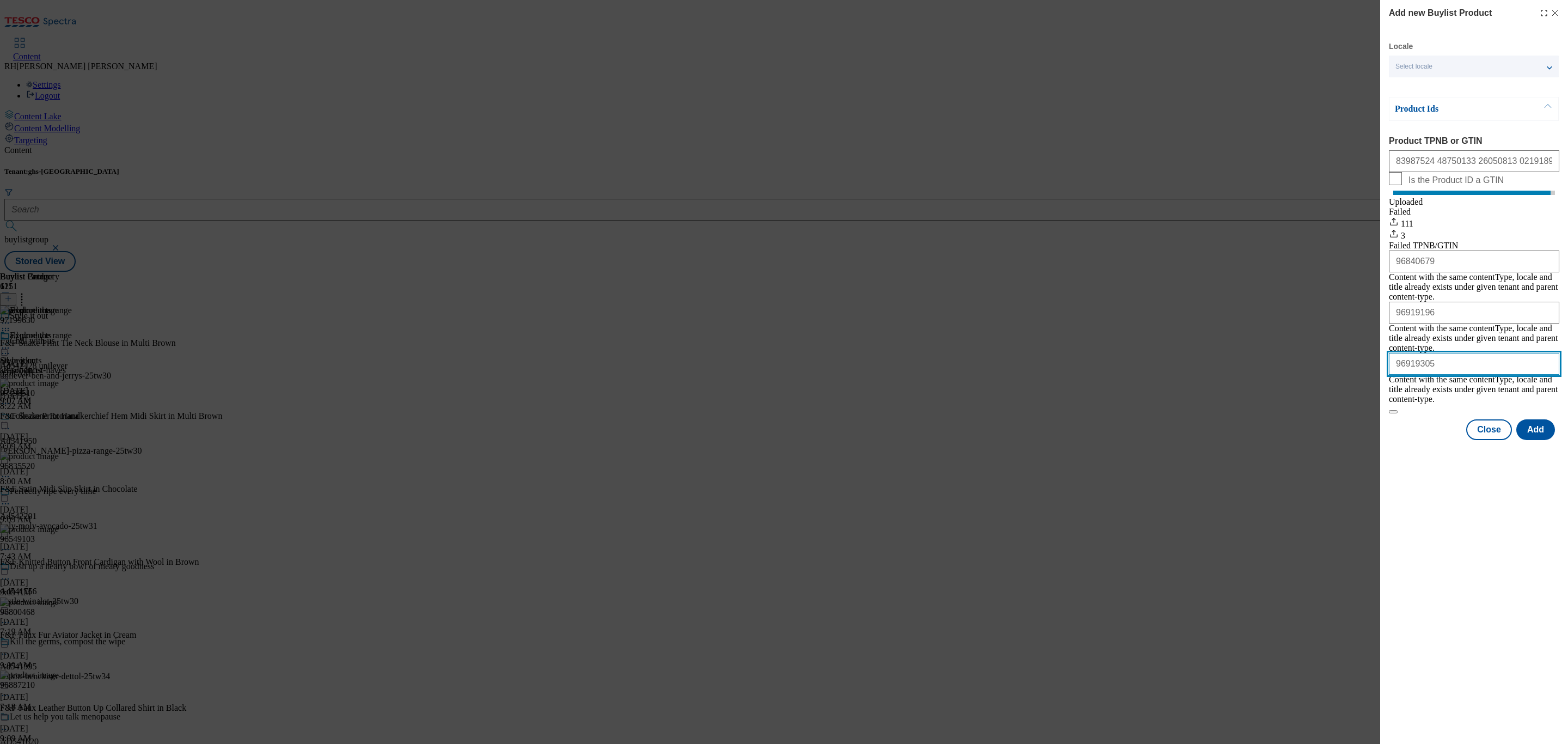
click at [1448, 370] on input "96919305" at bounding box center [1473, 364] width 170 height 22
click at [1223, 374] on div "Add new Buylist Product Locale Select locale English Welsh Product Ids Product …" at bounding box center [784, 372] width 1568 height 744
click at [1501, 420] on button "Close" at bounding box center [1488, 429] width 46 height 21
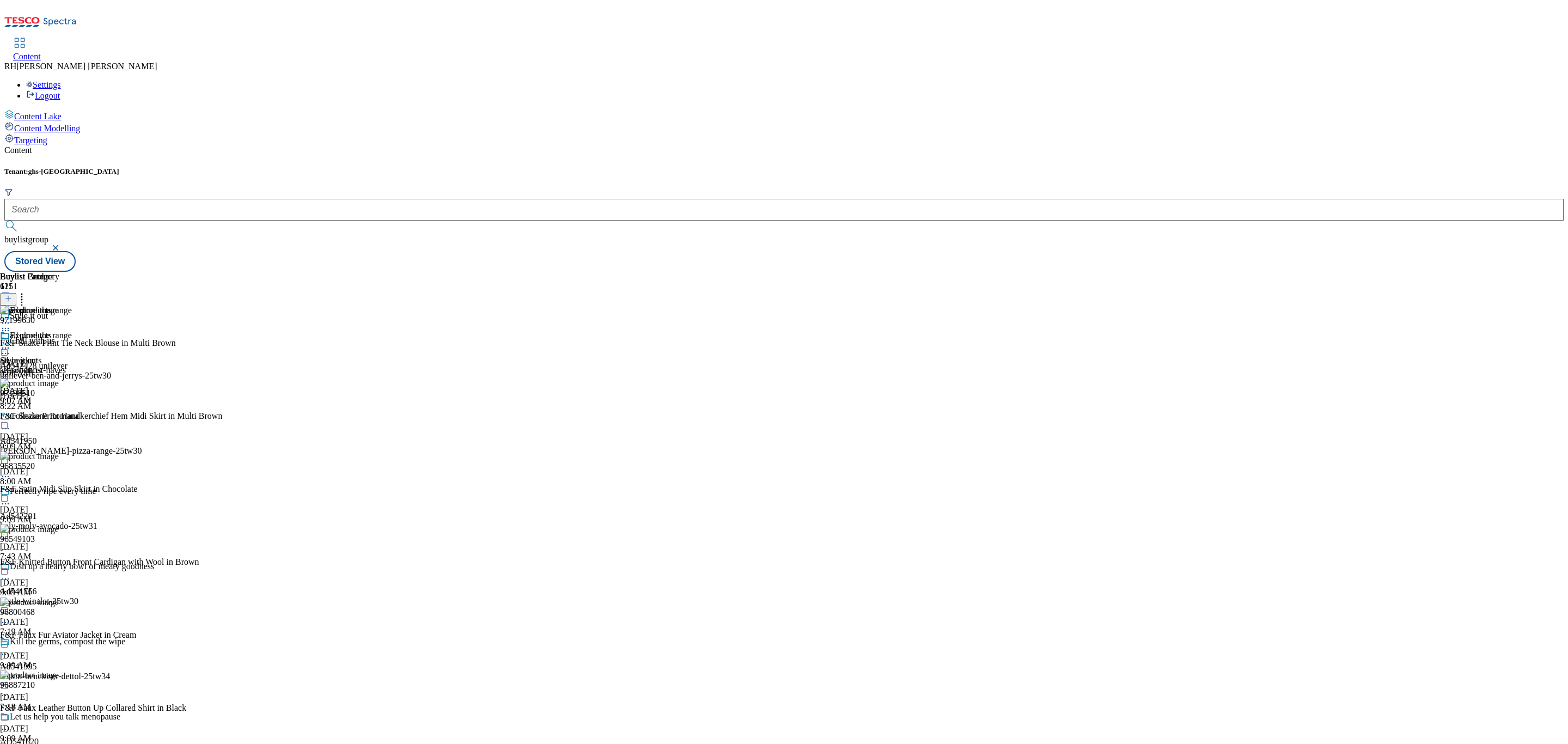
click at [27, 291] on icon at bounding box center [22, 296] width 11 height 11
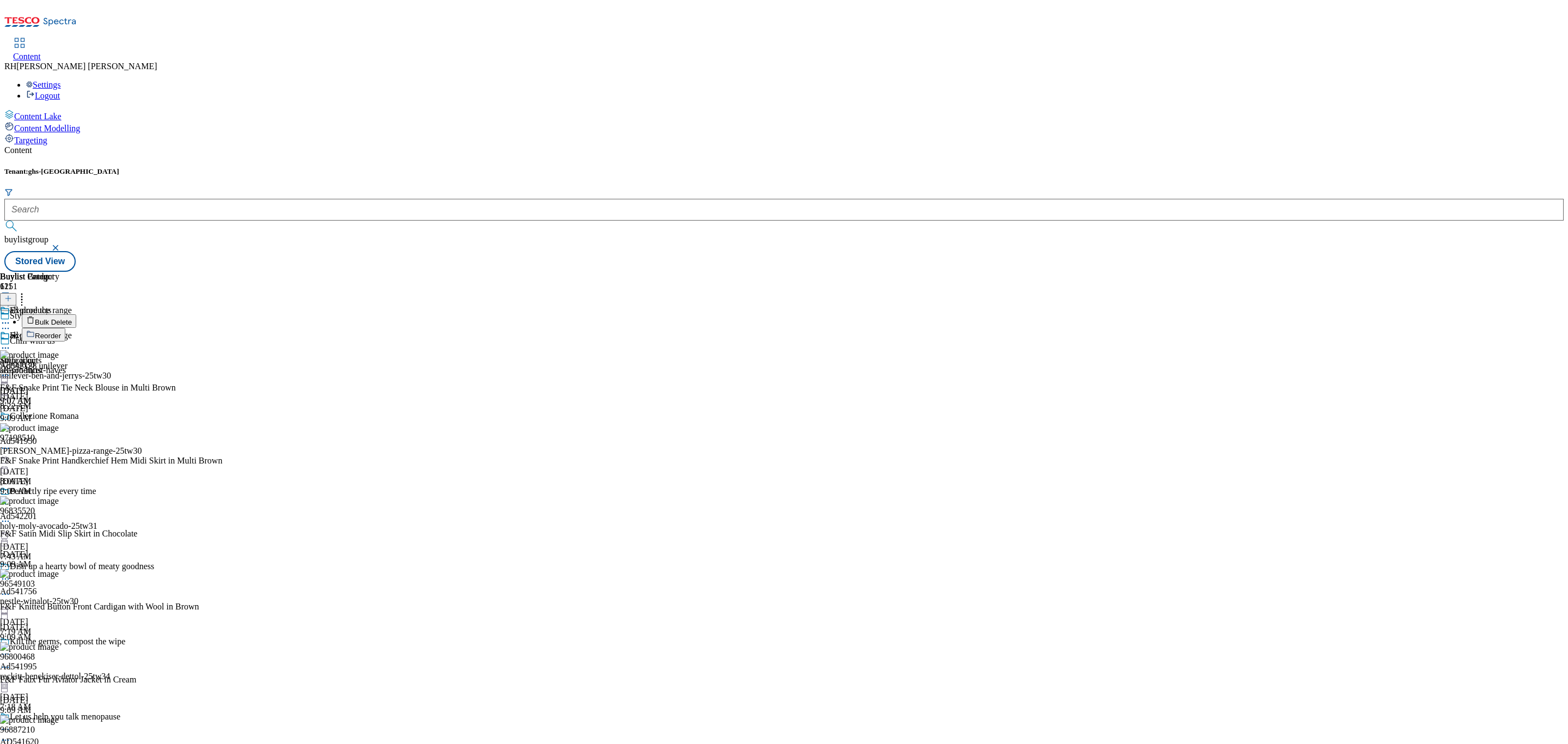
click at [61, 331] on span "Reorder" at bounding box center [47, 335] width 26 height 8
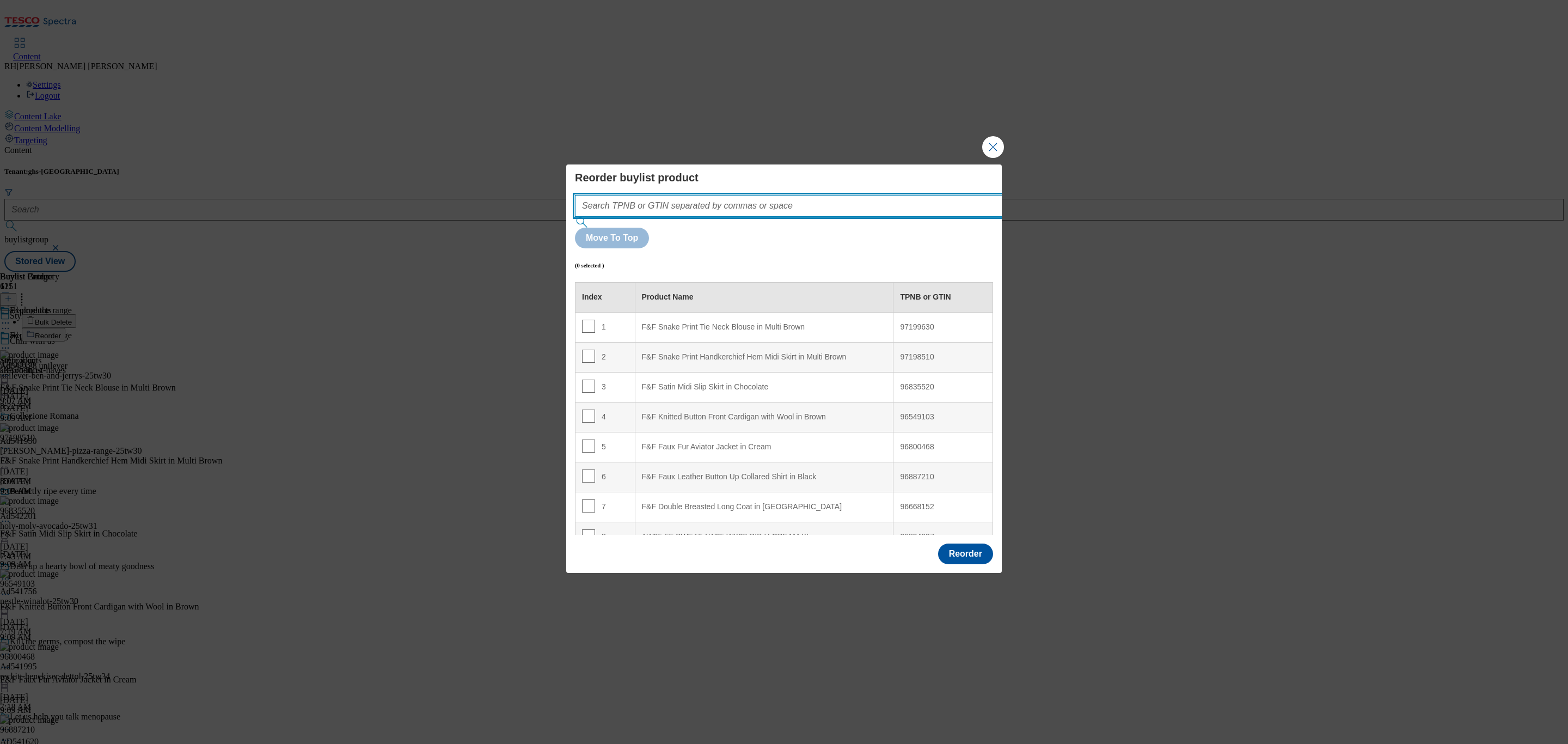
click at [767, 217] on input "Modal" at bounding box center [805, 206] width 460 height 22
paste input "96840679"
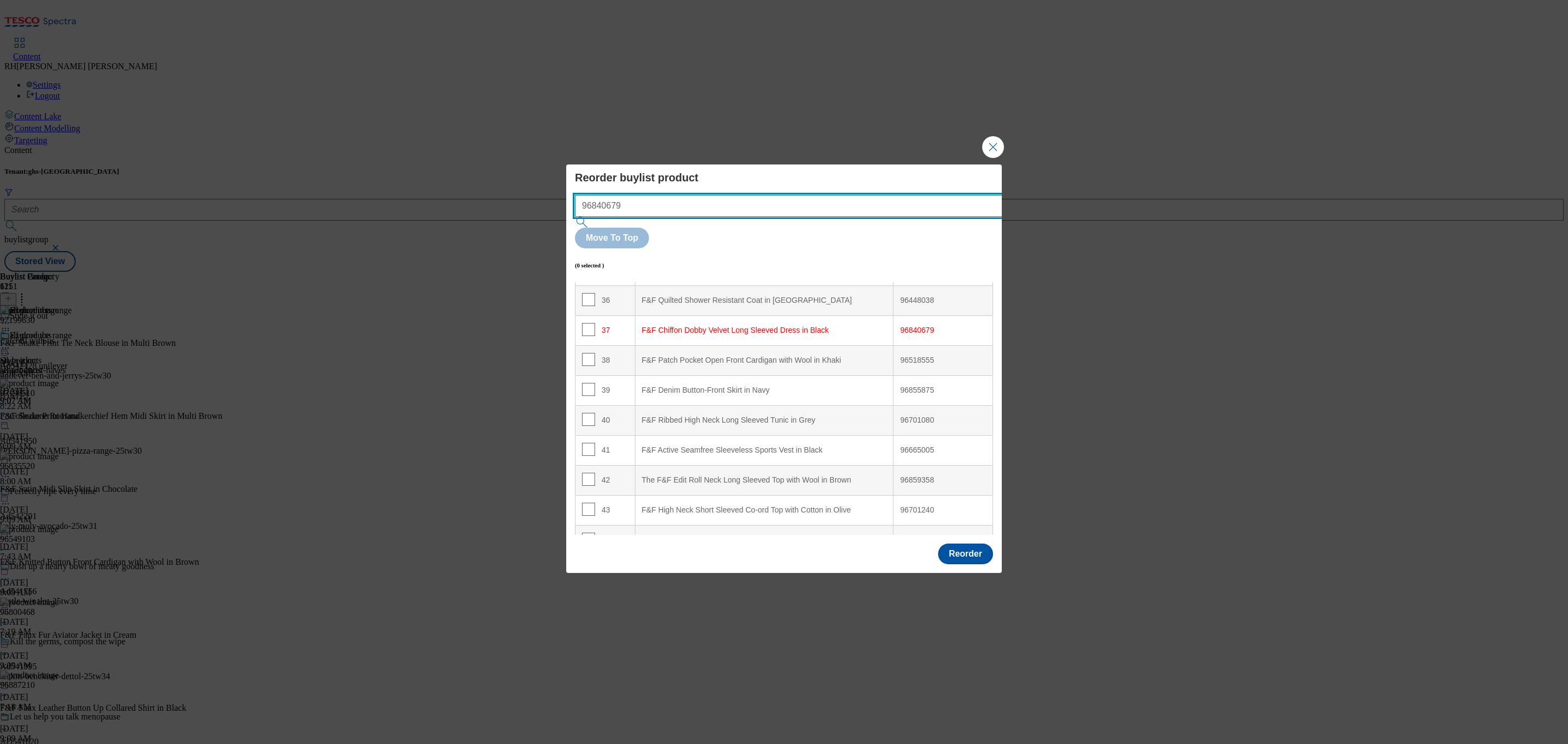
scroll to position [1117, 0]
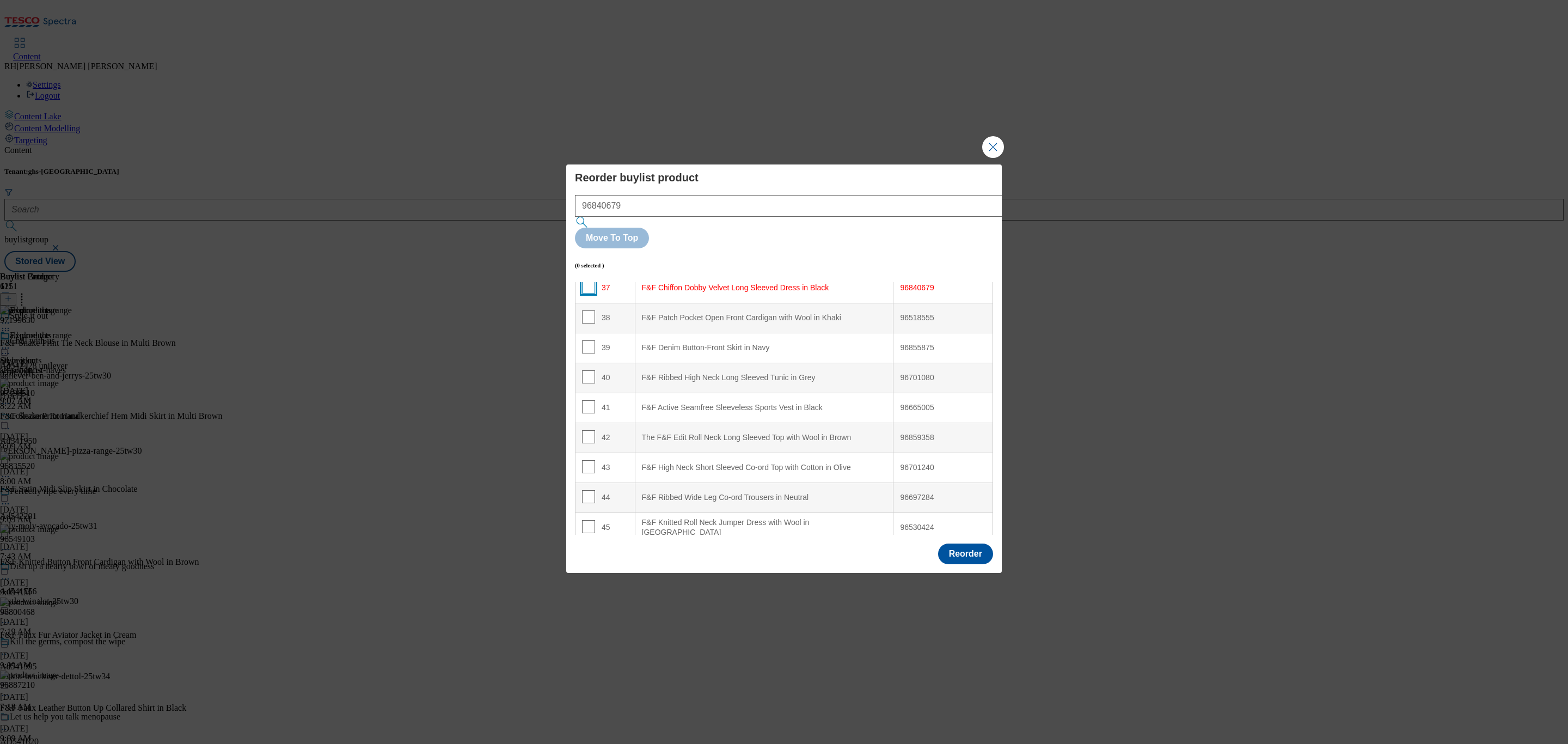
click at [585, 281] on input "Modal" at bounding box center [589, 287] width 13 height 13
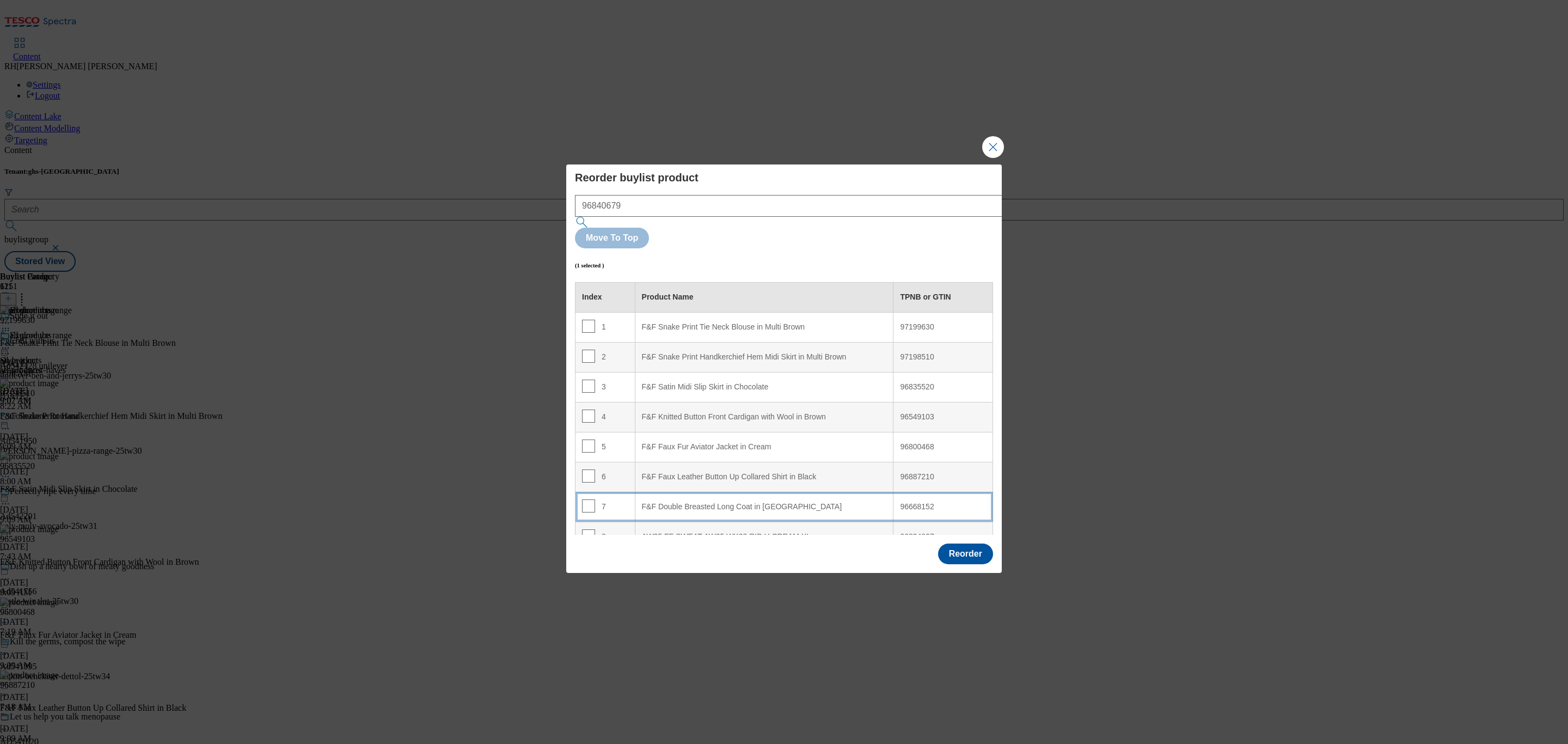
click at [806, 502] on div "F&F Double Breasted Long Coat in [GEOGRAPHIC_DATA]" at bounding box center [764, 507] width 245 height 10
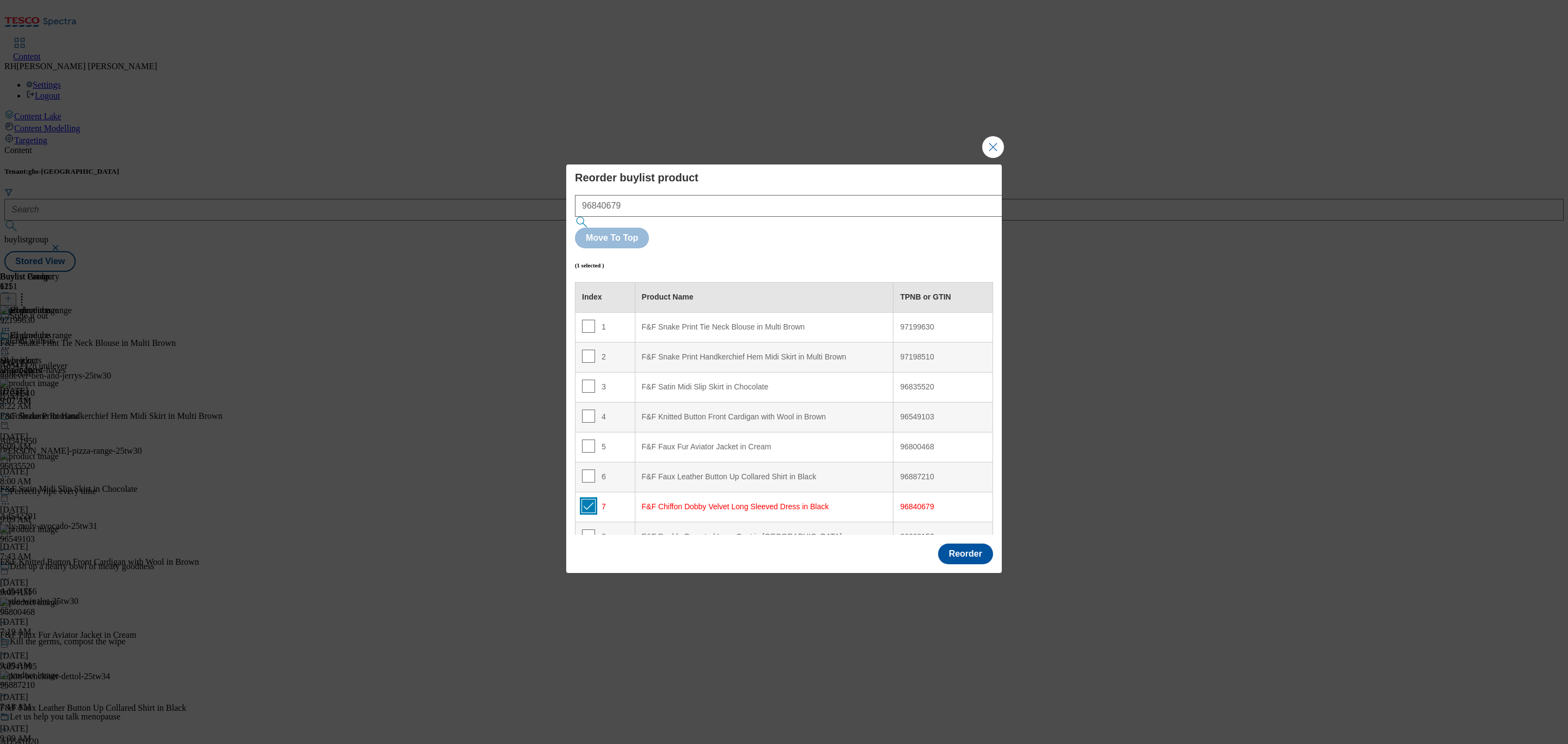
click at [586, 499] on input "Modal" at bounding box center [589, 506] width 13 height 13
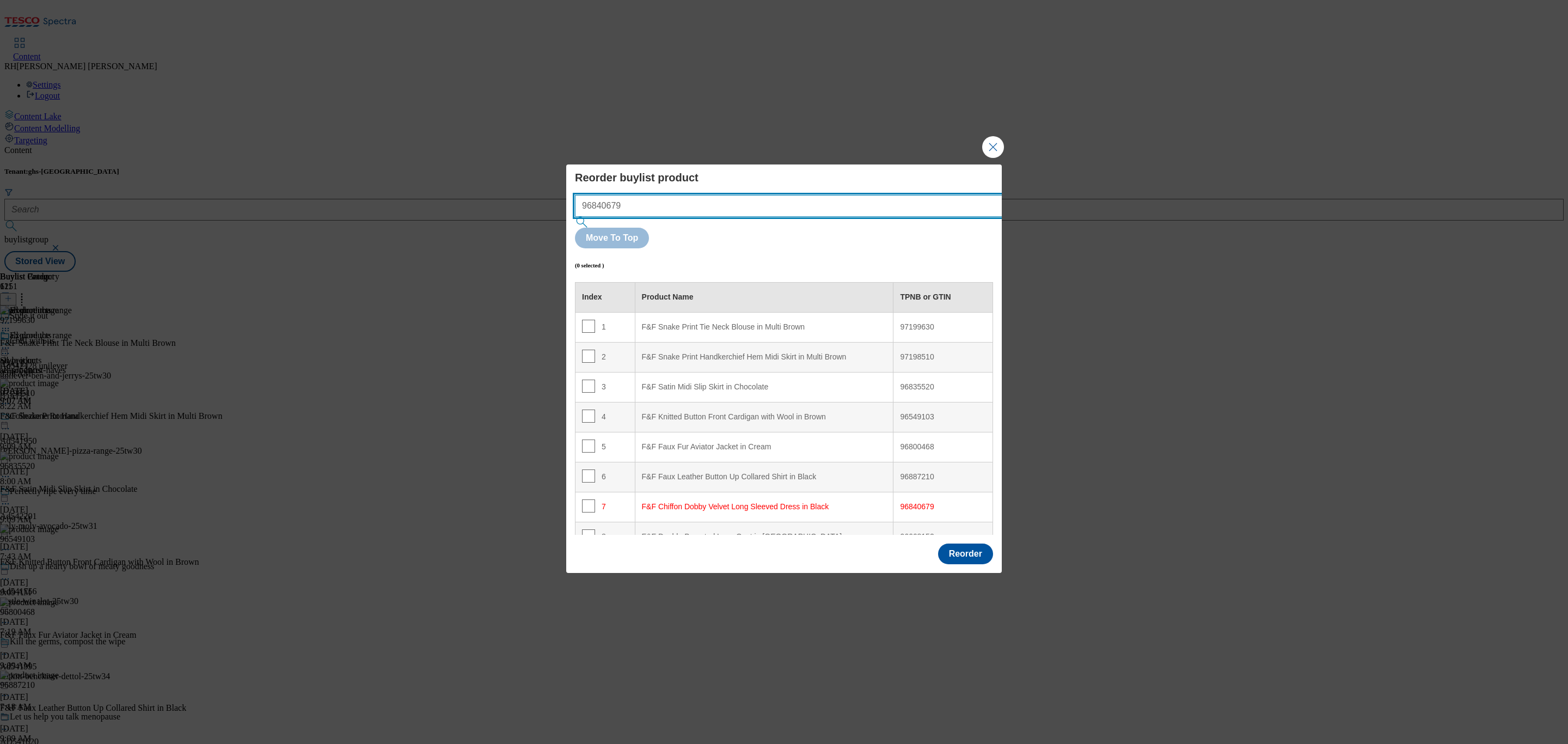
drag, startPoint x: 728, startPoint y: 228, endPoint x: 435, endPoint y: 225, distance: 293.0
click at [435, 225] on div "Reorder buylist product 96840679 Move To Top (0 selected ) Index Product Name T…" at bounding box center [784, 372] width 1568 height 744
paste input "919196"
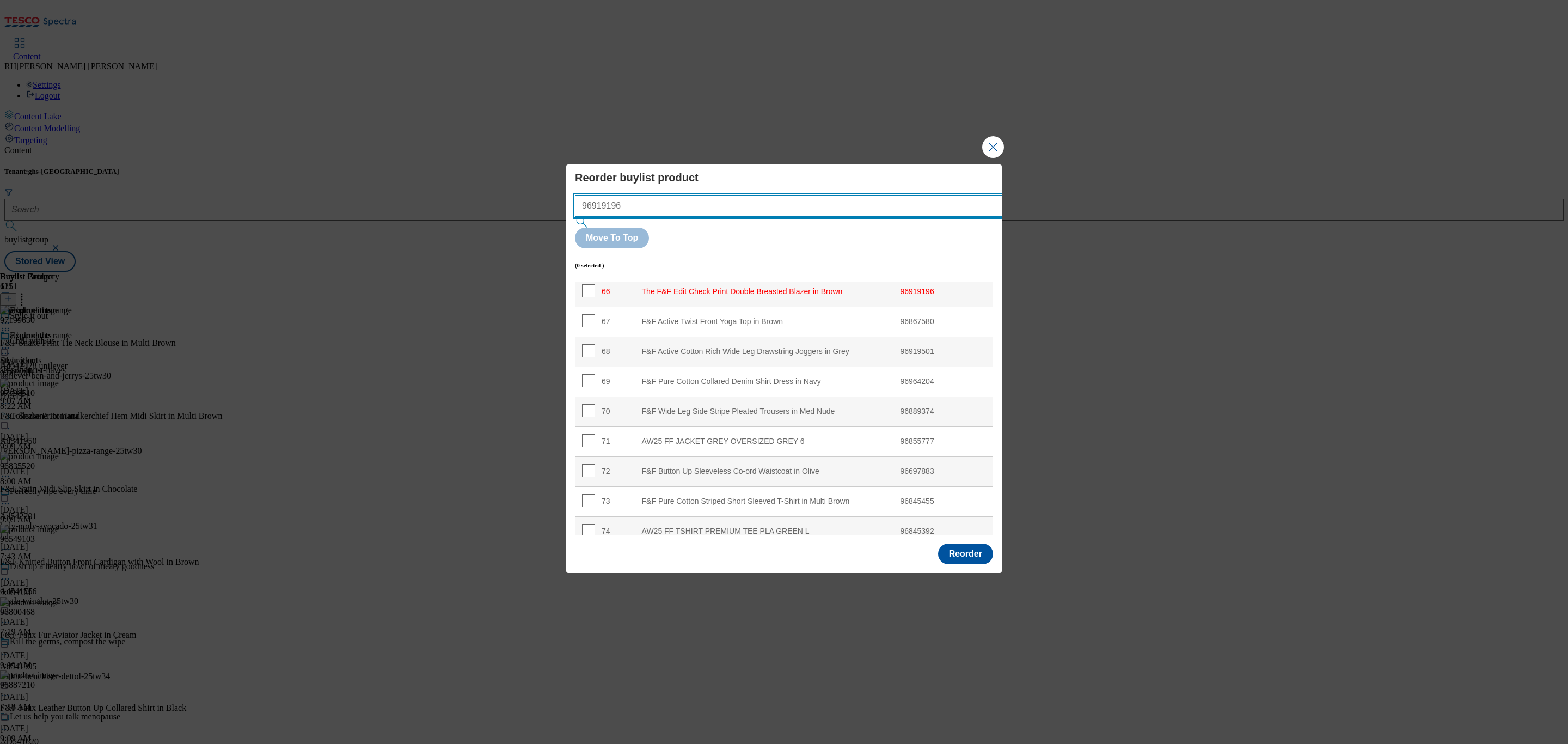
scroll to position [1985, 0]
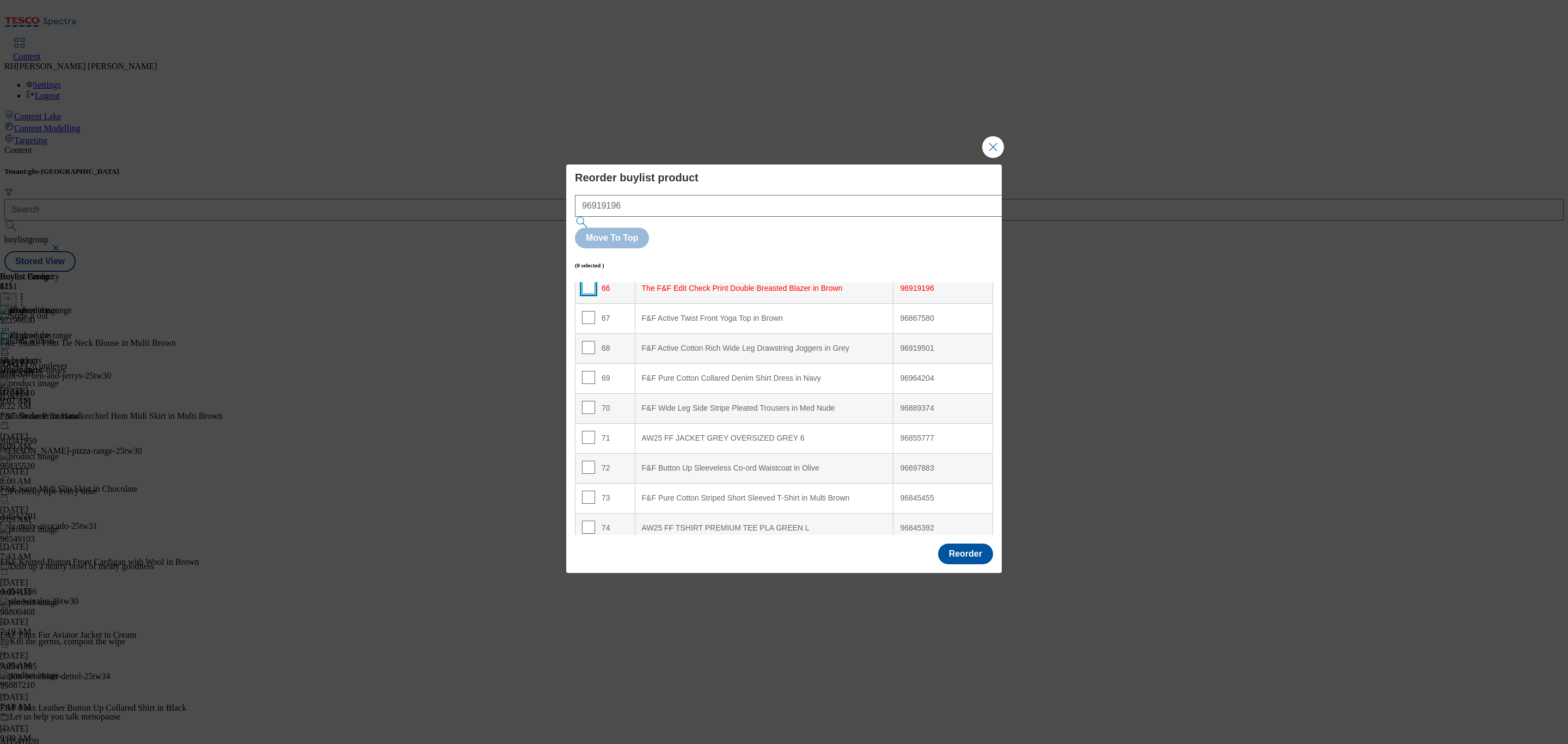
click at [590, 281] on input "Modal" at bounding box center [589, 287] width 13 height 13
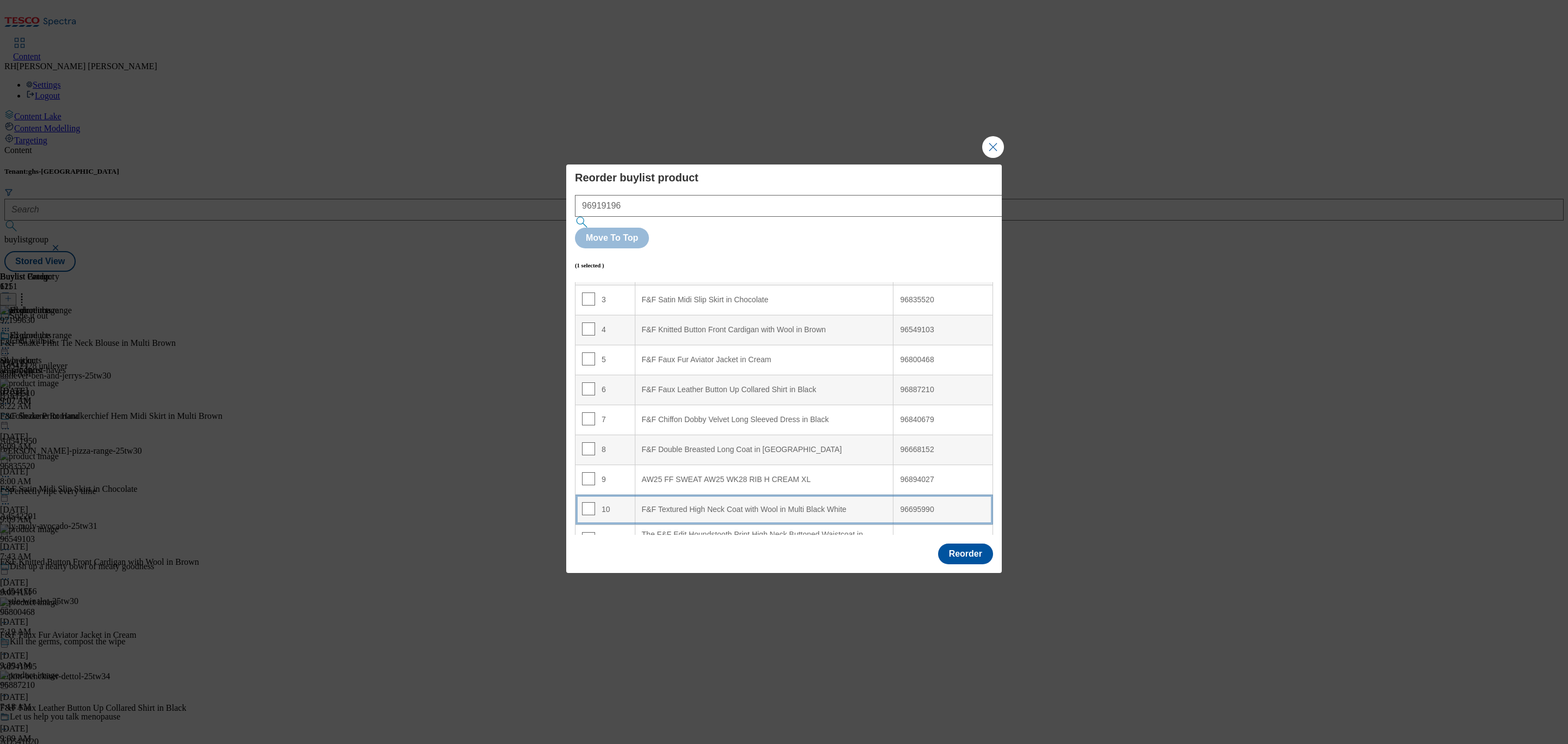
scroll to position [98, 0]
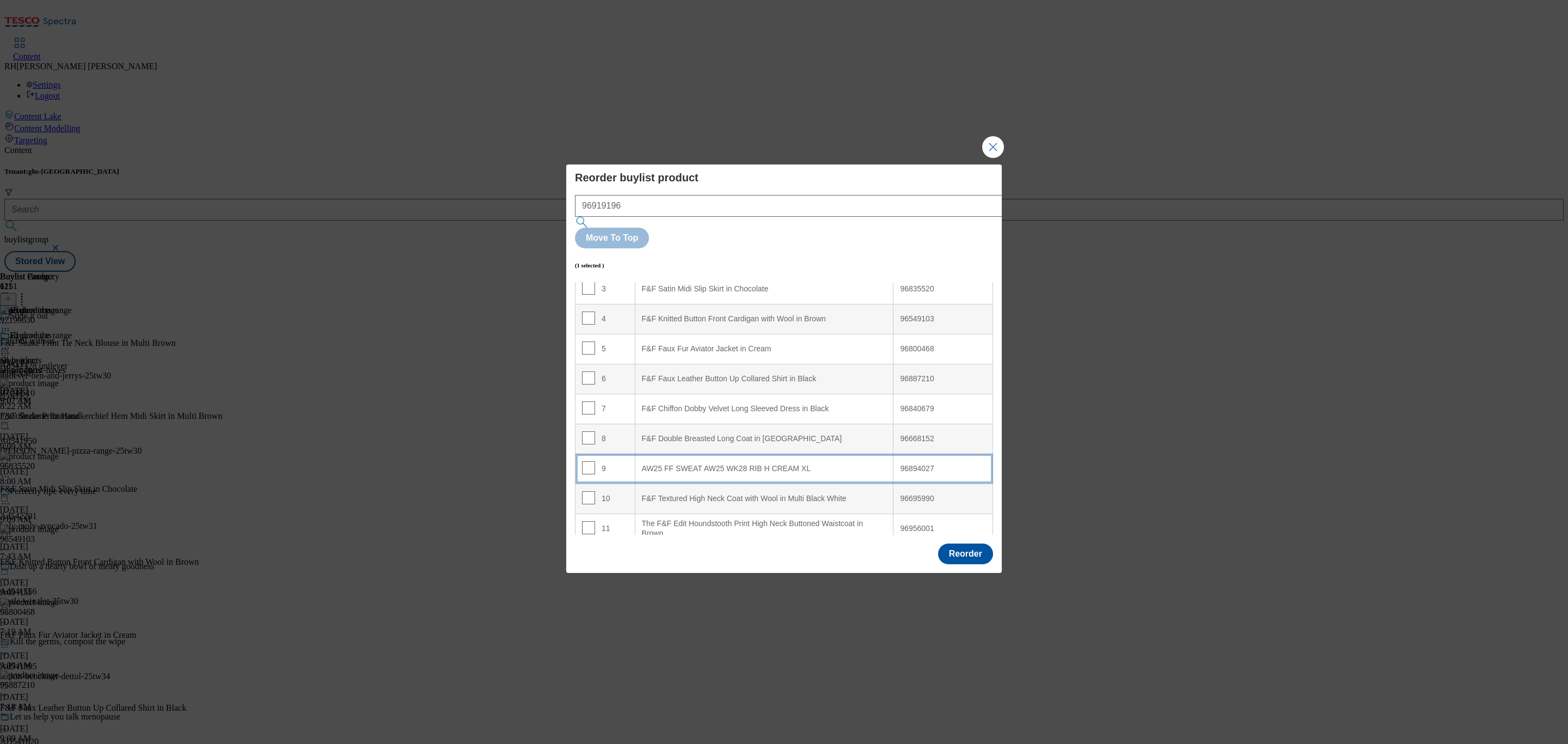
click at [801, 464] on div "AW25 FF SWEAT AW25 WK28 RIB H CREAM XL" at bounding box center [764, 469] width 245 height 10
click at [584, 461] on input "Modal" at bounding box center [589, 467] width 13 height 13
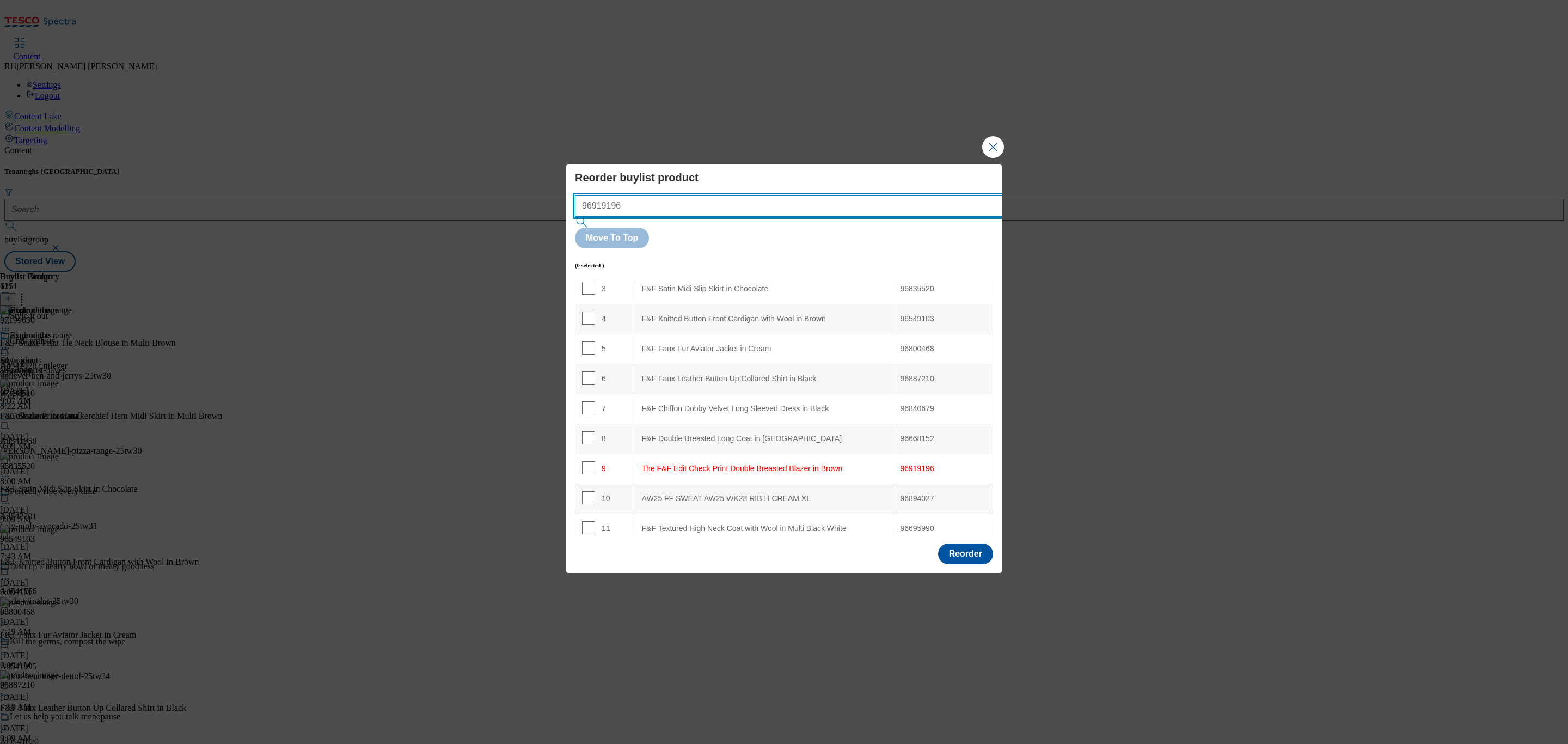
drag, startPoint x: 692, startPoint y: 234, endPoint x: 409, endPoint y: 223, distance: 283.2
click at [409, 223] on div "Reorder buylist product 96919196 Move To Top (0 selected ) Index Product Name T…" at bounding box center [784, 372] width 1568 height 744
paste input "305"
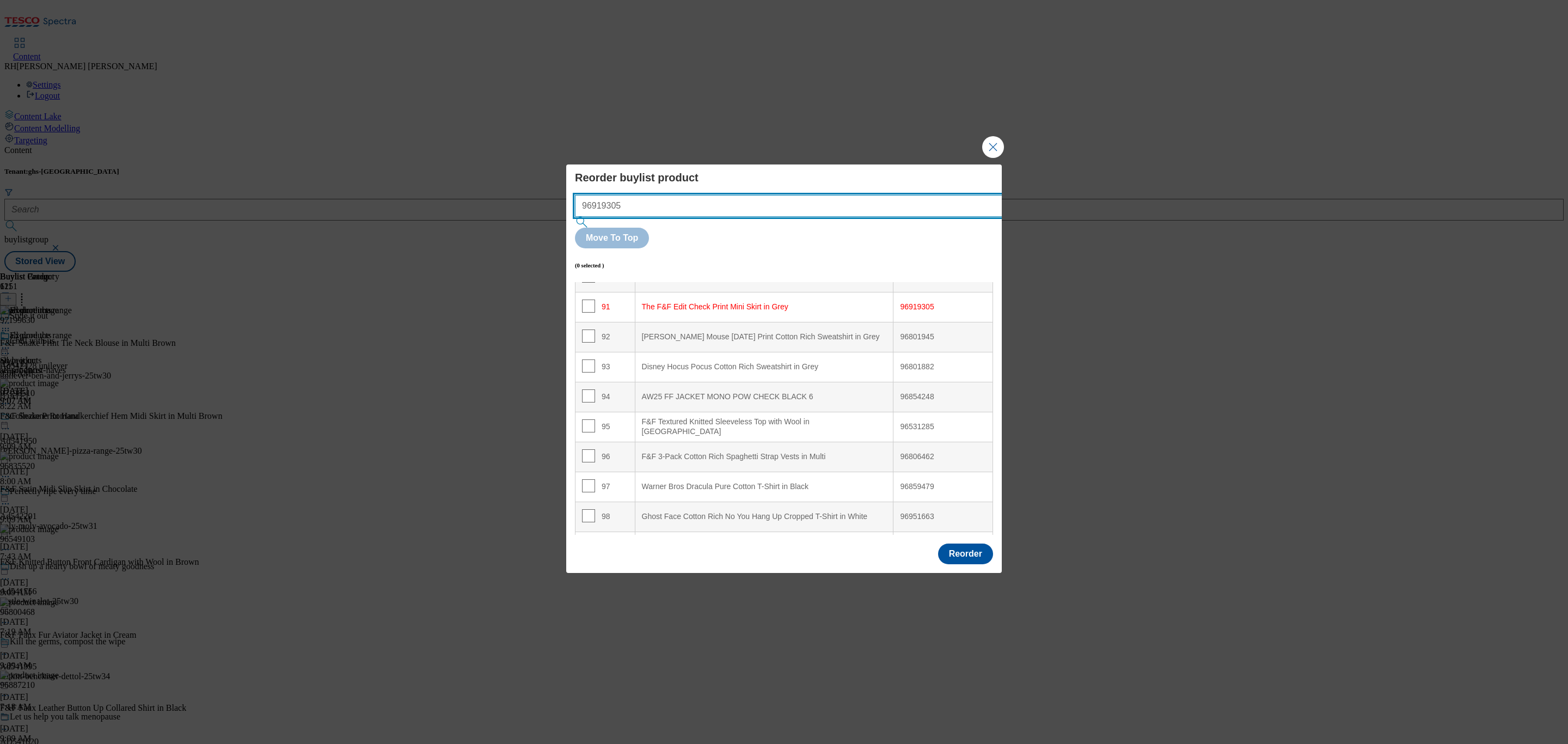
scroll to position [2734, 0]
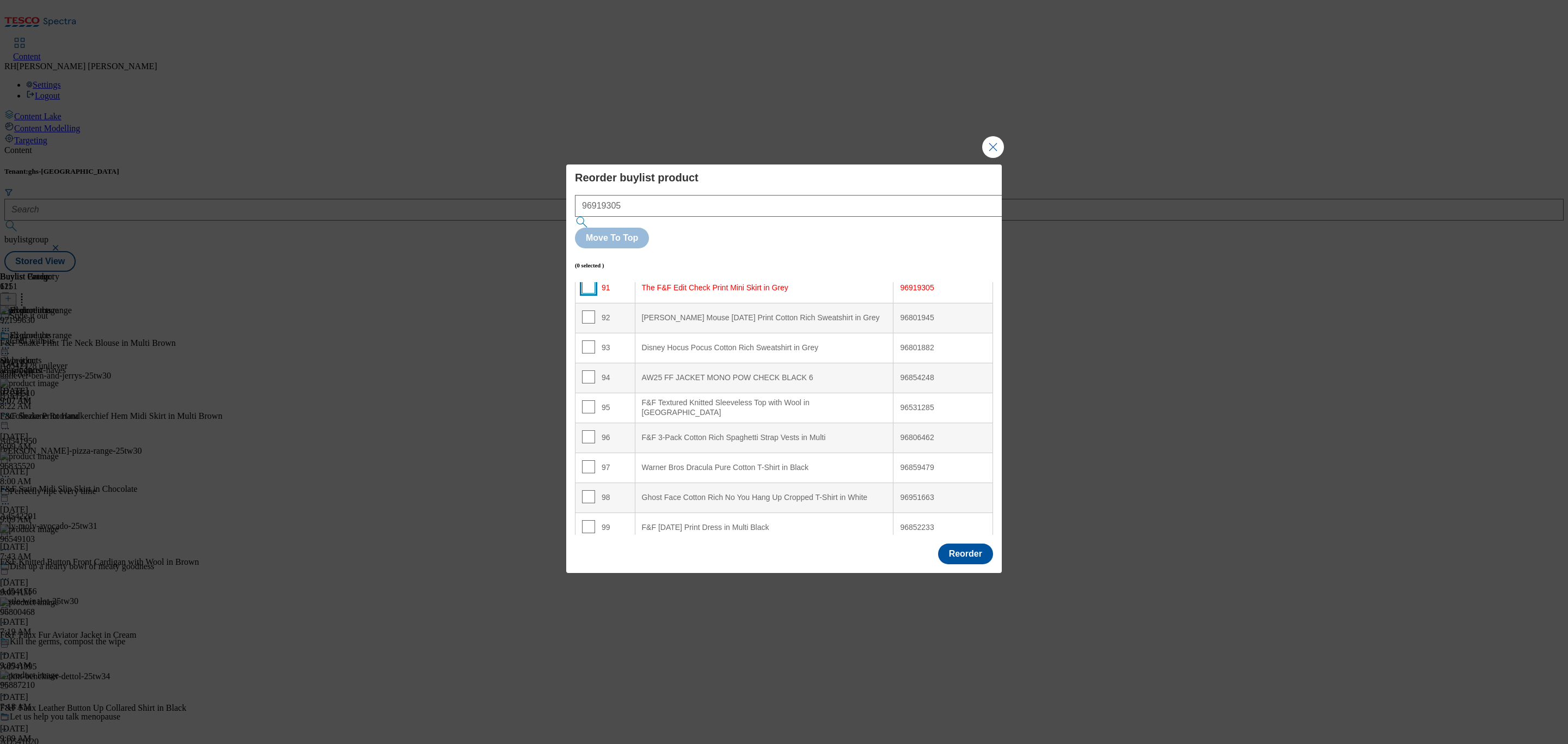
click at [586, 281] on input "Modal" at bounding box center [589, 287] width 13 height 13
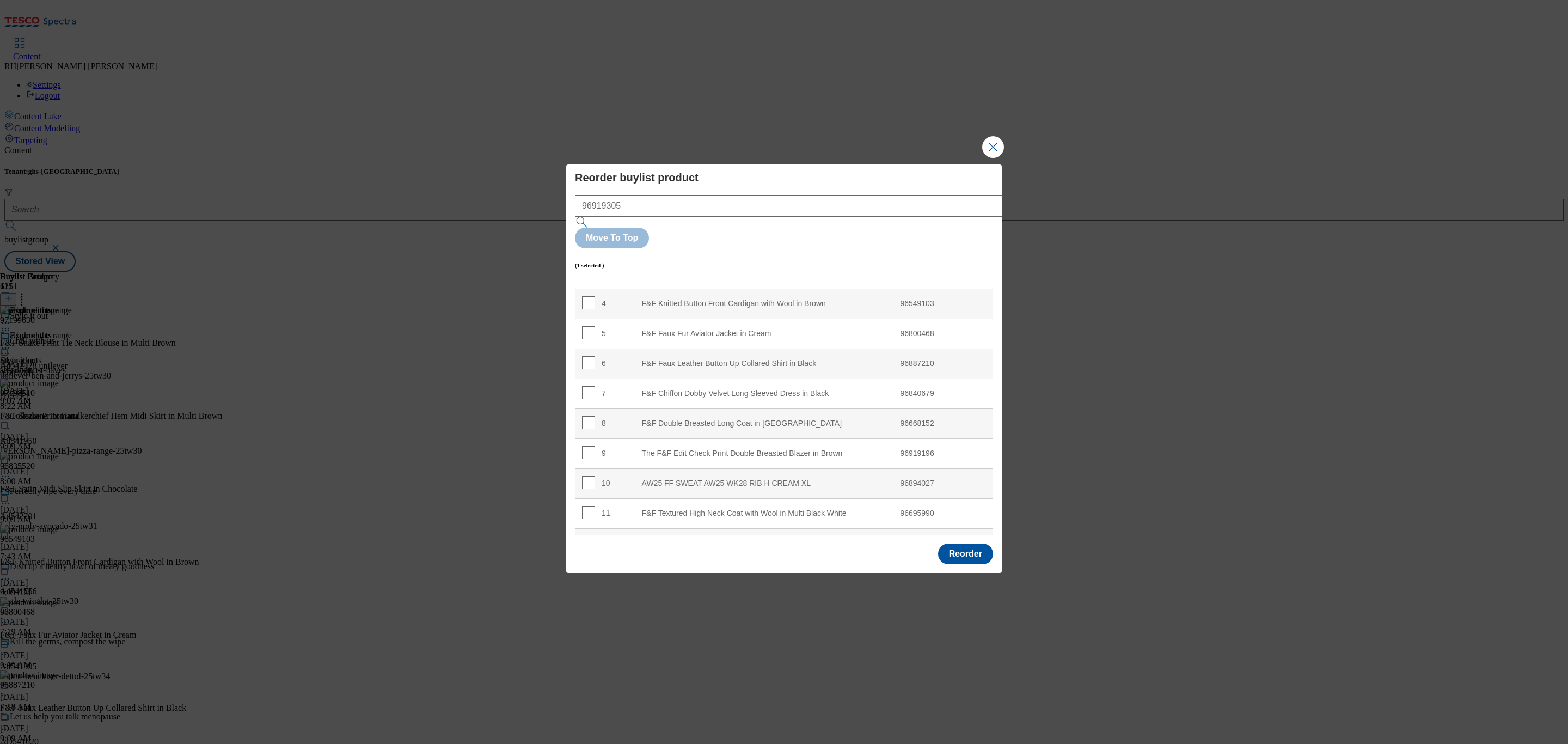
scroll to position [125, 0]
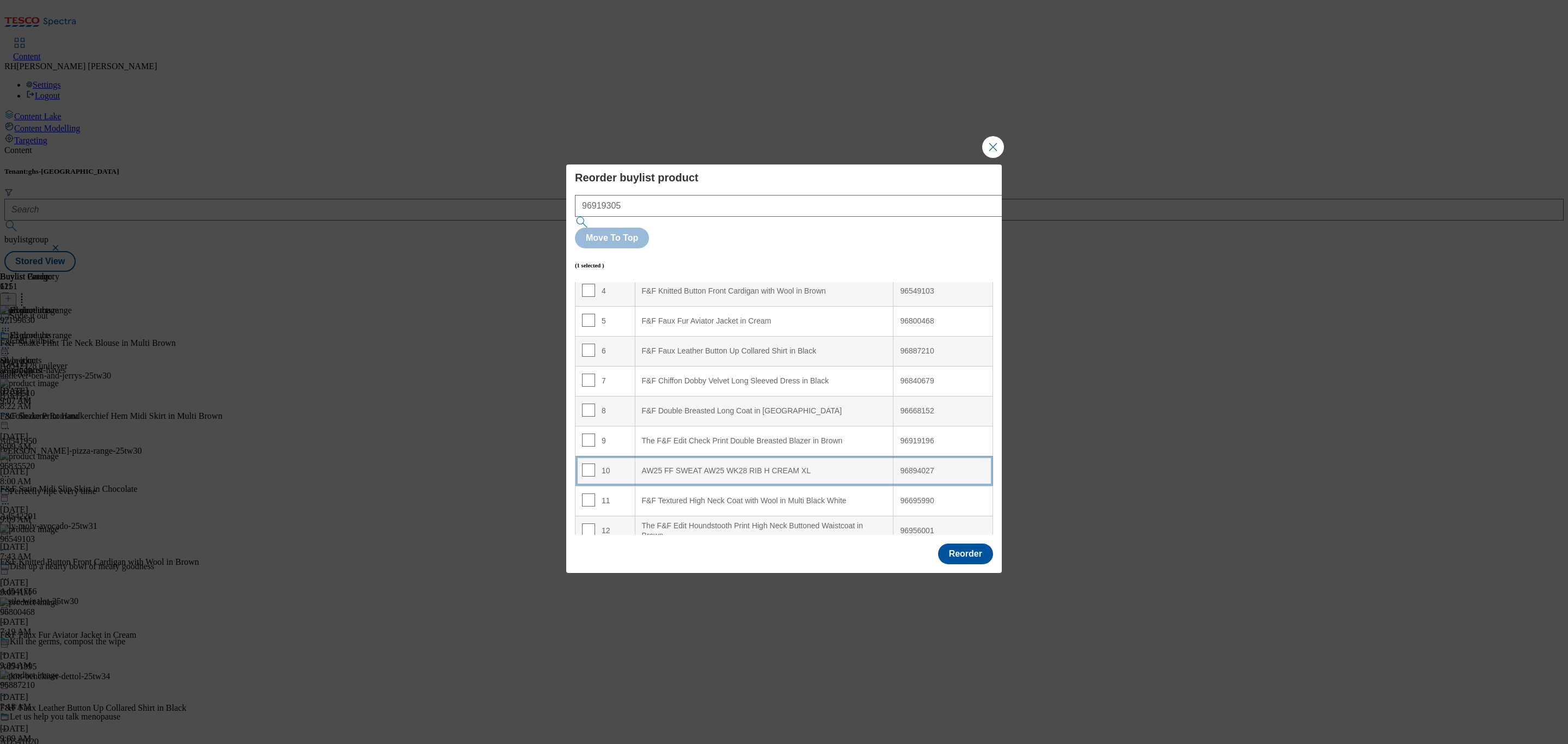
click at [783, 466] on div "AW25 FF SWEAT AW25 WK28 RIB H CREAM XL" at bounding box center [764, 471] width 245 height 10
click at [590, 463] on input "Modal" at bounding box center [589, 470] width 13 height 13
click at [966, 543] on button "Reorder" at bounding box center [966, 553] width 55 height 21
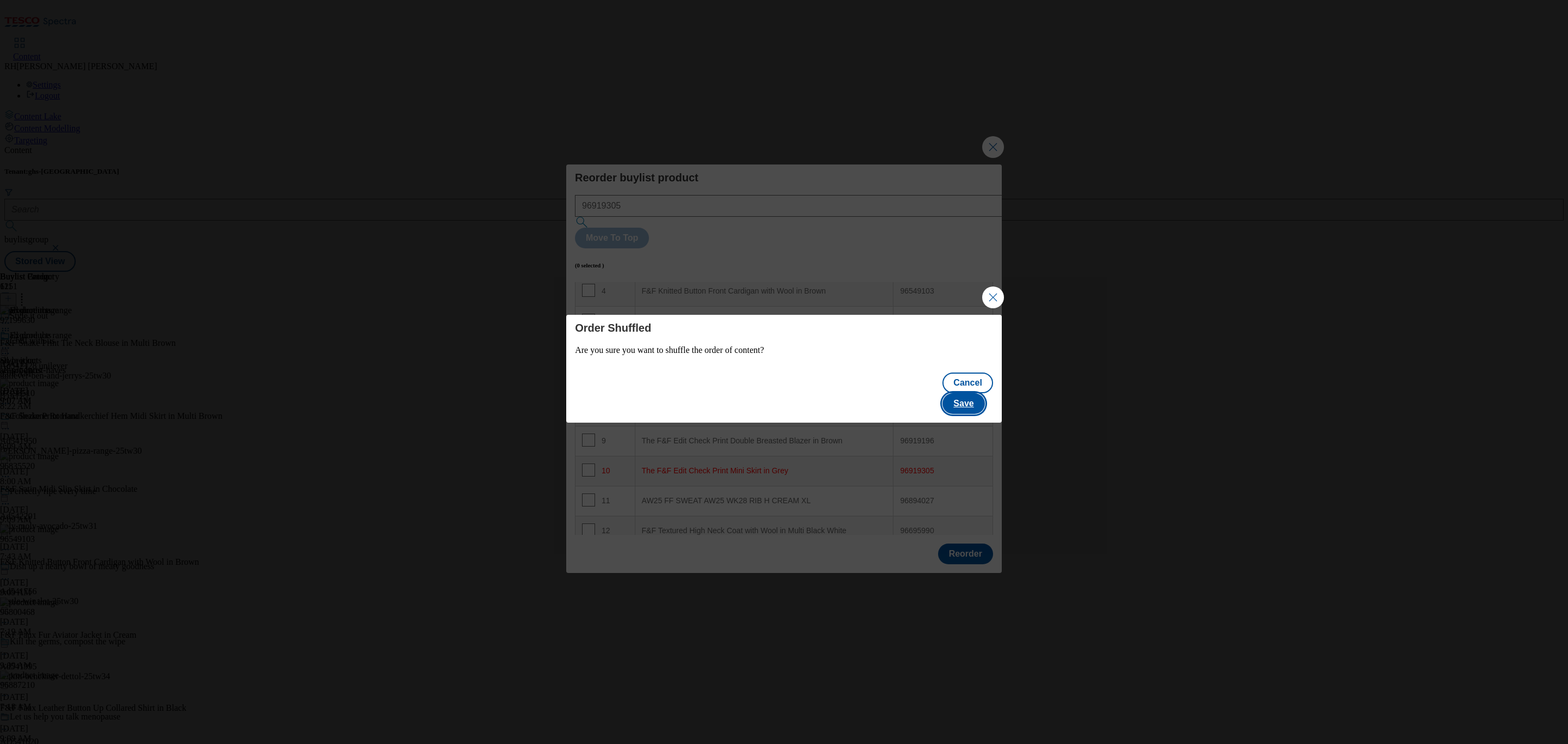
click at [984, 393] on button "Save" at bounding box center [963, 403] width 42 height 21
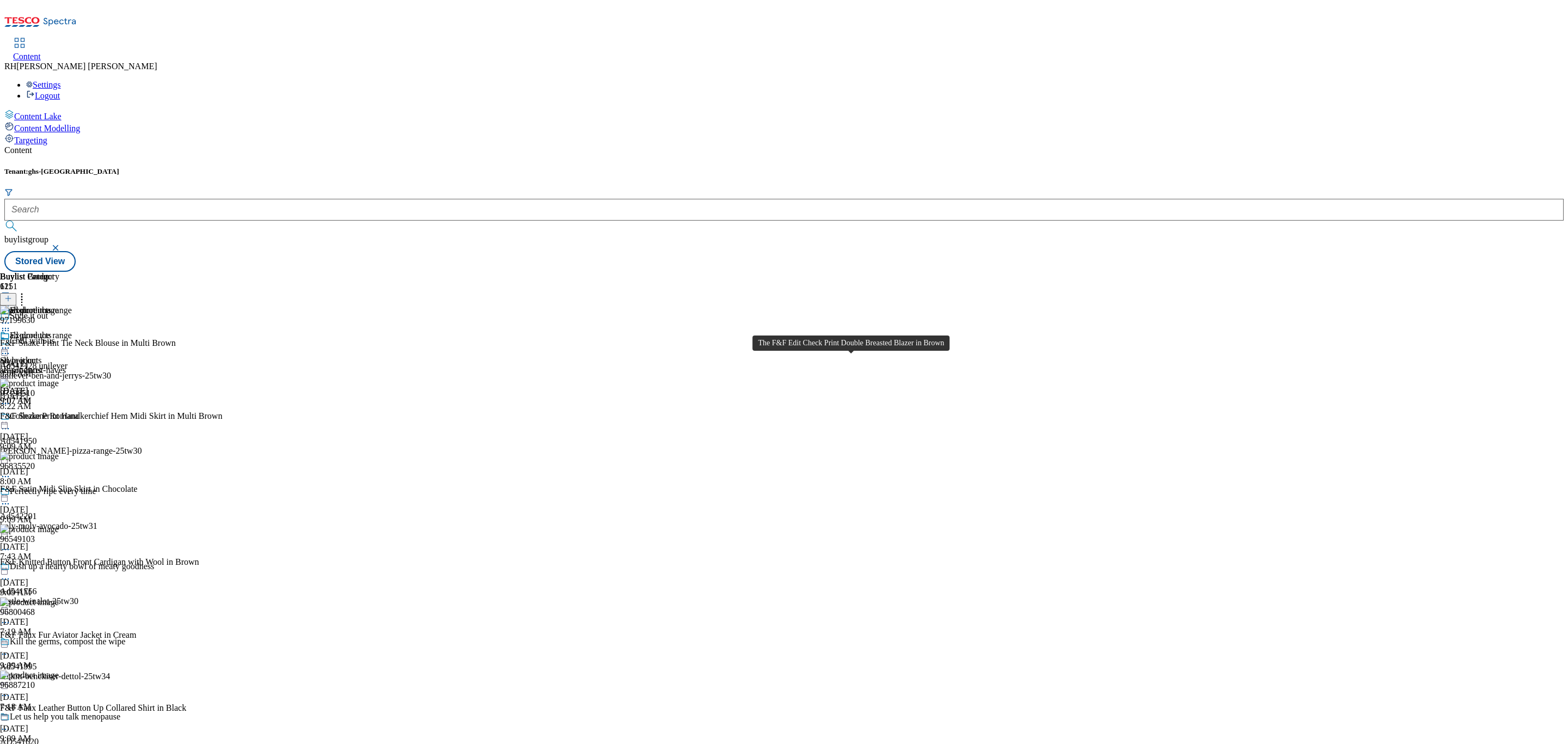
scroll to position [898, 0]
click at [11, 342] on icon at bounding box center [5, 347] width 11 height 11
click at [47, 367] on span "Edit" at bounding box center [40, 371] width 12 height 8
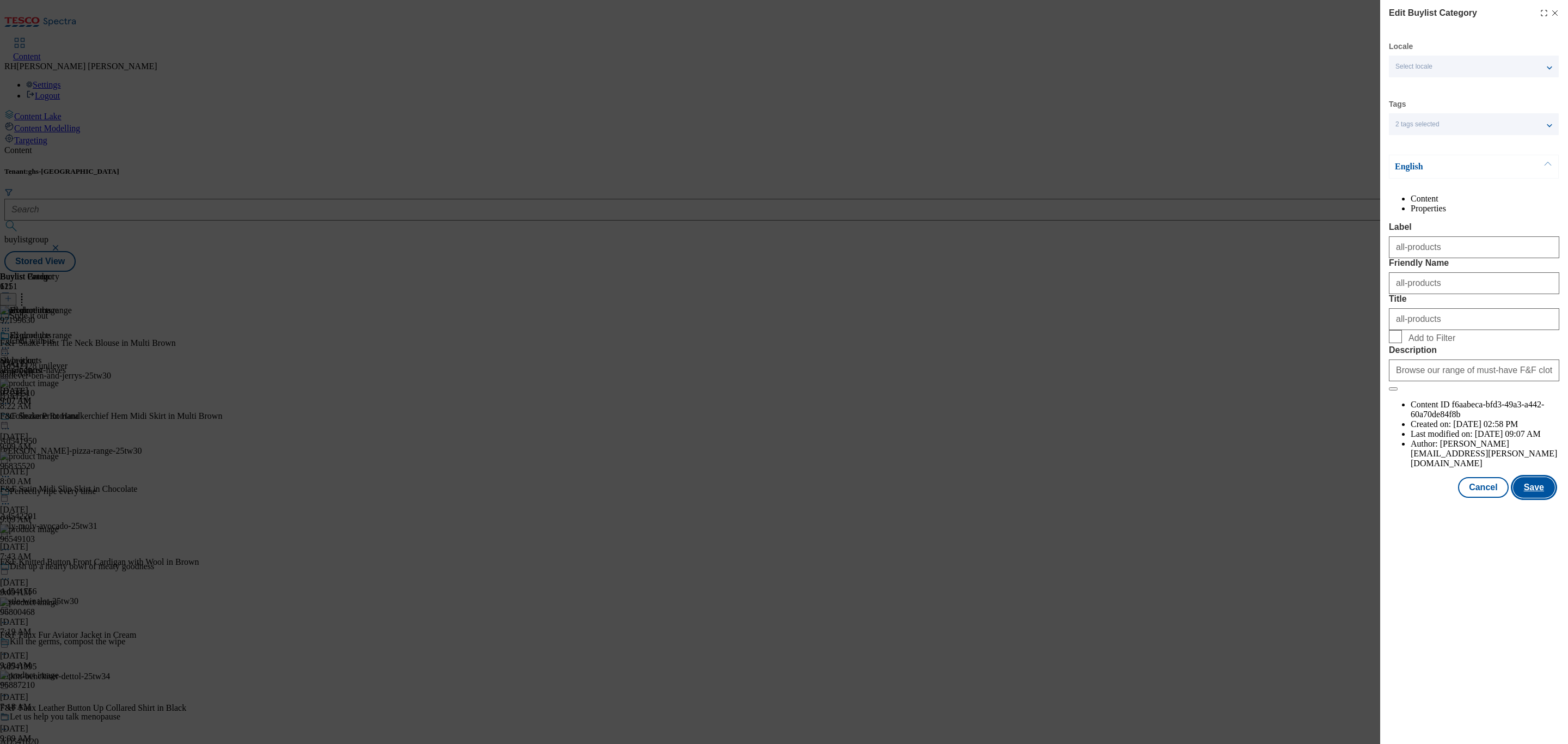
click at [1537, 497] on button "Save" at bounding box center [1534, 487] width 42 height 21
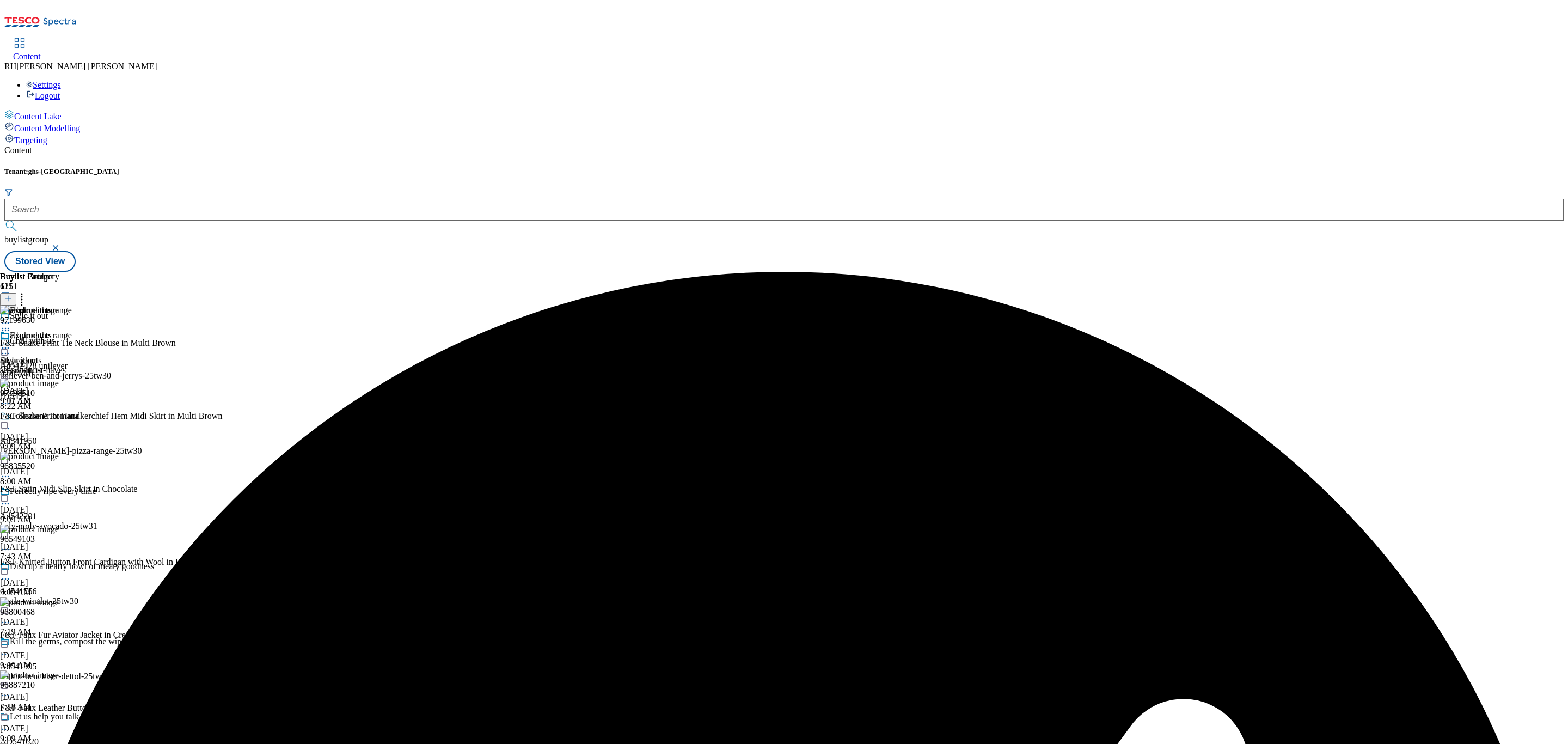
click at [11, 342] on icon at bounding box center [5, 347] width 11 height 11
click at [59, 417] on span "Preview" at bounding box center [47, 421] width 26 height 8
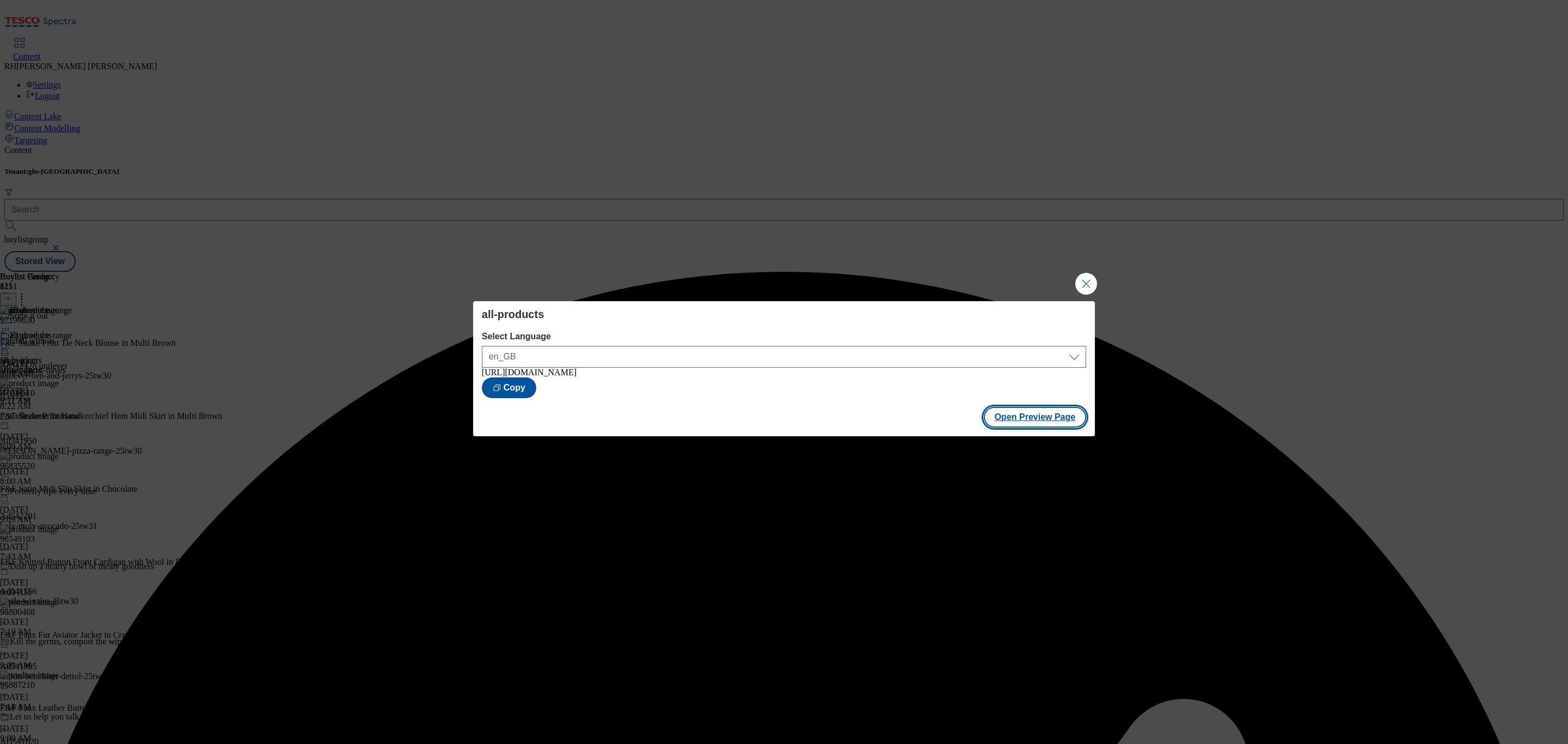
click at [1042, 421] on button "Open Preview Page" at bounding box center [1036, 417] width 103 height 21
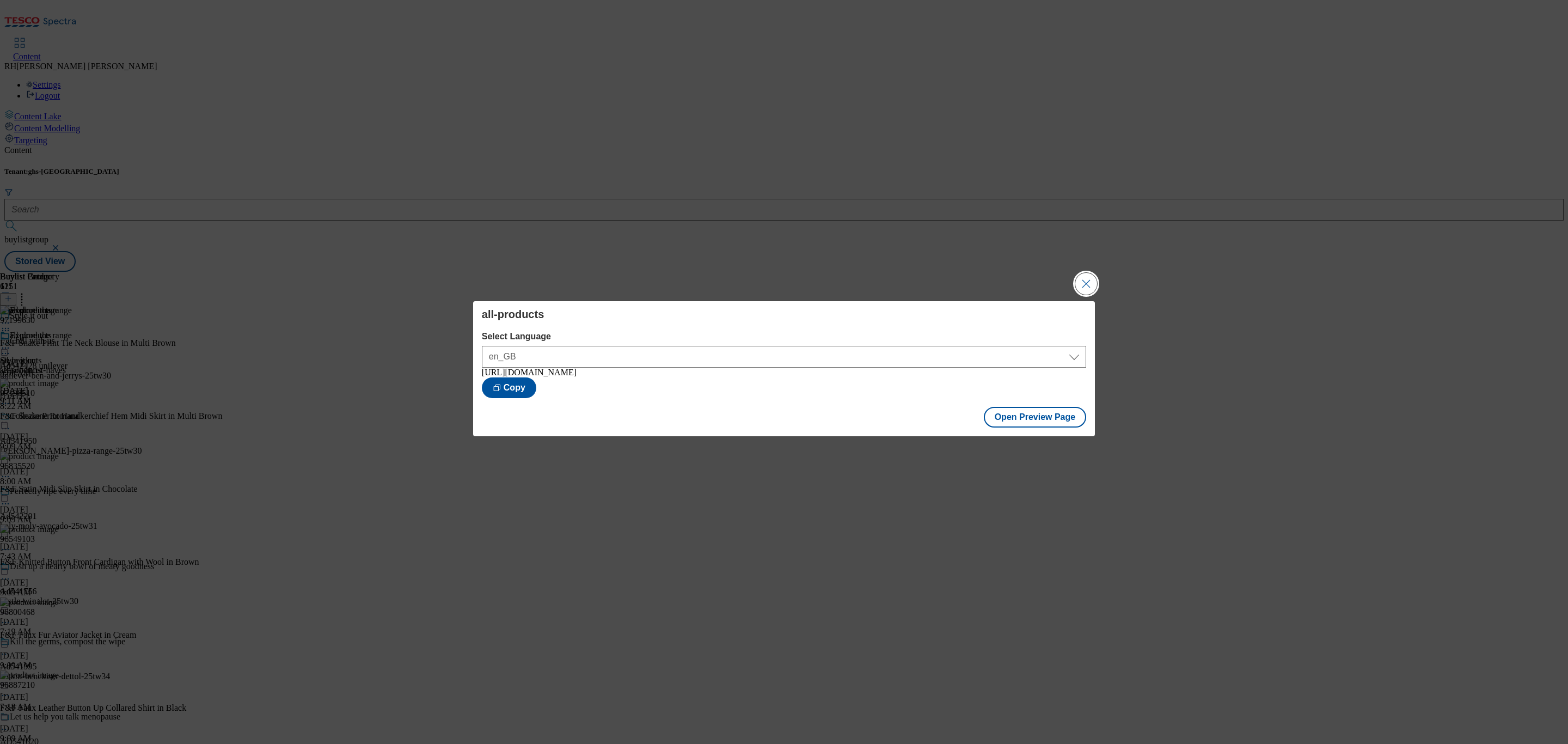
click at [1085, 277] on button "Close Modal" at bounding box center [1086, 283] width 22 height 22
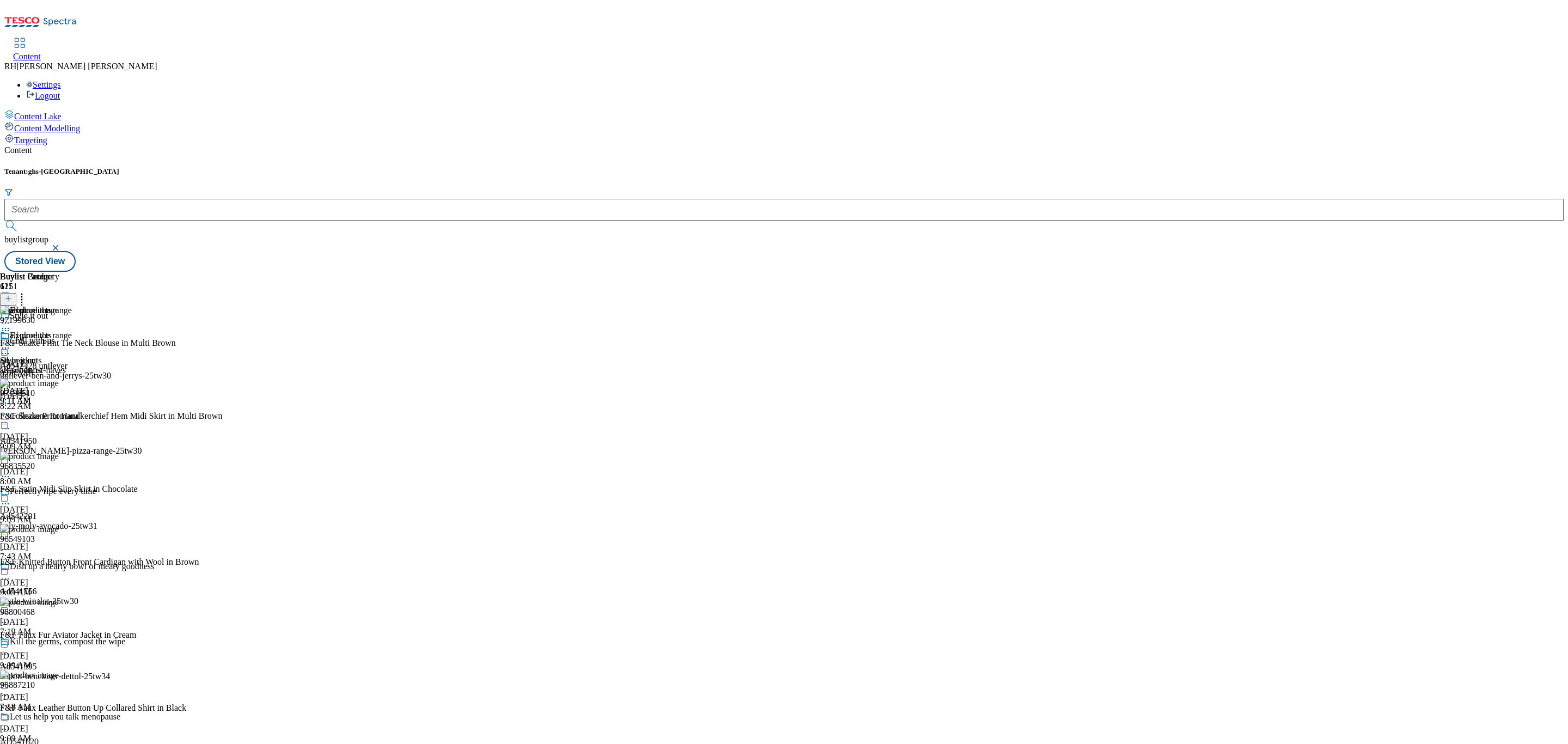
click at [11, 342] on icon at bounding box center [5, 347] width 11 height 11
click at [47, 367] on span "Edit" at bounding box center [40, 371] width 12 height 8
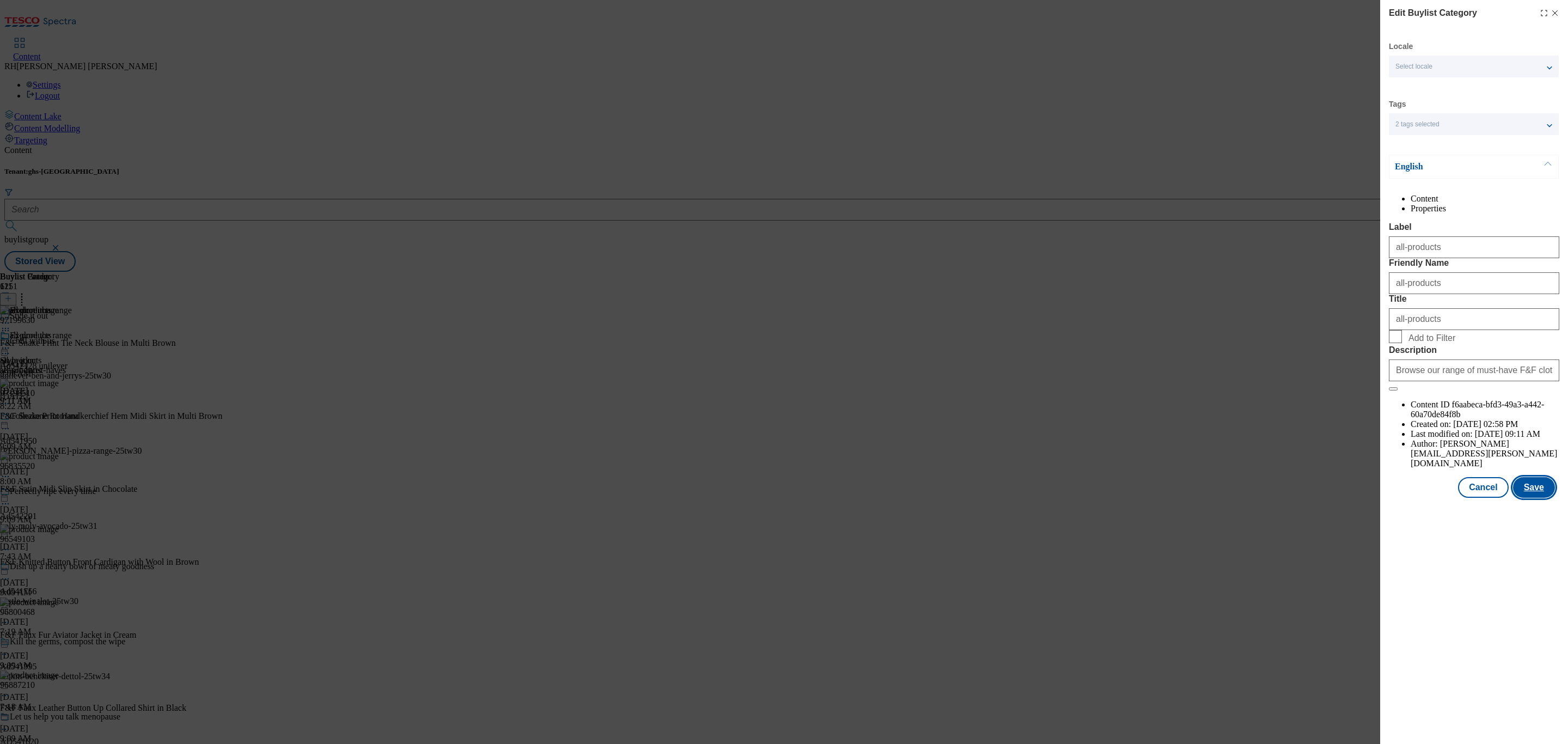
click at [1539, 497] on button "Save" at bounding box center [1534, 487] width 42 height 21
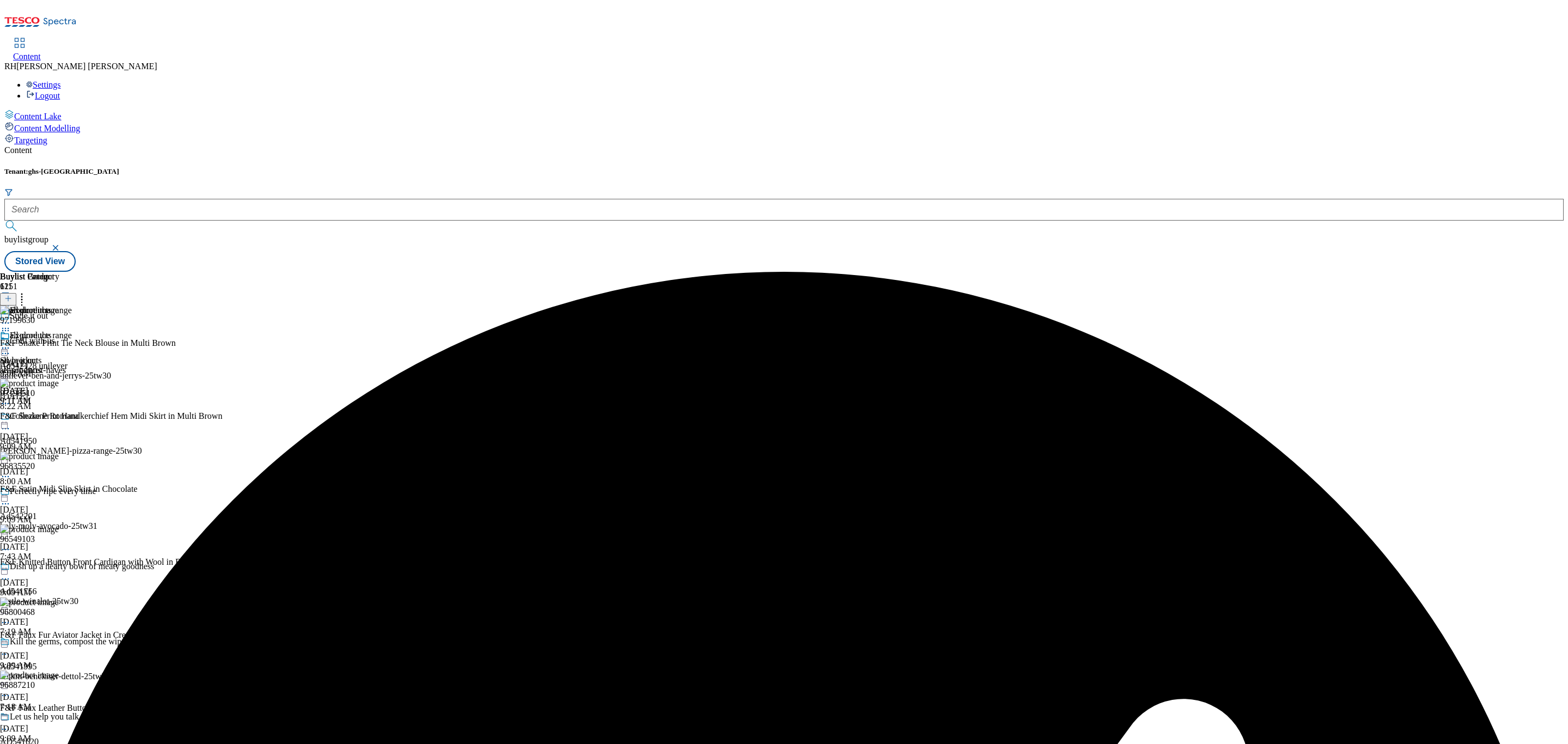
click at [11, 342] on icon at bounding box center [5, 347] width 11 height 11
click at [59, 417] on span "Preview" at bounding box center [47, 421] width 26 height 8
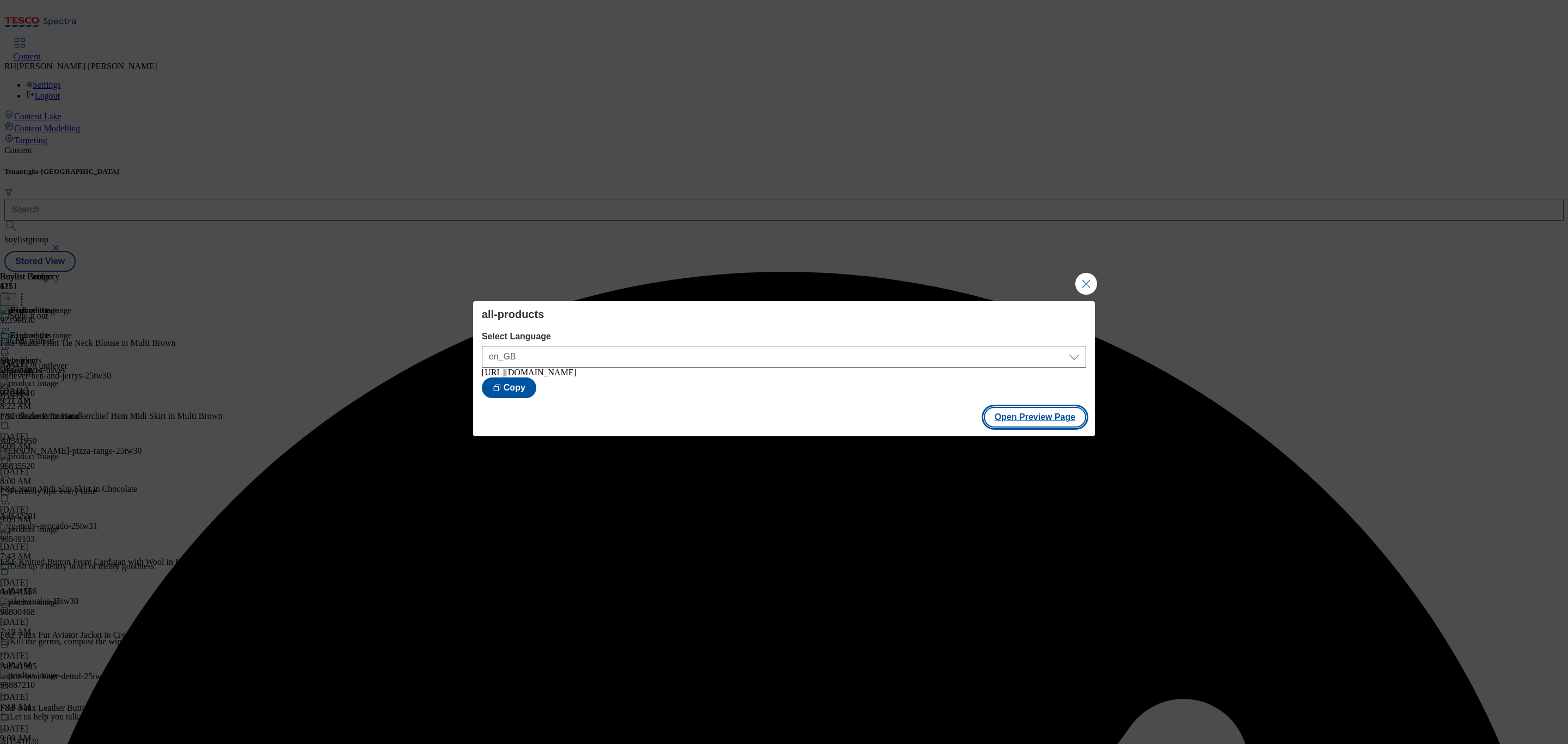
click at [1044, 423] on button "Open Preview Page" at bounding box center [1036, 417] width 103 height 21
click at [1091, 277] on button "Close Modal" at bounding box center [1086, 283] width 22 height 22
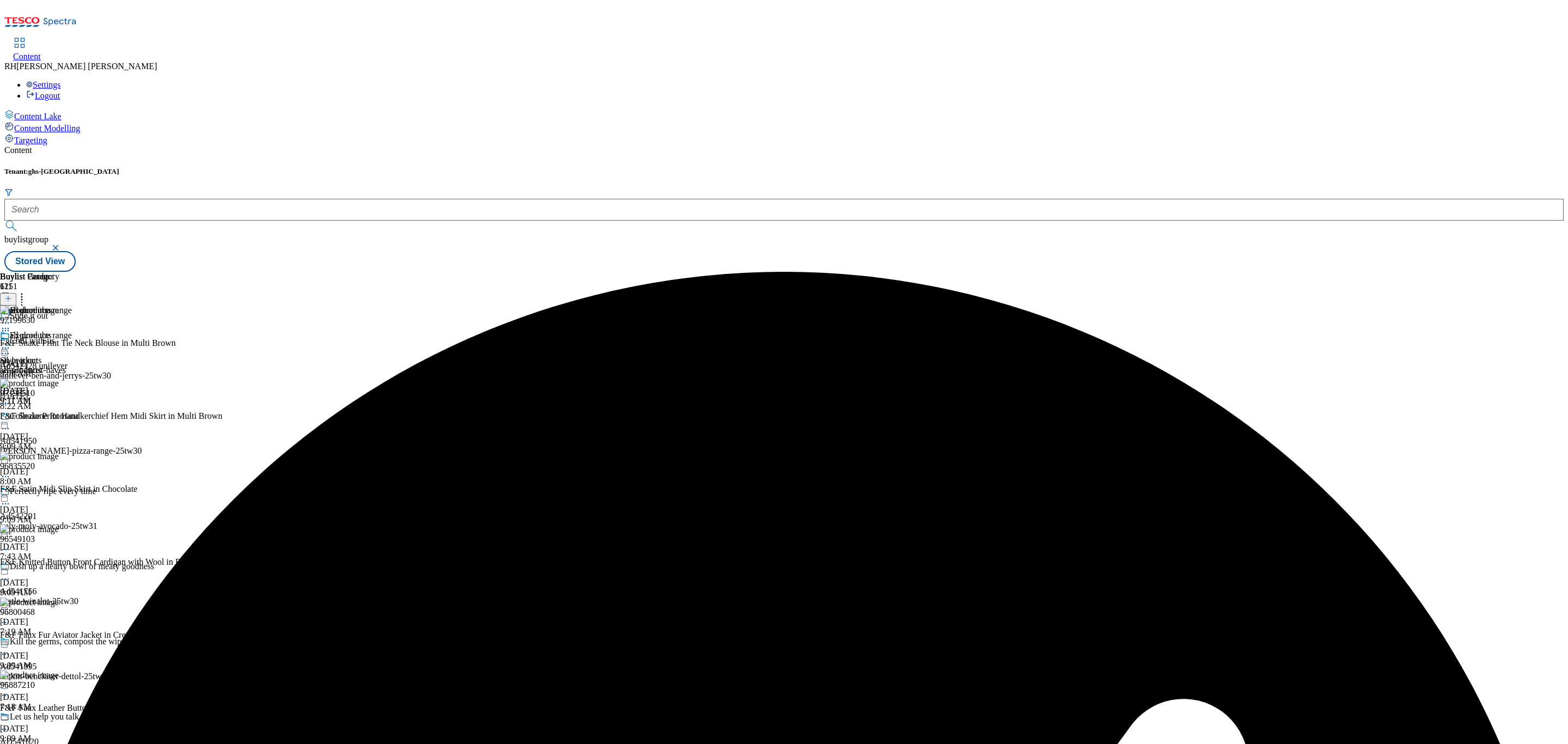
click at [11, 342] on icon at bounding box center [5, 347] width 11 height 11
click at [57, 454] on span "Publish" at bounding box center [46, 458] width 24 height 8
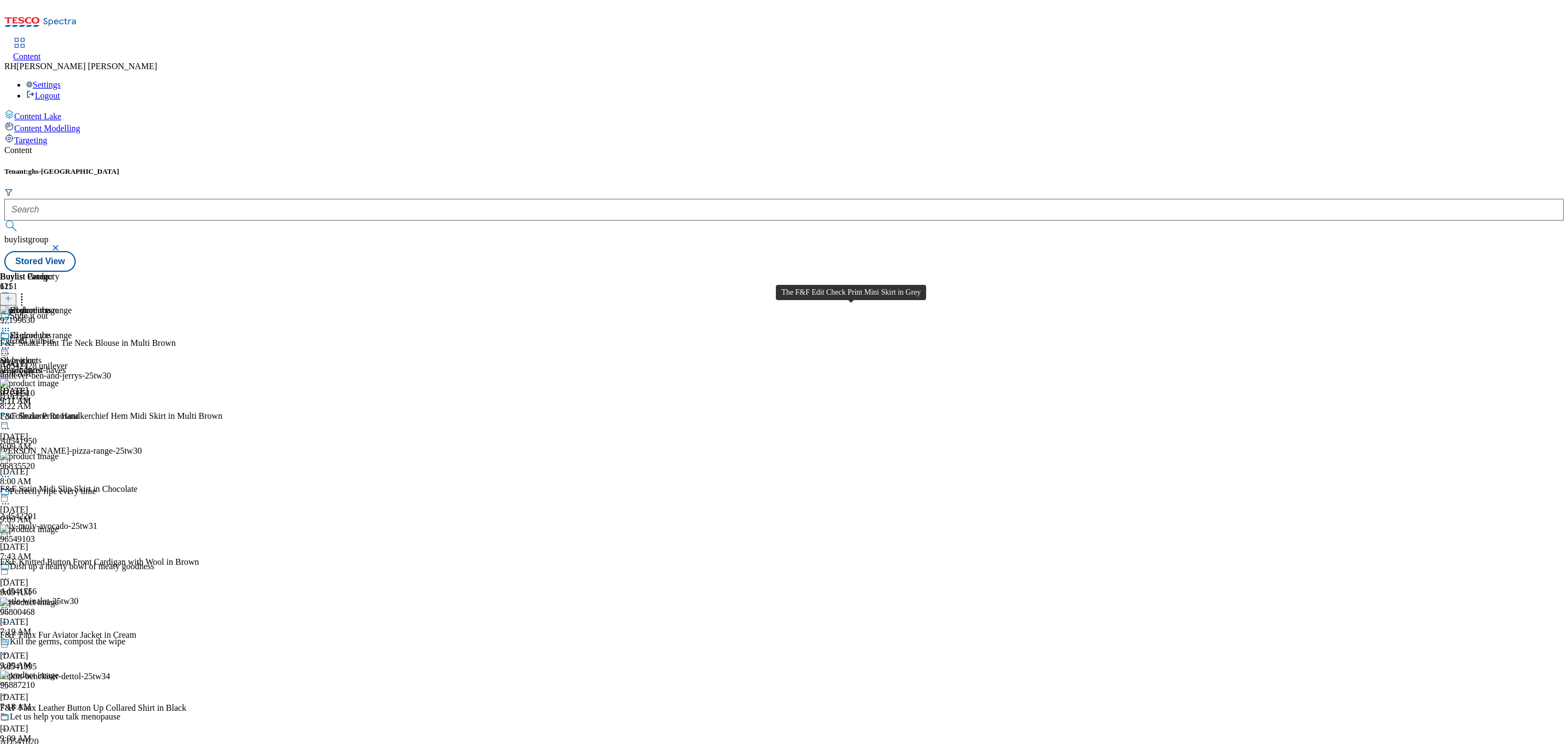
scroll to position [816, 0]
click at [11, 342] on icon at bounding box center [5, 347] width 11 height 11
click at [91, 442] on span "Open Preview Url" at bounding box center [62, 446] width 56 height 8
click at [7, 347] on circle at bounding box center [6, 348] width 2 height 2
click at [69, 467] on span "Un-publish" at bounding box center [51, 471] width 35 height 8
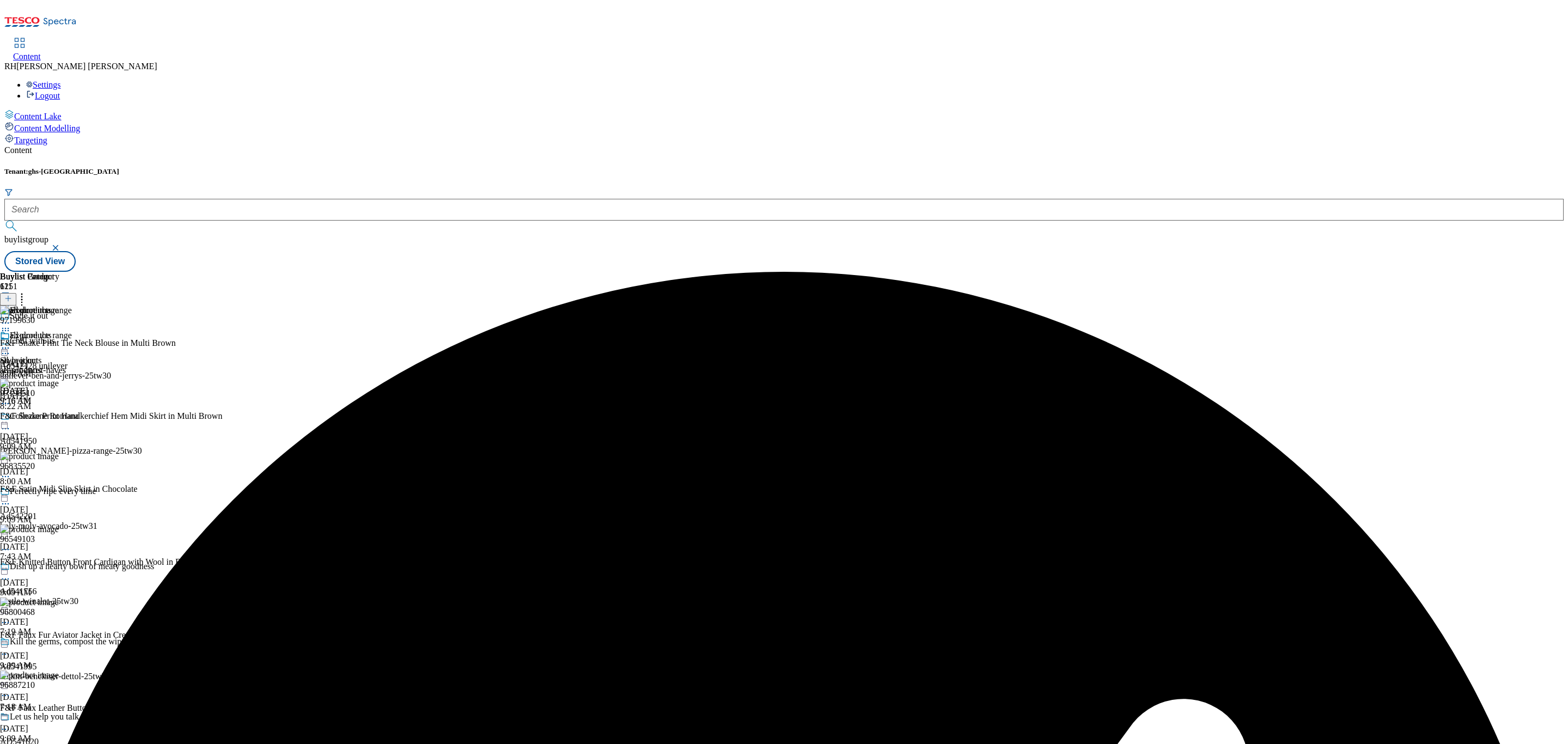
click at [4, 347] on circle at bounding box center [3, 348] width 2 height 2
click at [75, 427] on button "Un-preview" at bounding box center [48, 433] width 53 height 12
click at [27, 291] on icon at bounding box center [22, 296] width 11 height 11
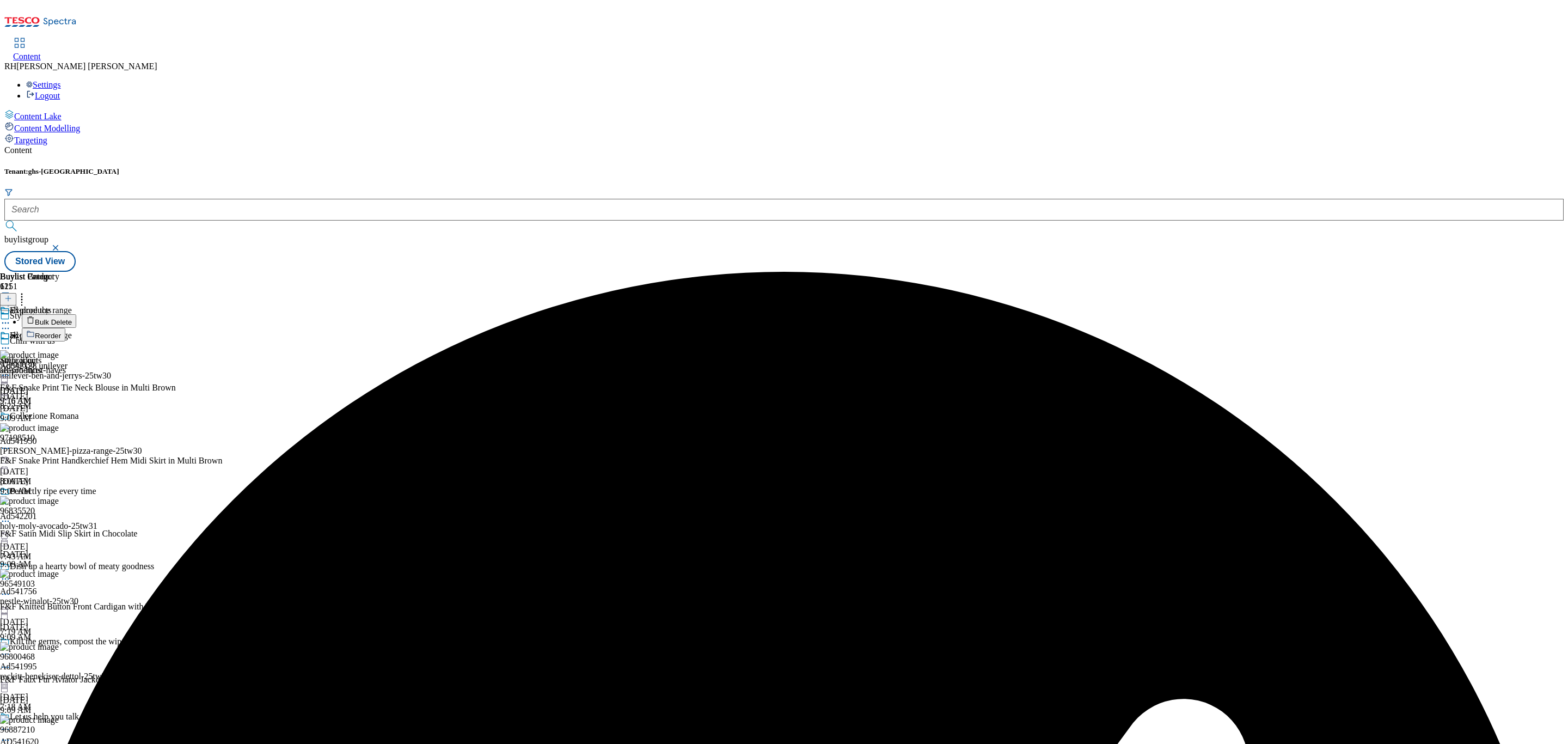
click at [72, 318] on span "Bulk Delete" at bounding box center [53, 322] width 37 height 8
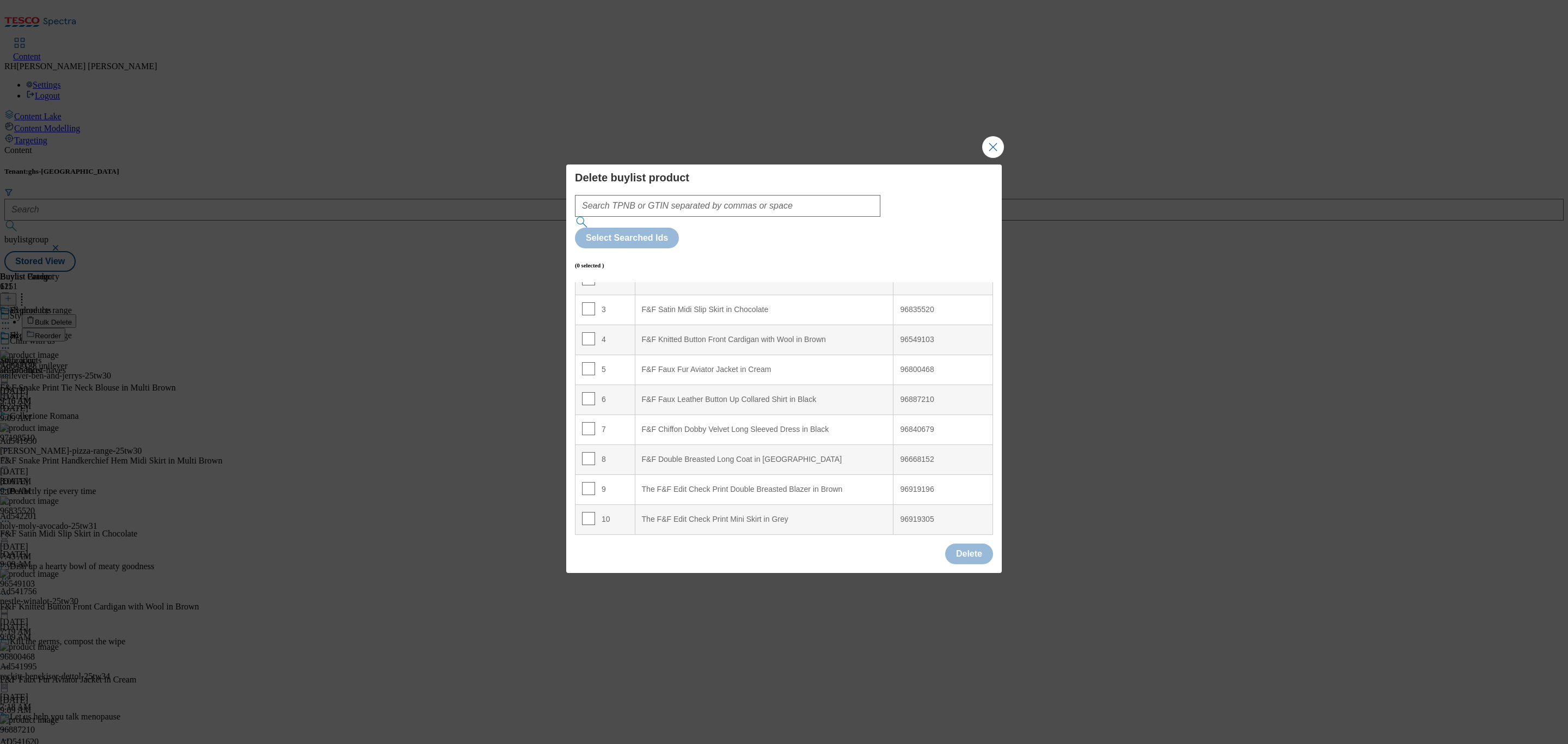
scroll to position [164, 0]
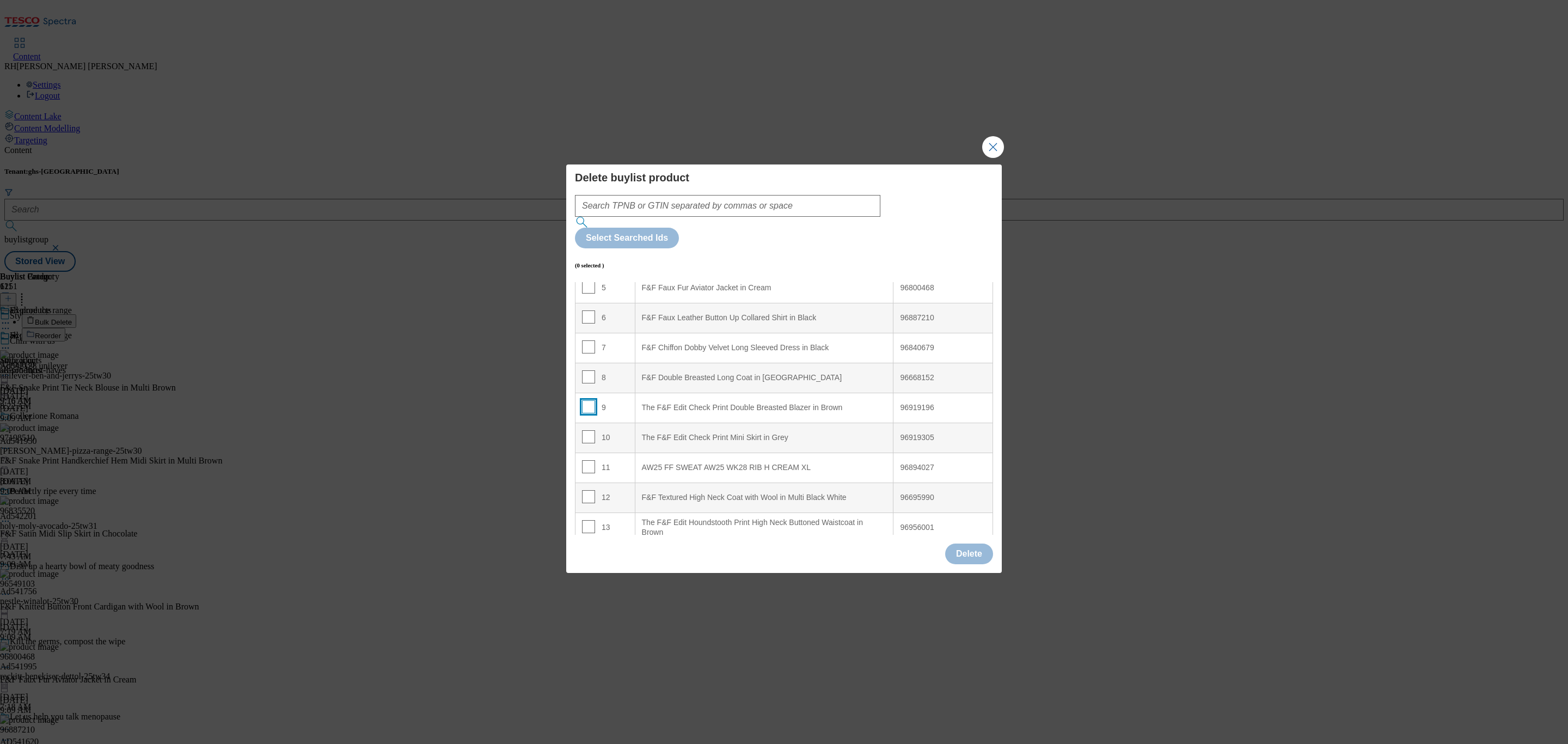
click at [586, 400] on input "Modal" at bounding box center [589, 407] width 13 height 13
click at [968, 543] on button "Delete" at bounding box center [969, 553] width 48 height 21
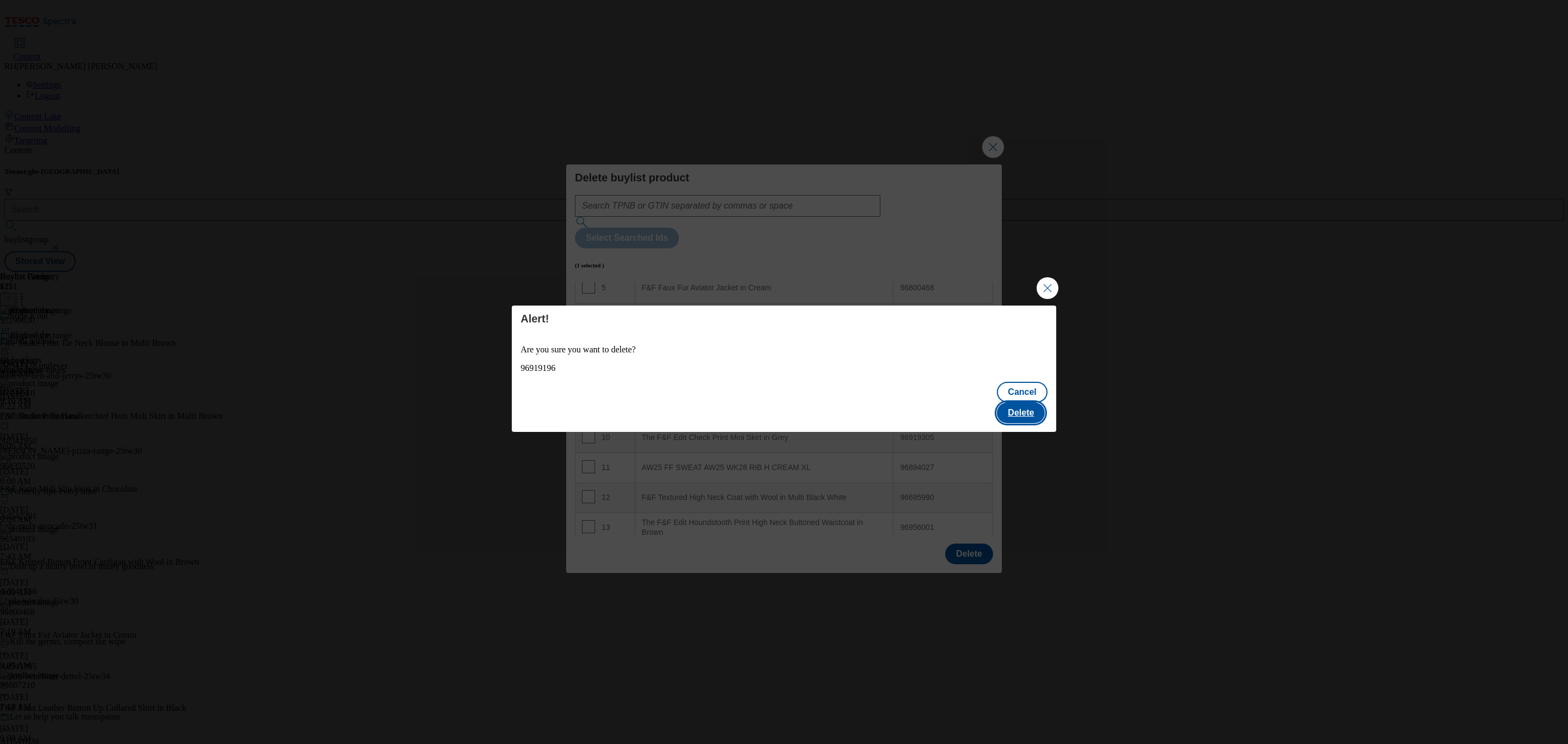
click at [1028, 402] on button "Delete" at bounding box center [1021, 412] width 48 height 21
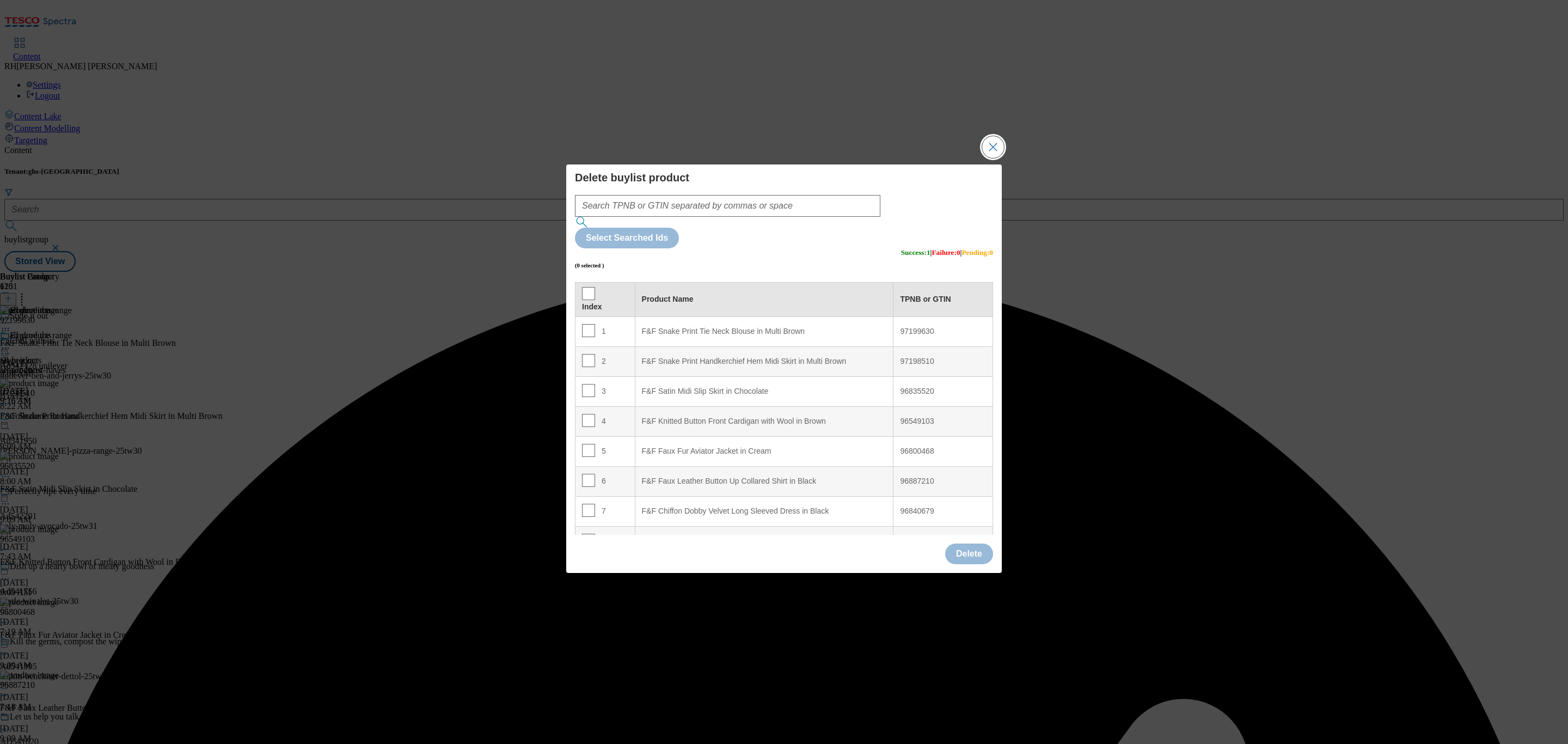
click at [998, 158] on button "Close Modal" at bounding box center [993, 147] width 22 height 22
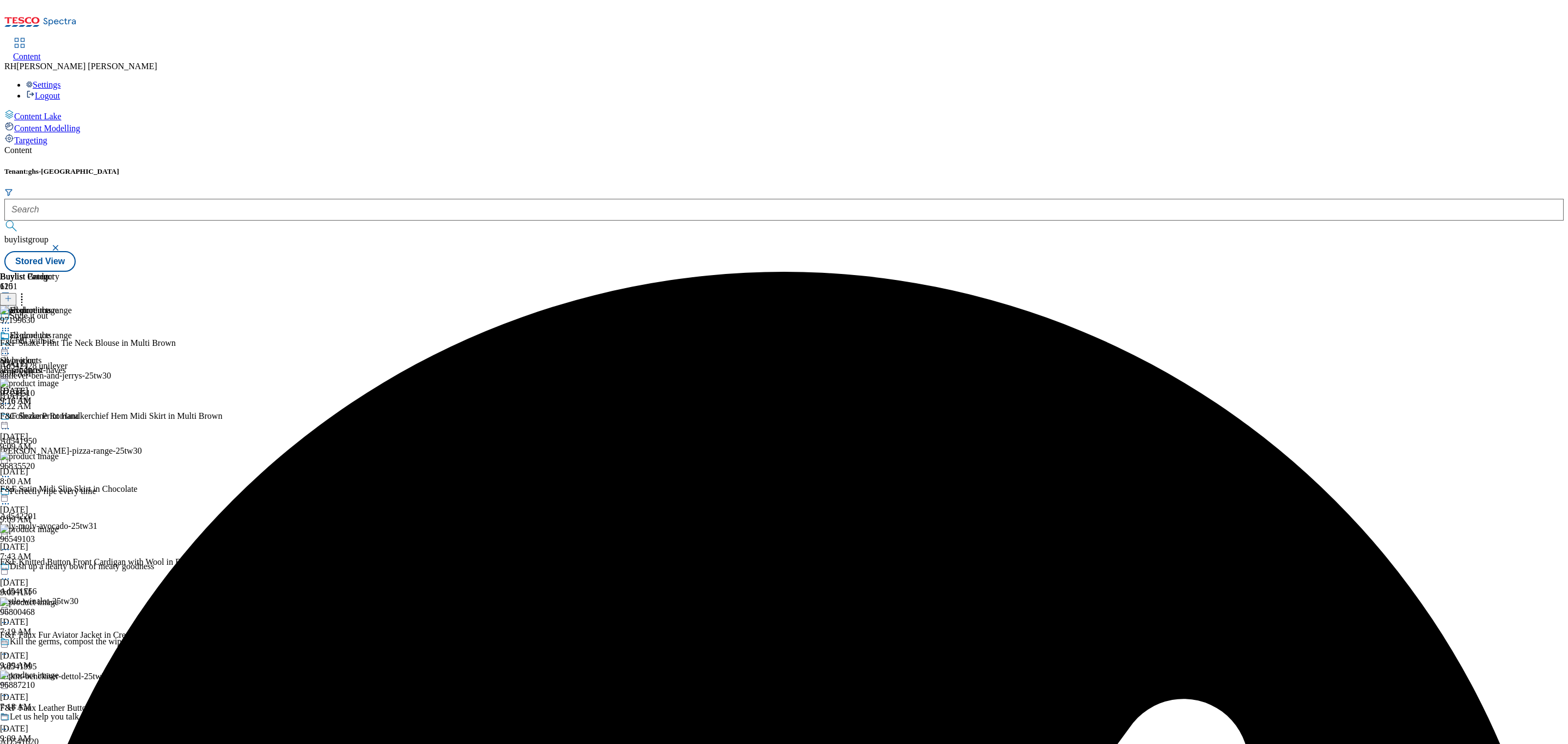
click at [12, 295] on icon at bounding box center [7, 298] width 7 height 7
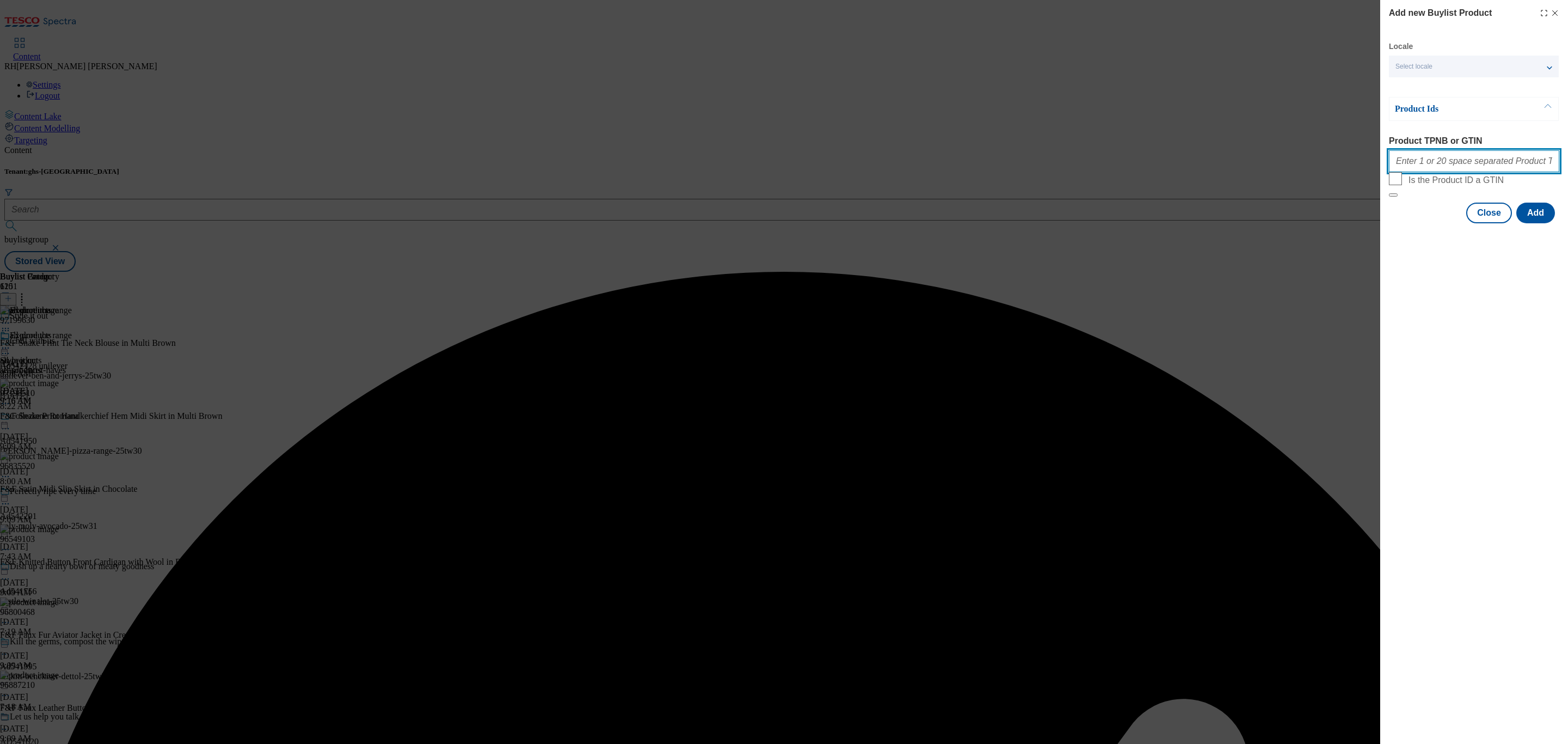
click at [1434, 164] on input "Product TPNB or GTIN" at bounding box center [1473, 161] width 170 height 22
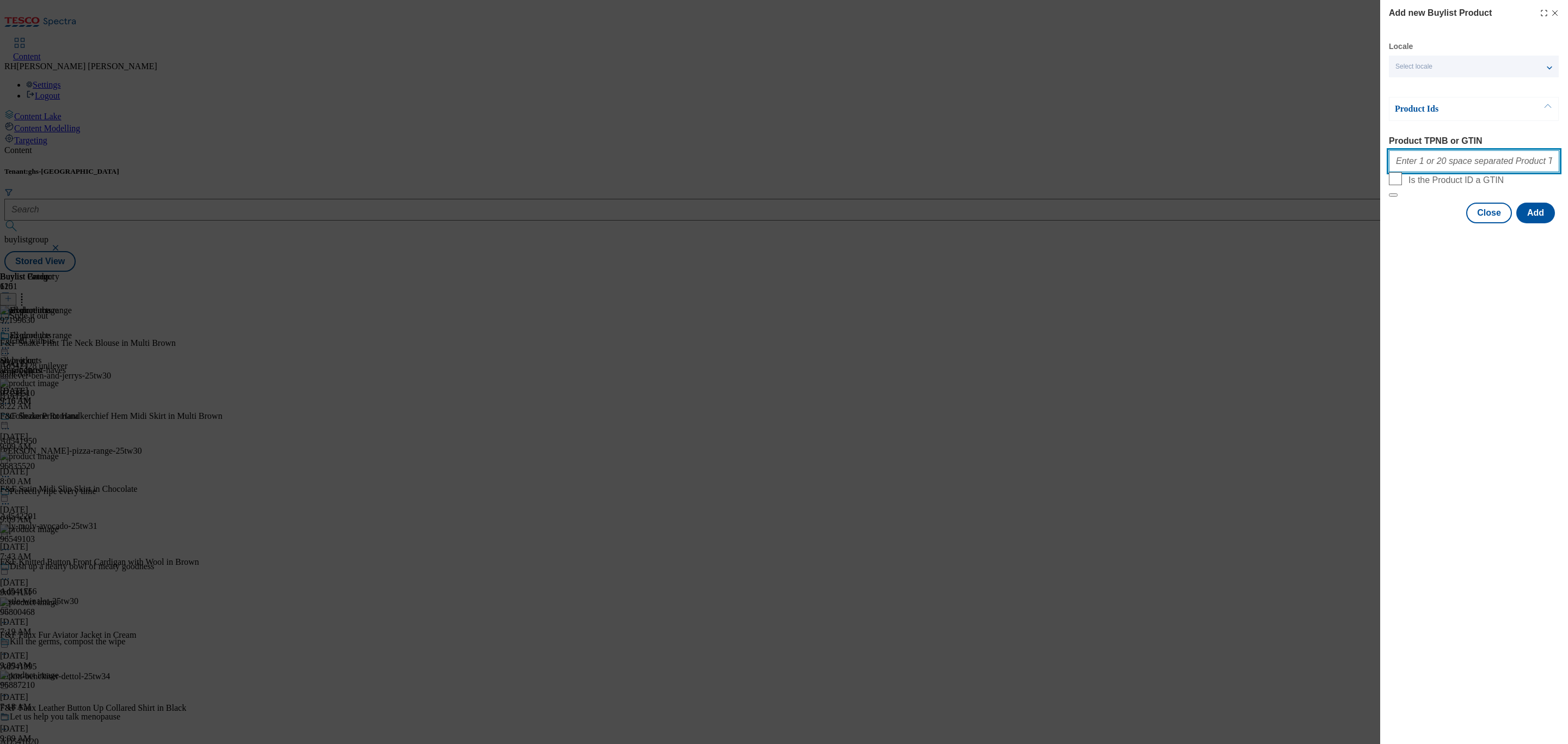
paste input "96919180"
click at [1532, 223] on button "Add" at bounding box center [1536, 213] width 39 height 21
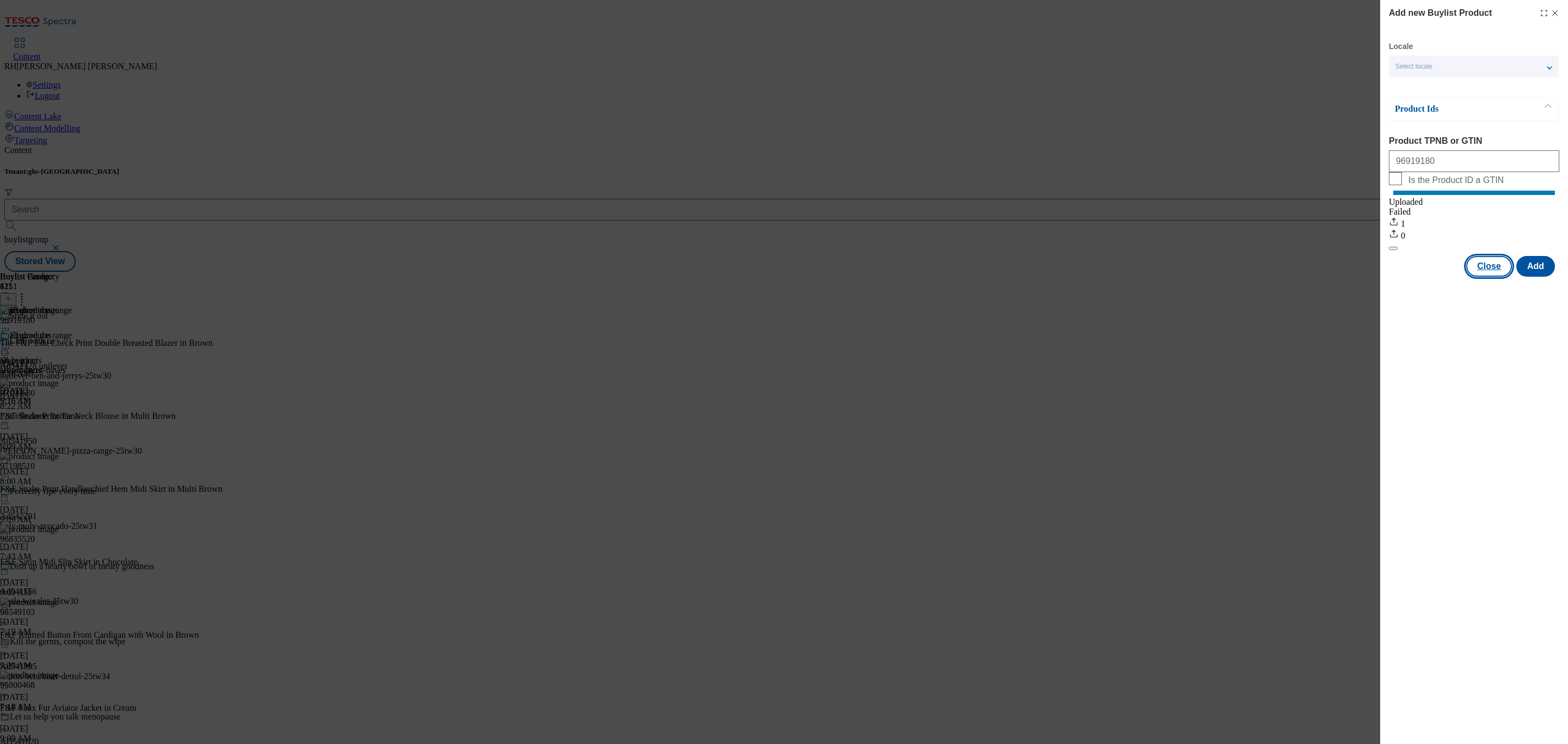
click at [1477, 277] on button "Close" at bounding box center [1488, 266] width 46 height 21
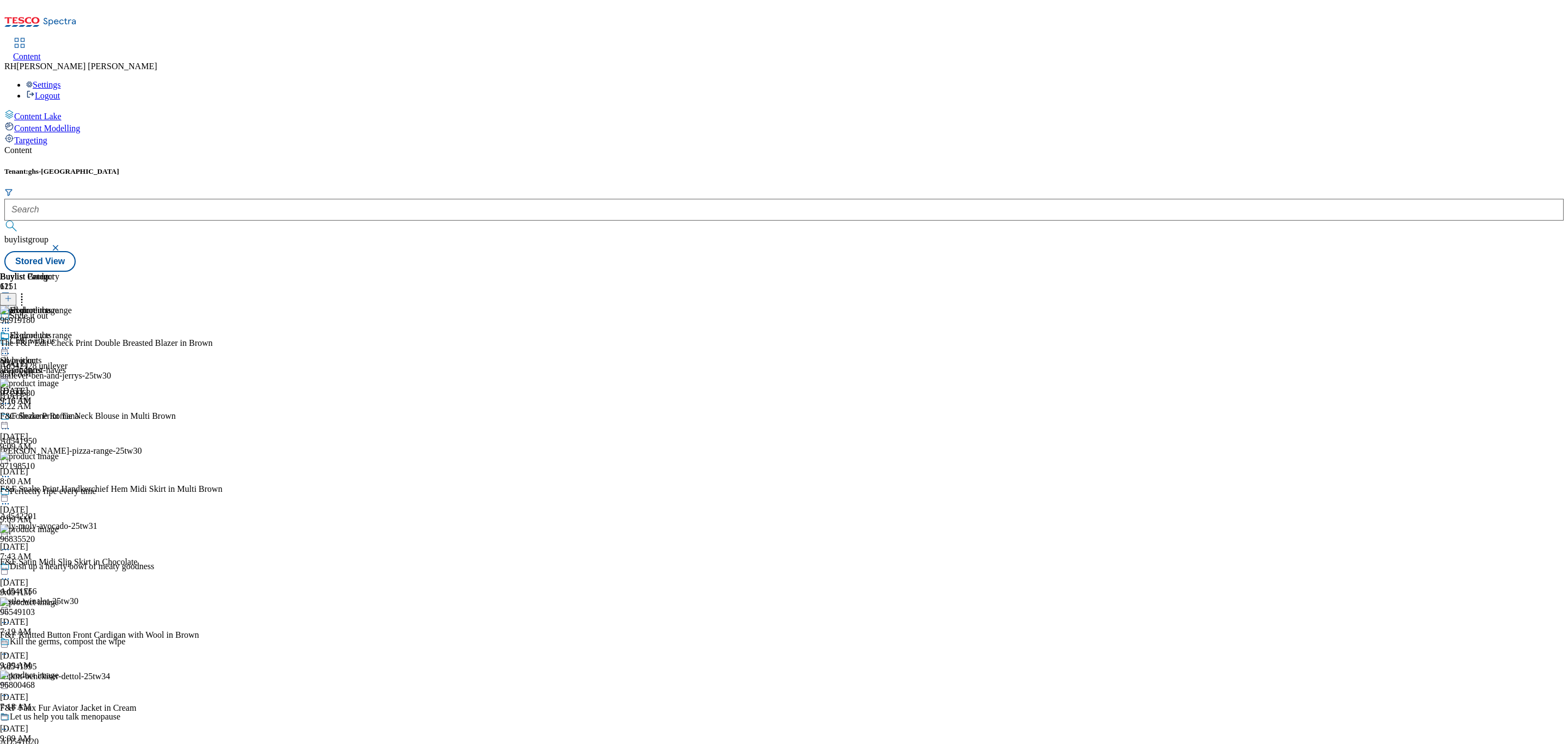
click at [27, 291] on icon at bounding box center [22, 296] width 11 height 11
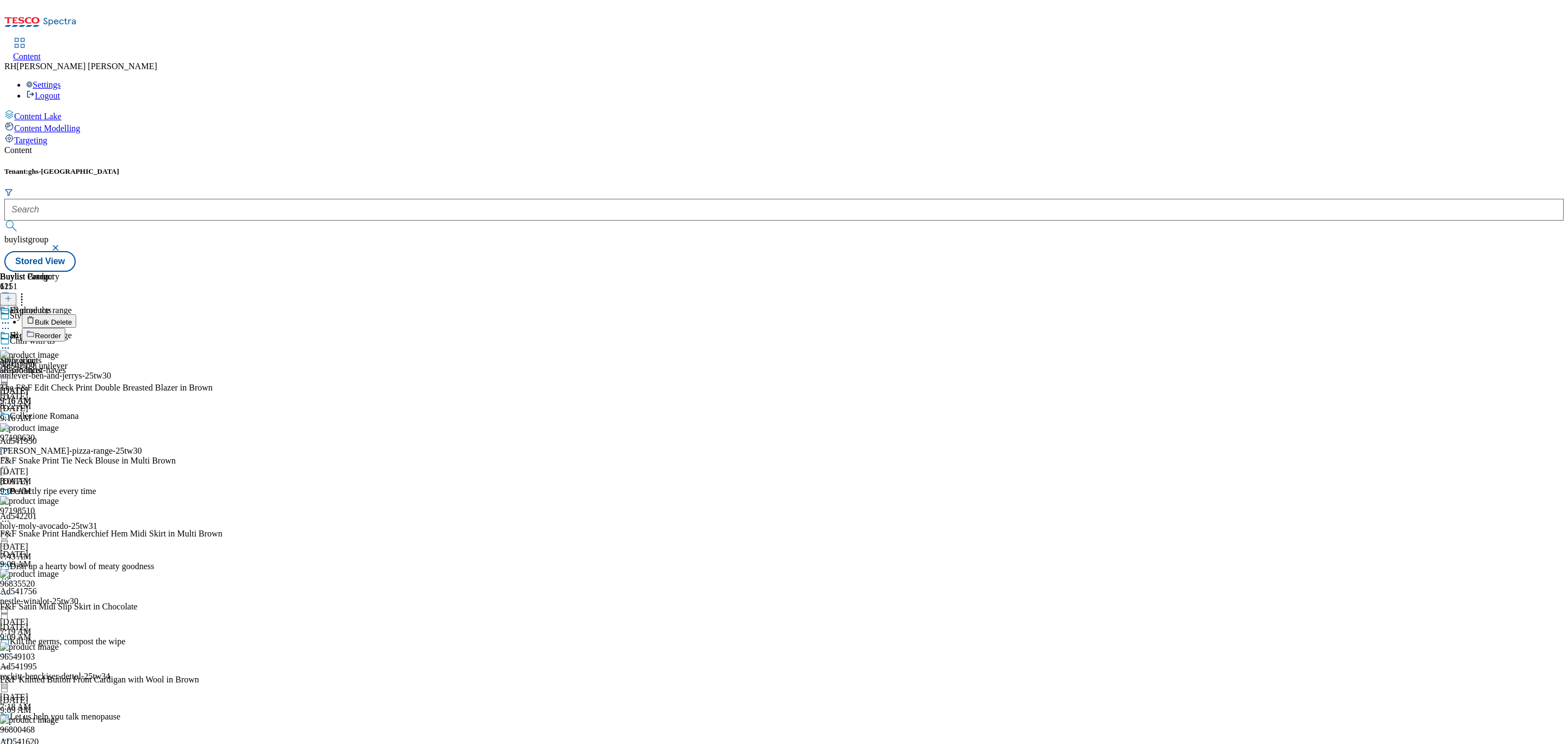
click at [61, 331] on span "Reorder" at bounding box center [47, 335] width 26 height 8
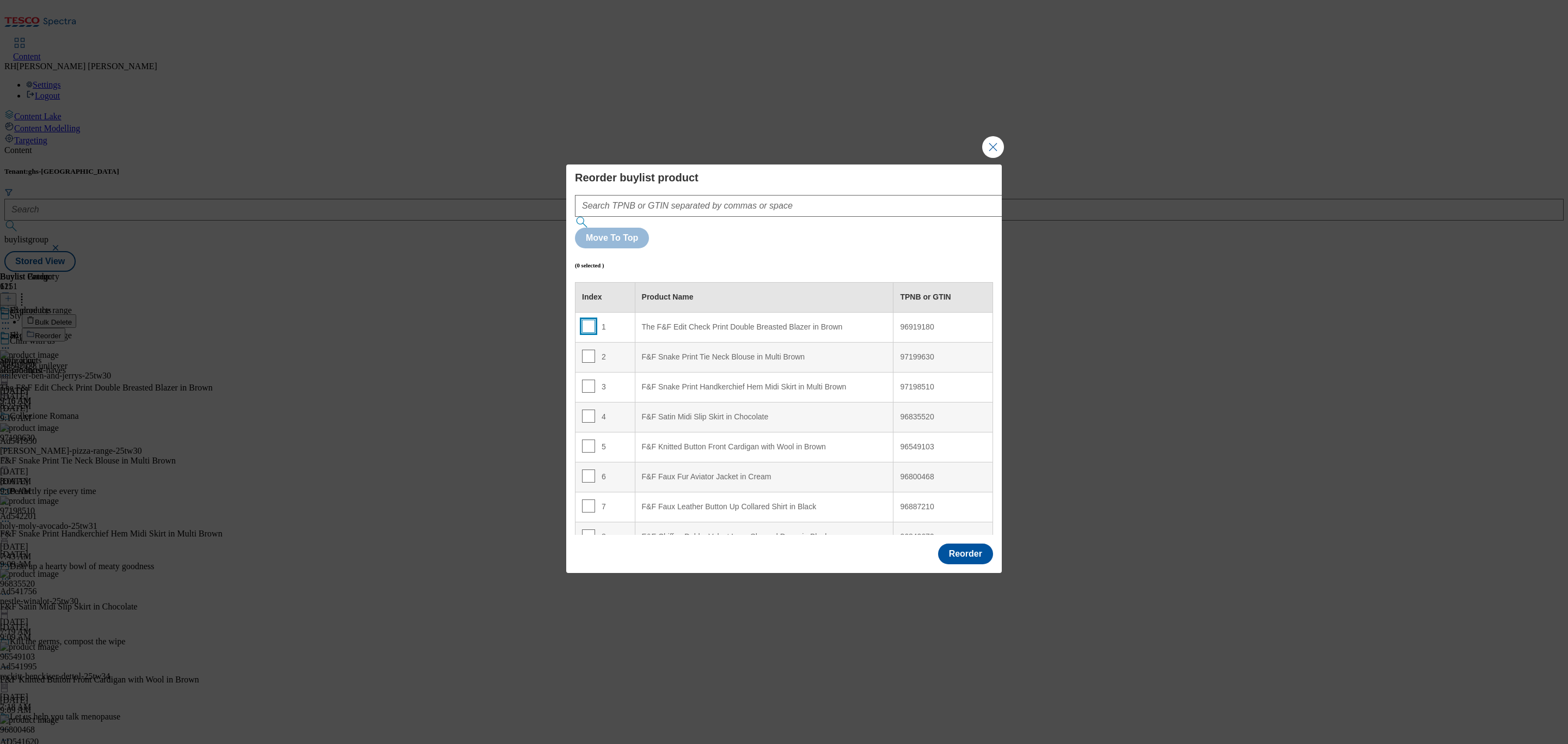
click at [591, 320] on input "Modal" at bounding box center [589, 326] width 13 height 13
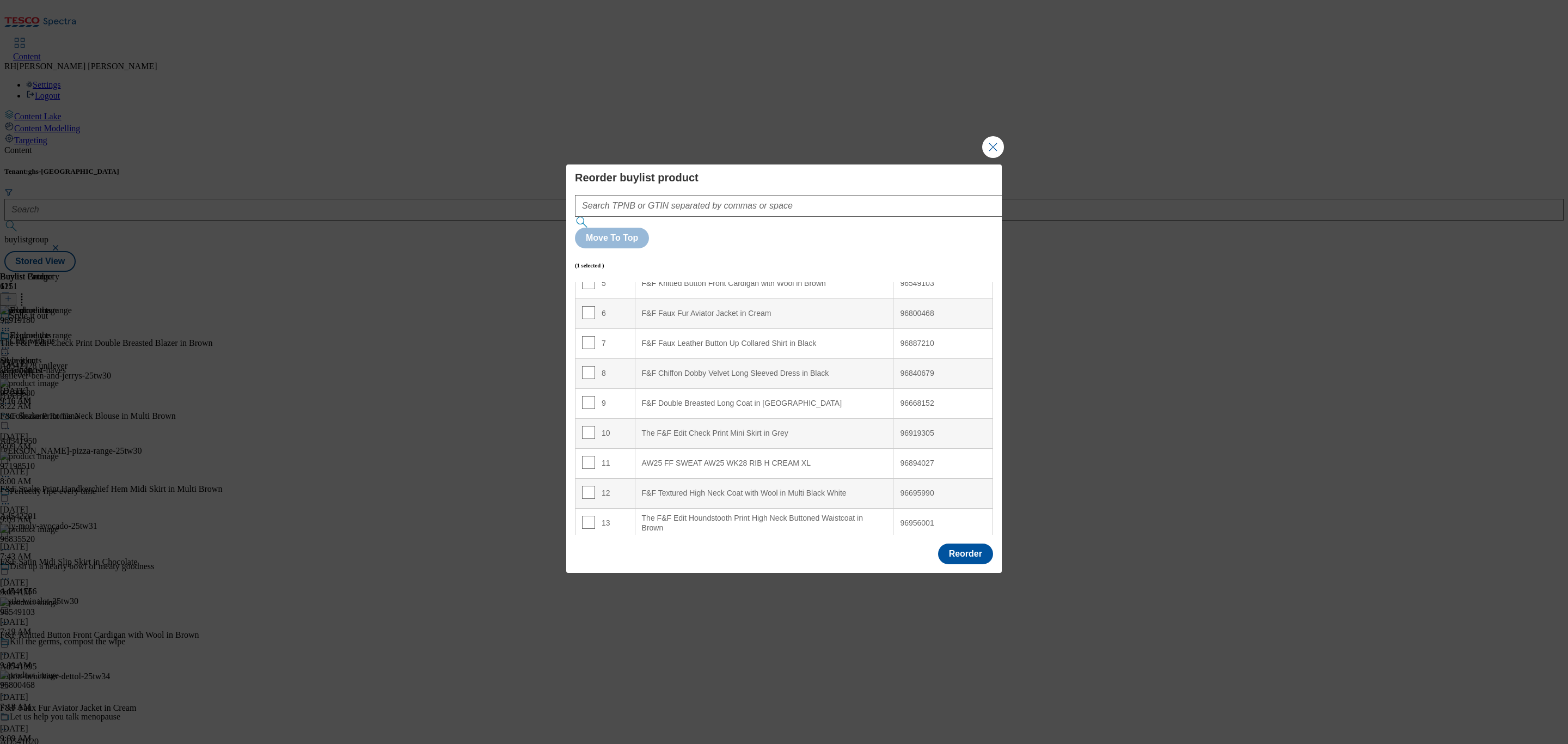
scroll to position [196, 0]
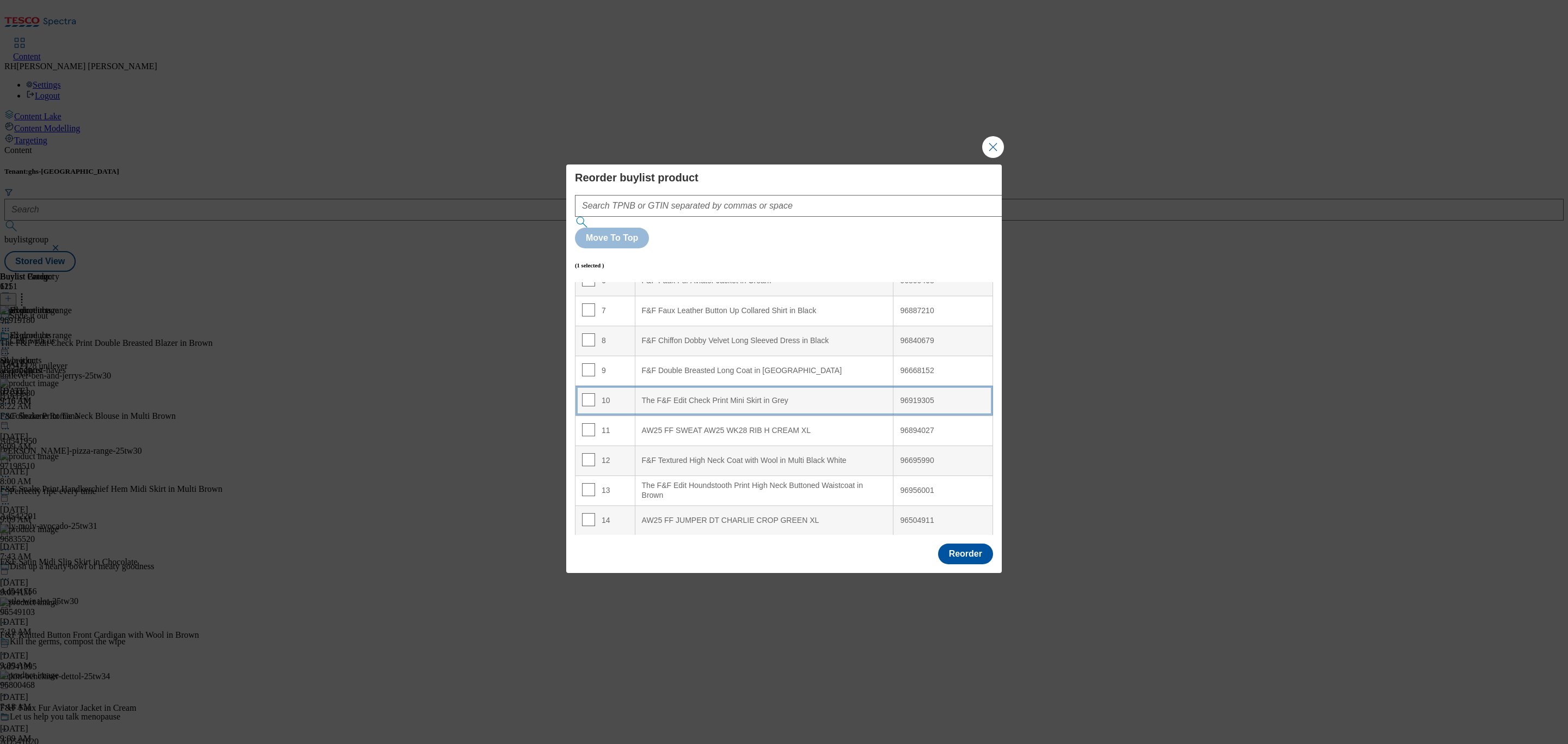
click at [789, 396] on div "The F&F Edit Check Print Mini Skirt in Grey" at bounding box center [764, 401] width 245 height 10
click at [762, 396] on div "The F&F Edit Check Print Mini Skirt in Grey" at bounding box center [764, 401] width 245 height 10
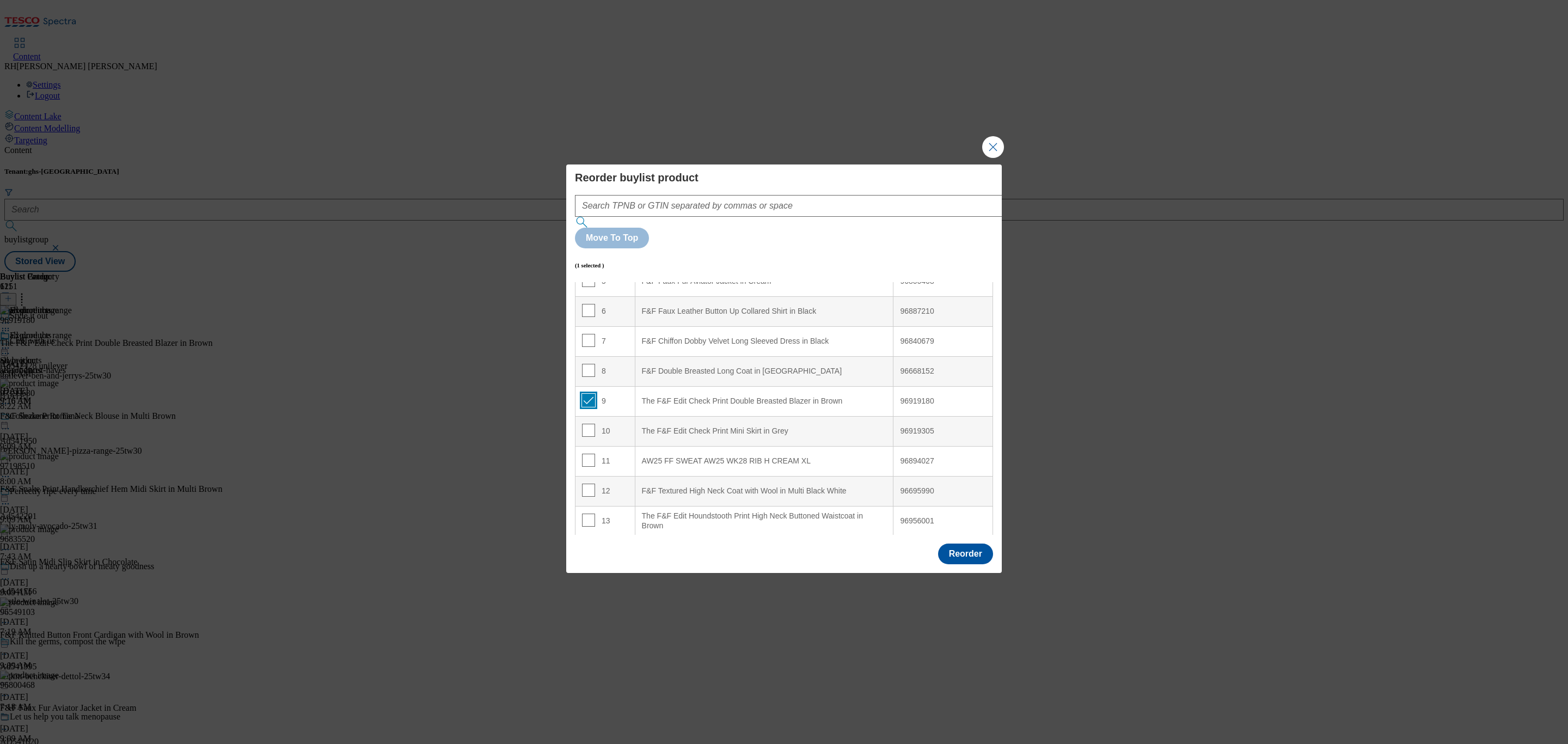
click at [583, 394] on input "Modal" at bounding box center [589, 400] width 13 height 13
click at [969, 543] on button "Reorder" at bounding box center [966, 553] width 55 height 21
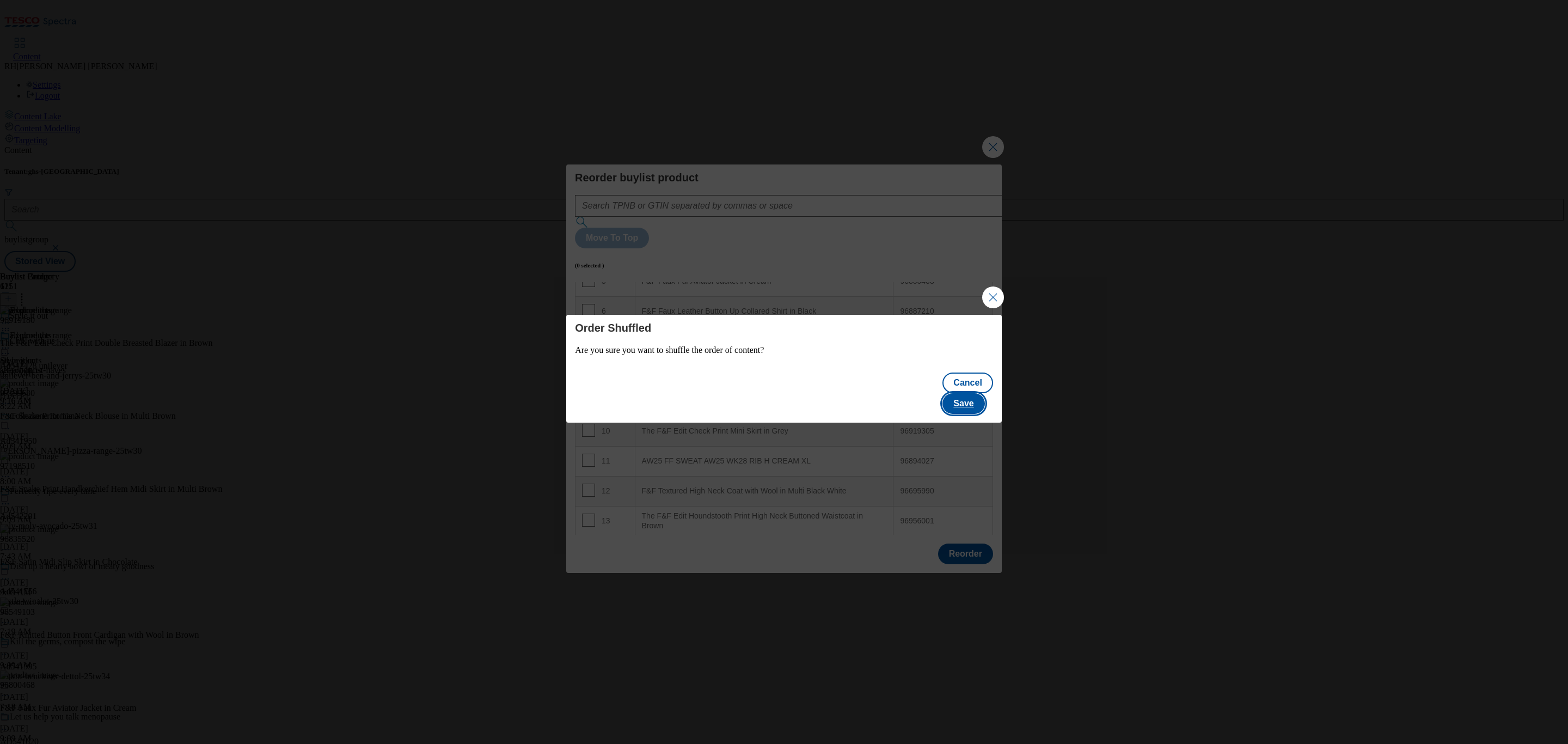
click at [981, 394] on button "Save" at bounding box center [963, 403] width 42 height 21
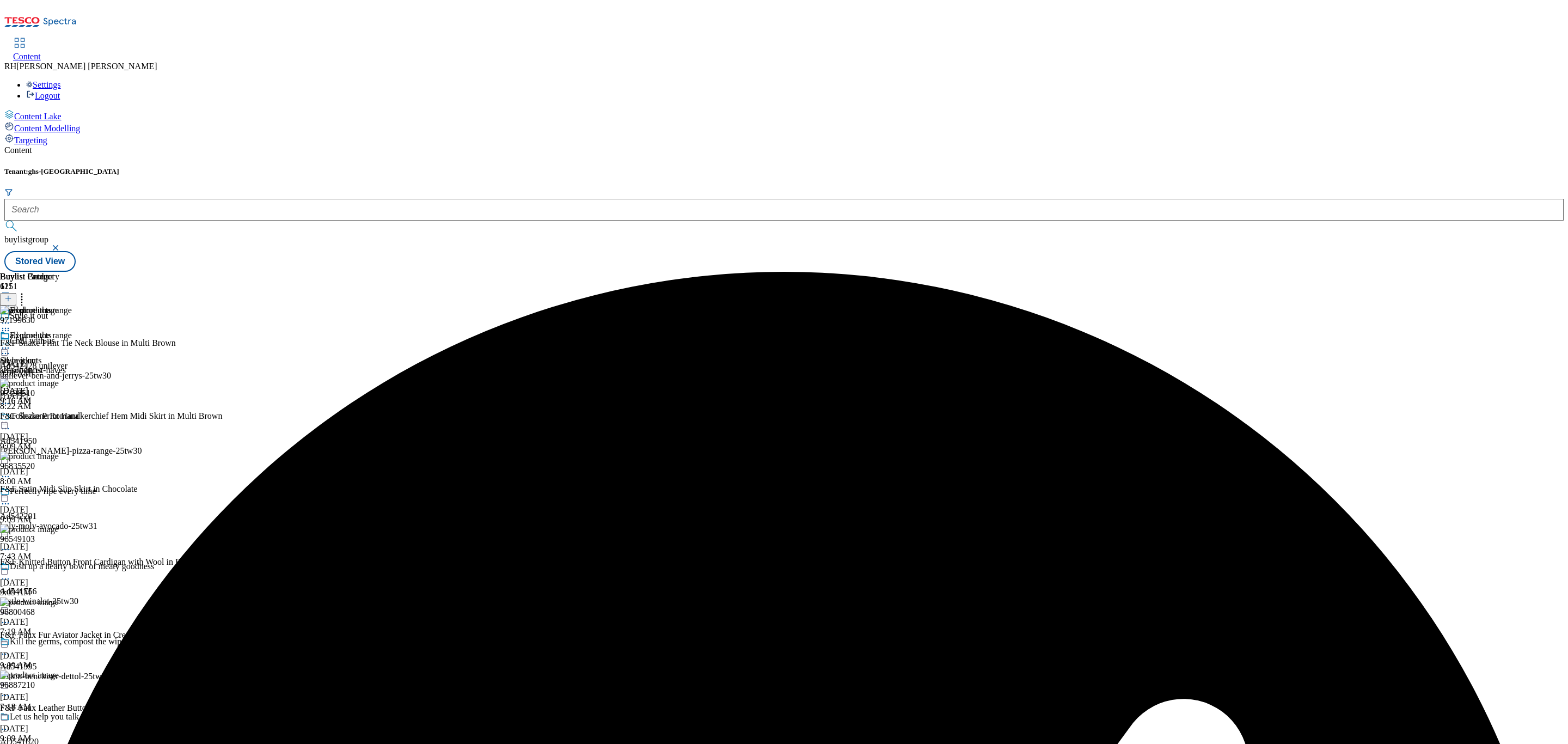
click at [59, 330] on div "all-products" at bounding box center [29, 343] width 59 height 25
click at [11, 342] on icon at bounding box center [5, 347] width 11 height 11
click at [47, 367] on span "Edit" at bounding box center [40, 371] width 12 height 8
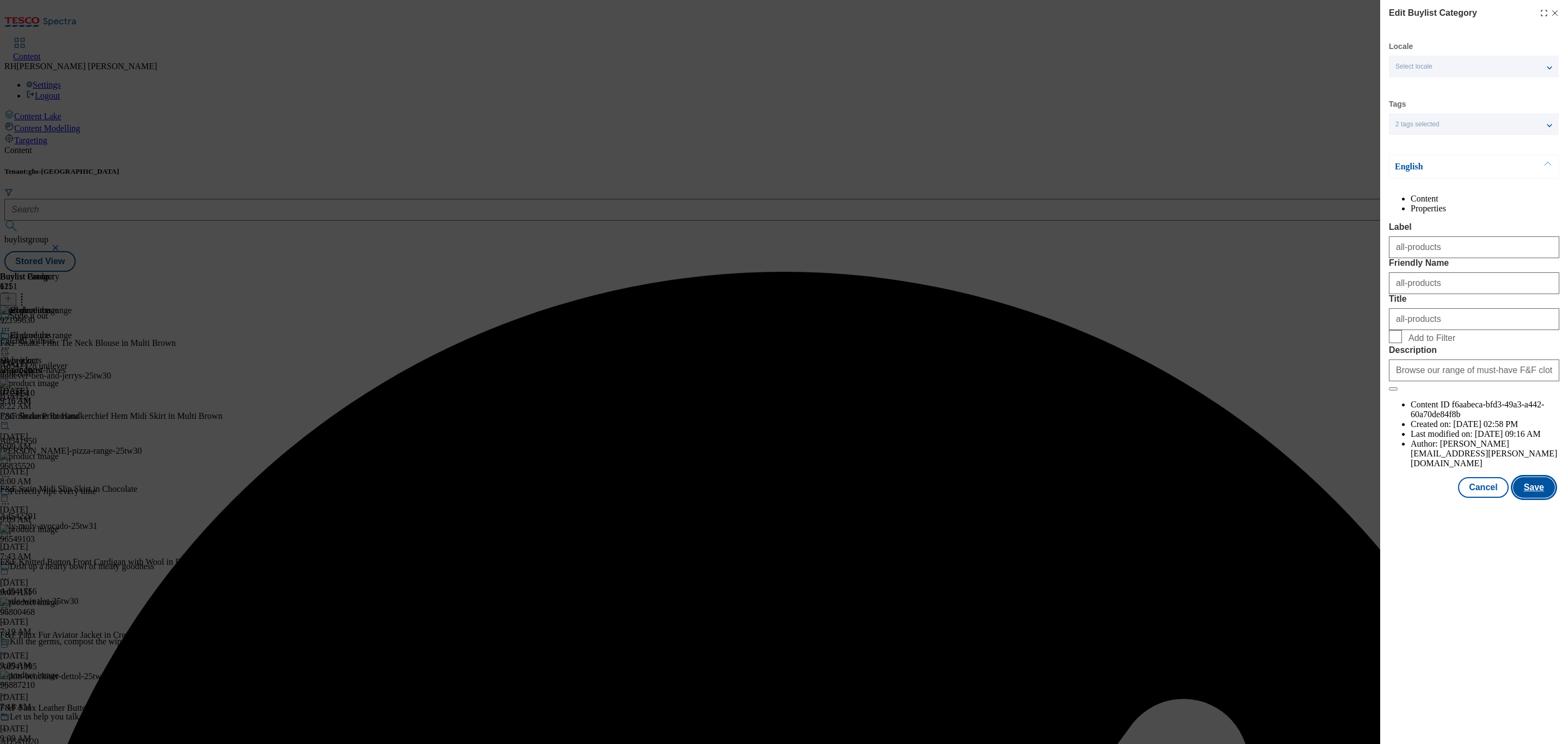
click at [1534, 497] on button "Save" at bounding box center [1534, 487] width 42 height 21
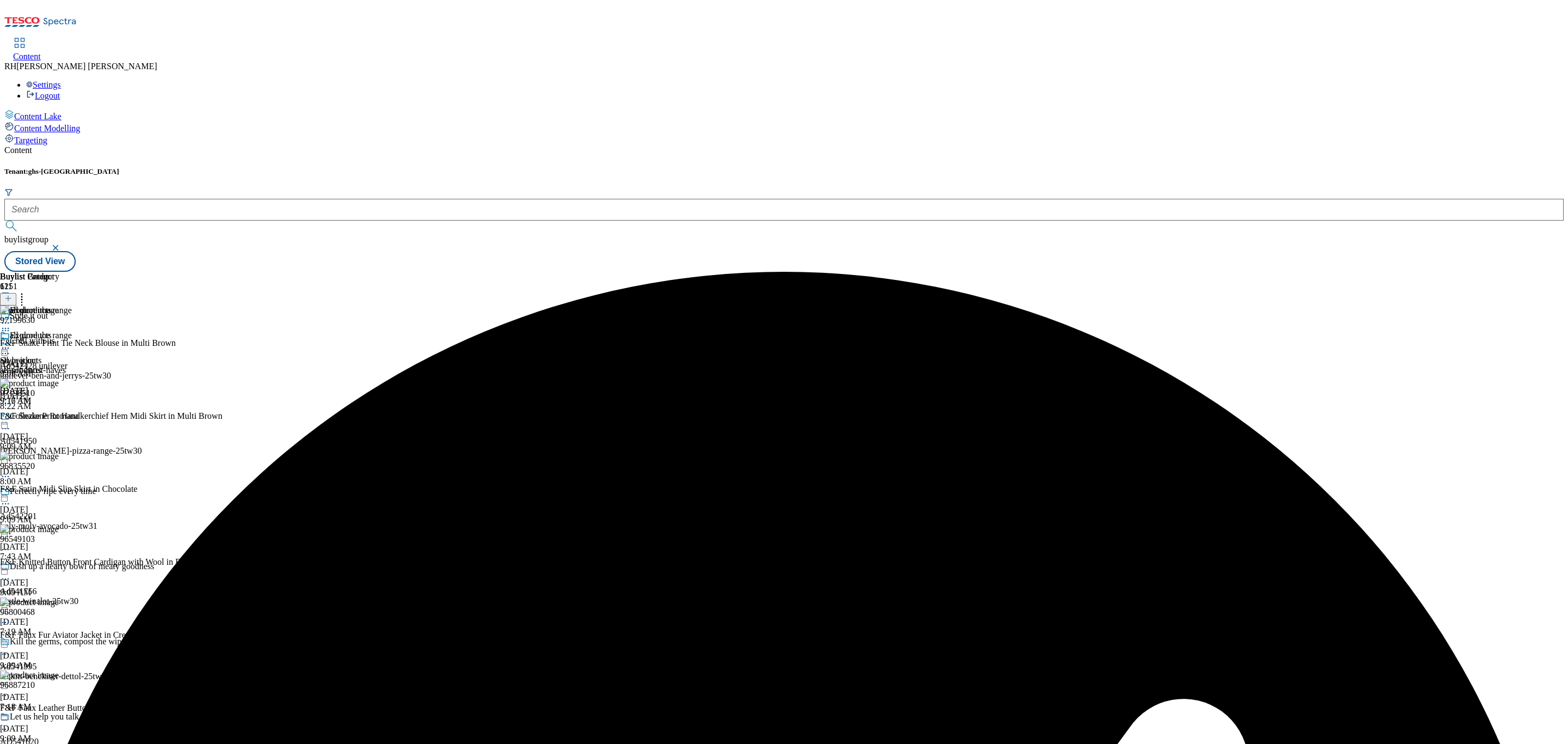
click at [11, 342] on icon at bounding box center [5, 347] width 11 height 11
click at [59, 417] on span "Preview" at bounding box center [47, 421] width 26 height 8
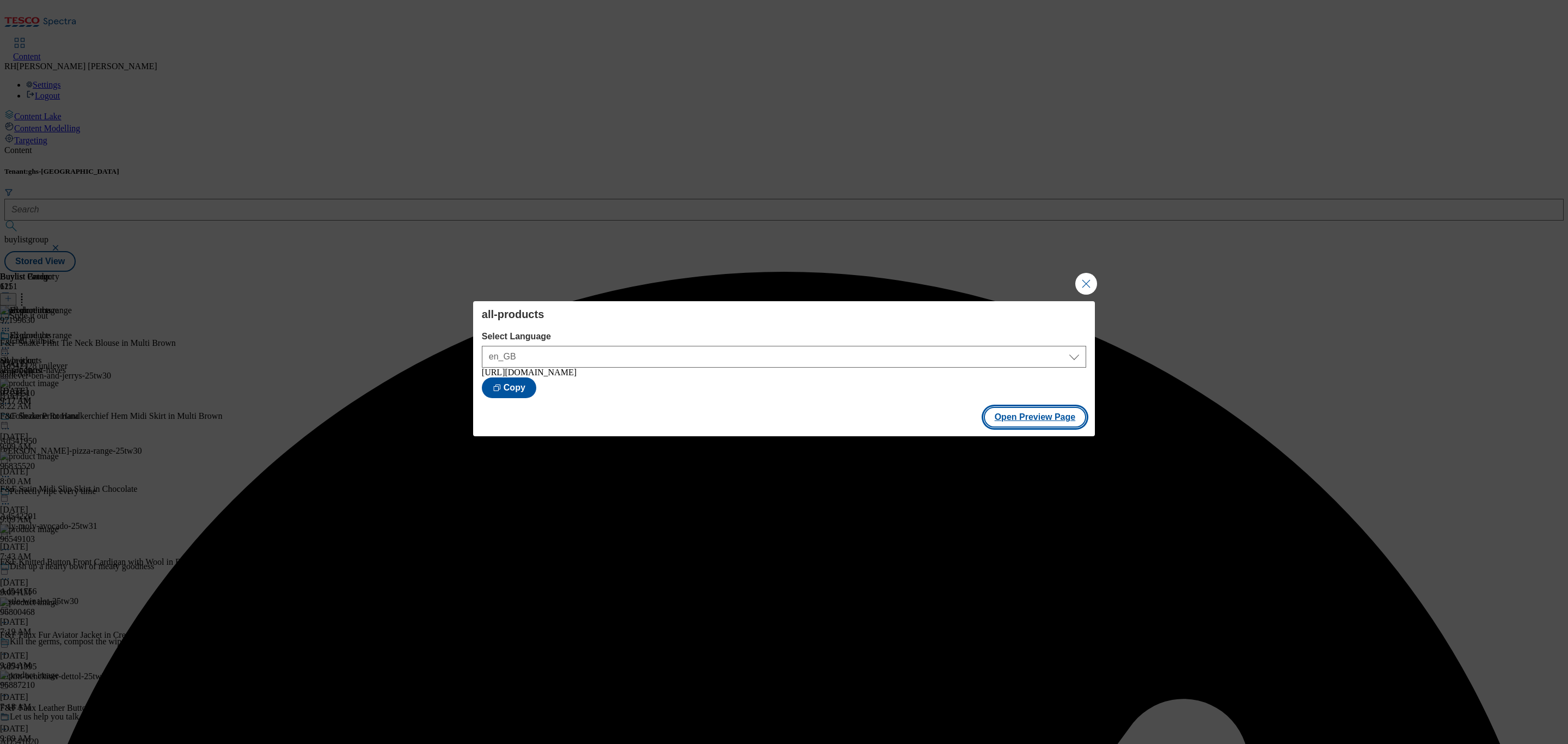
click at [1059, 422] on button "Open Preview Page" at bounding box center [1036, 417] width 103 height 21
click at [1083, 276] on button "Close Modal" at bounding box center [1086, 283] width 22 height 22
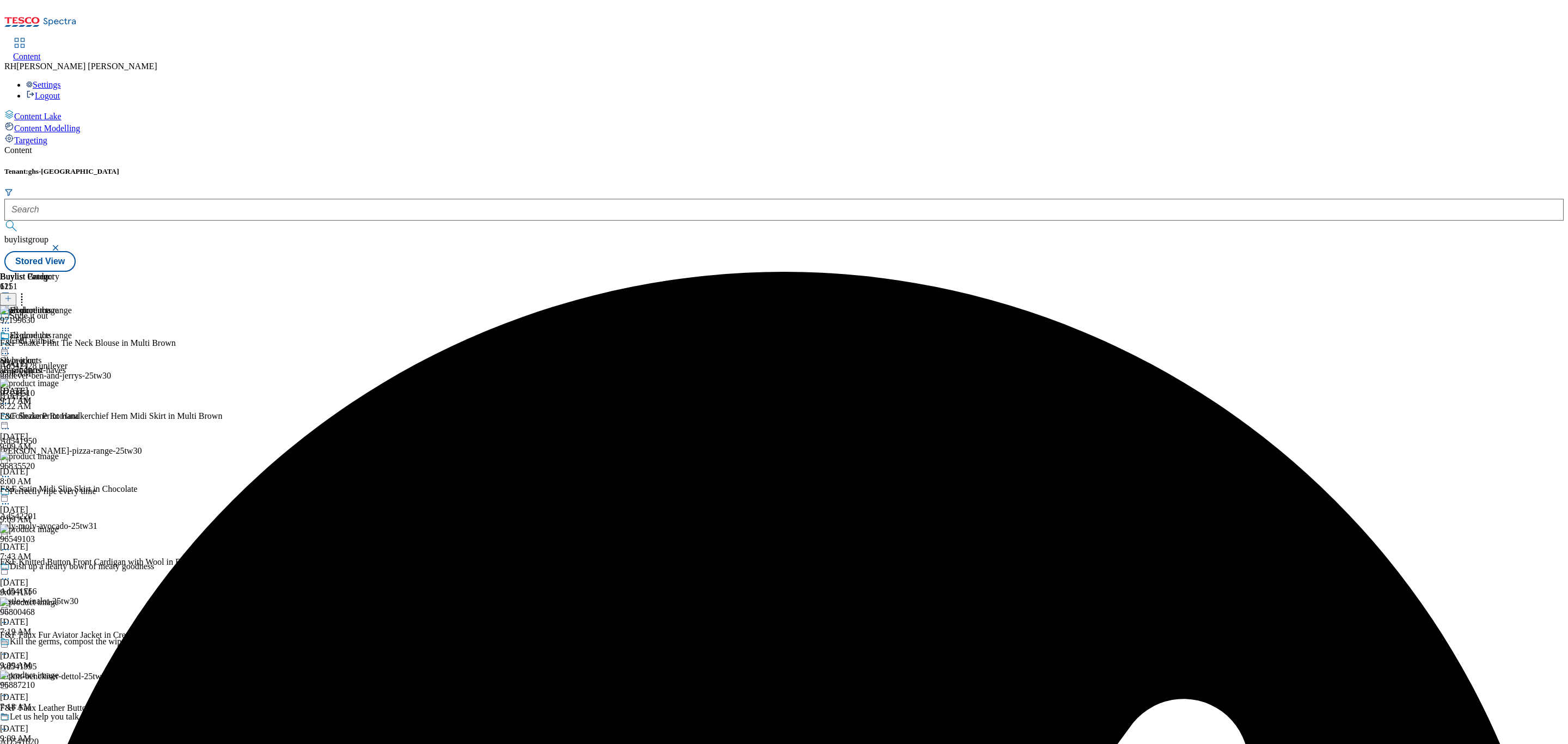
click at [11, 342] on icon at bounding box center [5, 347] width 11 height 11
click at [57, 454] on span "Publish" at bounding box center [46, 458] width 24 height 8
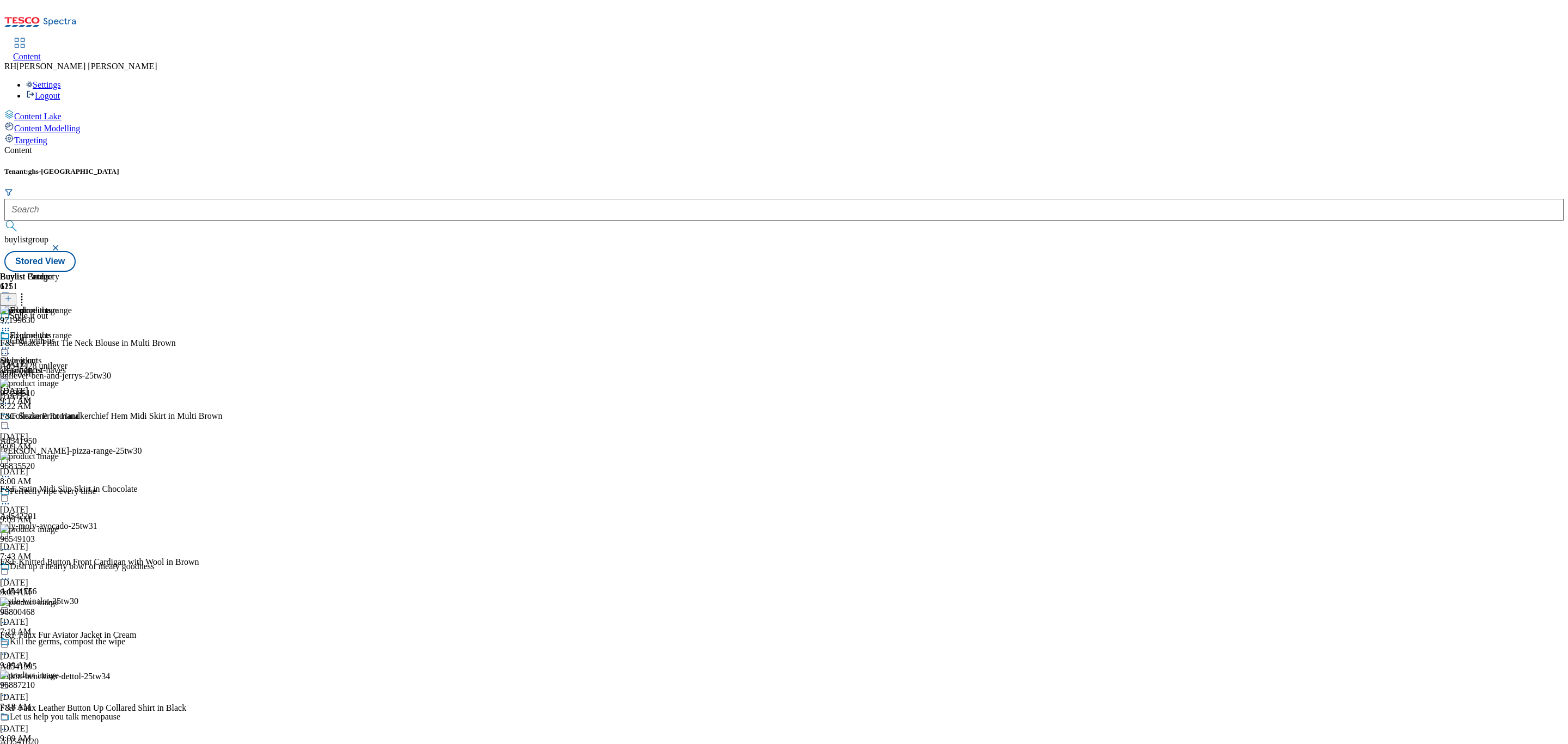
click at [11, 342] on icon at bounding box center [5, 347] width 11 height 11
click at [91, 442] on span "Open Preview Url" at bounding box center [62, 446] width 56 height 8
click at [11, 342] on icon at bounding box center [5, 347] width 11 height 11
